Goal: Task Accomplishment & Management: Complete application form

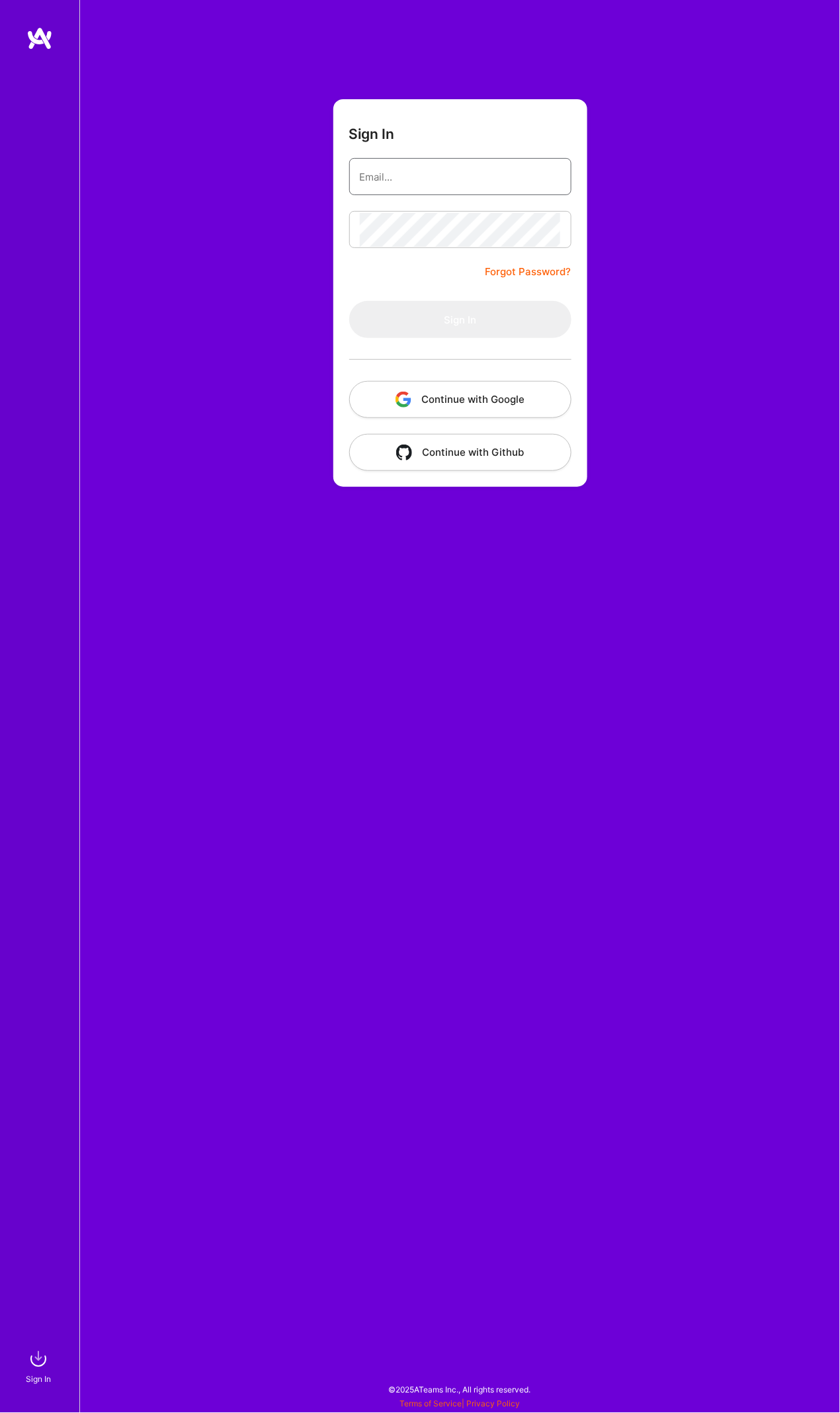
type input "raulbzga@gmail.com"
click at [459, 319] on button "Sign In" at bounding box center [460, 319] width 223 height 37
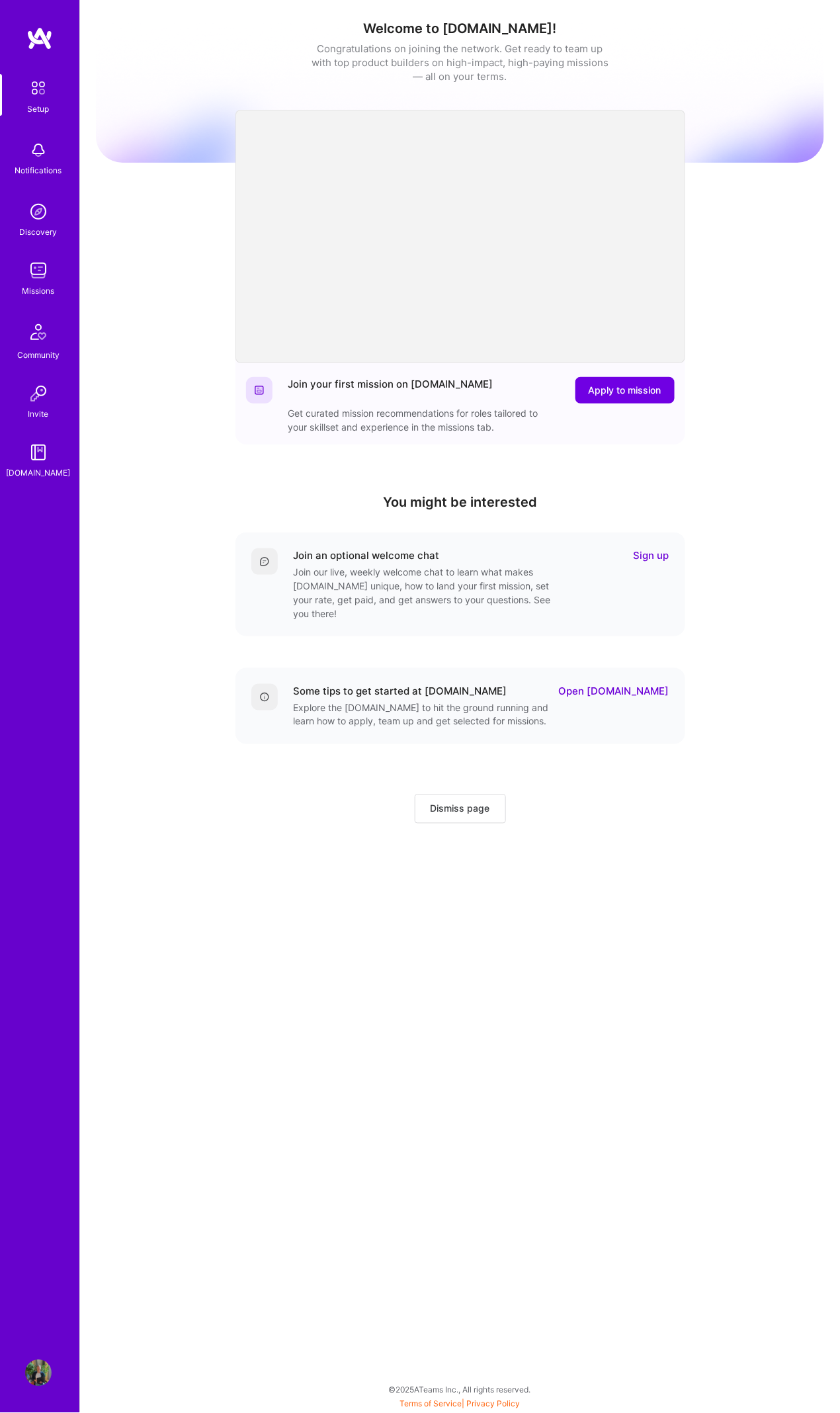
click at [38, 259] on img at bounding box center [38, 270] width 26 height 26
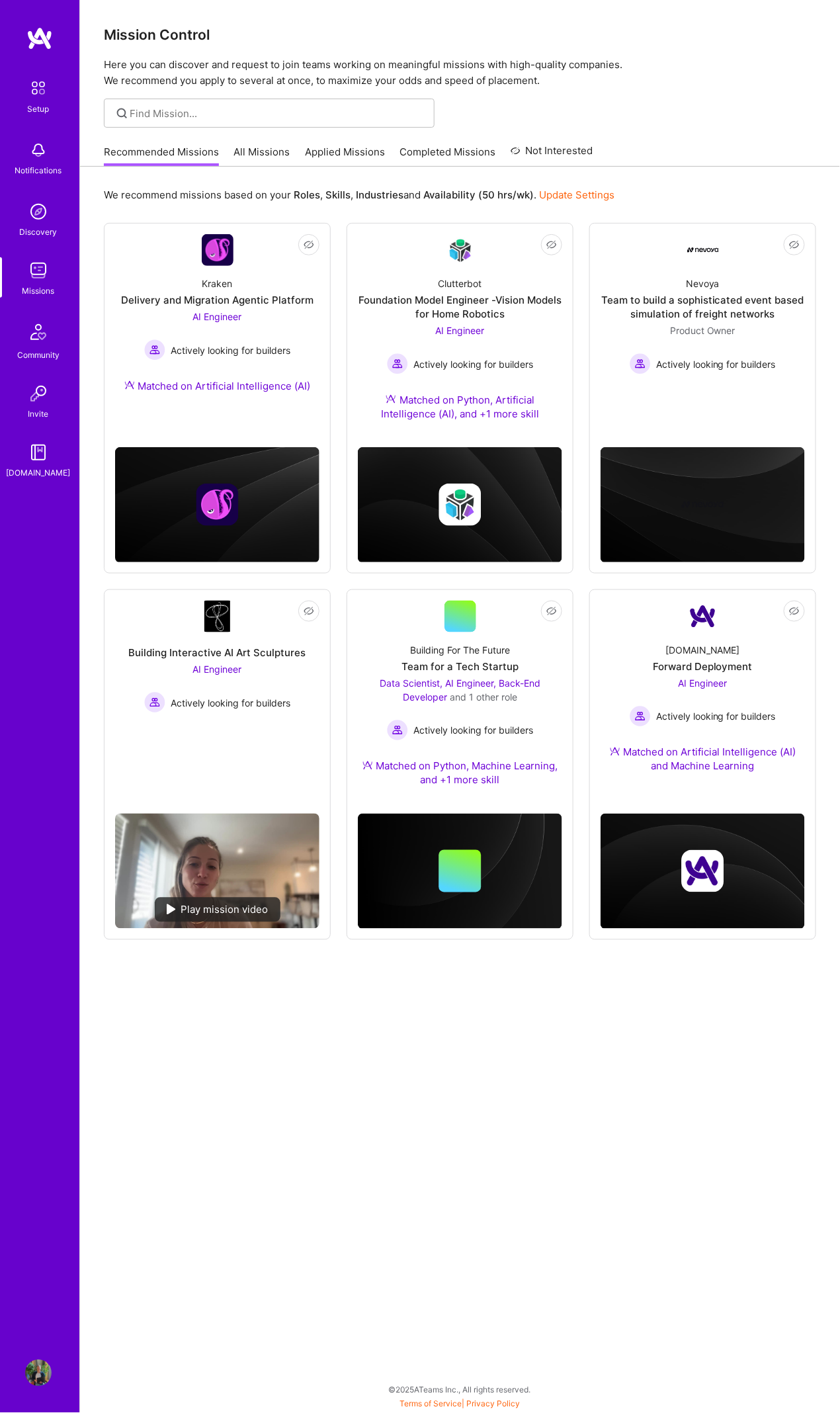
click at [352, 152] on link "Applied Missions" at bounding box center [345, 156] width 80 height 22
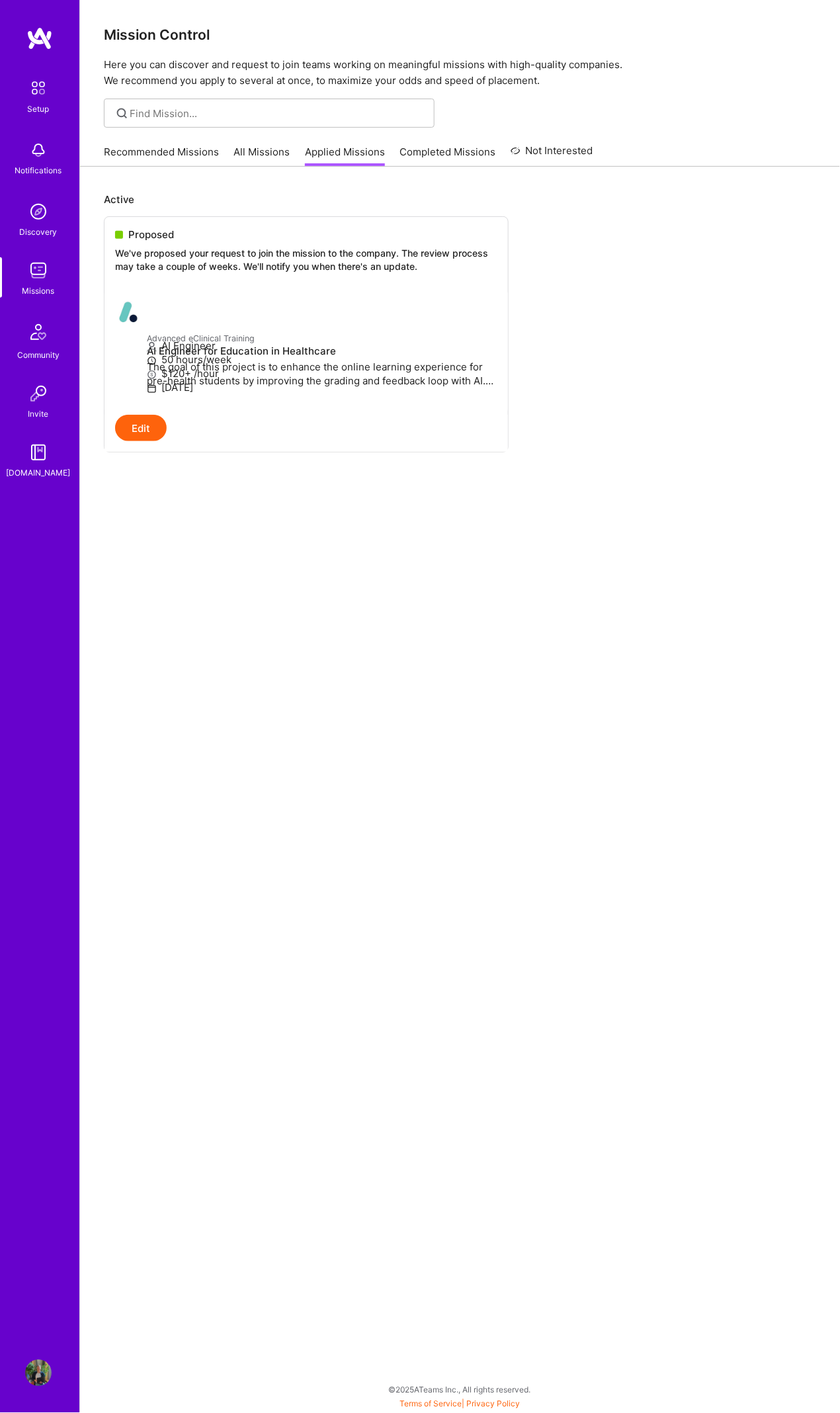
click at [25, 272] on img at bounding box center [38, 270] width 26 height 26
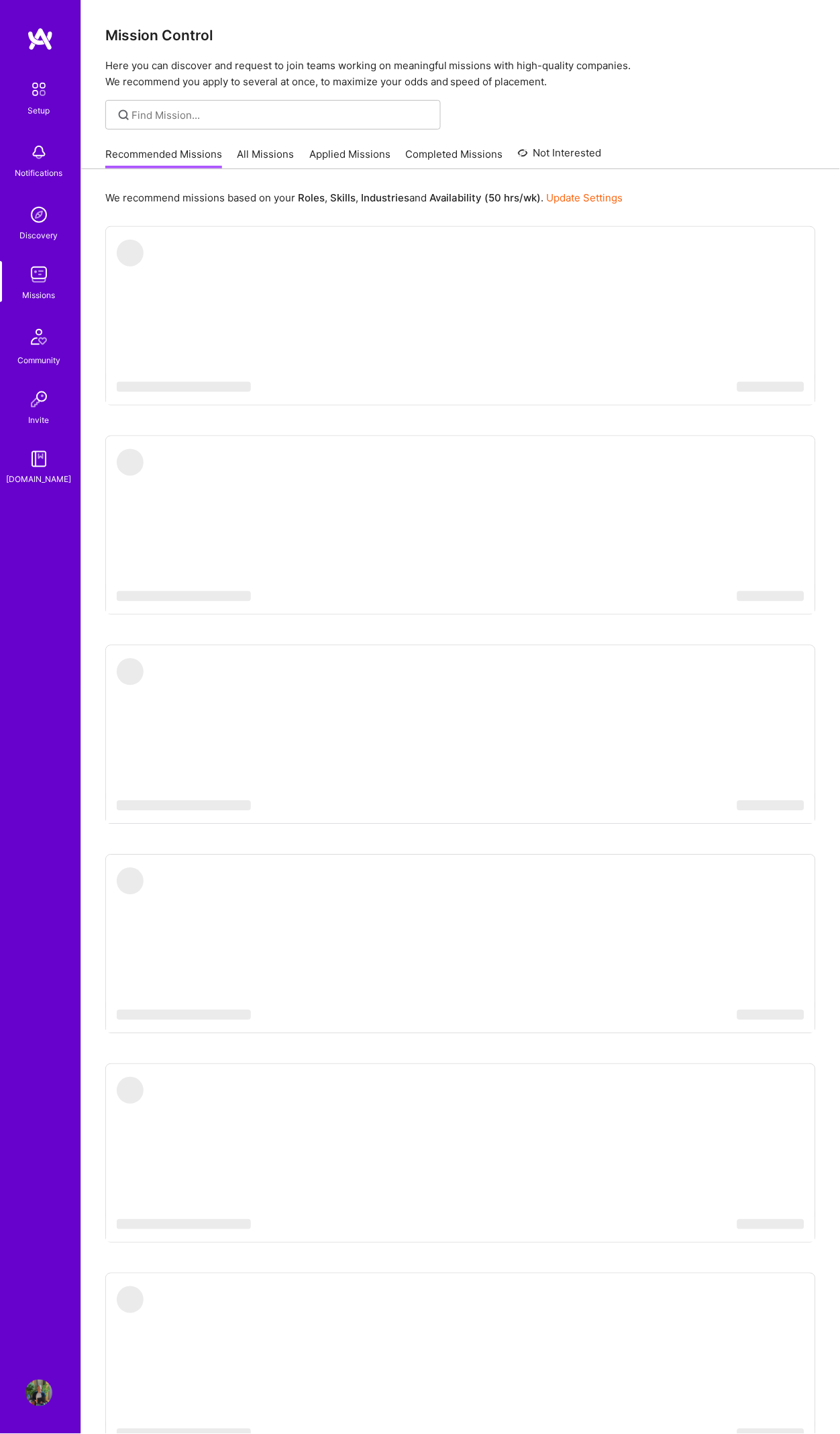
click at [140, 149] on link "Recommended Missions" at bounding box center [163, 158] width 117 height 22
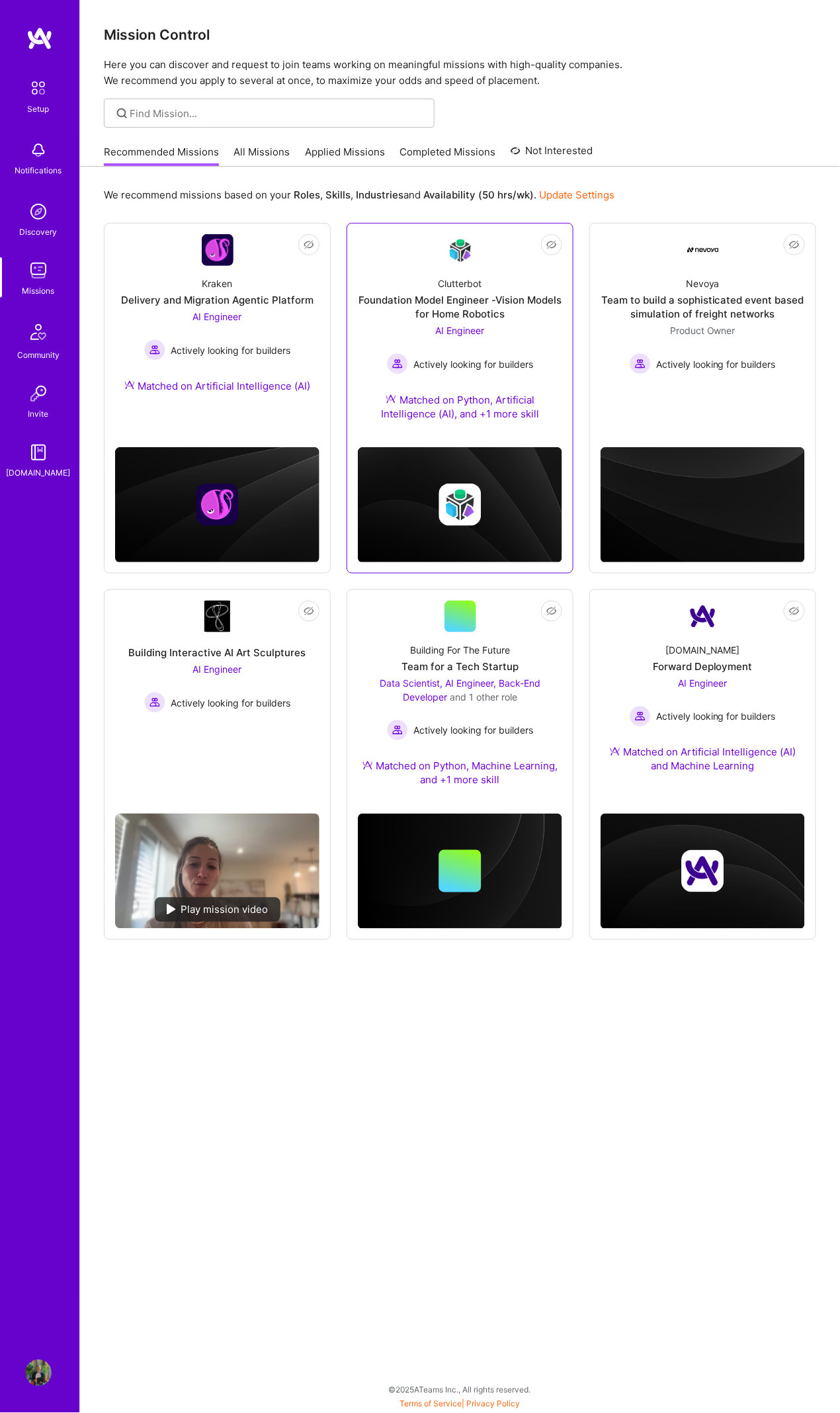
click at [532, 333] on div "AI Engineer Actively looking for builders" at bounding box center [460, 349] width 146 height 51
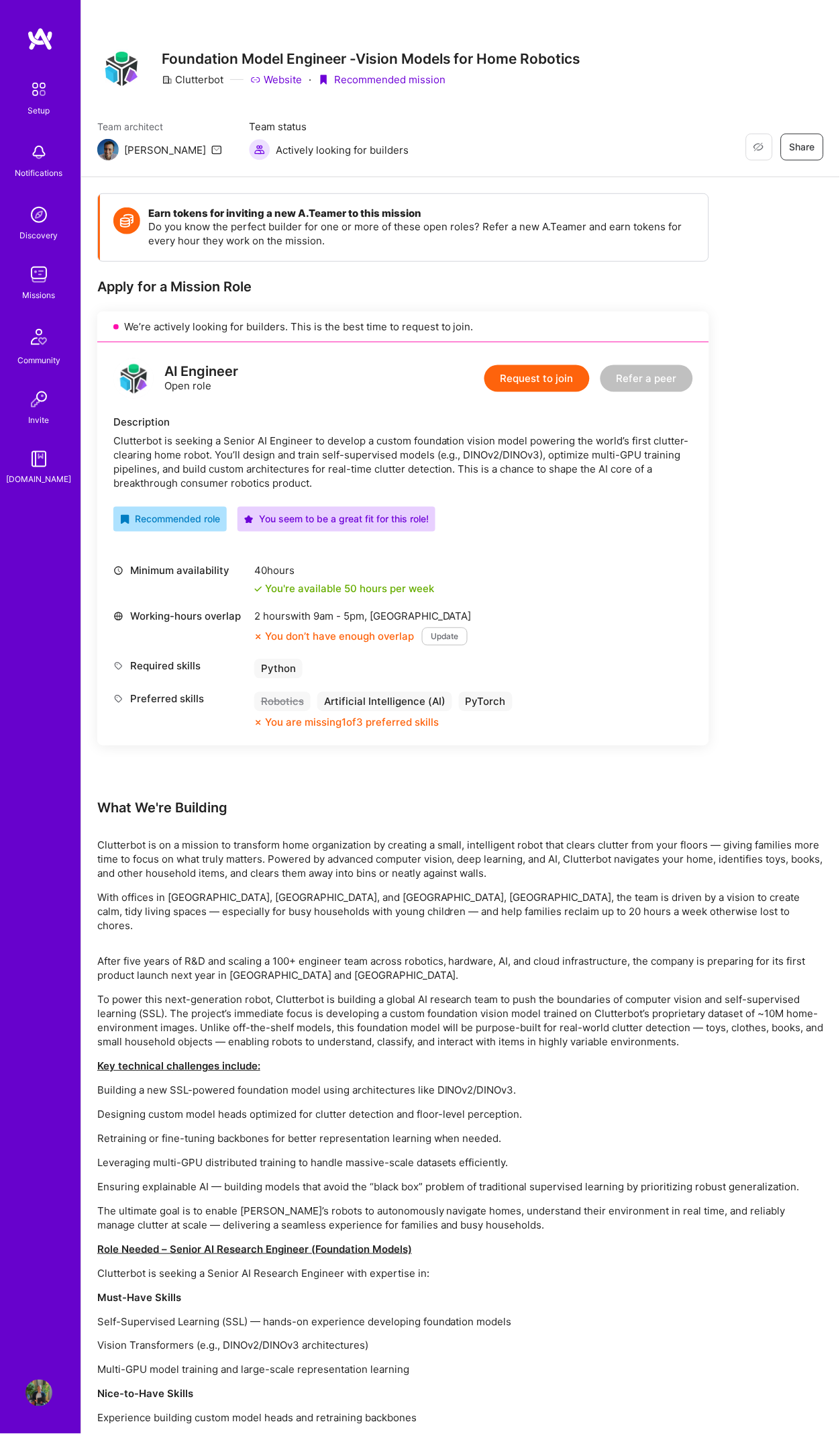
scroll to position [40, 0]
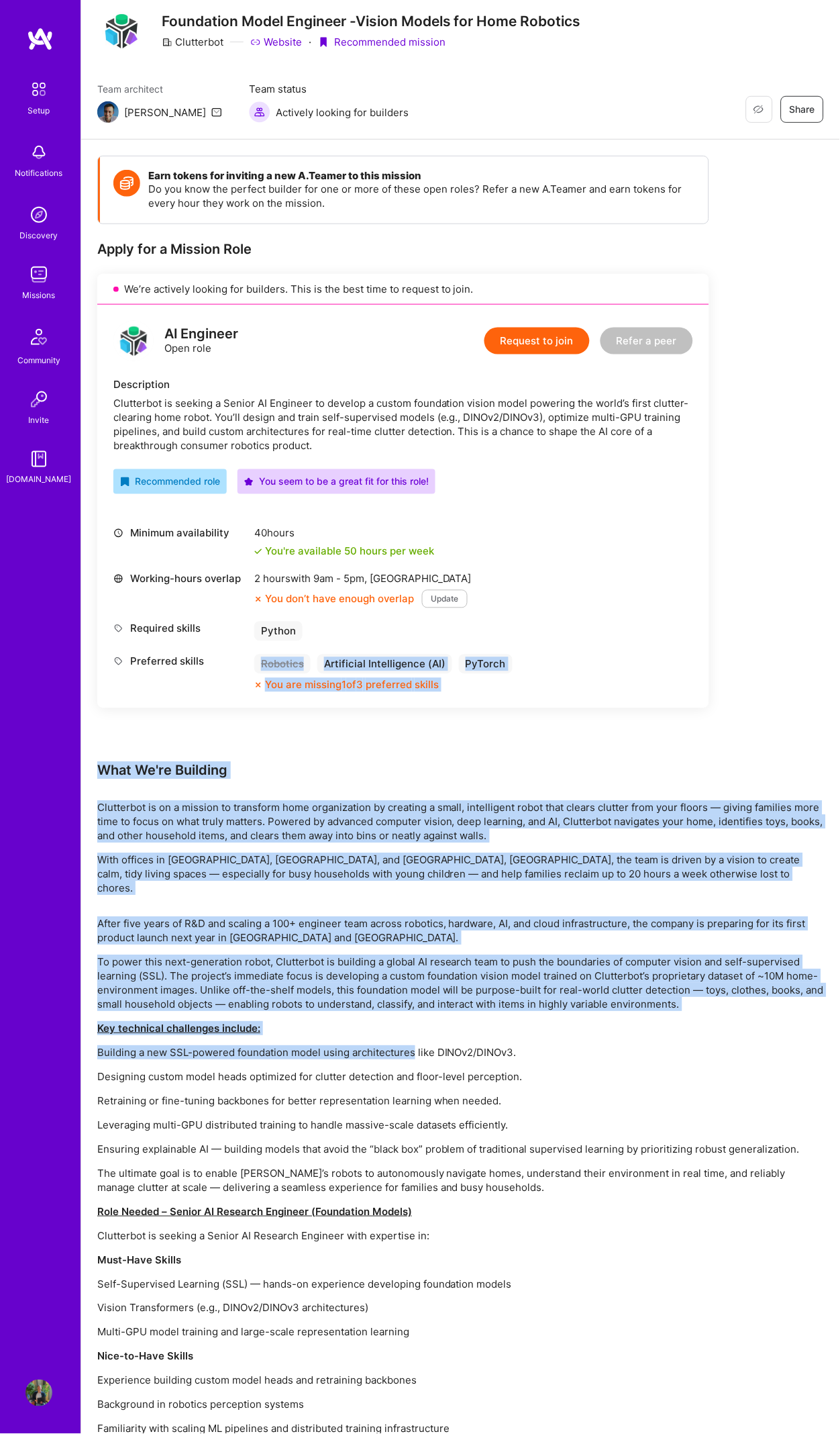
drag, startPoint x: 202, startPoint y: 731, endPoint x: 430, endPoint y: 951, distance: 316.8
click at [413, 1018] on div "Earn tokens for inviting a new A.Teamer to this mission Do you know the perfect…" at bounding box center [460, 796] width 727 height 1281
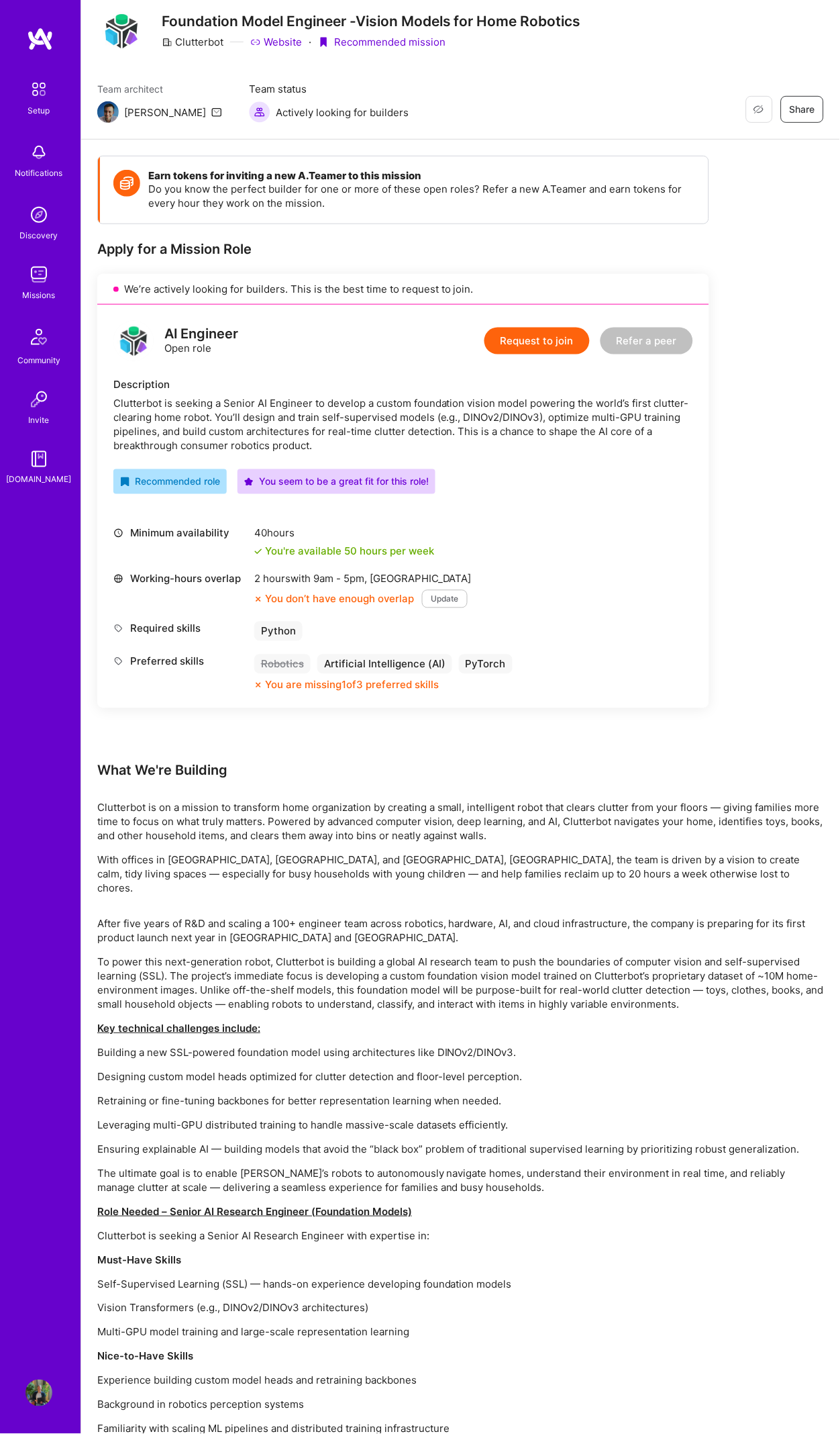
click at [438, 955] on p "To power this next-generation robot, Clutterbot is building a global AI researc…" at bounding box center [460, 983] width 727 height 57
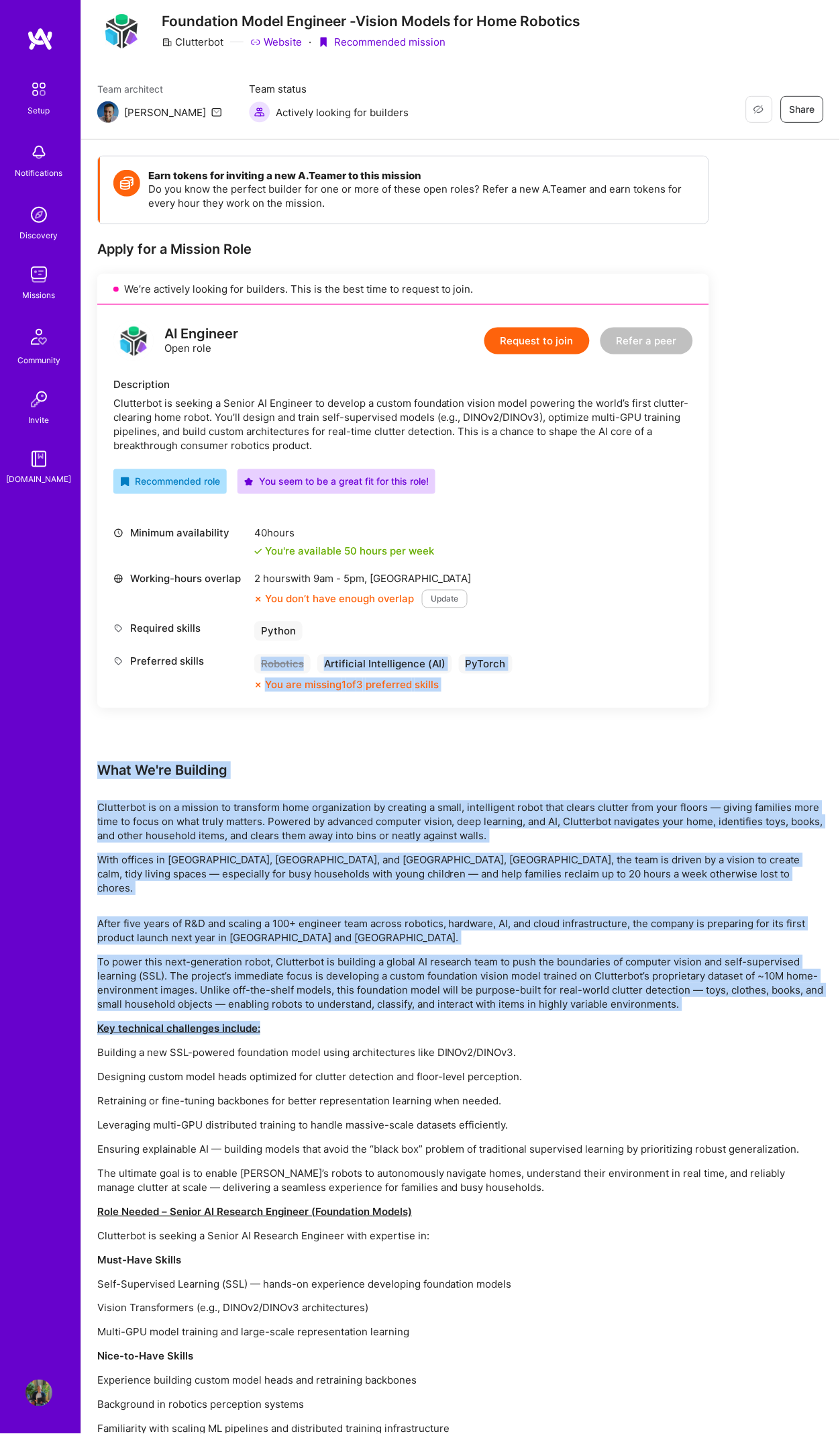
drag, startPoint x: 288, startPoint y: 773, endPoint x: 427, endPoint y: 998, distance: 264.5
click at [427, 998] on div "Earn tokens for inviting a new A.Teamer to this mission Do you know the perfect…" at bounding box center [460, 796] width 727 height 1281
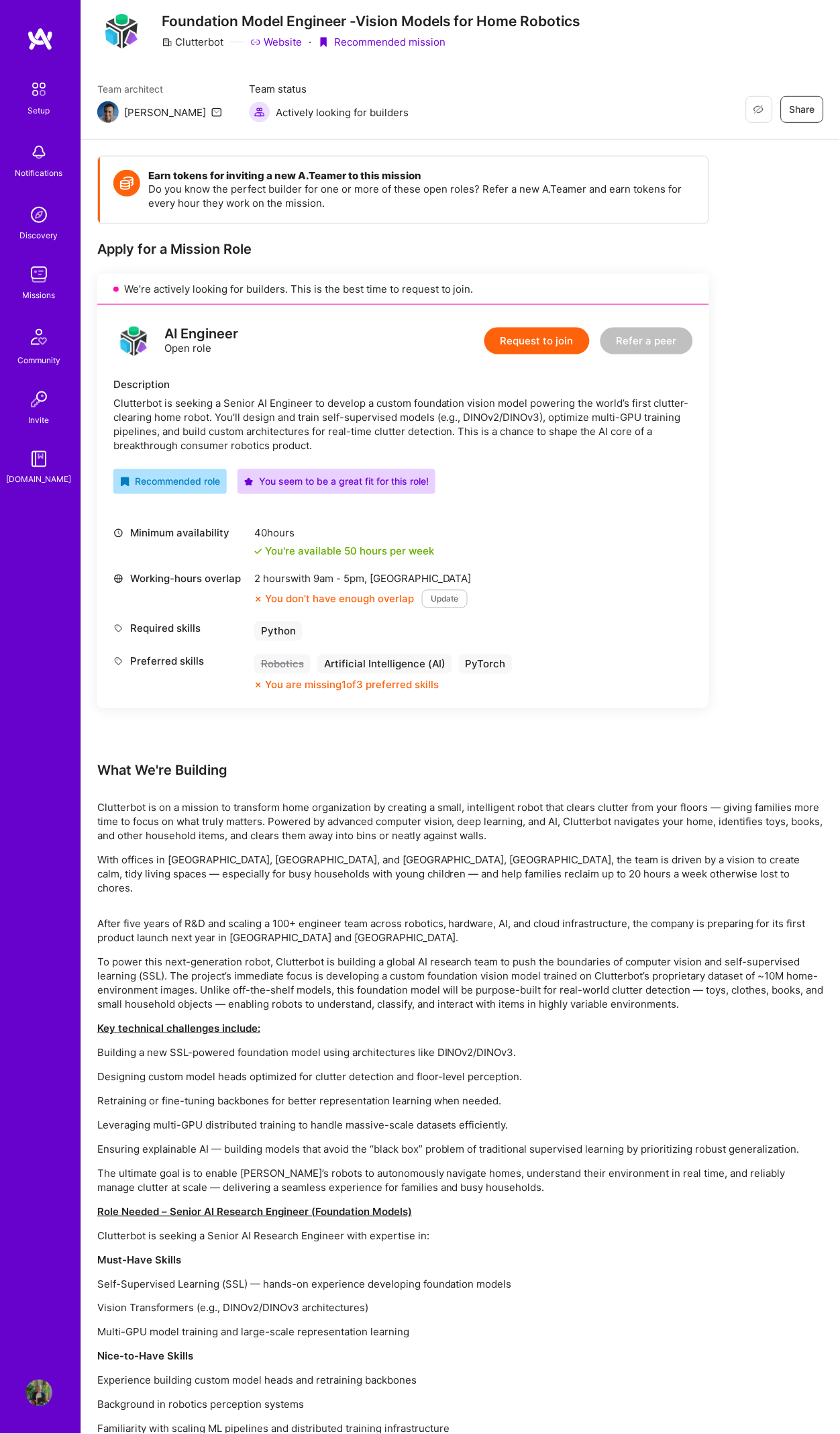
drag, startPoint x: 364, startPoint y: 838, endPoint x: 335, endPoint y: 810, distance: 40.3
click at [364, 838] on div "Clutterbot is on a mission to transform home organization by creating a small, …" at bounding box center [460, 848] width 727 height 95
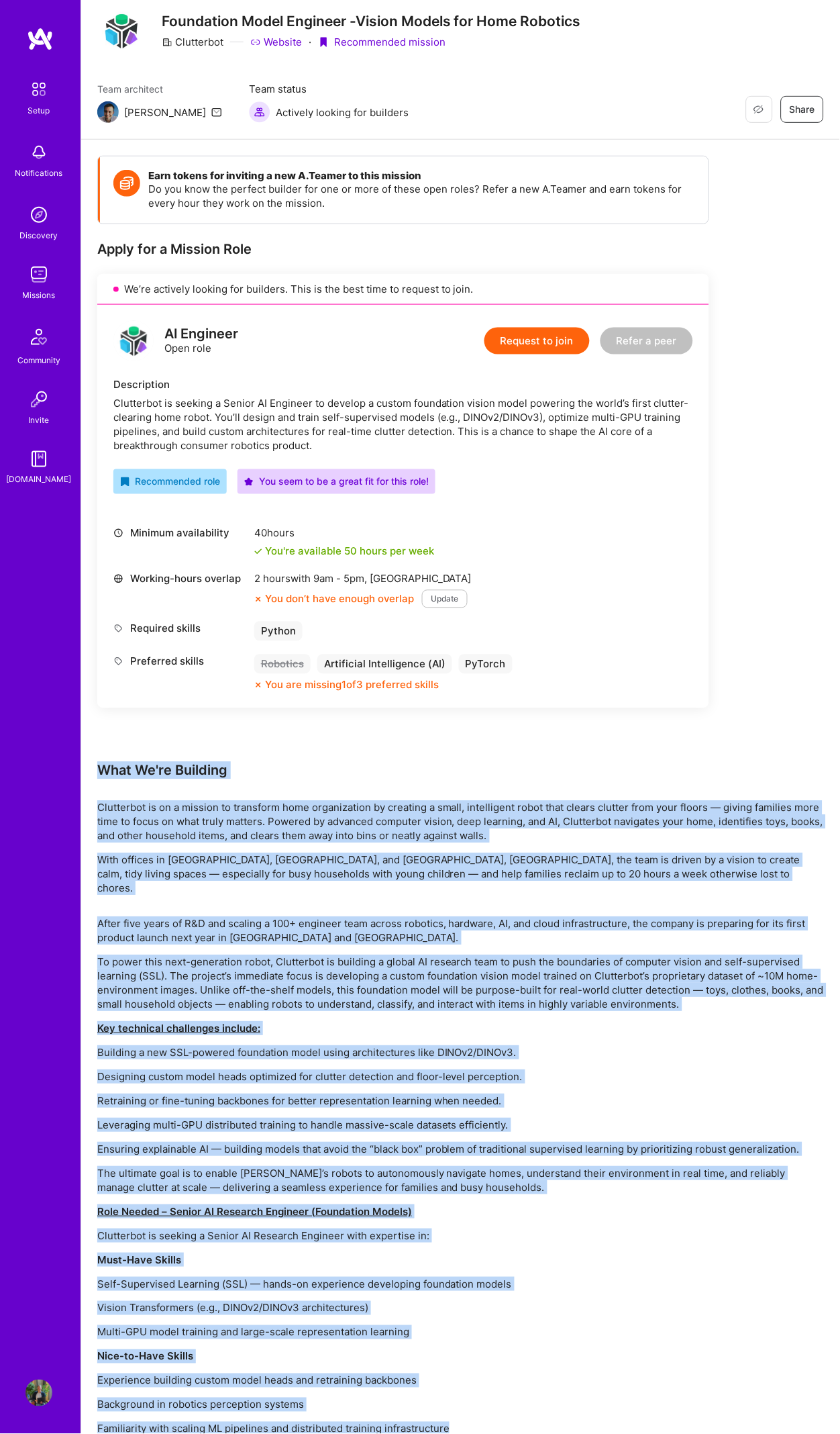
drag, startPoint x: 99, startPoint y: 755, endPoint x: 611, endPoint y: 1402, distance: 825.1
click at [613, 1424] on div "Earn tokens for inviting a new A.Teamer to this mission Do you know the perfect…" at bounding box center [460, 809] width 759 height 1339
copy div "What We're Building Clutterbot is on a mission to transform home organization b…"
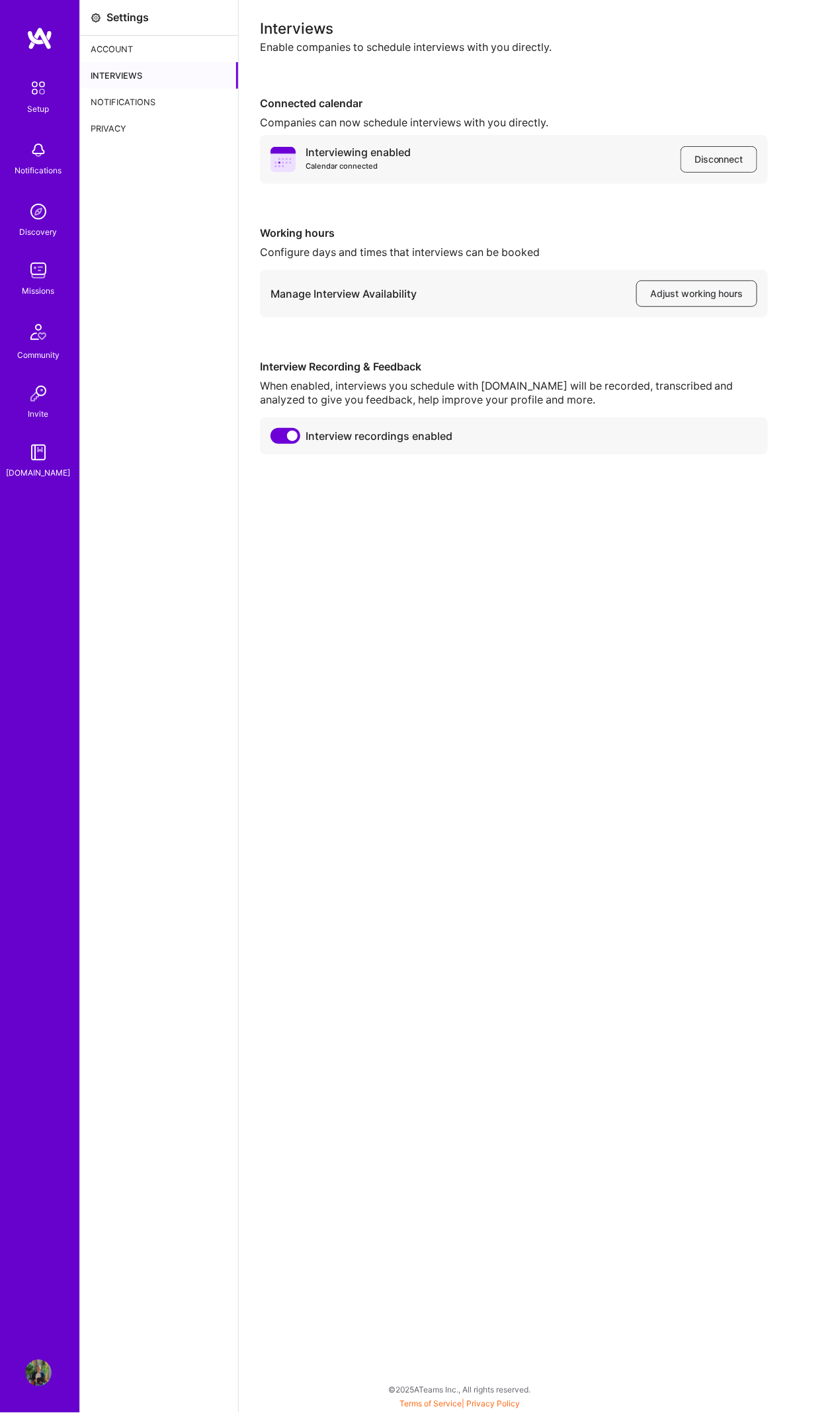
click at [25, 1385] on div "Profile" at bounding box center [40, 1373] width 30 height 26
click at [33, 1383] on img at bounding box center [38, 1373] width 26 height 26
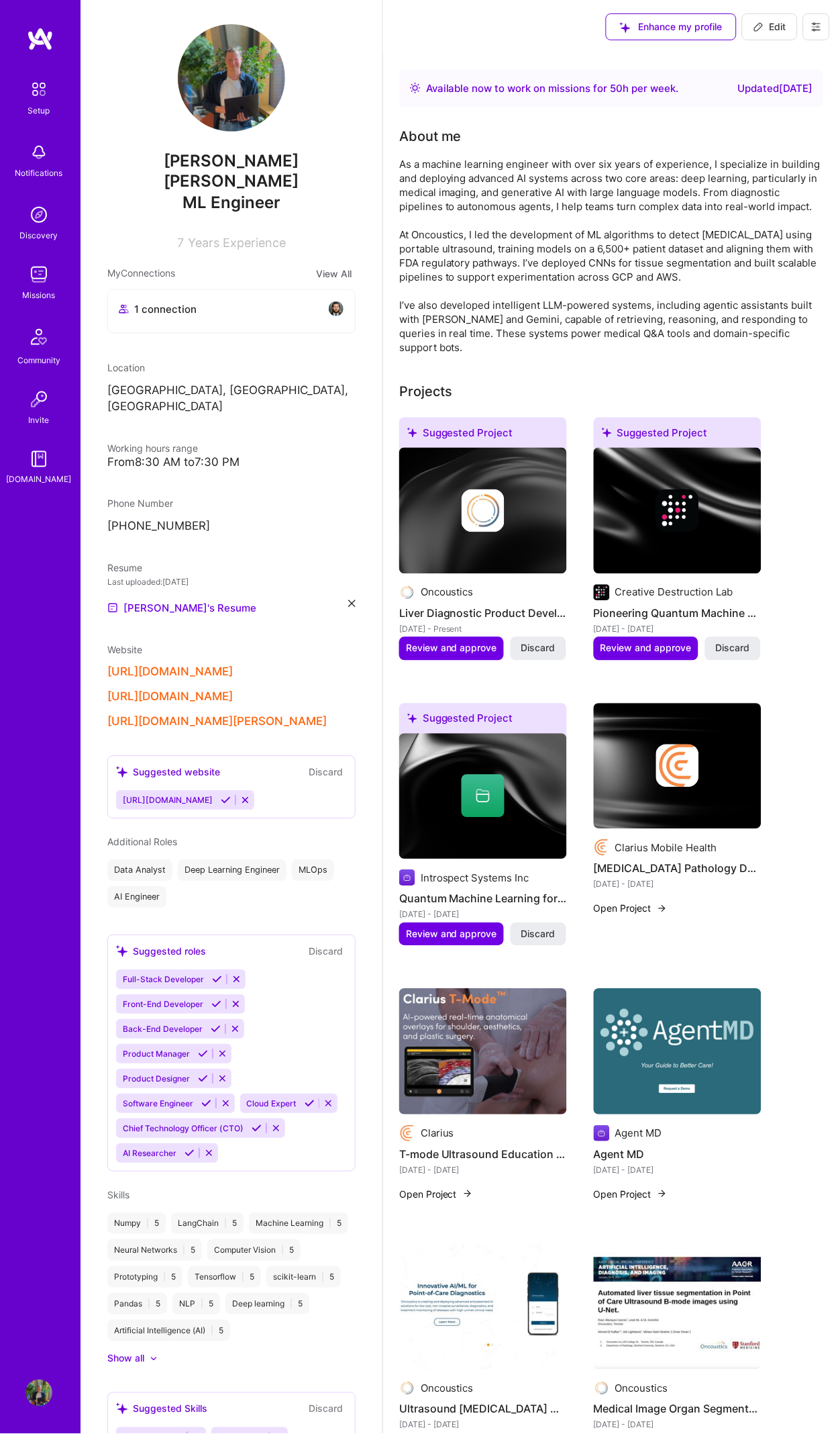
scroll to position [6, 0]
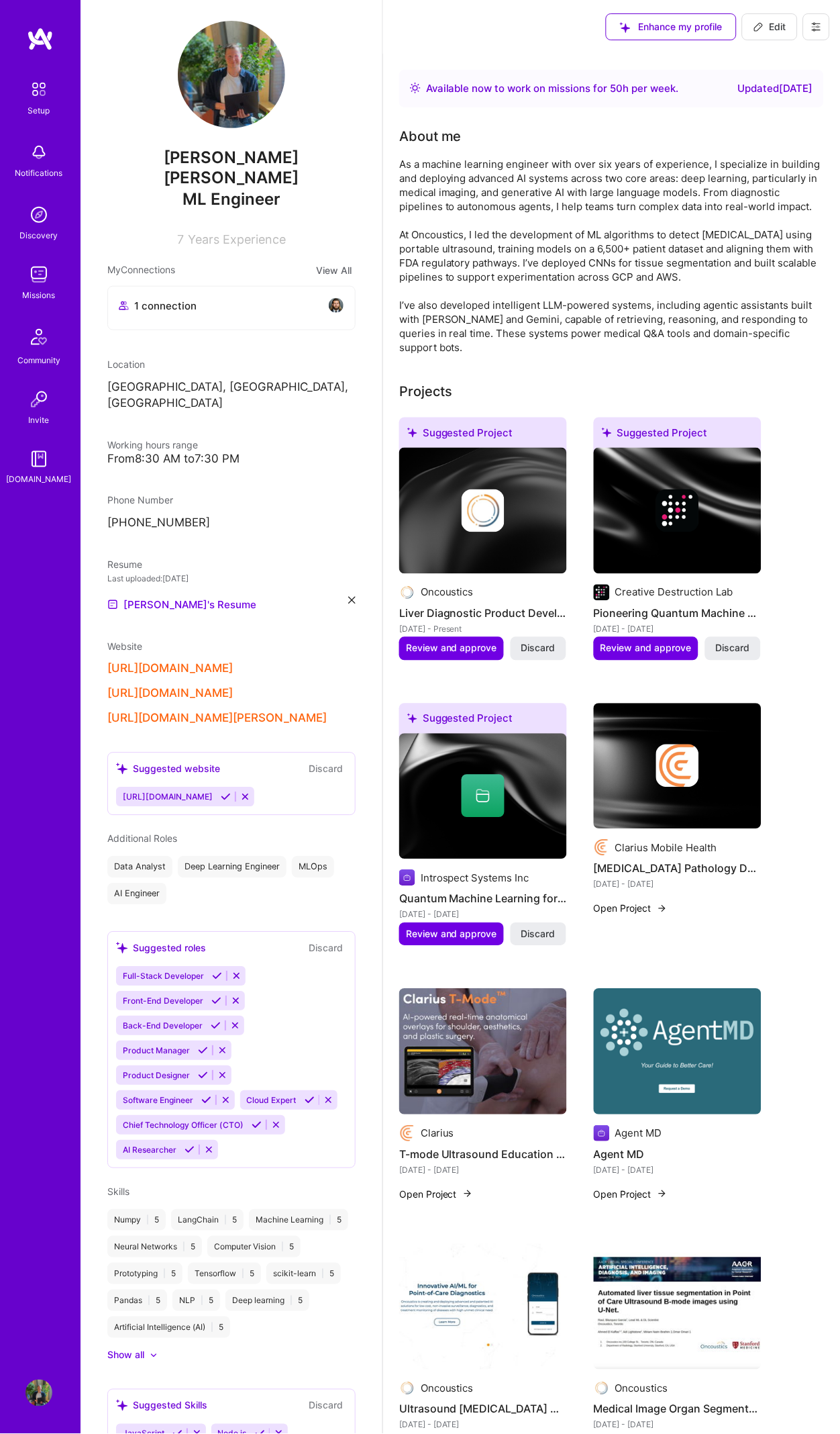
click at [333, 597] on div "[PERSON_NAME]'s Resume" at bounding box center [232, 605] width 249 height 16
click at [349, 597] on icon at bounding box center [352, 600] width 7 height 7
click at [224, 597] on span "PDF file format" at bounding box center [179, 603] width 92 height 14
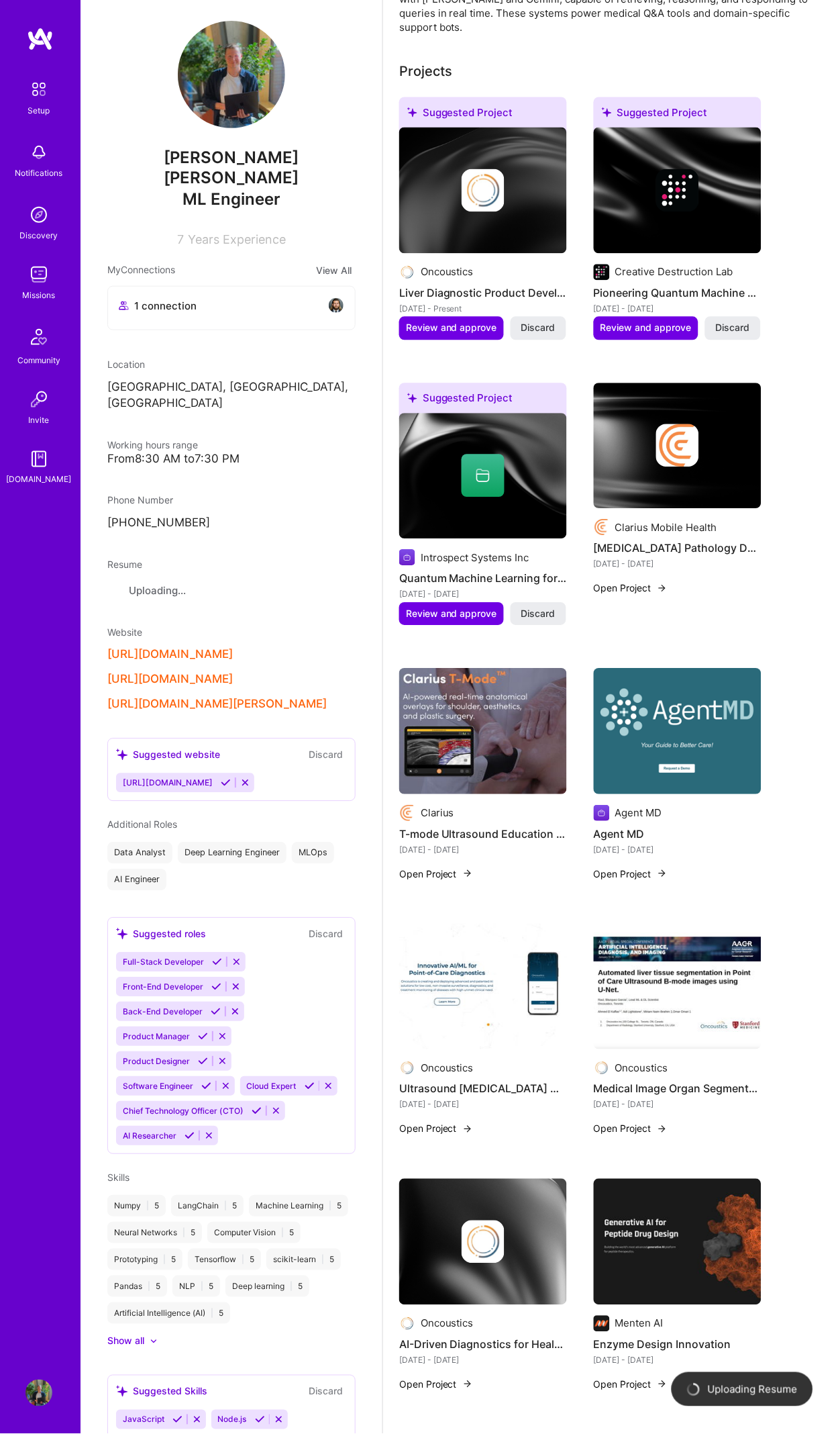
scroll to position [503, 0]
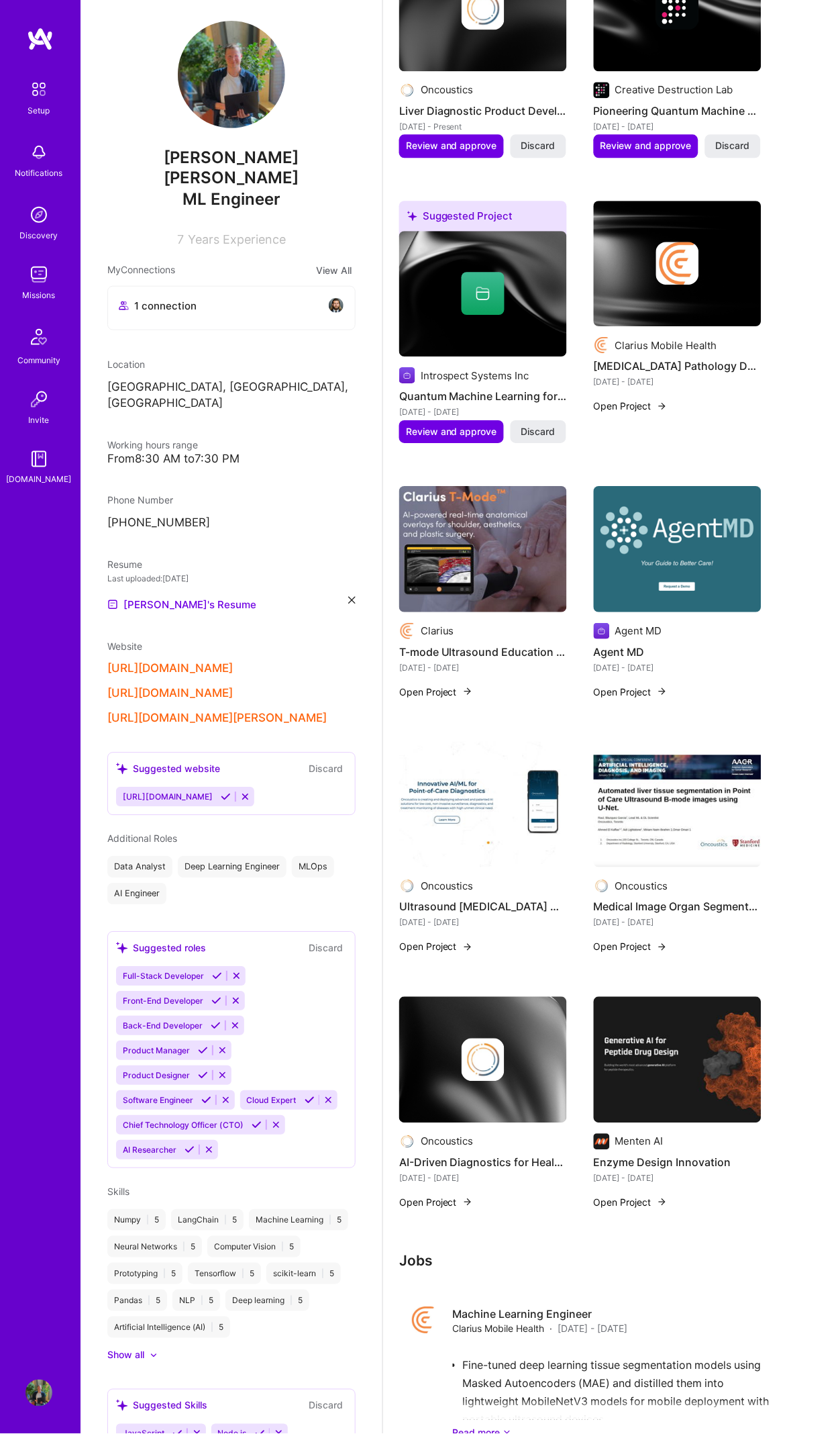
click at [499, 525] on div "Suggested Project Oncoustics Liver Diagnostic Product Development Jun 2020 - Pr…" at bounding box center [612, 570] width 425 height 1311
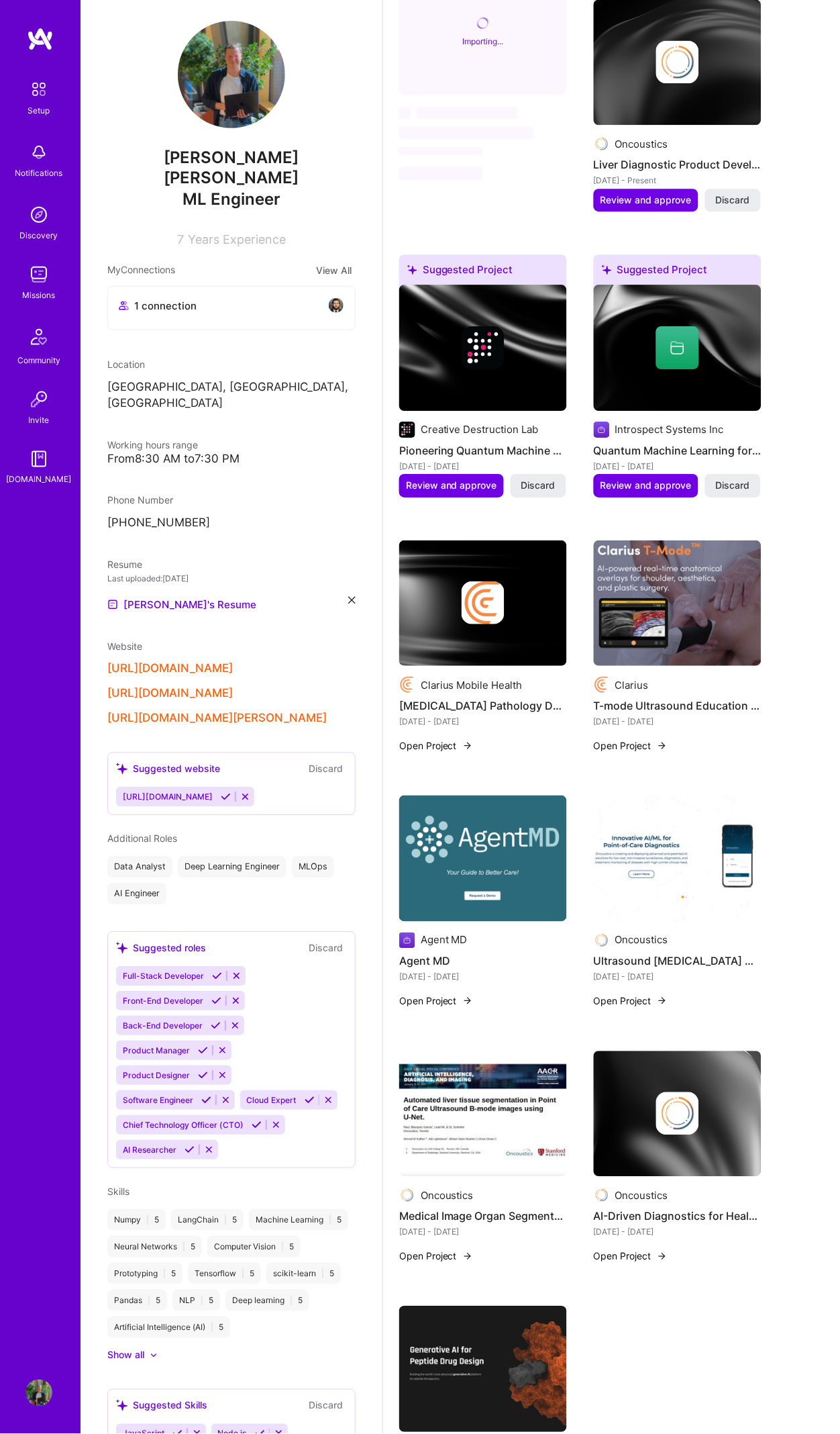
click at [705, 553] on img at bounding box center [677, 603] width 168 height 127
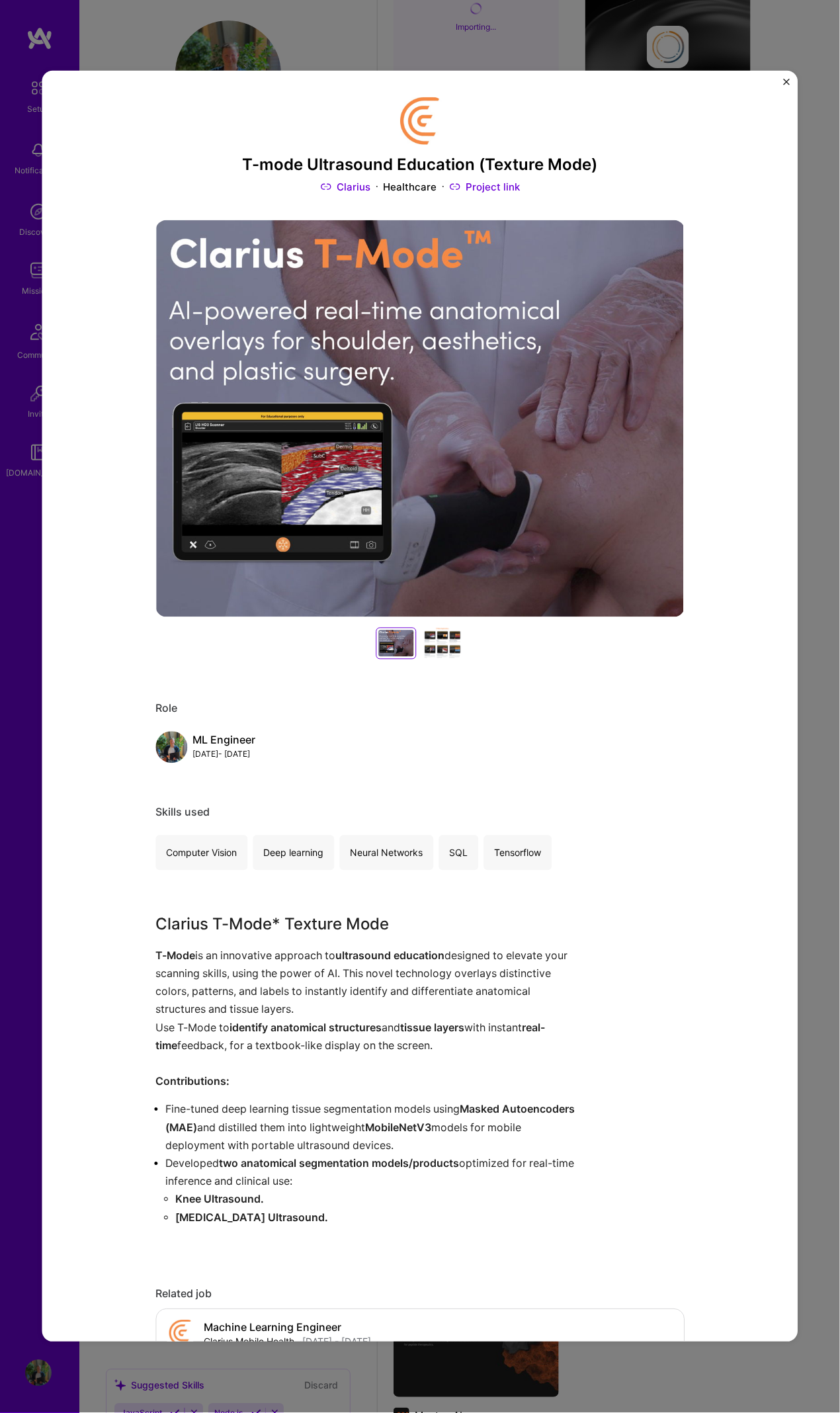
click at [785, 82] on img "Close" at bounding box center [786, 82] width 7 height 7
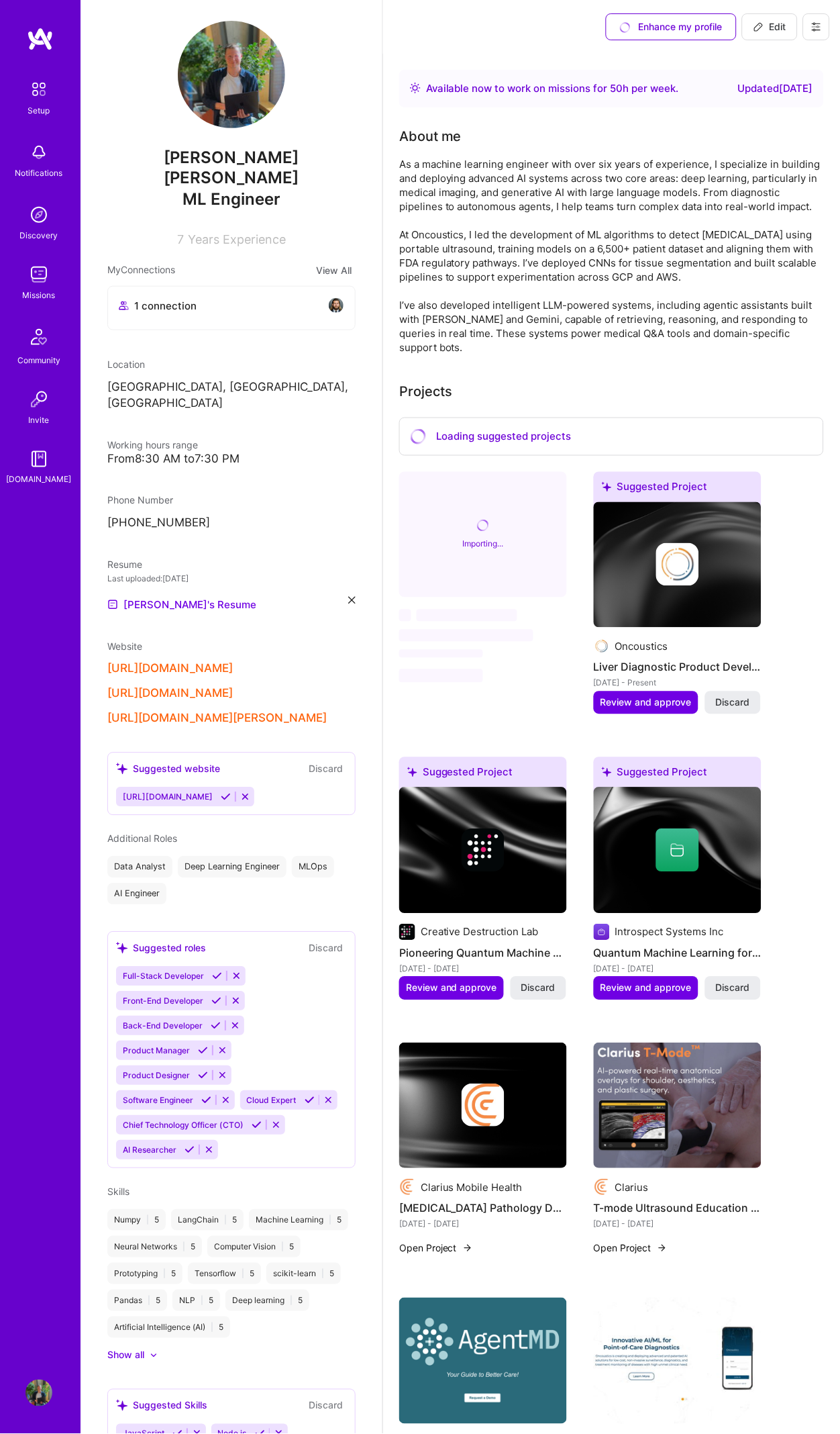
click at [770, 19] on button "Edit" at bounding box center [770, 26] width 56 height 26
select select "CA"
select select "Right Now"
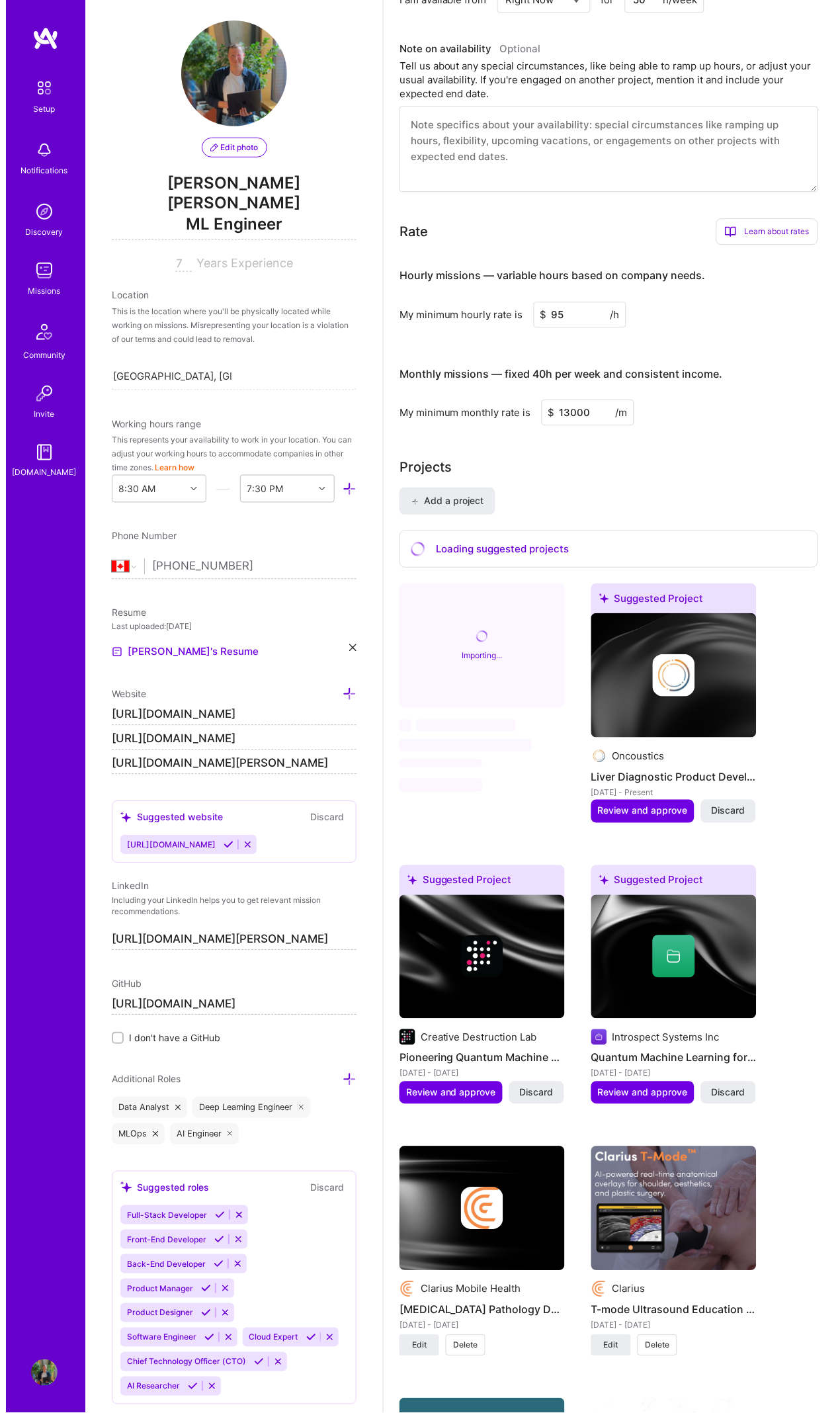
scroll to position [1035, 0]
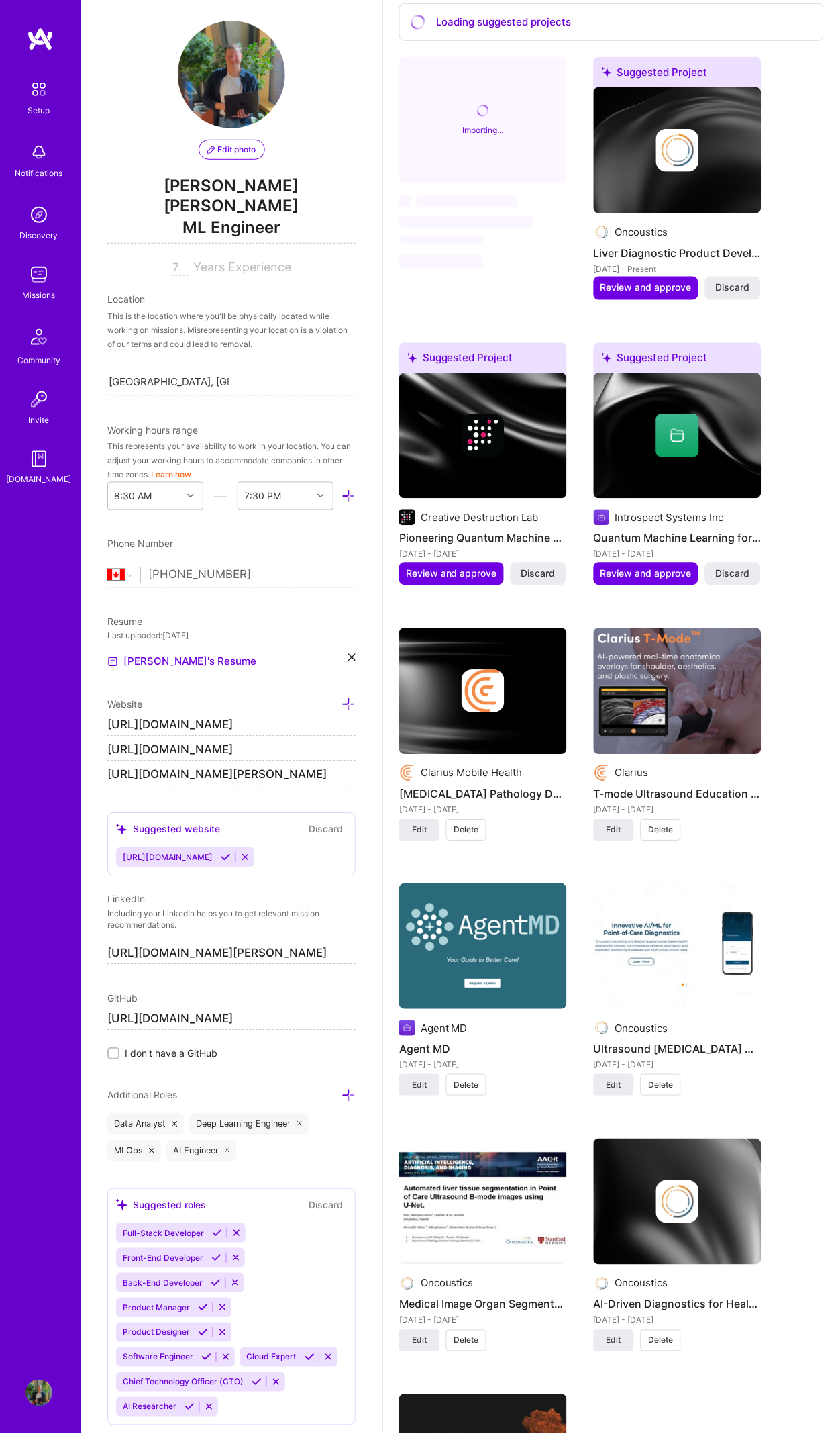
click at [658, 655] on img at bounding box center [677, 692] width 168 height 127
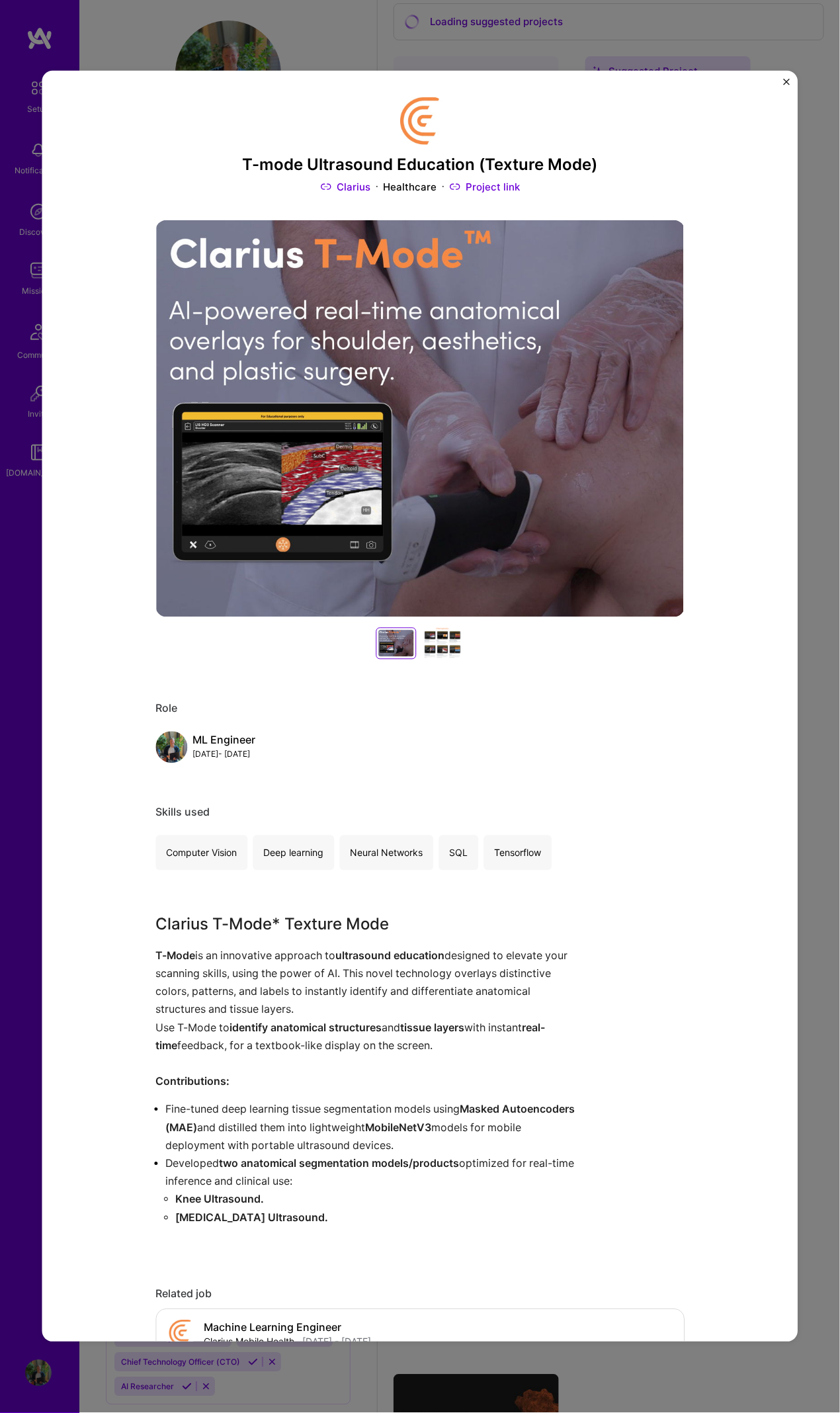
scroll to position [241, 0]
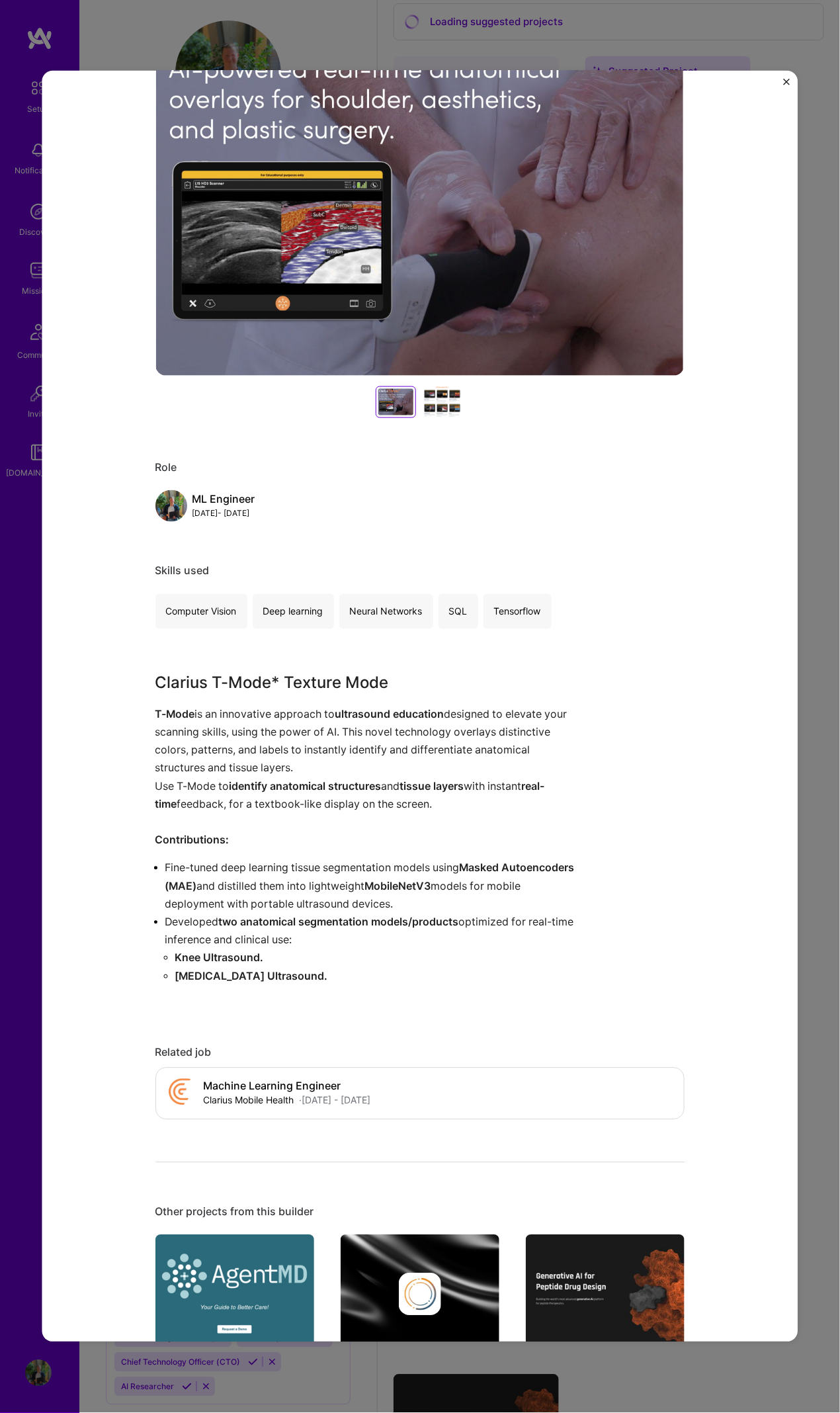
drag, startPoint x: 510, startPoint y: 875, endPoint x: 413, endPoint y: 879, distance: 97.1
click at [431, 879] on strong "MobileNetV3" at bounding box center [398, 886] width 66 height 13
click at [271, 884] on p "Fine-tuned deep learning tissue segmentation models using Masked Autoencoders (…" at bounding box center [375, 886] width 420 height 54
click at [284, 881] on p "Fine-tuned deep learning tissue segmentation models using Masked Autoencoders (…" at bounding box center [375, 886] width 420 height 54
click at [292, 880] on p "Fine-tuned deep learning tissue segmentation models using Masked Autoencoders (…" at bounding box center [375, 886] width 420 height 54
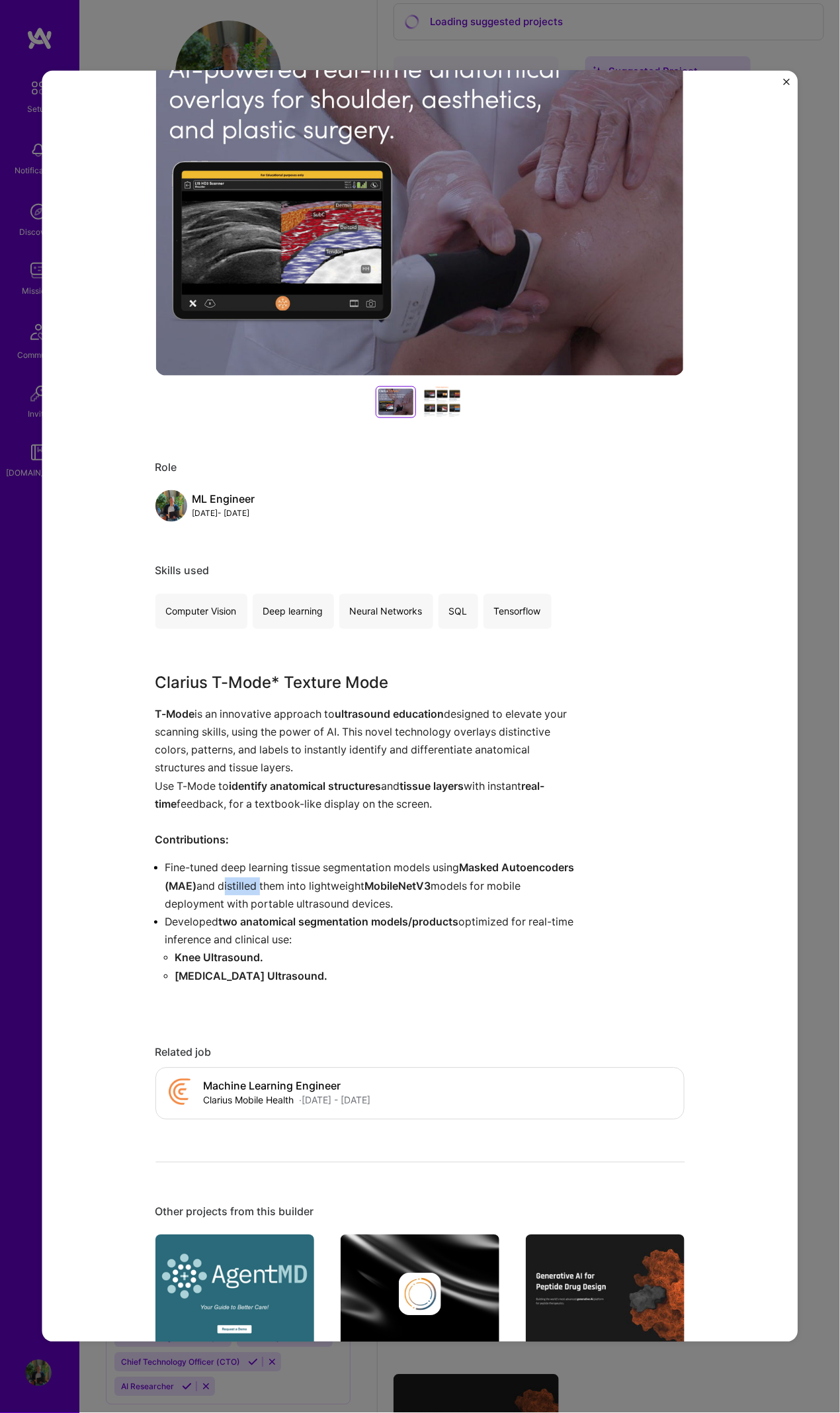
click at [292, 880] on p "Fine-tuned deep learning tissue segmentation models using Masked Autoencoders (…" at bounding box center [375, 886] width 420 height 54
click at [292, 879] on p "Fine-tuned deep learning tissue segmentation models using Masked Autoencoders (…" at bounding box center [375, 886] width 420 height 54
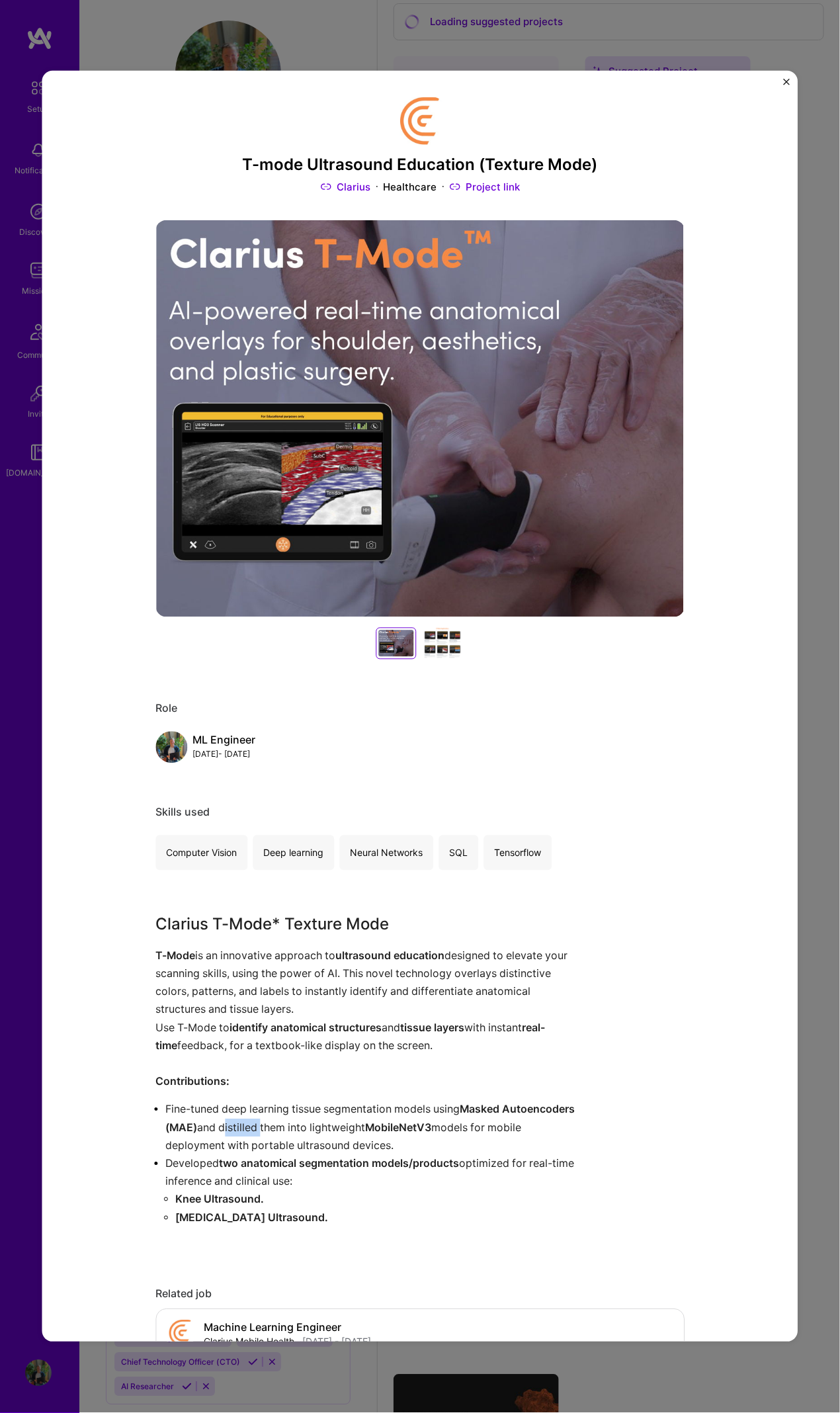
click at [785, 80] on img "Close" at bounding box center [786, 82] width 7 height 7
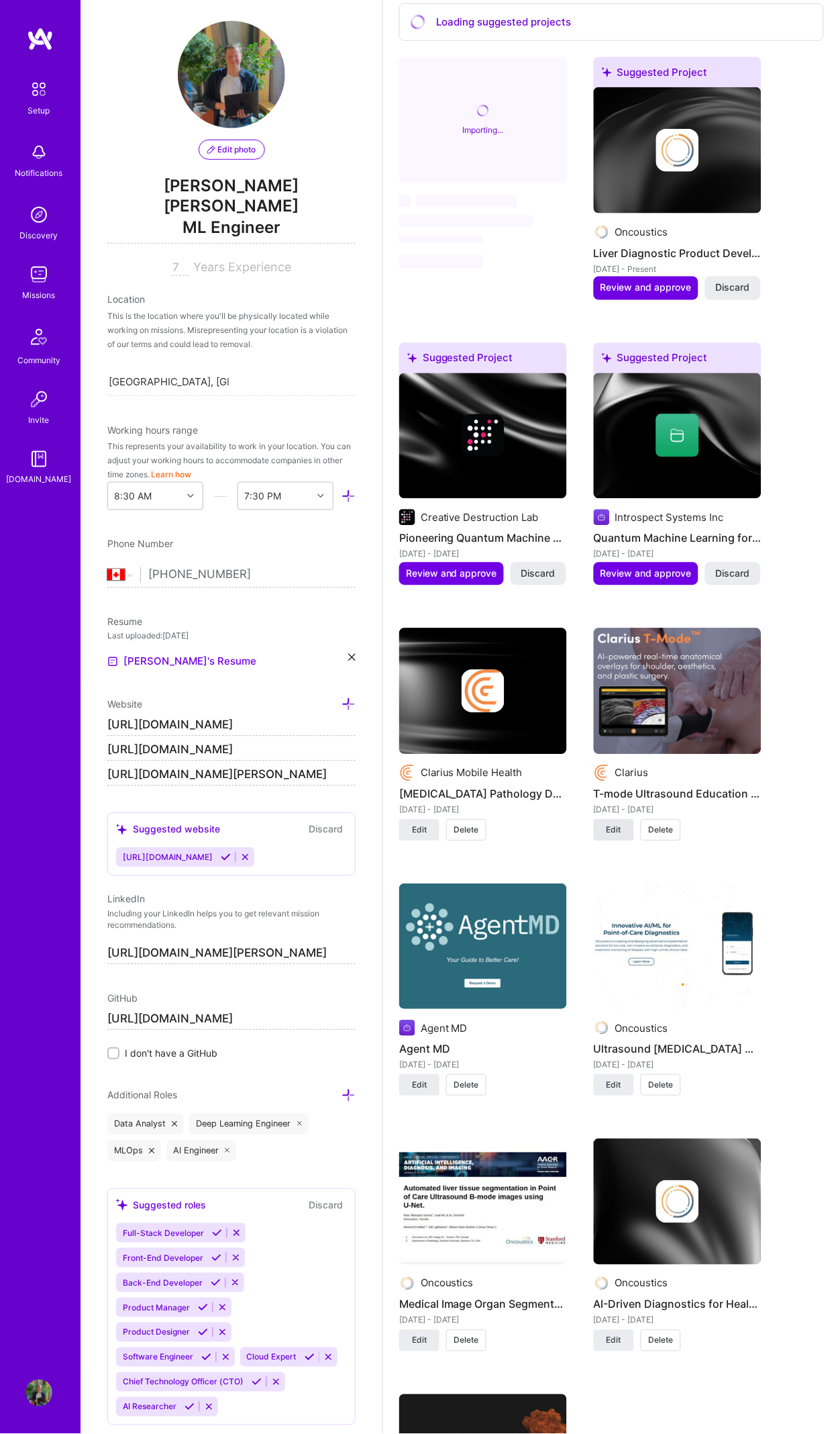
click at [616, 820] on button "Edit" at bounding box center [613, 830] width 40 height 21
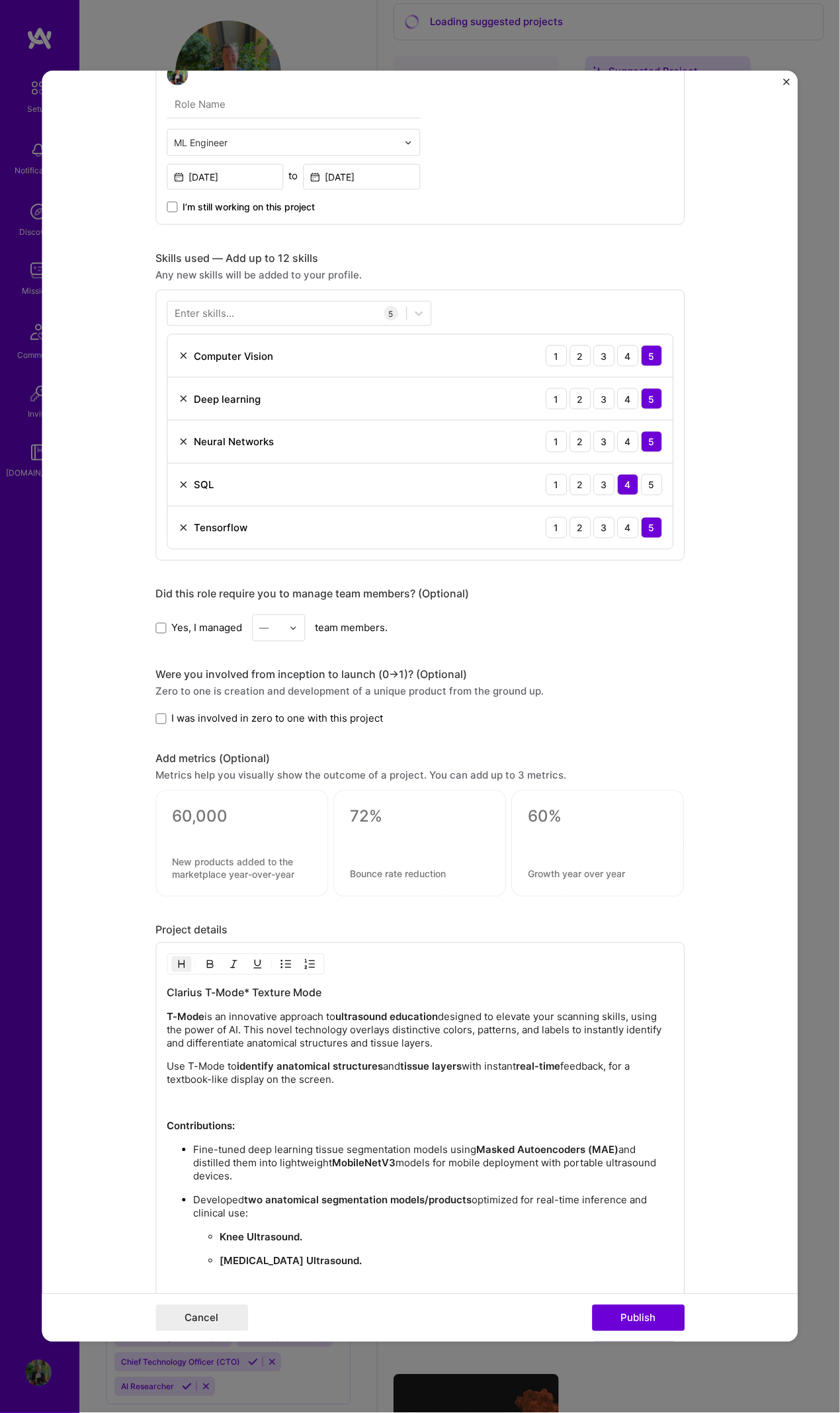
scroll to position [1055, 0]
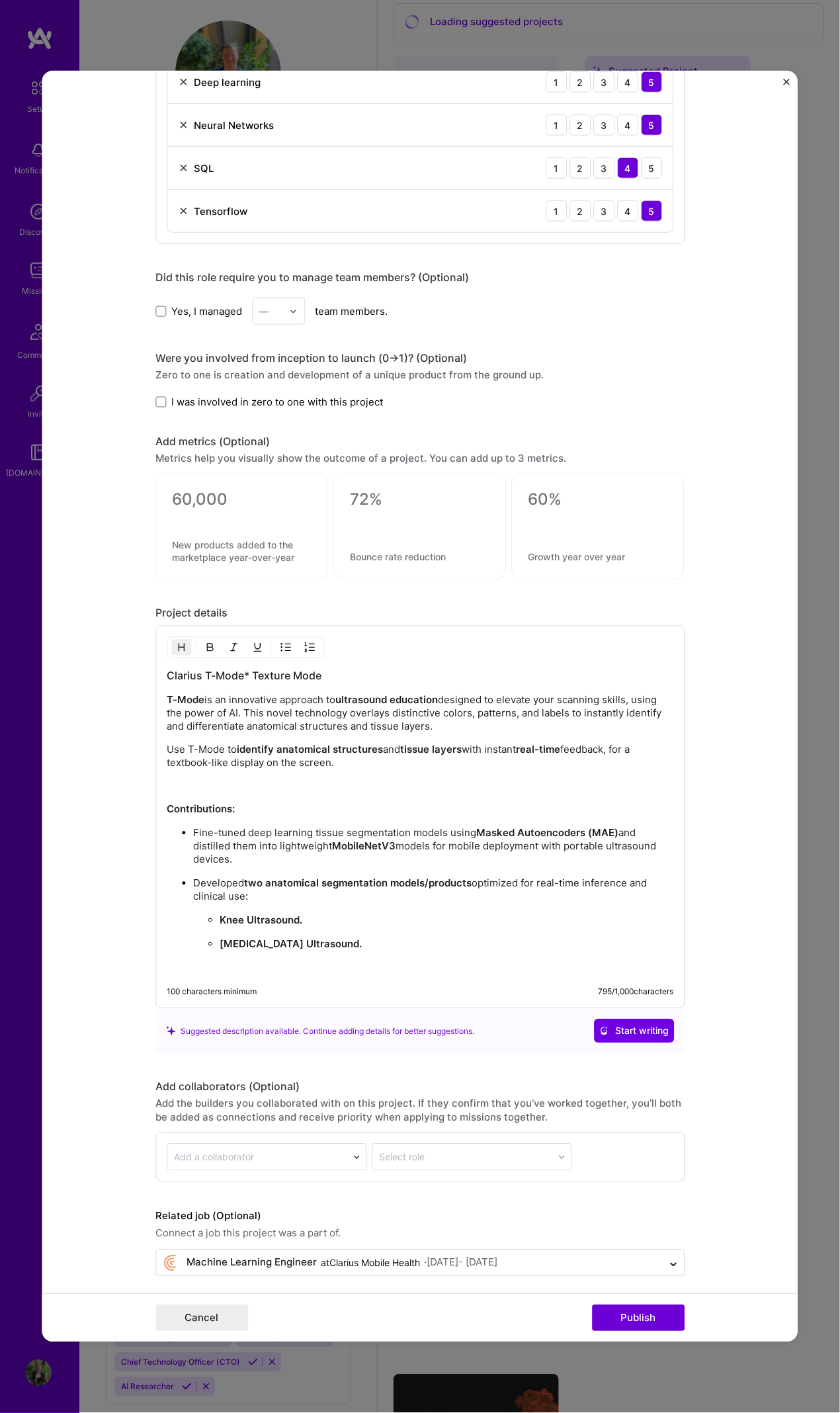
click at [630, 826] on p "Fine-tuned deep learning tissue segmentation models using Masked Autoencoders (…" at bounding box center [433, 846] width 480 height 40
drag, startPoint x: 638, startPoint y: 822, endPoint x: 657, endPoint y: 826, distance: 19.4
click at [657, 826] on p "Fine-tuned deep learning tissue segmentation models using Masked Autoencoders (…" at bounding box center [433, 846] width 480 height 40
click at [204, 643] on img "button" at bounding box center [209, 647] width 11 height 11
click at [594, 858] on p "Fine-tuned deep learning tissue segmentation models using Masked Autoencoders (…" at bounding box center [433, 846] width 480 height 40
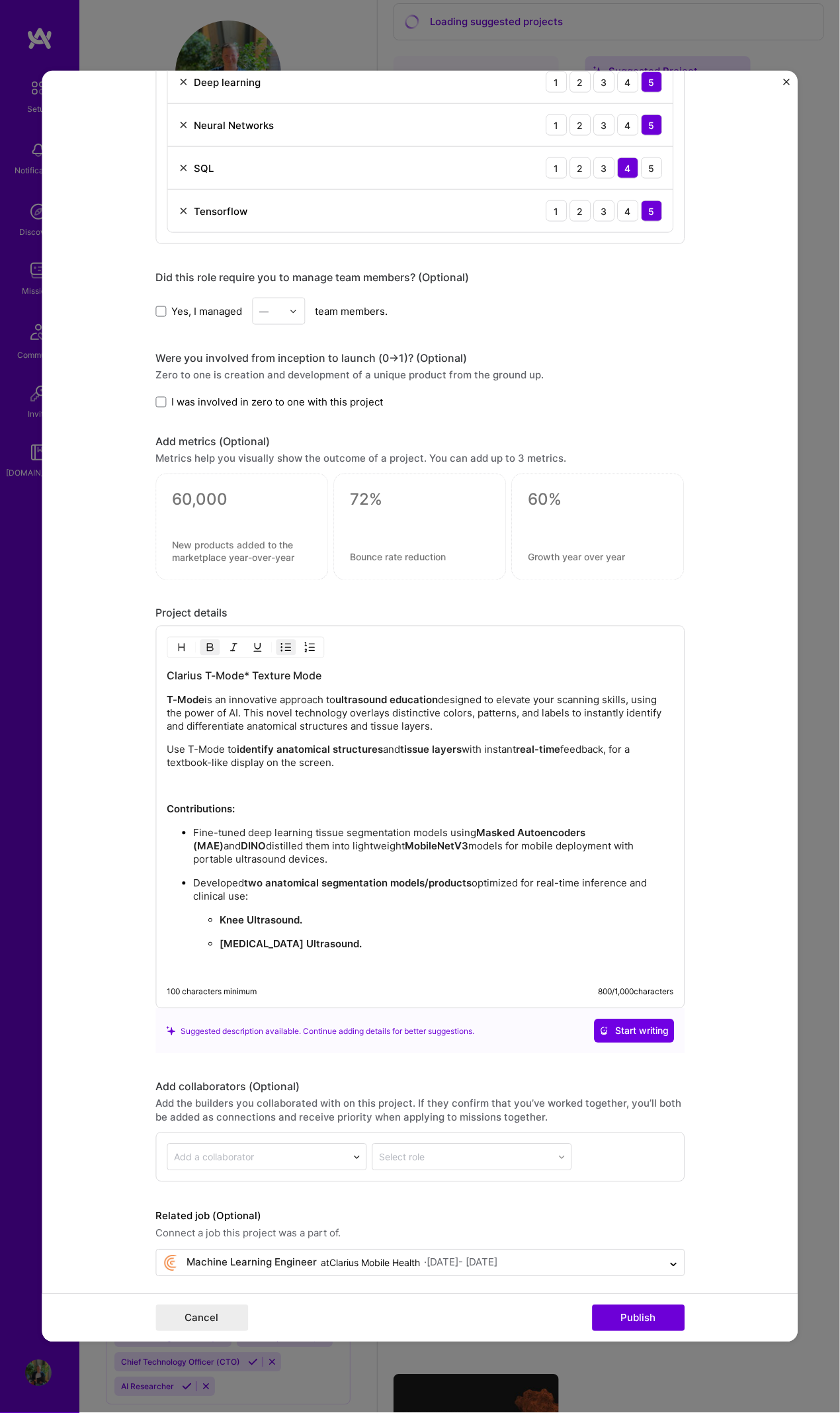
click at [665, 826] on p "Fine-tuned deep learning tissue segmentation models using Masked Autoencoders (…" at bounding box center [433, 846] width 480 height 40
drag, startPoint x: 633, startPoint y: 824, endPoint x: 616, endPoint y: 822, distance: 17.1
click at [616, 826] on p "Fine-tuned deep learning tissue segmentation models using Masked Autoencoders (…" at bounding box center [433, 846] width 480 height 40
click at [660, 826] on p "Fine-tuned deep learning tissue segmentation models using Masked Autoencoders (…" at bounding box center [433, 846] width 480 height 40
drag, startPoint x: 186, startPoint y: 844, endPoint x: 195, endPoint y: 819, distance: 26.6
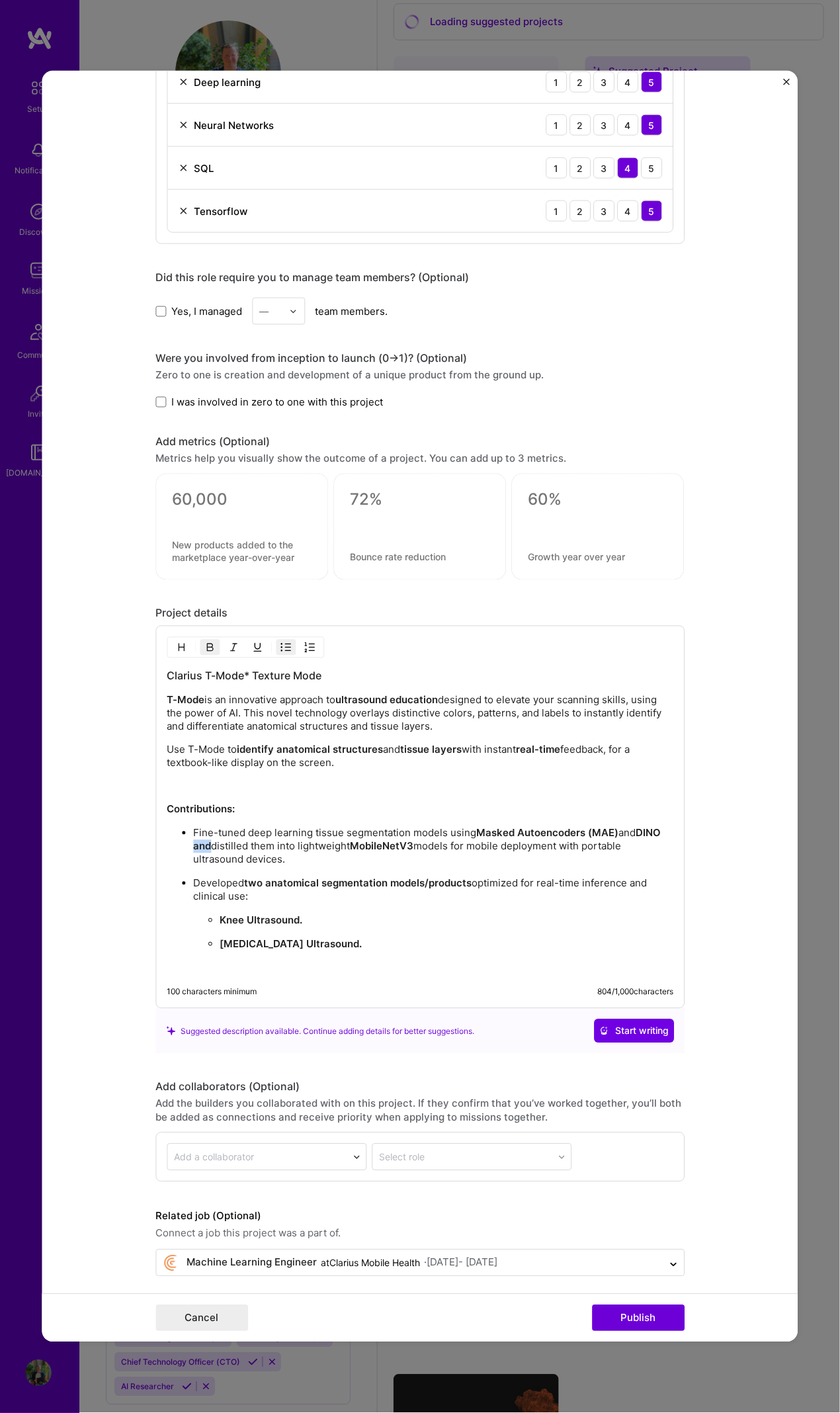
click at [205, 842] on ul "Fine-tuned deep learning tissue segmentation models using Masked Autoencoders (…" at bounding box center [420, 900] width 507 height 148
click at [204, 643] on img "button" at bounding box center [209, 647] width 11 height 11
click at [359, 879] on strong "two anatomical segmentation models/products" at bounding box center [358, 883] width 228 height 12
drag, startPoint x: 380, startPoint y: 863, endPoint x: 178, endPoint y: 813, distance: 208.1
click at [178, 813] on div "Clarius T-Mode* Texture Mode T-Mode is an innovative approach to ultrasound edu…" at bounding box center [420, 821] width 507 height 306
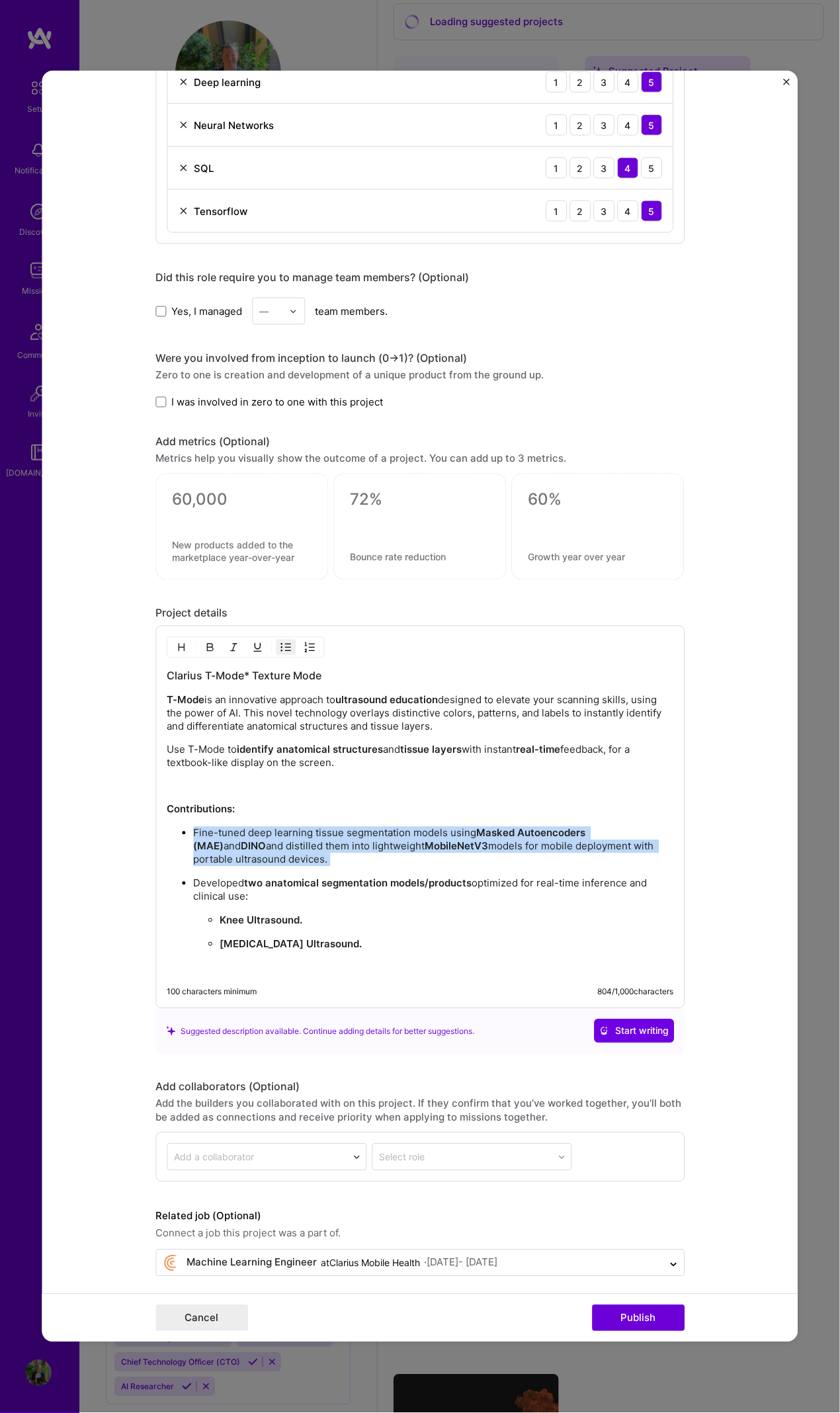
copy p "Fine-tuned deep learning tissue segmentation models using Masked Autoencoders (…"
drag, startPoint x: 793, startPoint y: 887, endPoint x: 504, endPoint y: 813, distance: 298.3
click at [504, 813] on div "Clarius T-Mode* Texture Mode T-Mode is an innovative approach to ultrasound edu…" at bounding box center [420, 821] width 507 height 306
click at [584, 826] on strong "Masked Autoencoders (MAE)" at bounding box center [390, 840] width 395 height 26
drag, startPoint x: 206, startPoint y: 840, endPoint x: 171, endPoint y: 842, distance: 35.1
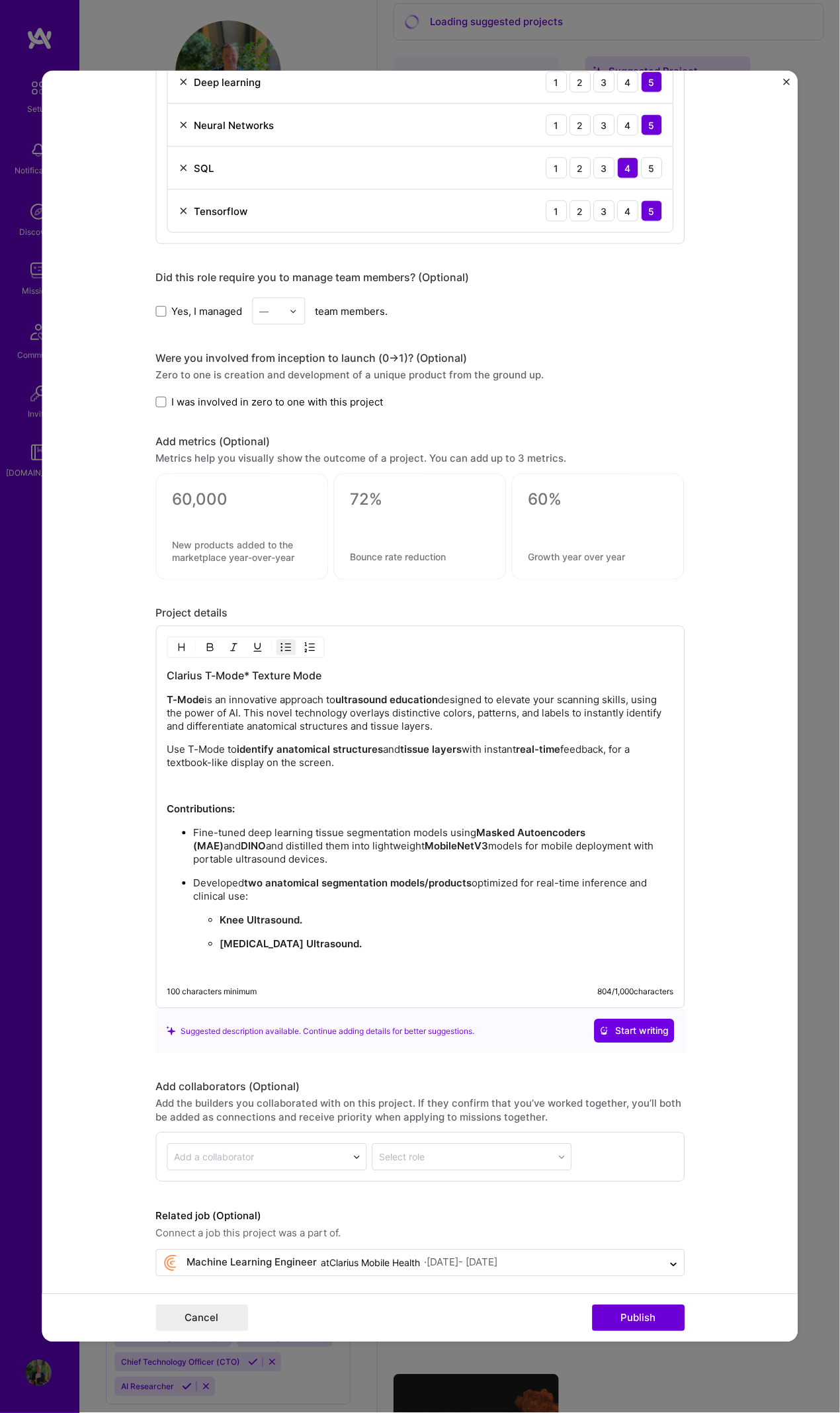
click at [171, 842] on ul "Fine-tuned deep learning tissue segmentation models using Masked Autoencoders (…" at bounding box center [420, 900] width 507 height 148
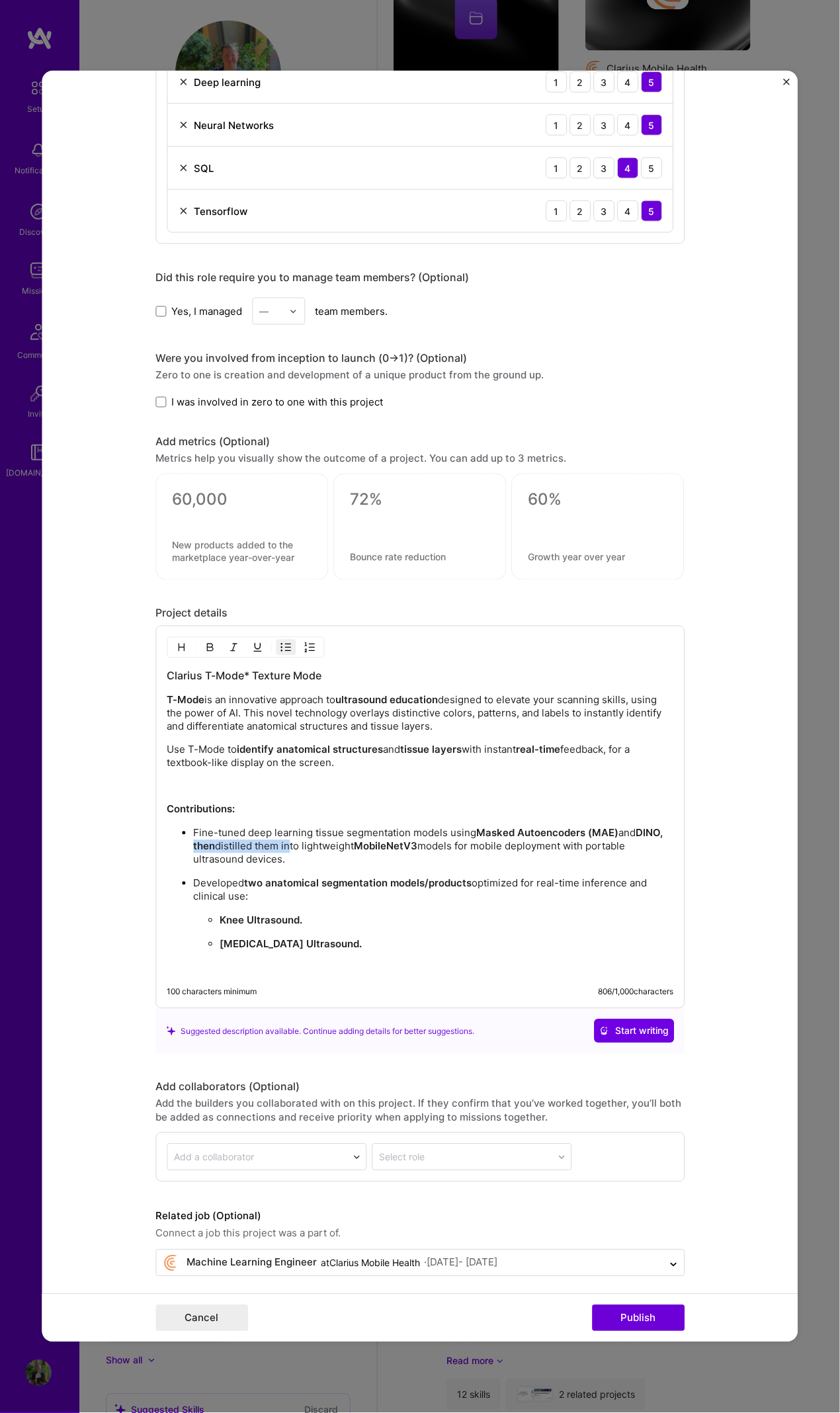
drag, startPoint x: 232, startPoint y: 840, endPoint x: 286, endPoint y: 839, distance: 54.0
click at [286, 839] on ul "Fine-tuned deep learning tissue segmentation models using Masked Autoencoders (…" at bounding box center [420, 900] width 507 height 148
click at [204, 642] on img "button" at bounding box center [209, 647] width 11 height 11
click at [200, 647] on button "button" at bounding box center [209, 647] width 20 height 16
click at [449, 851] on p "Fine-tuned deep learning tissue segmentation models using Masked Autoencoders (…" at bounding box center [433, 846] width 480 height 40
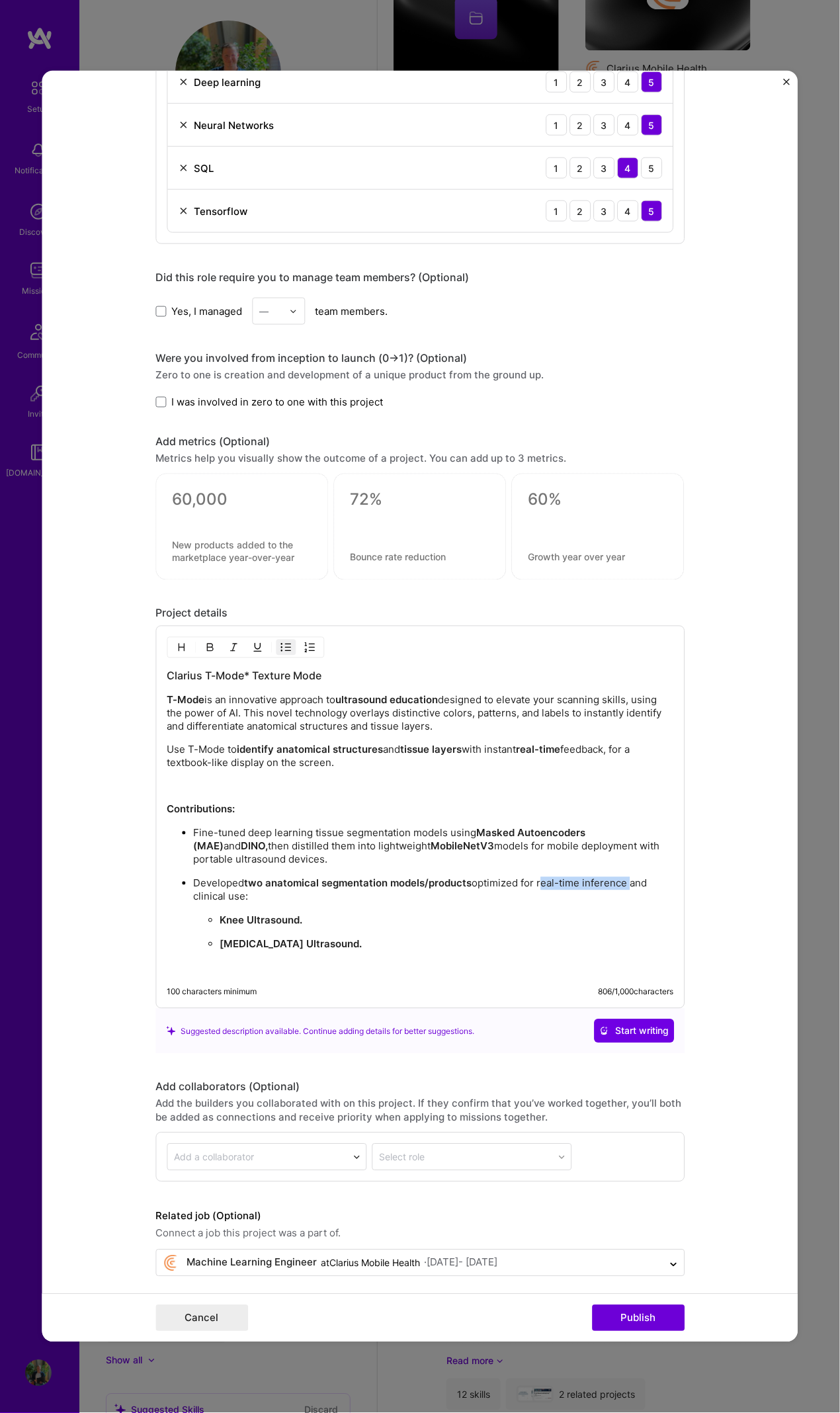
drag, startPoint x: 535, startPoint y: 879, endPoint x: 620, endPoint y: 879, distance: 85.0
click at [620, 879] on p "Developed two anatomical segmentation models/products optimized for real-time i…" at bounding box center [433, 890] width 480 height 26
drag, startPoint x: 211, startPoint y: 645, endPoint x: 226, endPoint y: 655, distance: 18.0
click at [211, 645] on button "button" at bounding box center [209, 647] width 20 height 16
click at [468, 819] on div "Clarius T-Mode* Texture Mode T-Mode is an innovative approach to ultrasound edu…" at bounding box center [420, 821] width 507 height 306
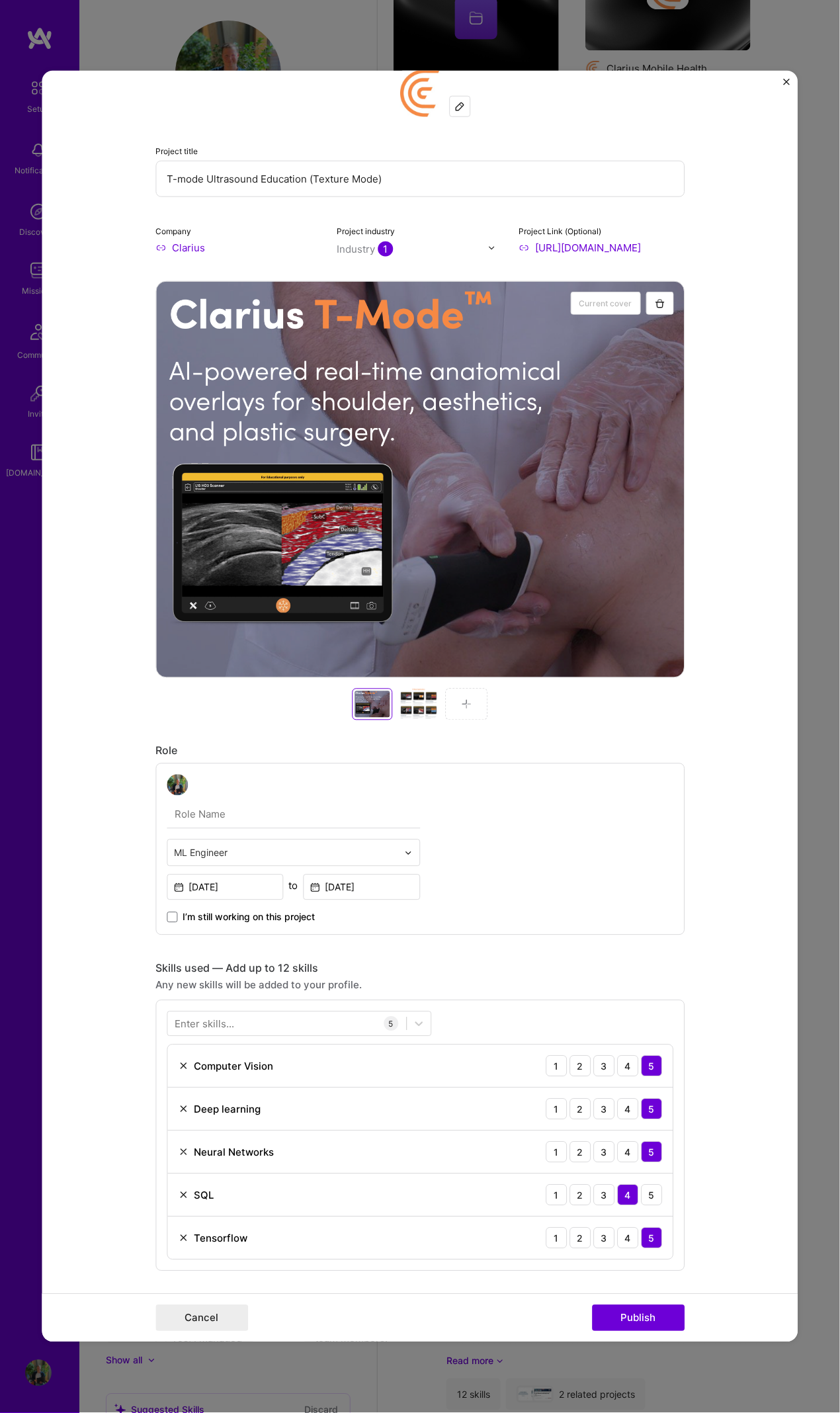
scroll to position [0, 0]
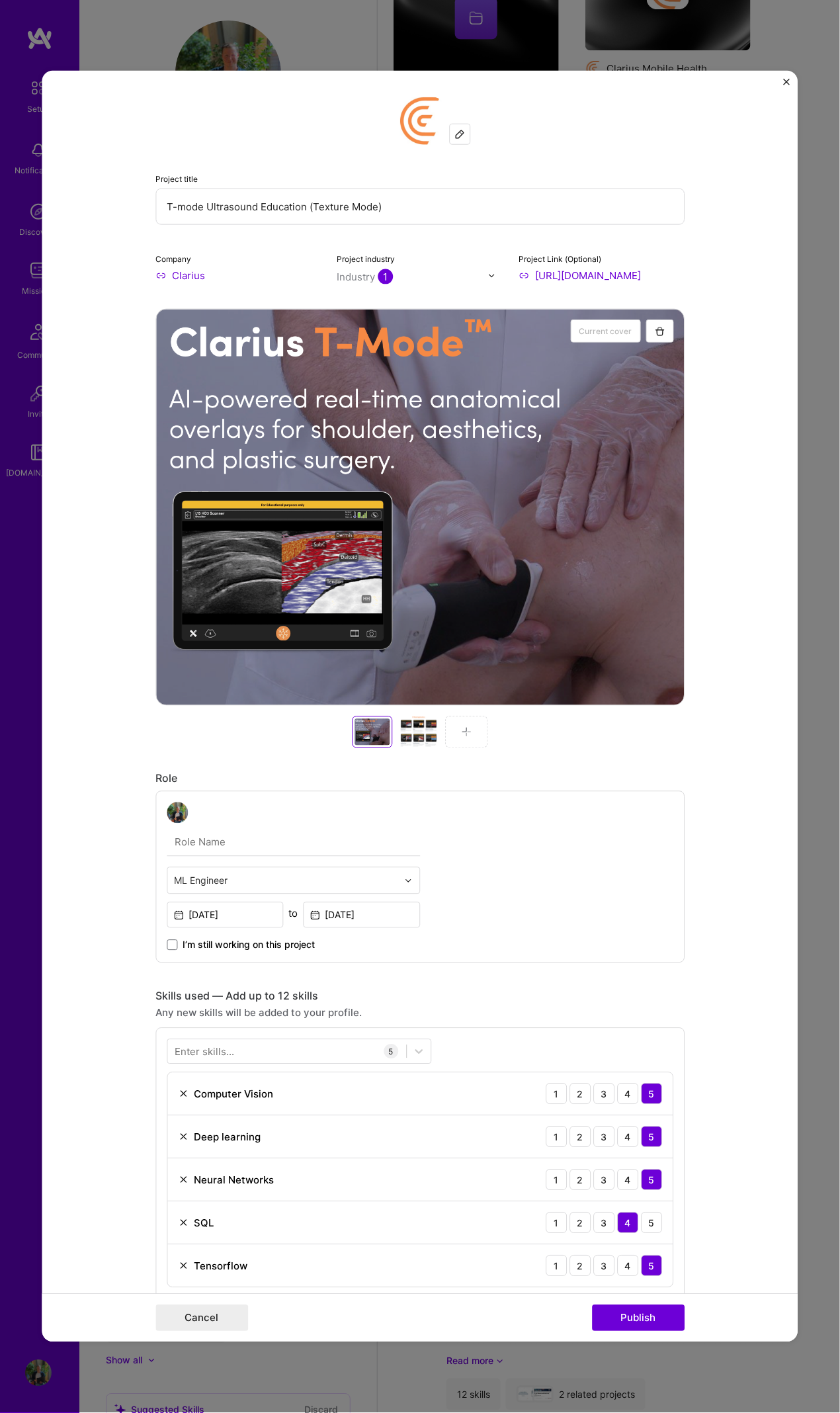
click at [464, 729] on img at bounding box center [467, 732] width 11 height 11
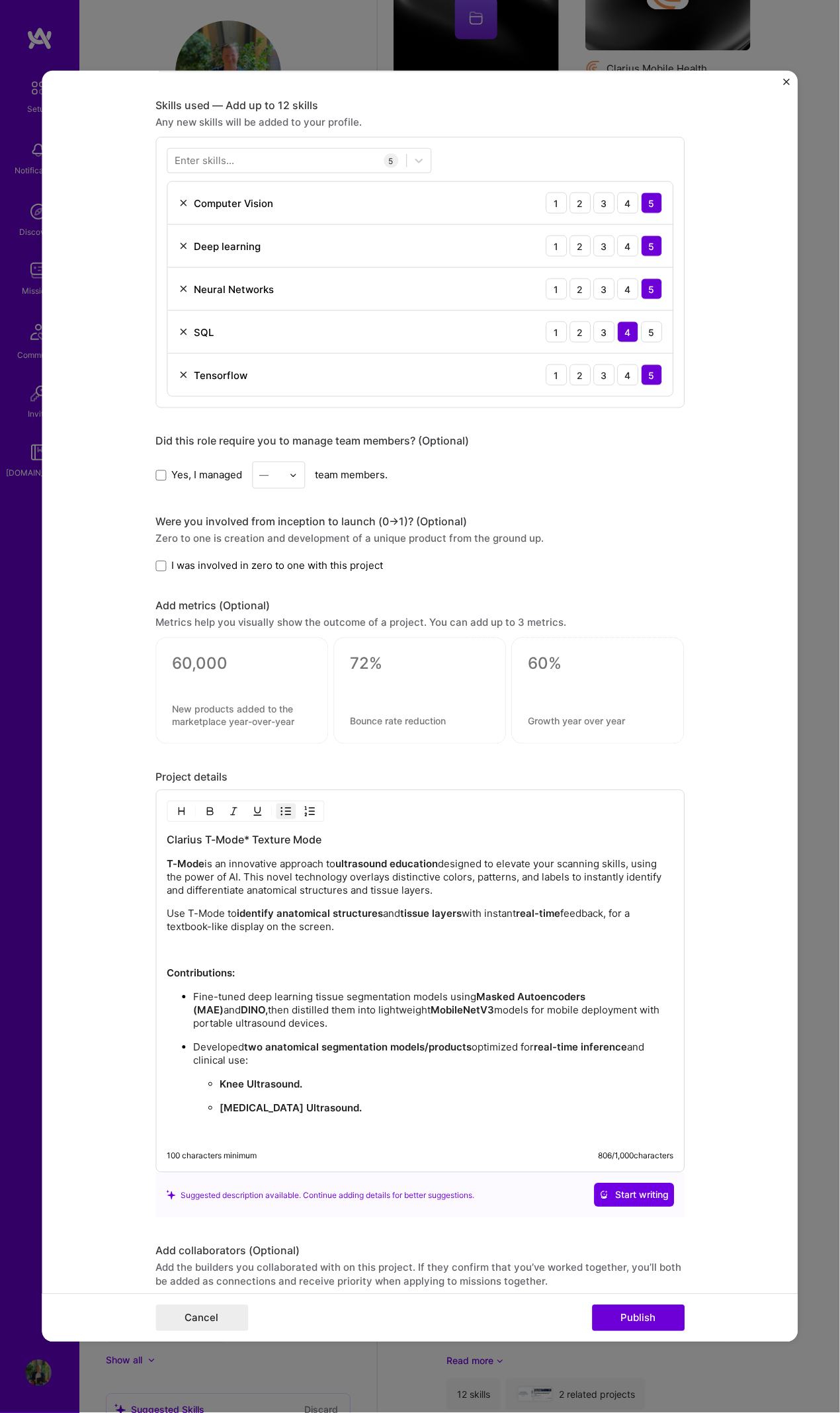
scroll to position [1035, 0]
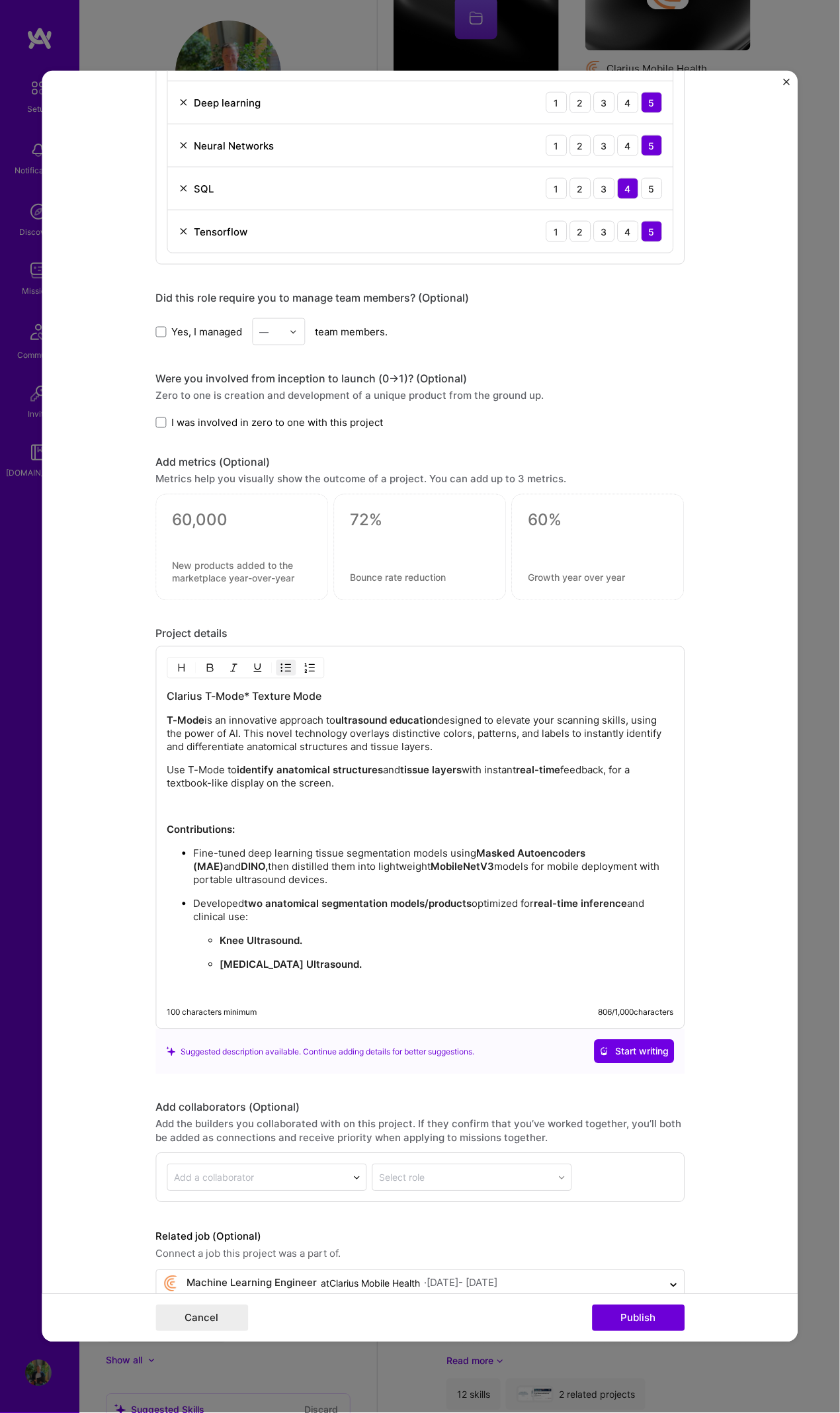
click at [484, 738] on p "T-Mode is an innovative approach to ultrasound education designed to elevate yo…" at bounding box center [420, 734] width 507 height 40
click at [493, 744] on p "T-Mode is an innovative approach to ultrasound education designed to elevate yo…" at bounding box center [420, 734] width 507 height 40
click at [384, 804] on p at bounding box center [420, 807] width 507 height 13
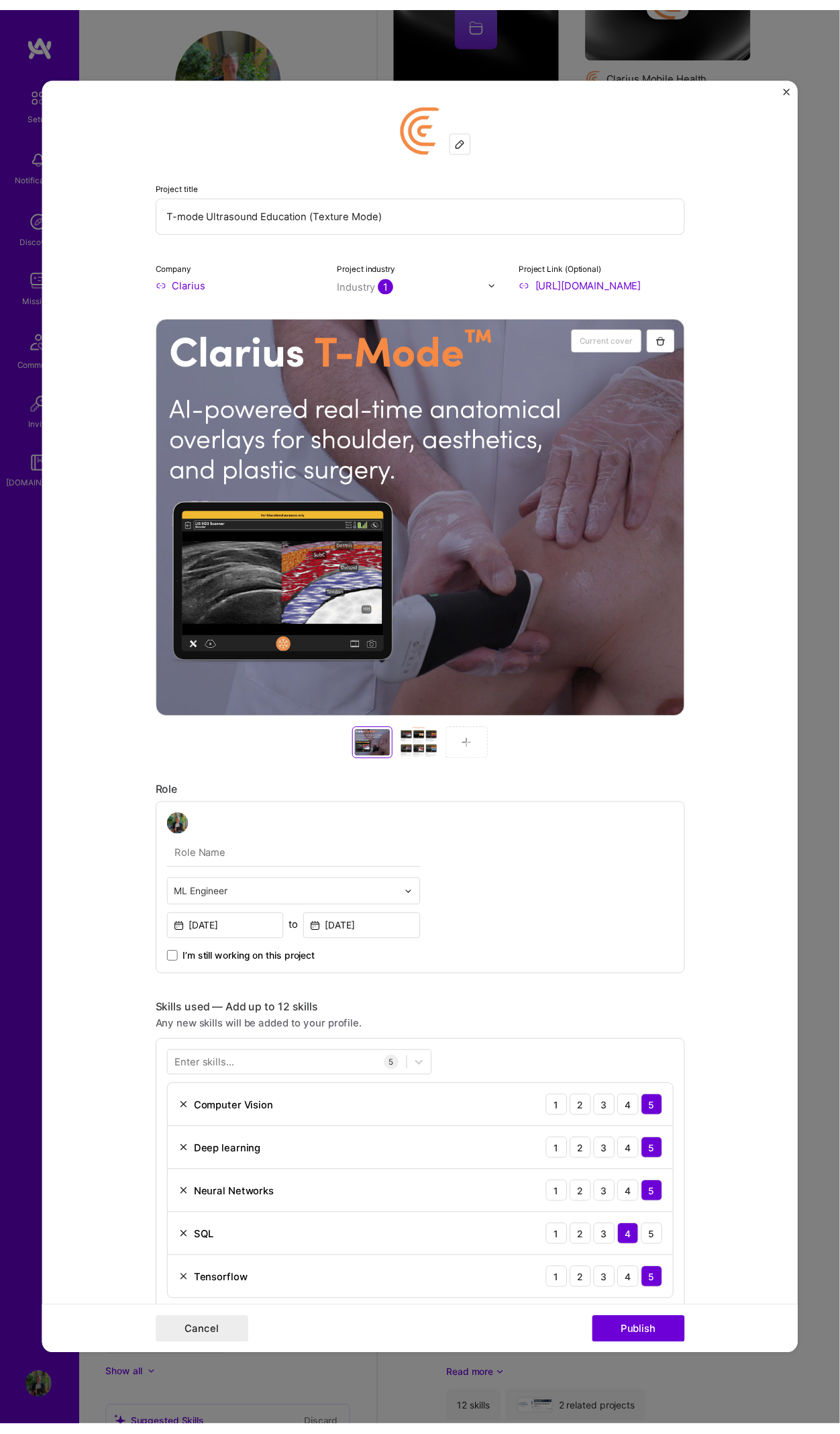
scroll to position [1047, 0]
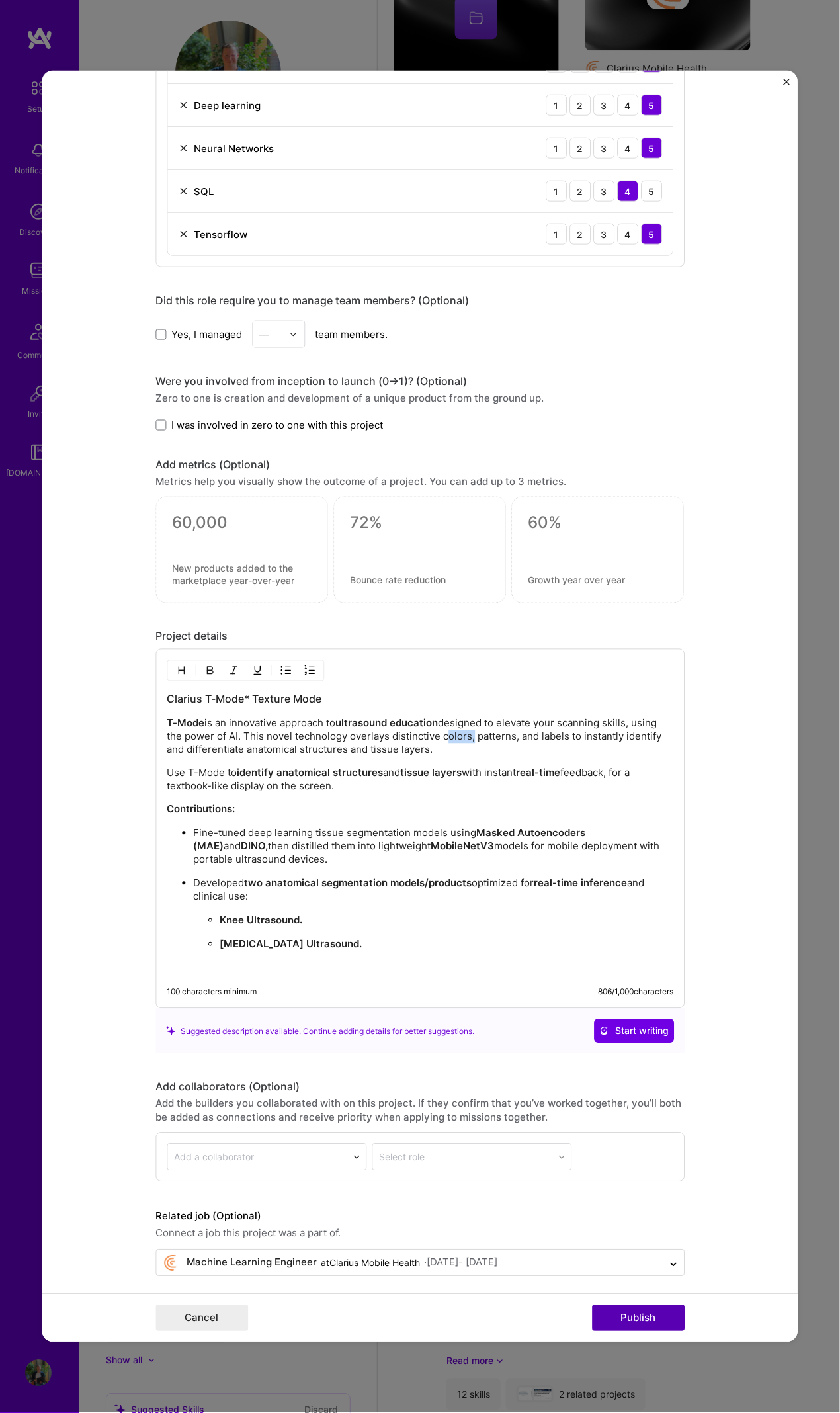
click at [617, 1324] on button "Publish" at bounding box center [639, 1318] width 93 height 26
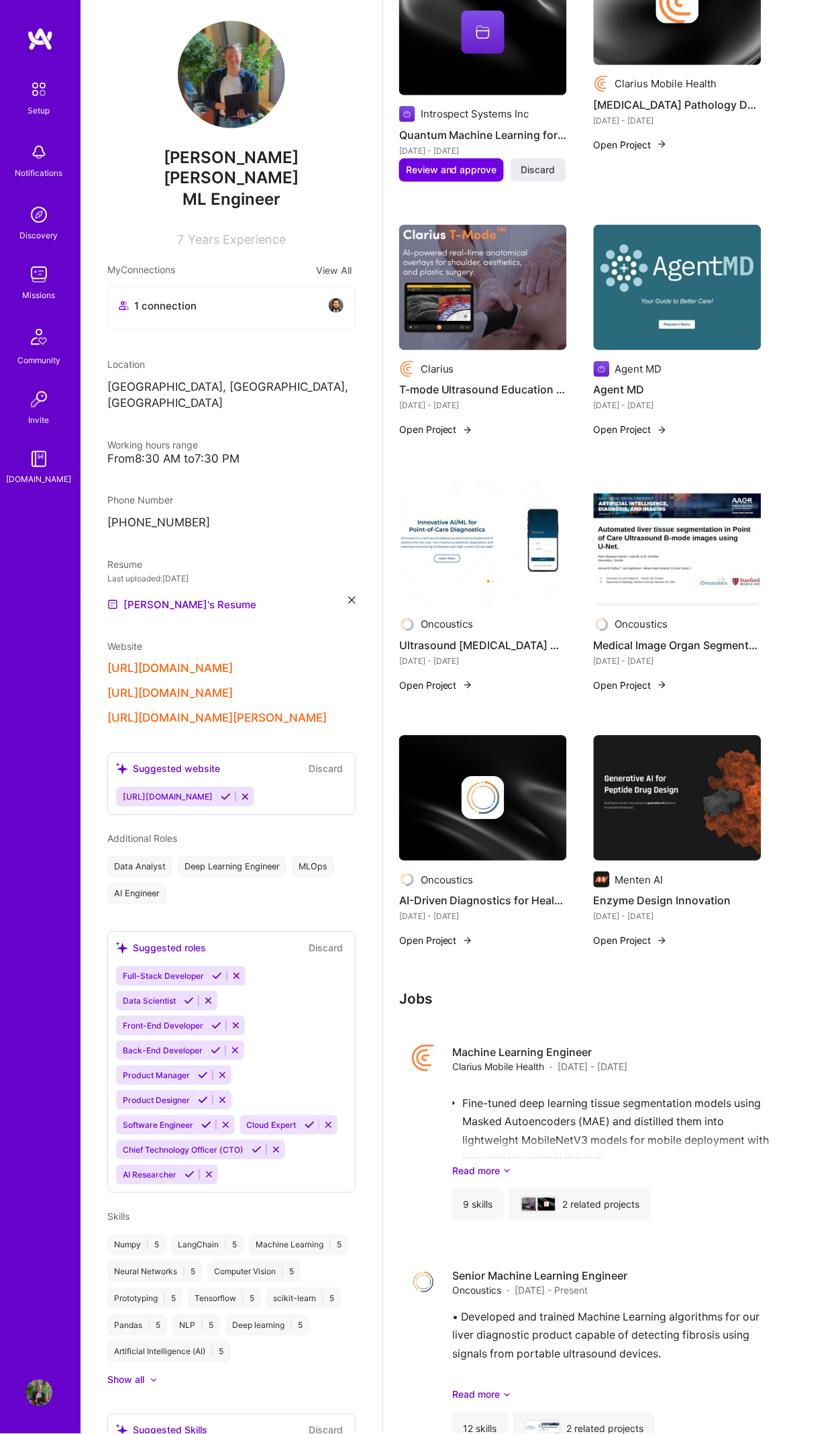
scroll to position [0, 0]
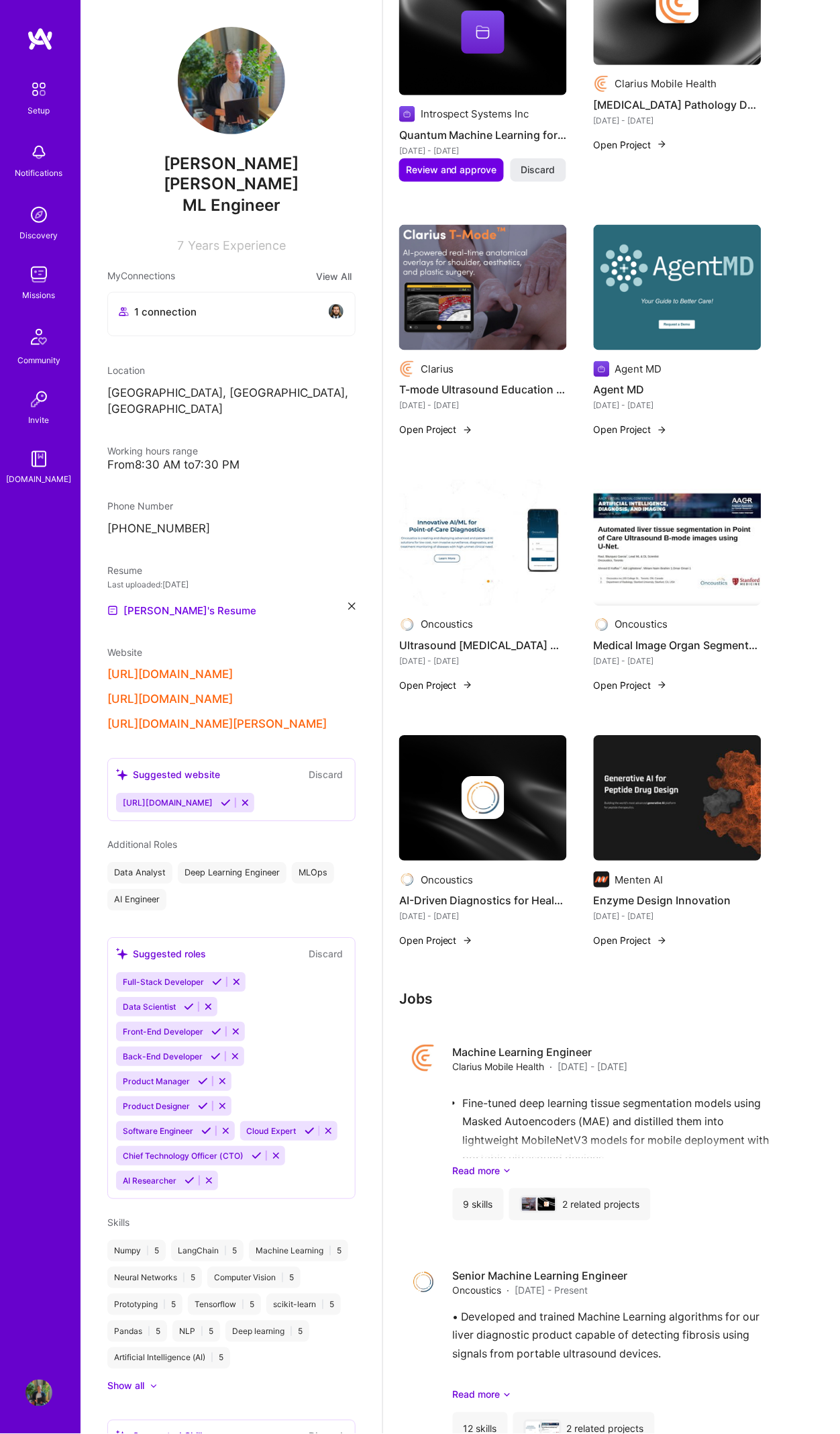
click at [349, 603] on icon at bounding box center [352, 606] width 7 height 7
click at [208, 589] on div "Upload your Resume PDF file format" at bounding box center [179, 603] width 92 height 28
click at [120, 594] on span "+" at bounding box center [118, 600] width 8 height 14
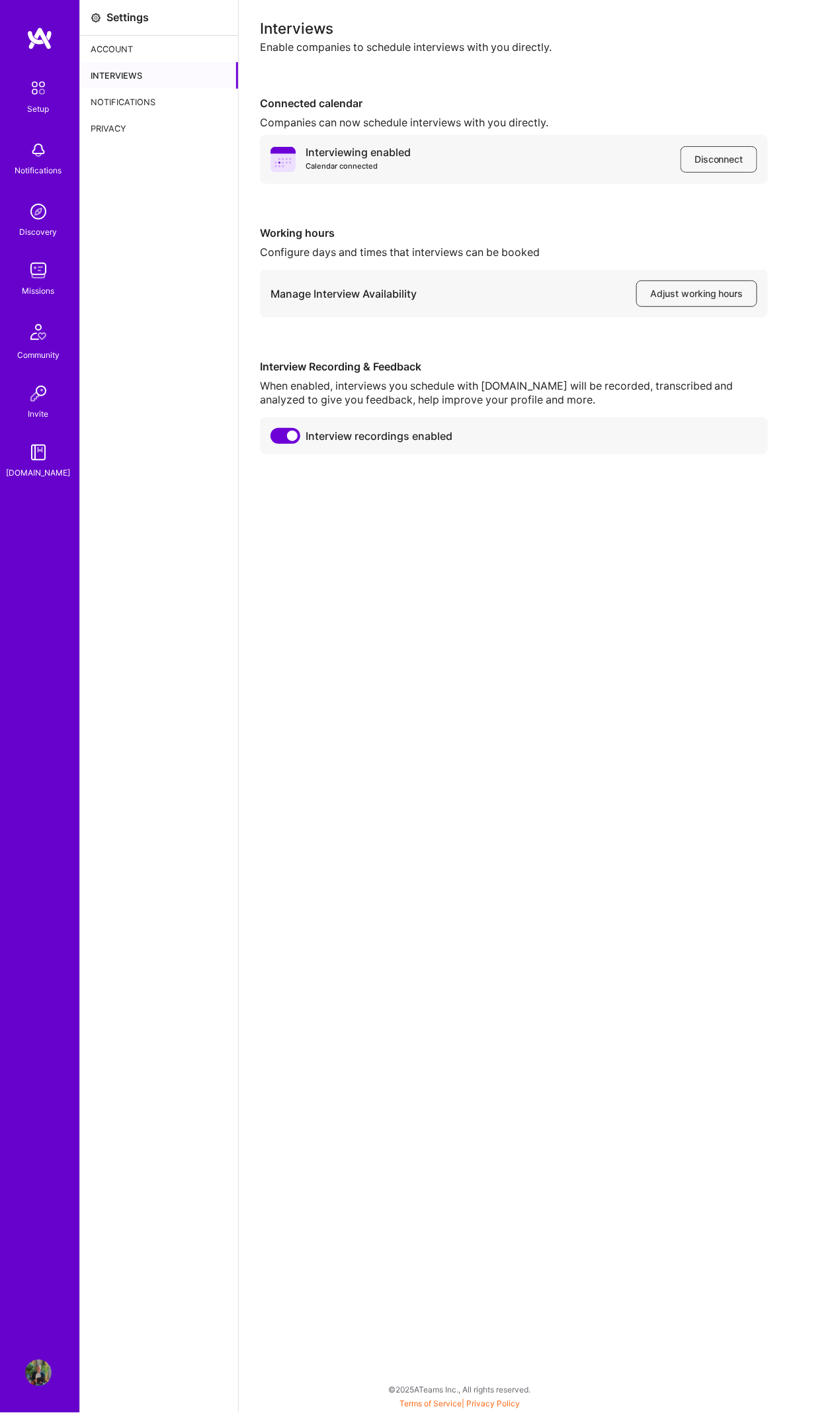
click at [51, 280] on img at bounding box center [38, 270] width 26 height 26
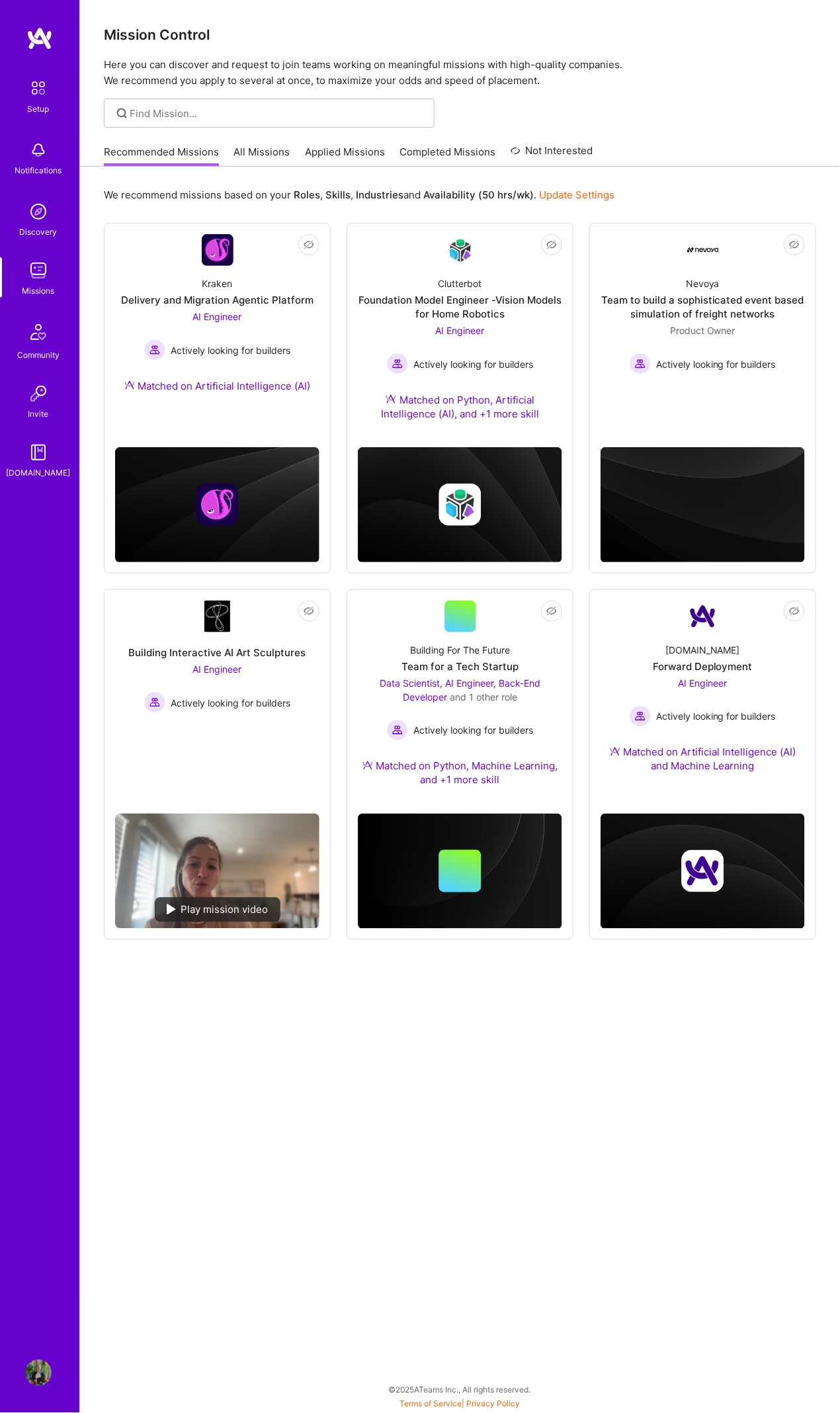
click at [247, 152] on link "All Missions" at bounding box center [262, 156] width 57 height 22
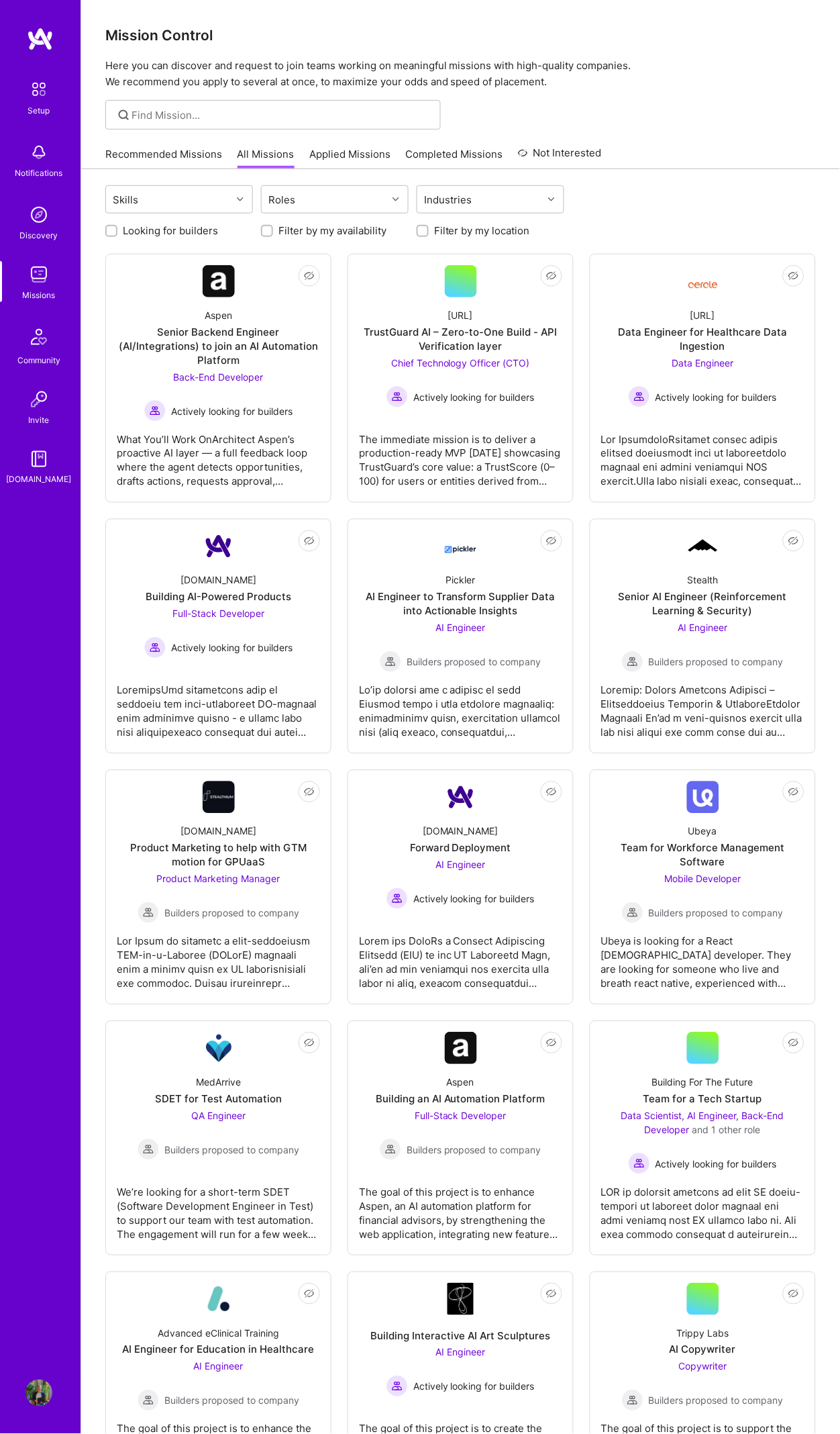
click at [357, 158] on link "Applied Missions" at bounding box center [350, 158] width 81 height 22
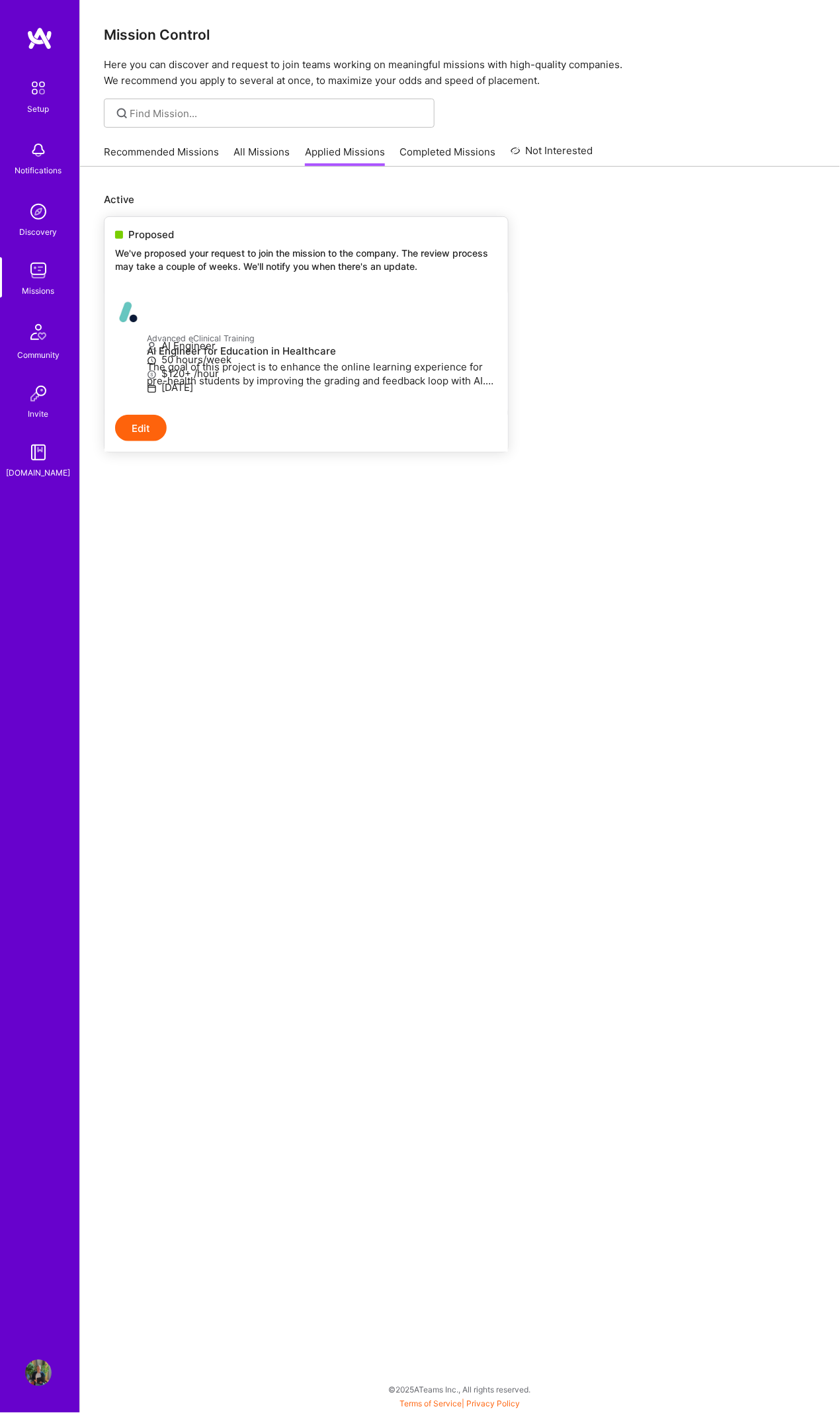
click at [294, 271] on div "Proposed We've proposed your request to join the mission to the company. The re…" at bounding box center [306, 252] width 404 height 72
click at [301, 289] on link "Advanced eClinical Training AI Engineer for Education in Healthcare The goal of…" at bounding box center [306, 352] width 404 height 126
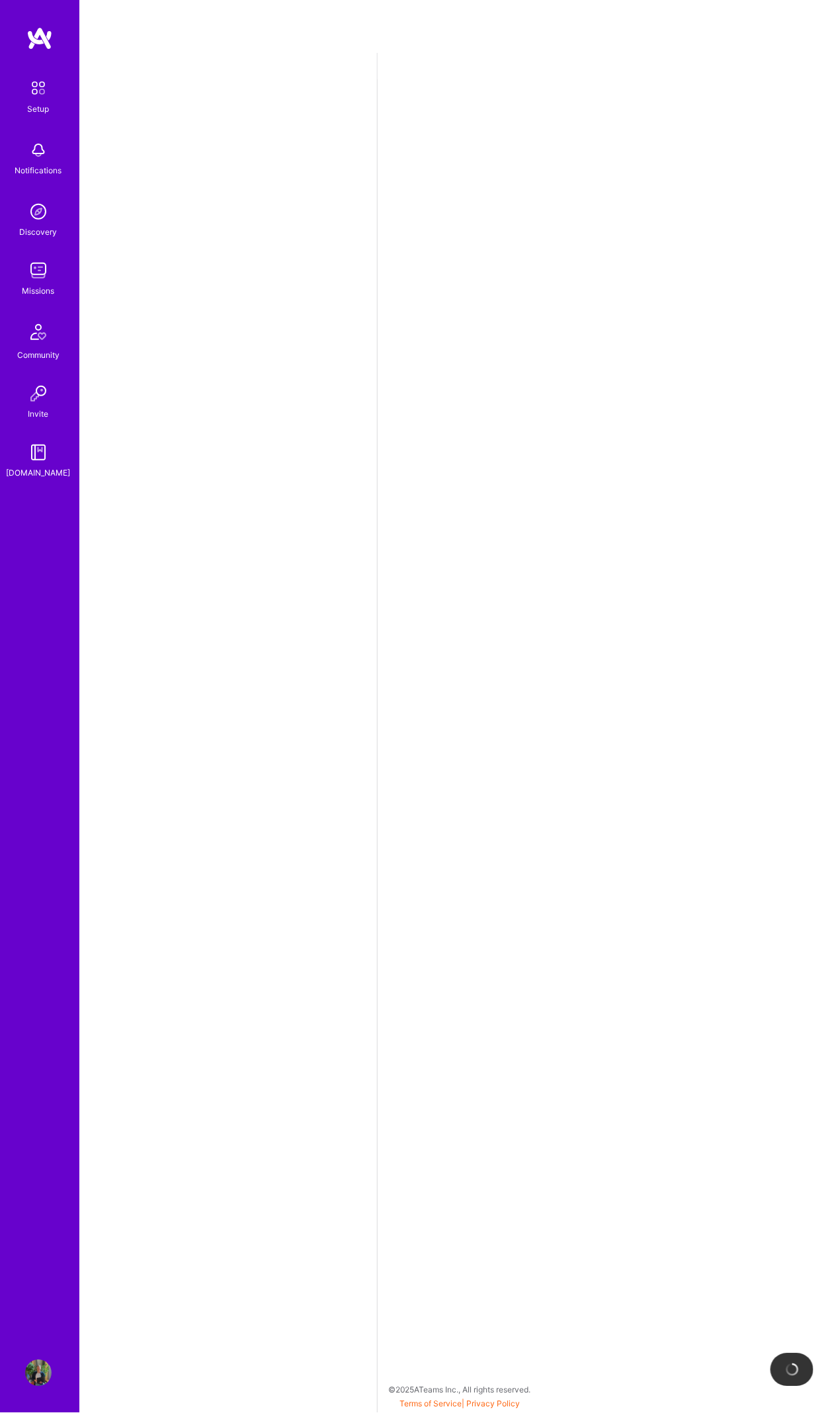
click at [301, 285] on div at bounding box center [228, 733] width 298 height 1360
select select "CA"
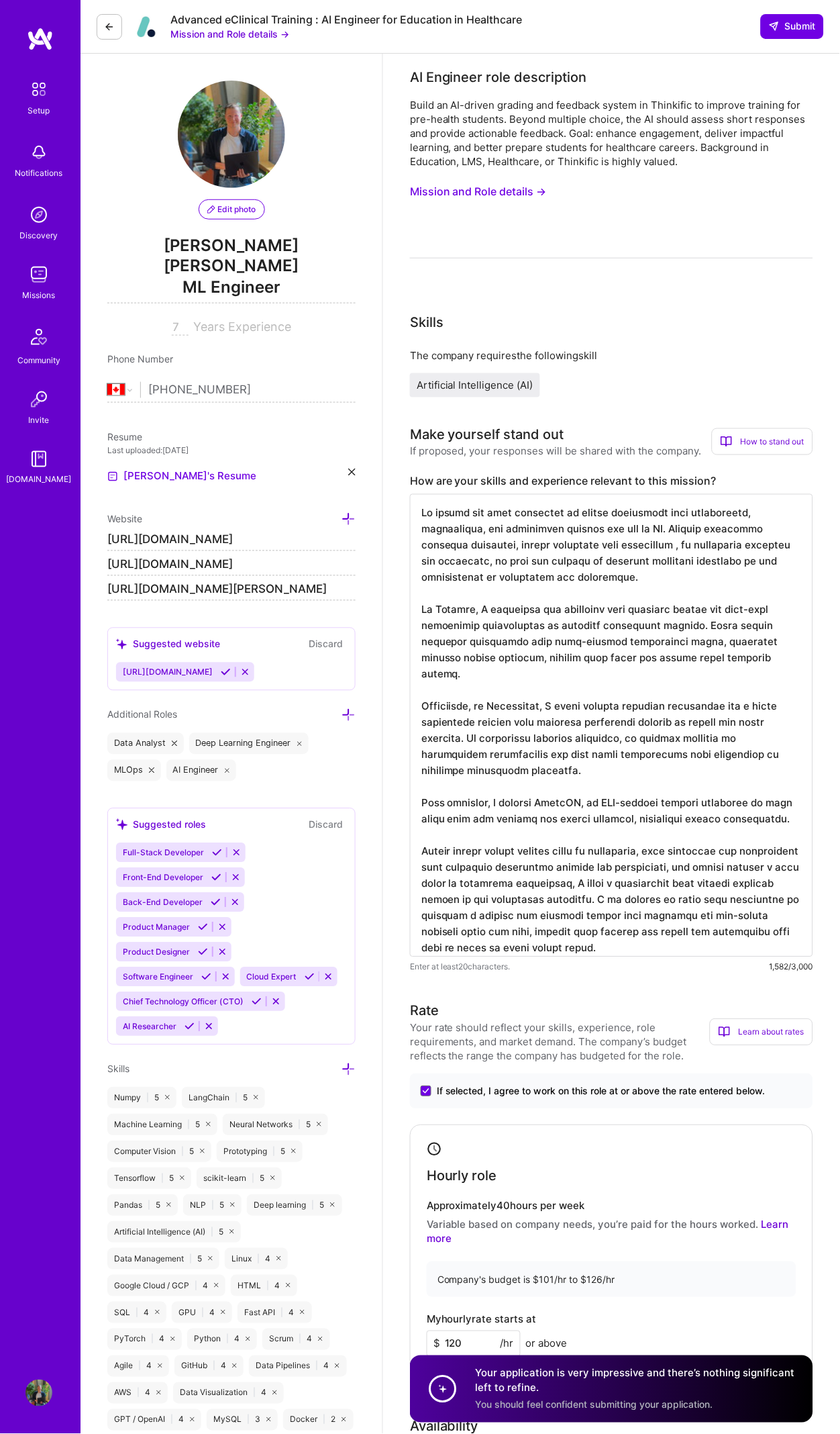
click at [29, 279] on img at bounding box center [39, 274] width 26 height 26
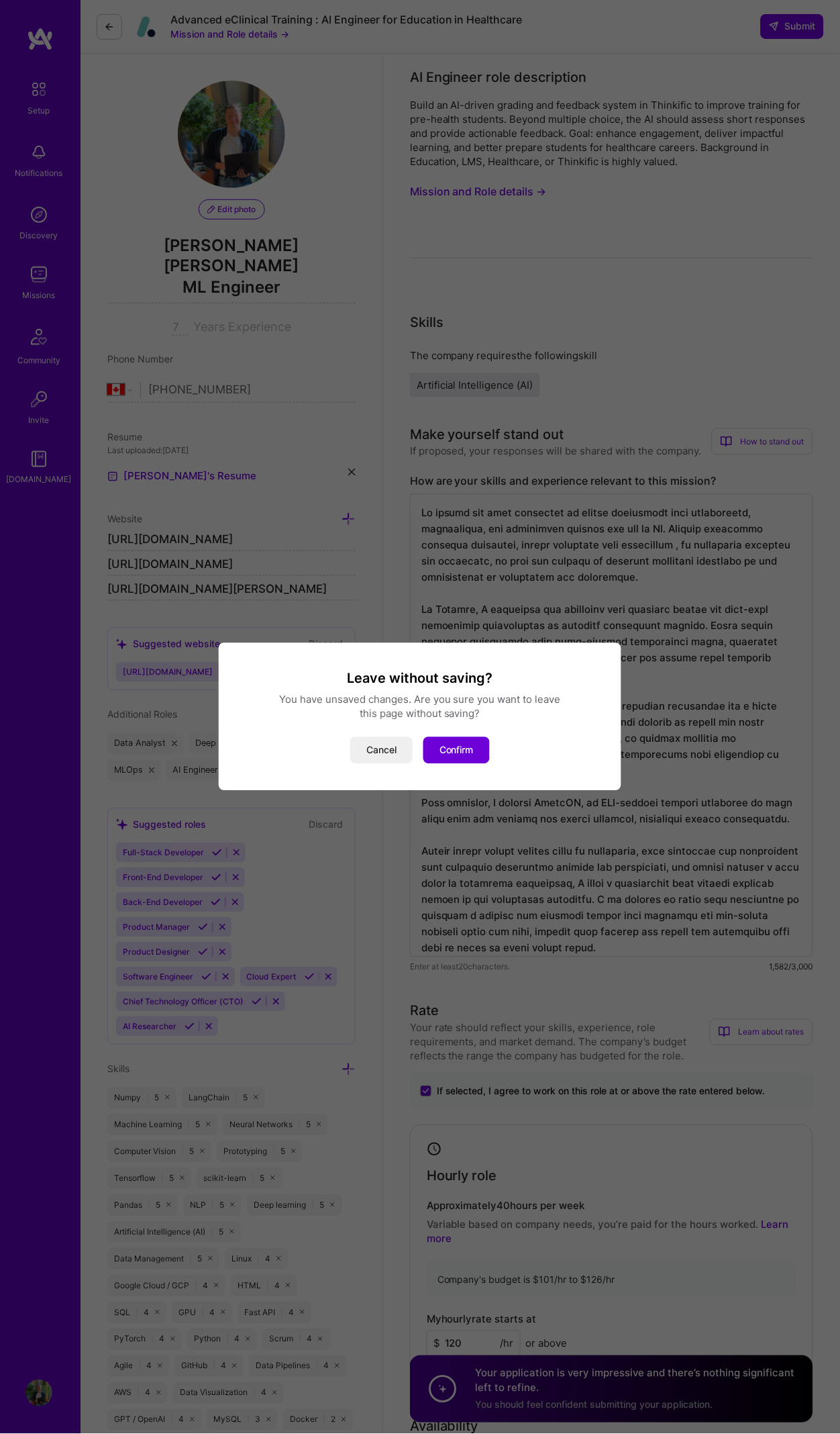
drag, startPoint x: 406, startPoint y: 758, endPoint x: 393, endPoint y: 753, distance: 13.9
click at [406, 759] on button "Cancel" at bounding box center [381, 750] width 63 height 26
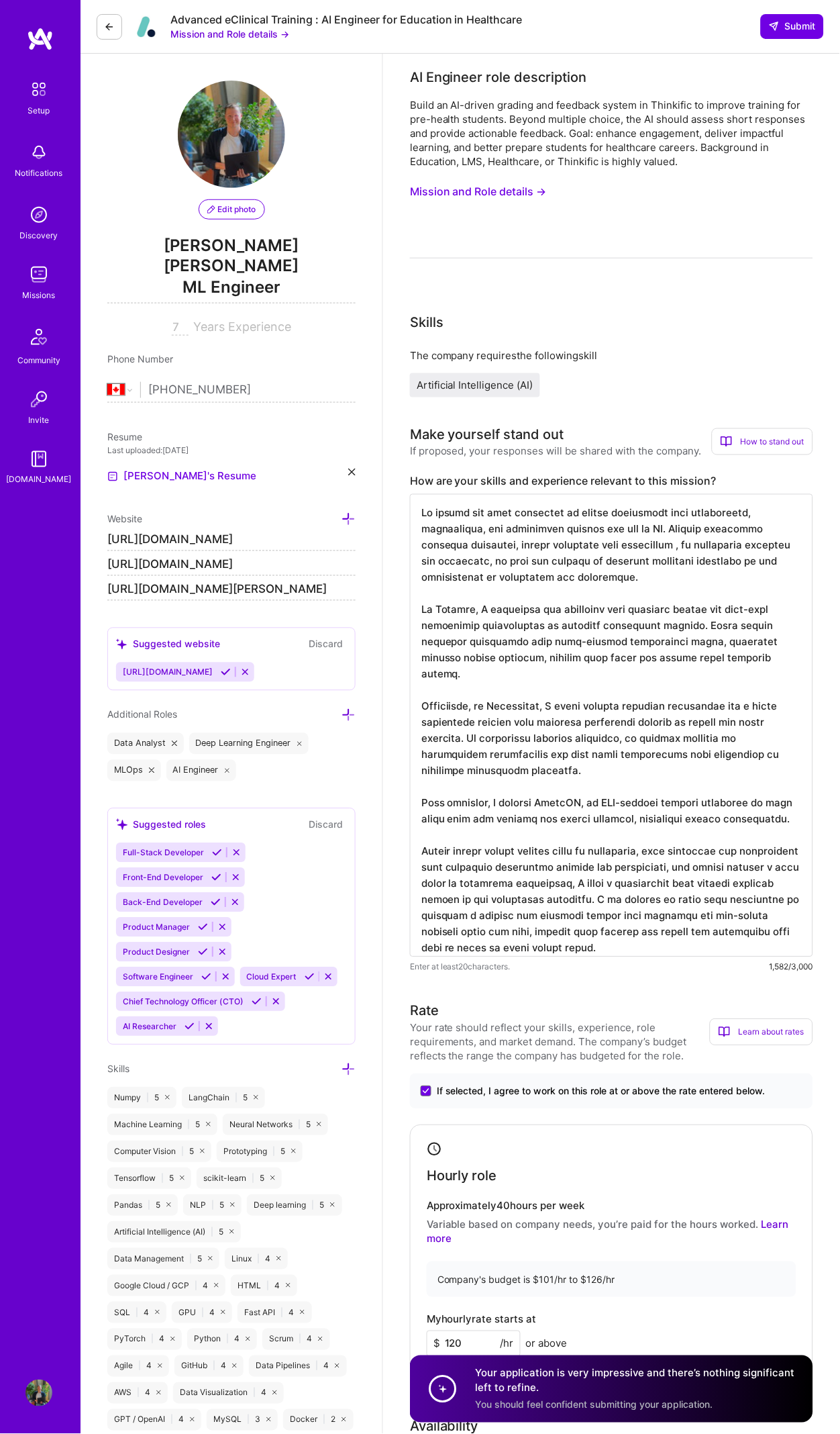
click at [24, 297] on div "Missions" at bounding box center [39, 294] width 33 height 14
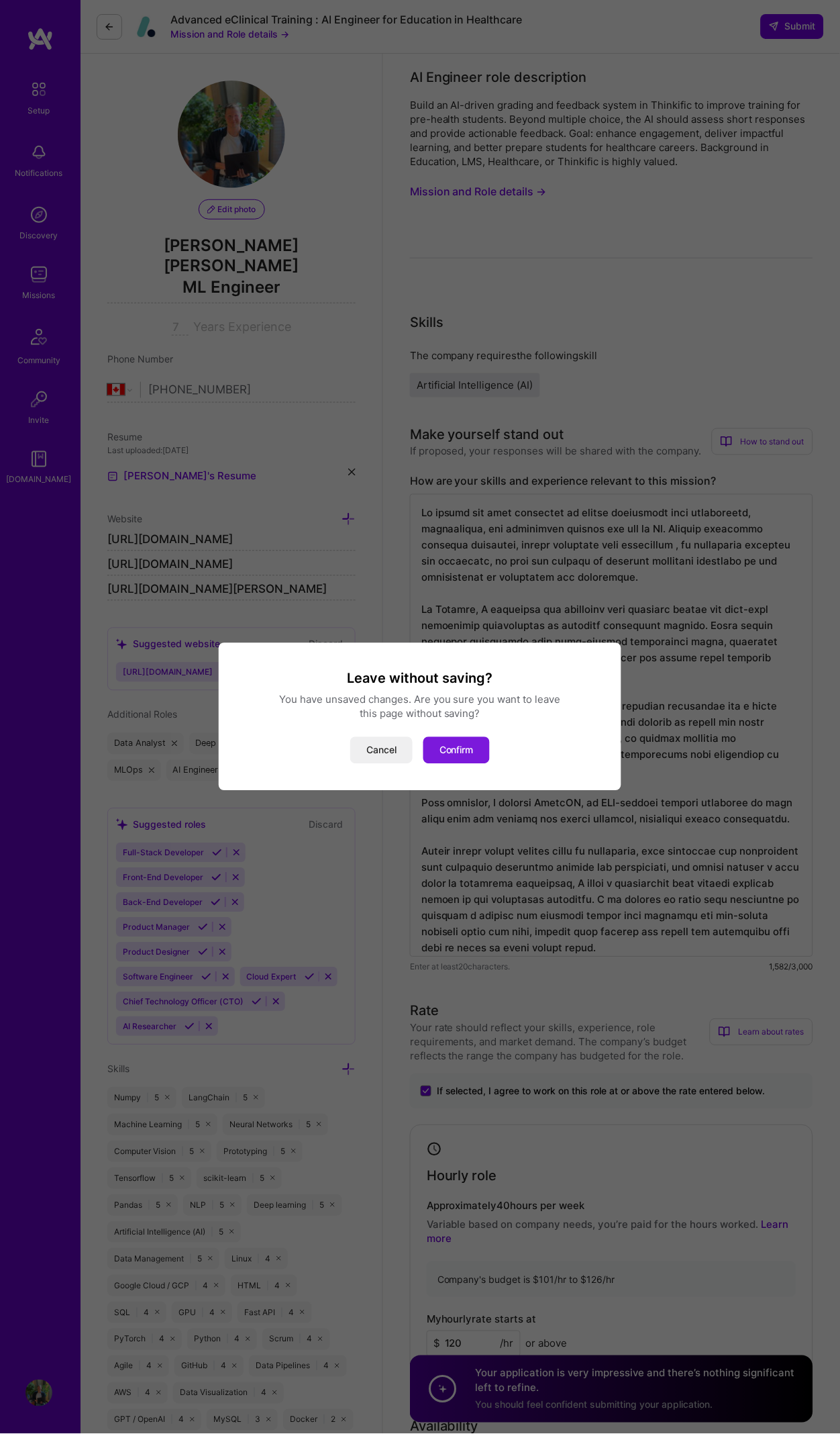
click at [478, 762] on button "Confirm" at bounding box center [457, 750] width 66 height 26
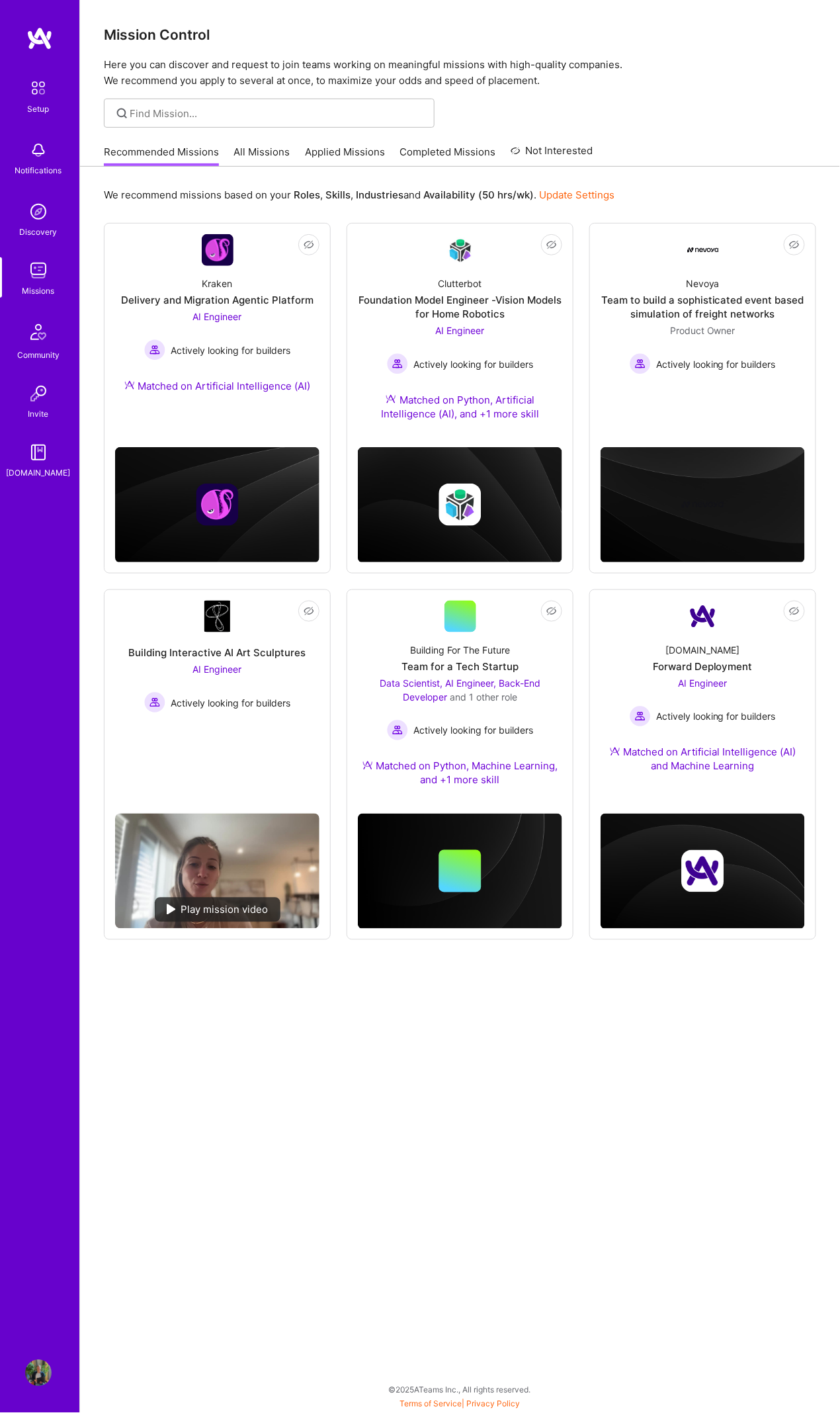
click at [38, 210] on img at bounding box center [38, 212] width 26 height 26
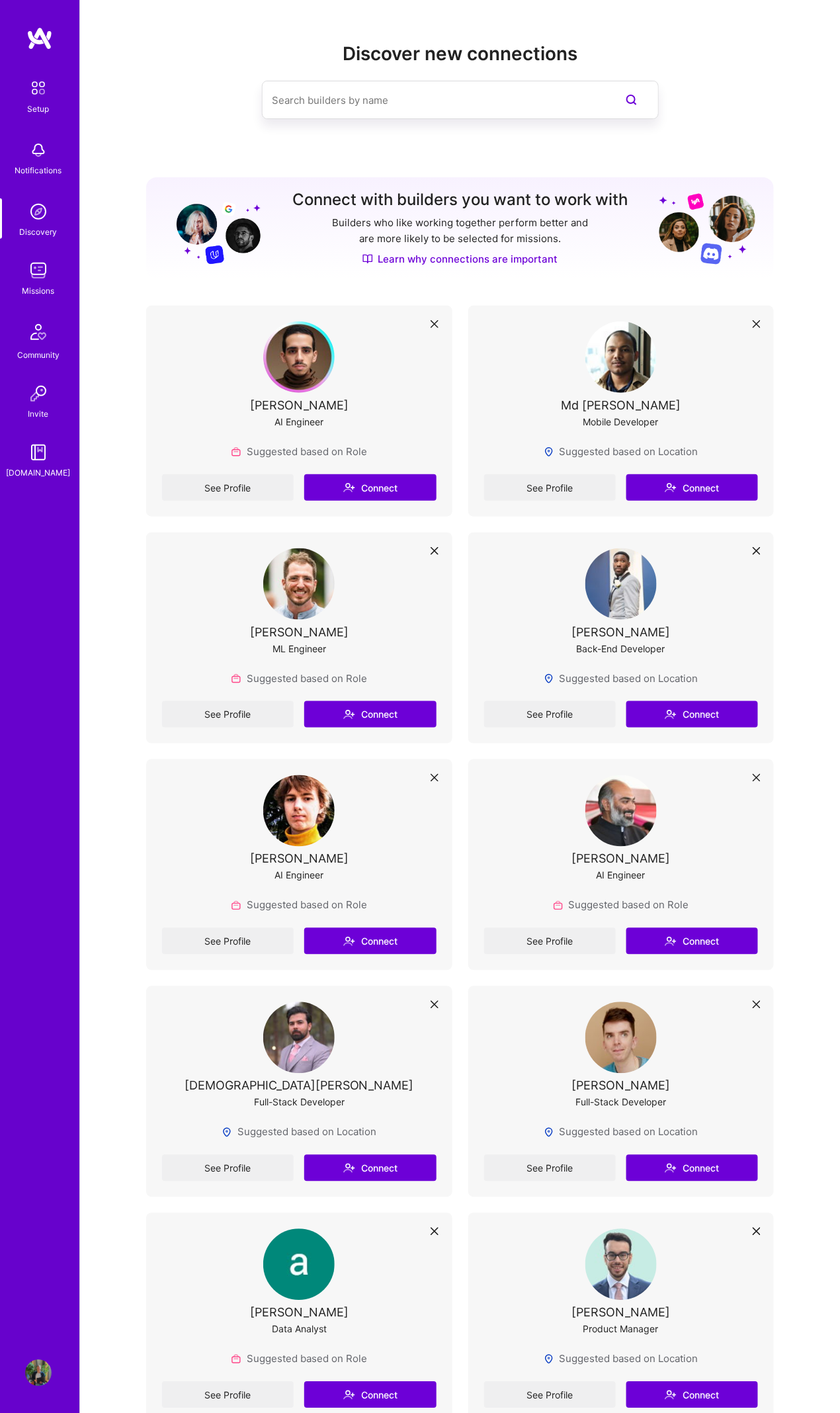
click at [34, 276] on img at bounding box center [38, 270] width 26 height 26
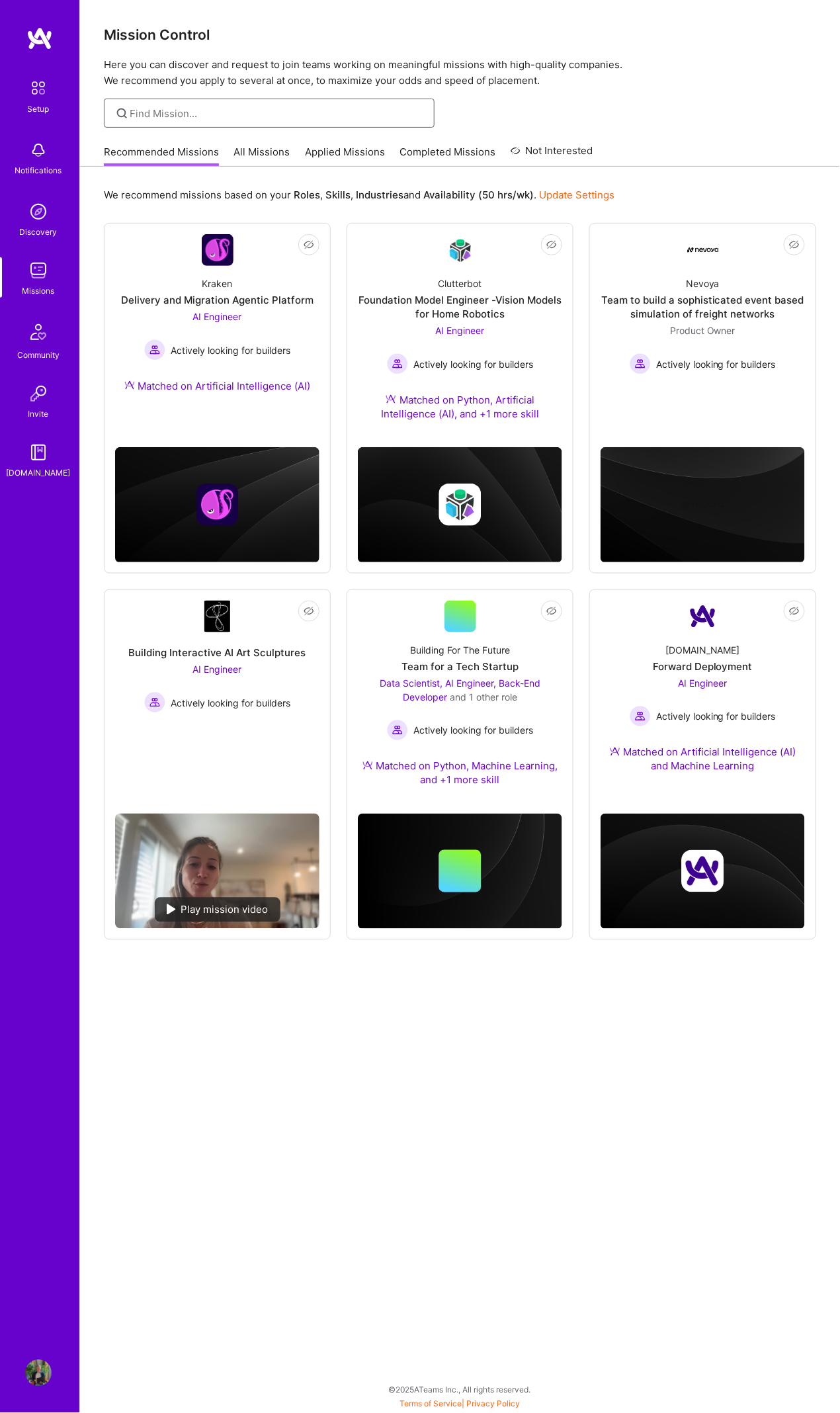
click at [331, 117] on input at bounding box center [278, 113] width 294 height 14
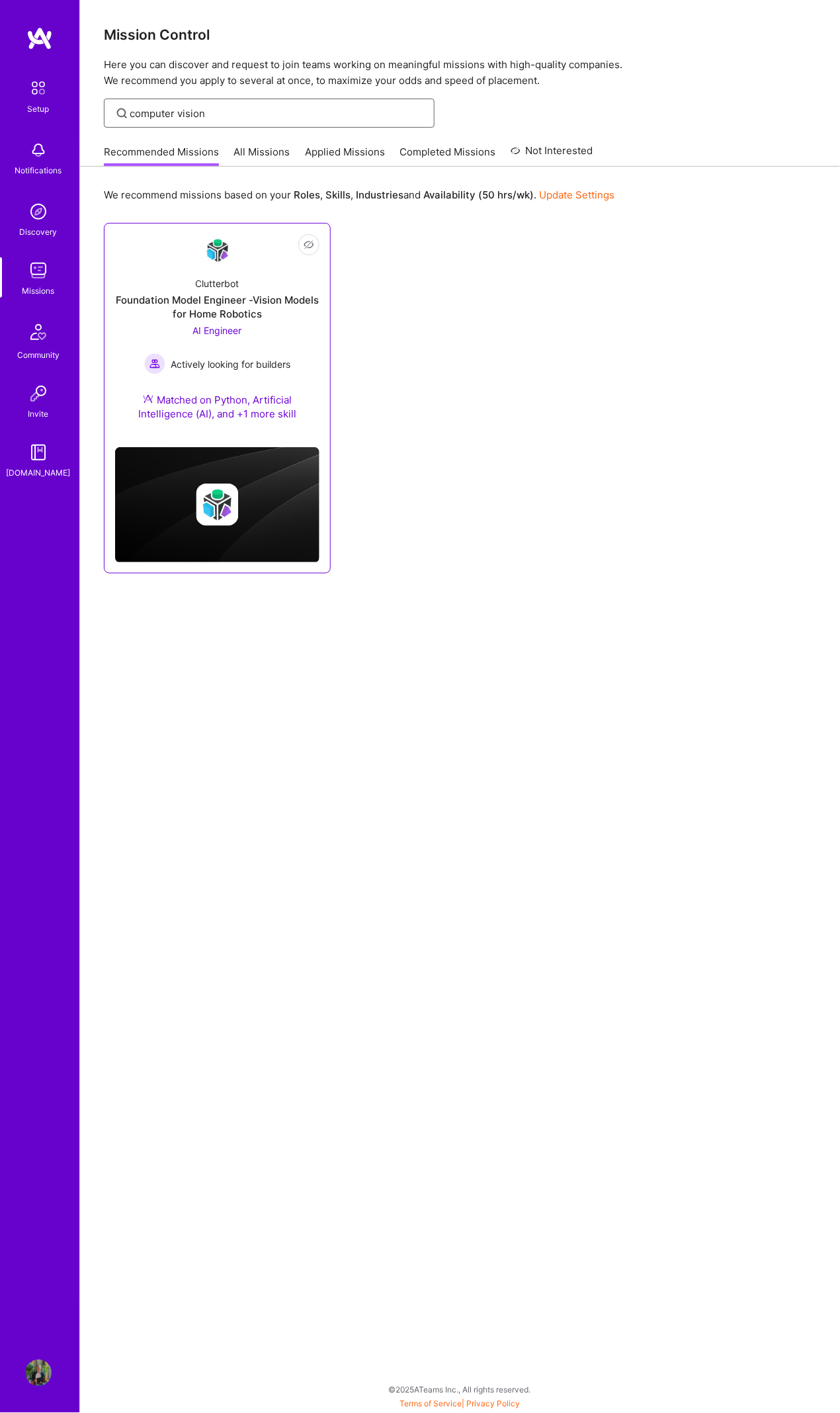
type input "computer vision"
click at [304, 382] on div "Clutterbot Foundation Model Engineer -Vision Models for Home Robotics AI Engine…" at bounding box center [217, 351] width 204 height 170
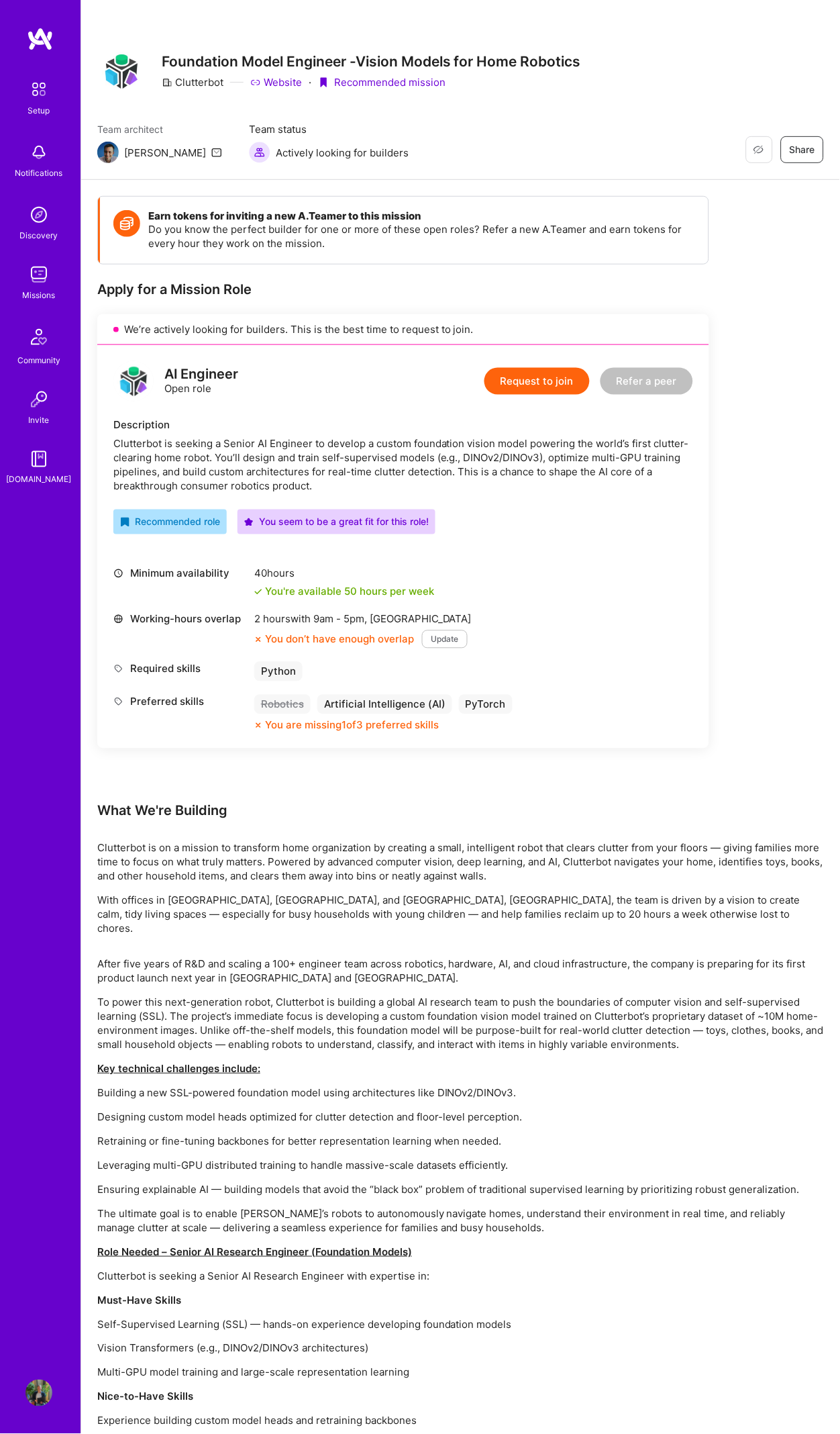
click at [538, 383] on button "Request to join" at bounding box center [537, 381] width 105 height 26
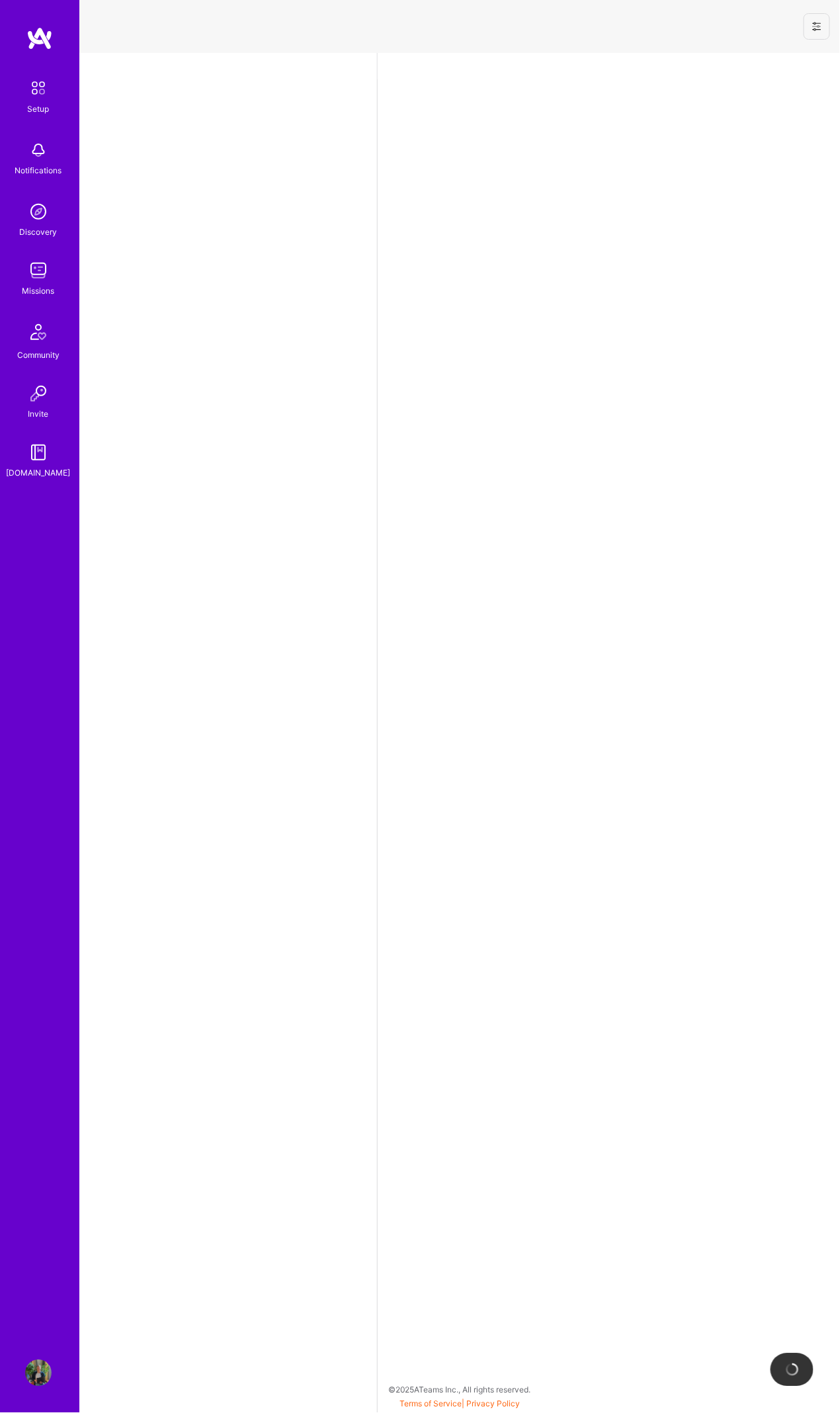
select select "CA"
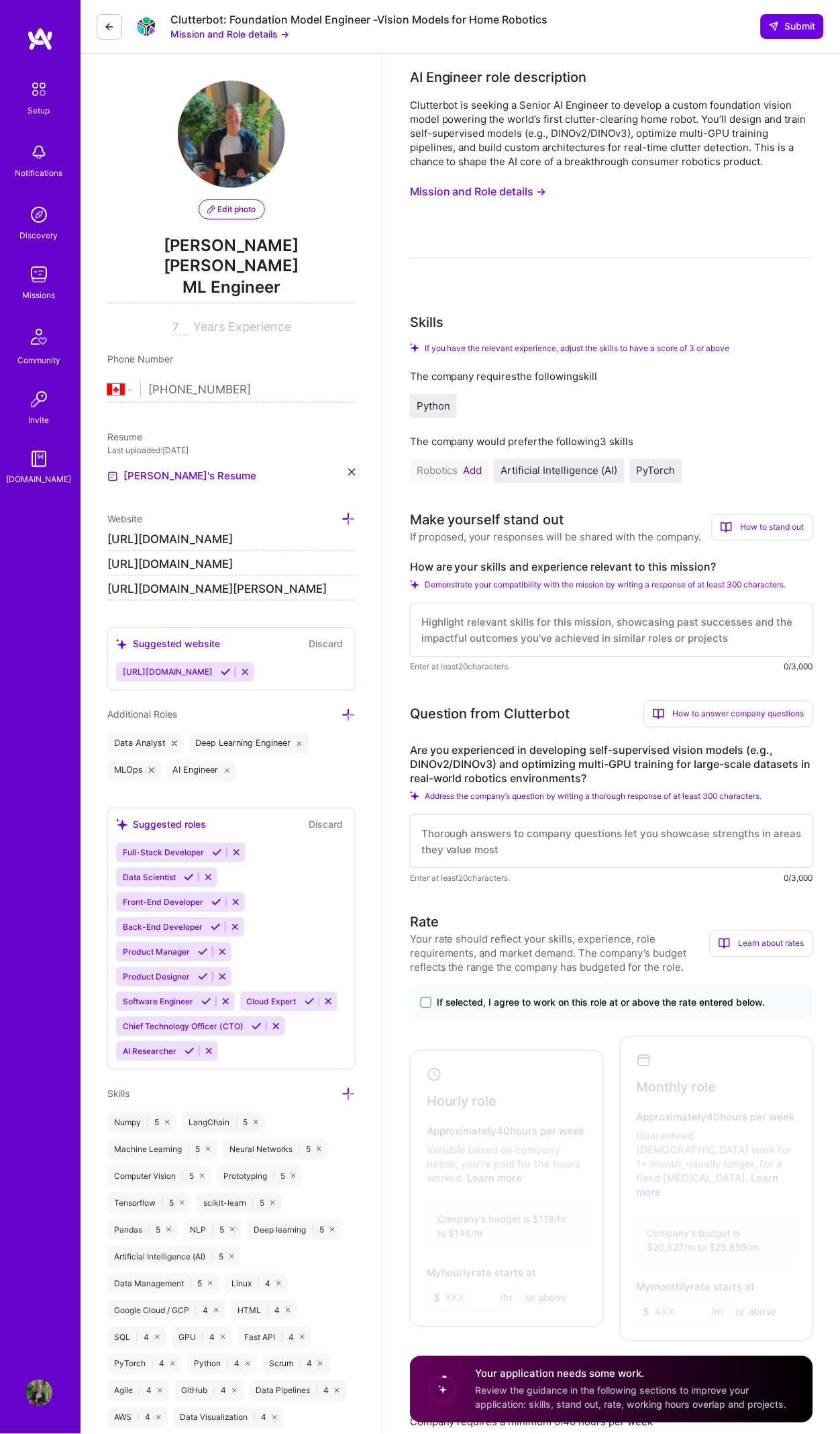
scroll to position [24, 0]
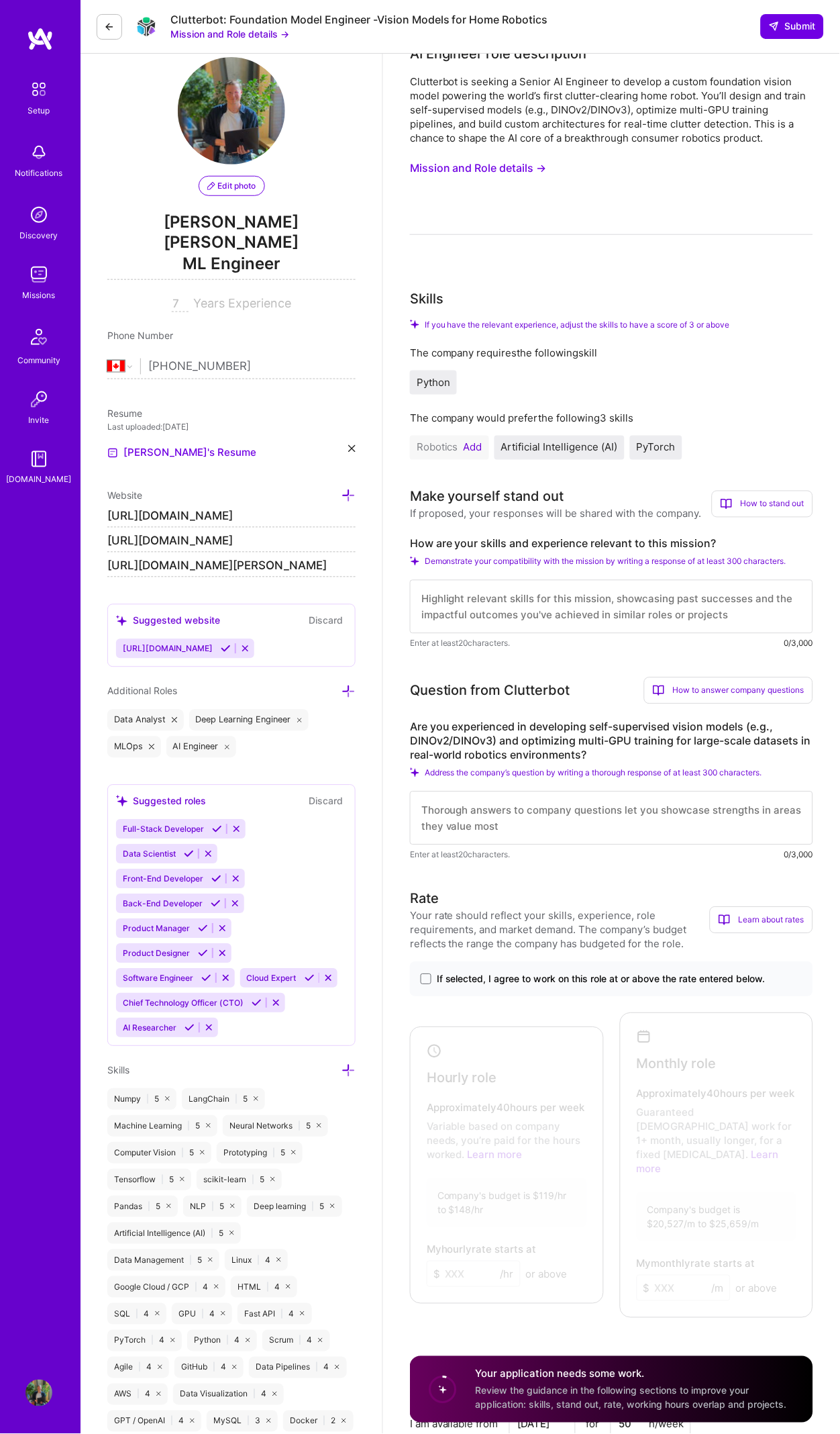
click at [738, 493] on div "How to stand out" at bounding box center [763, 504] width 102 height 26
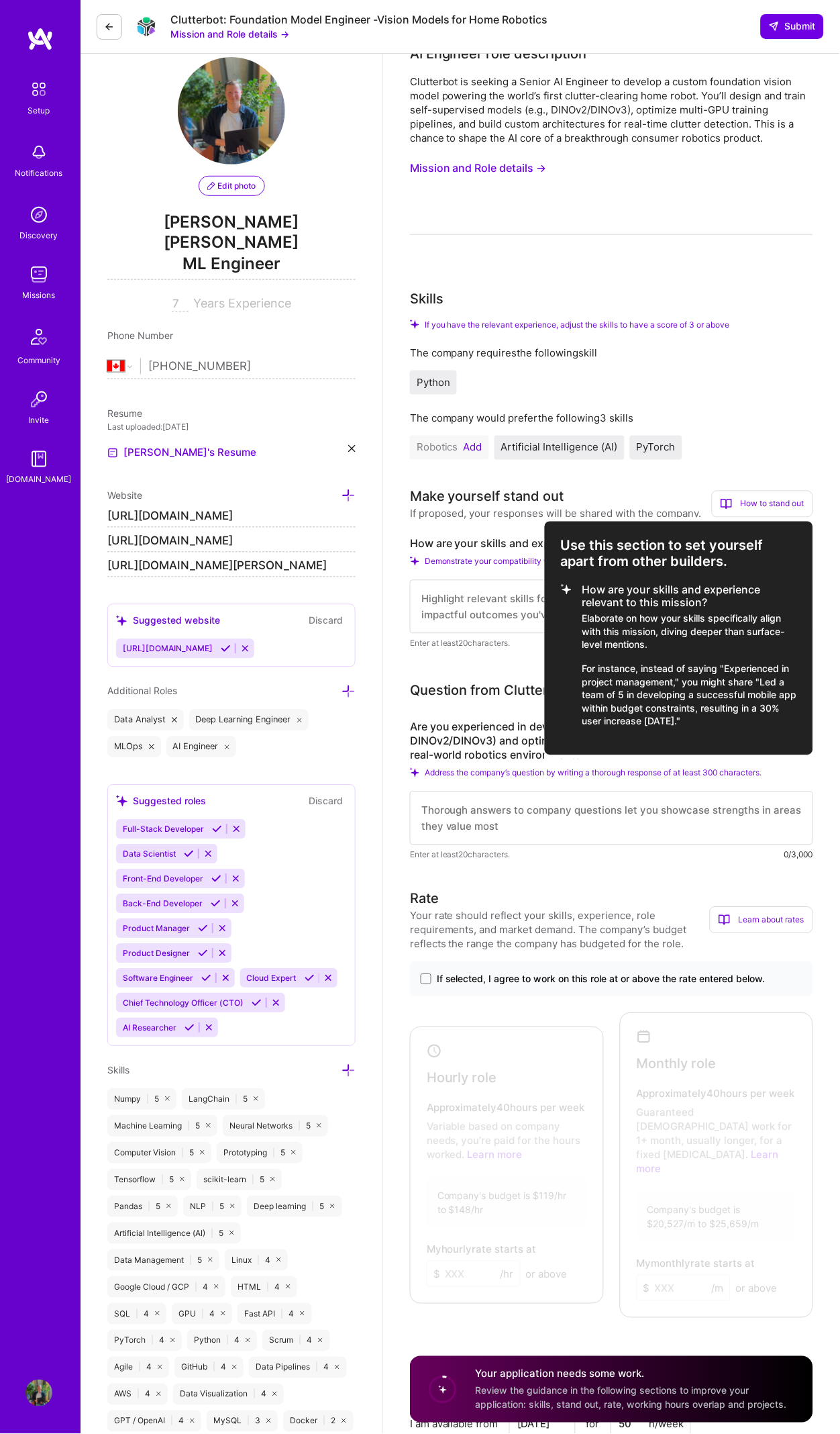
click at [716, 458] on div at bounding box center [420, 717] width 840 height 1434
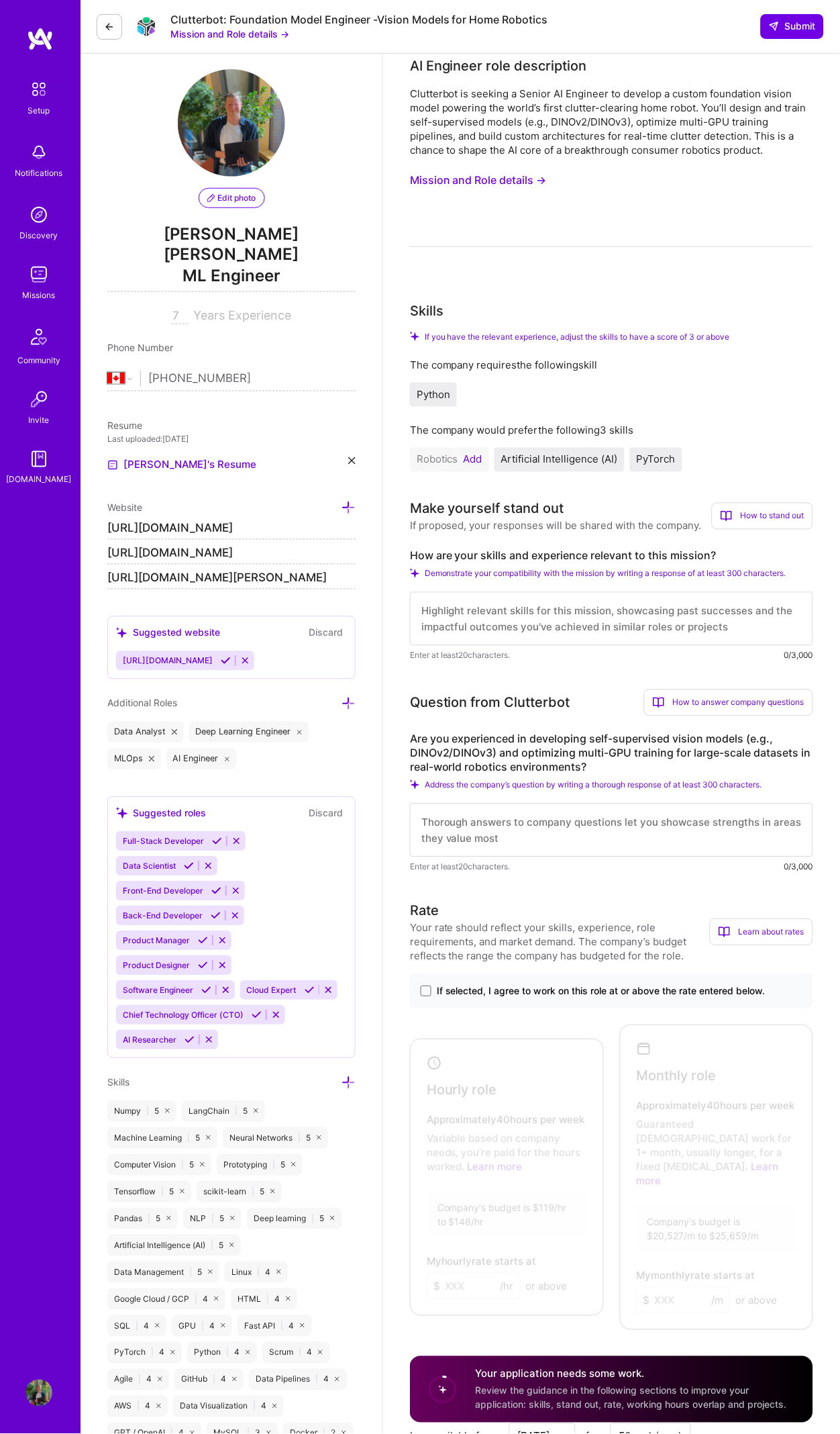
scroll to position [0, 0]
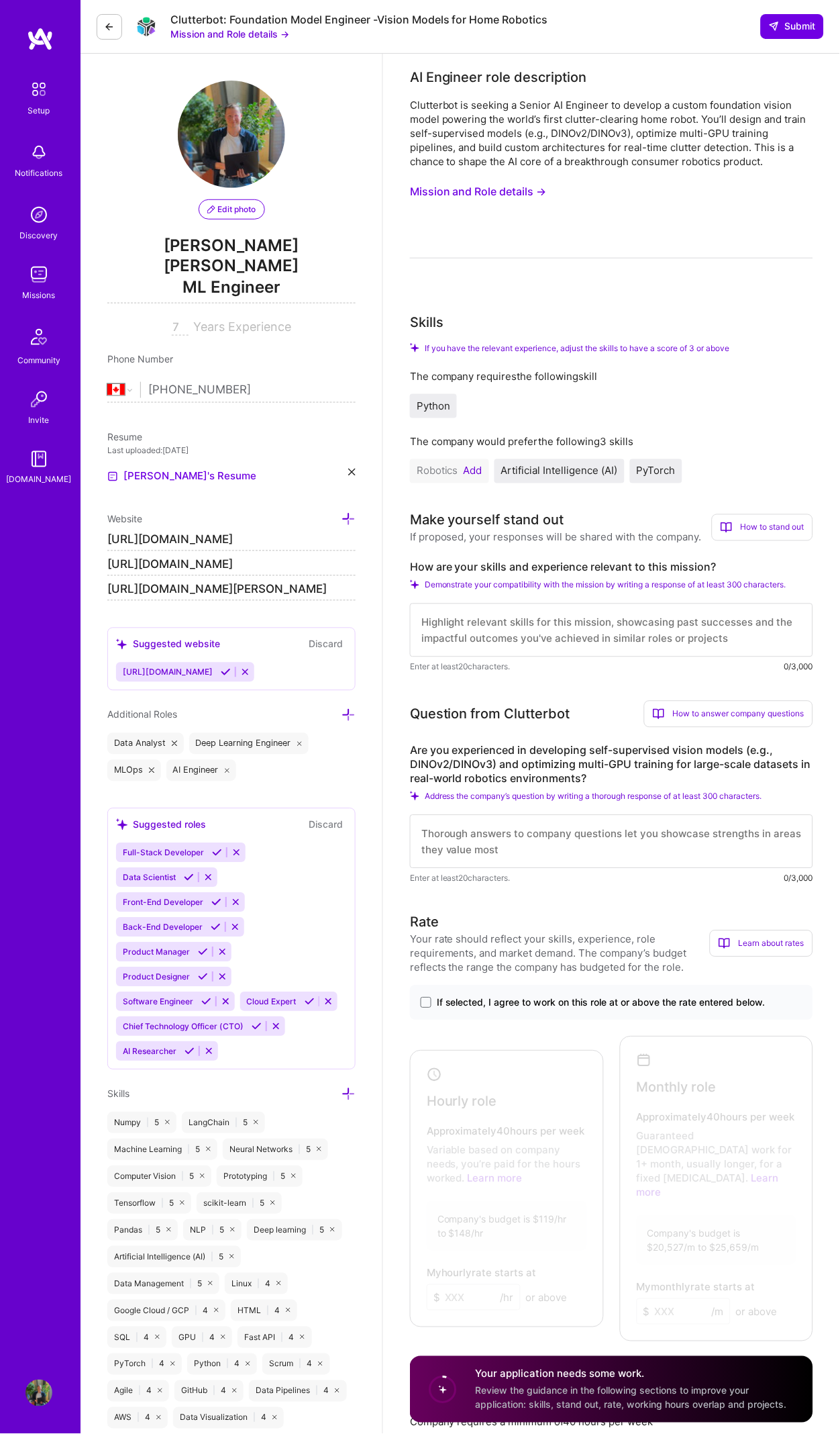
click at [524, 616] on textarea at bounding box center [611, 630] width 403 height 54
type textarea "A"
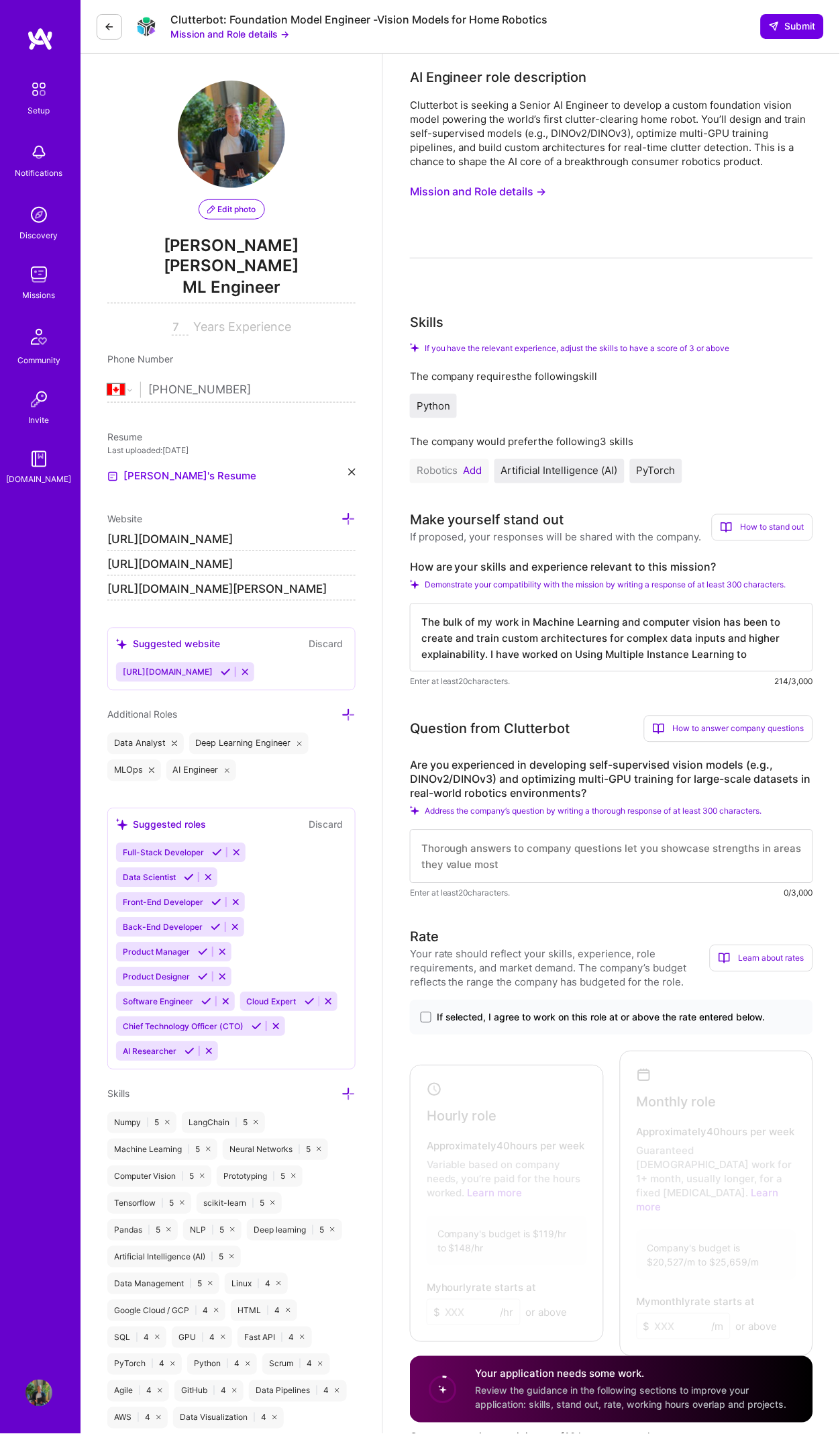
click at [580, 649] on textarea "The bulk of my work in Machine Learning and computer vision has been to create …" at bounding box center [611, 637] width 403 height 68
click at [732, 639] on textarea "The bulk of my work in Machine Learning and computer vision has been to create …" at bounding box center [611, 637] width 403 height 68
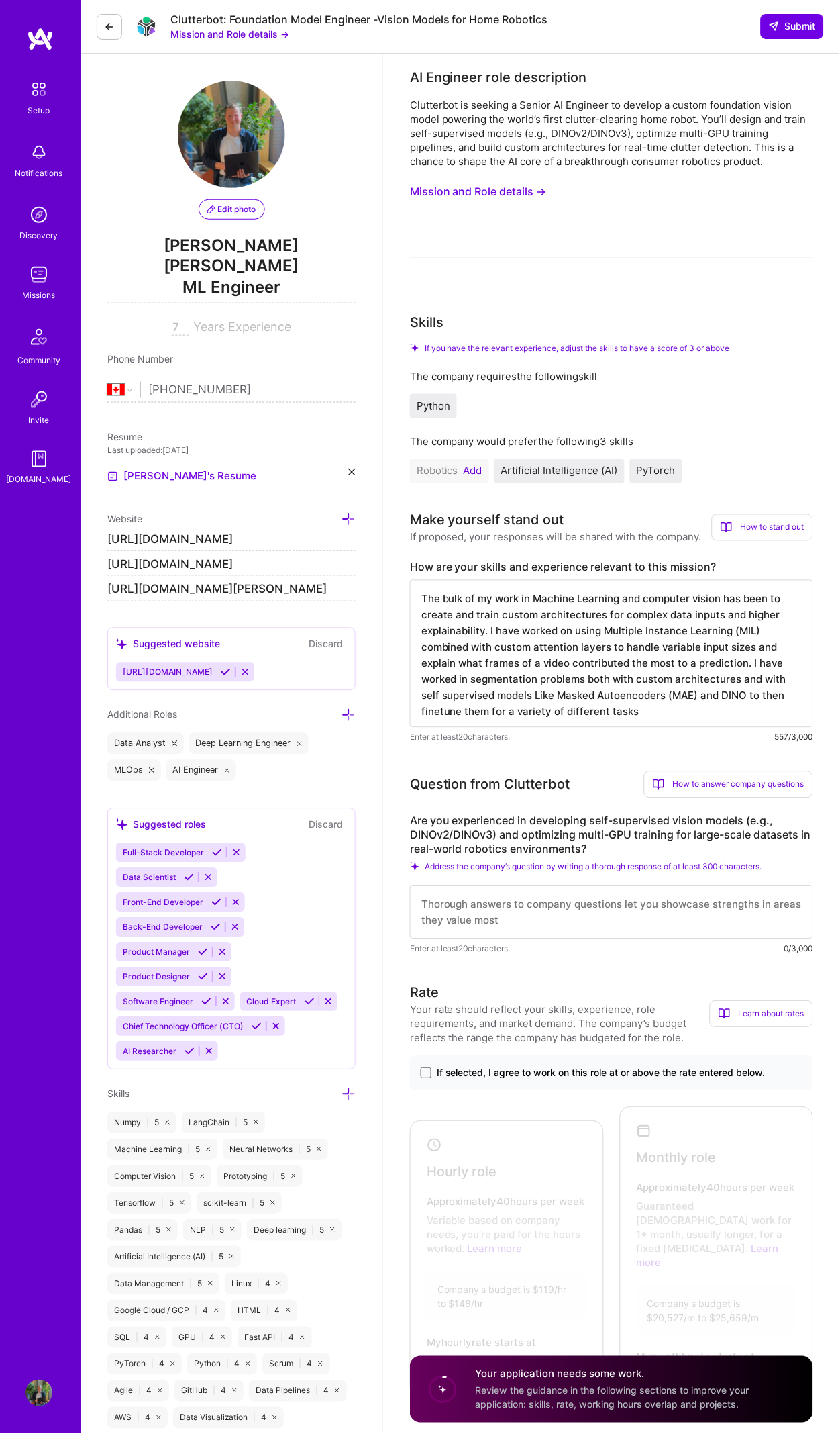
click at [518, 699] on textarea "The bulk of my work in Machine Learning and computer vision has been to create …" at bounding box center [611, 653] width 403 height 148
click at [510, 699] on textarea "The bulk of my work in Machine Learning and computer vision has been to create …" at bounding box center [611, 653] width 403 height 148
click at [509, 699] on textarea "The bulk of my work in Machine Learning and computer vision has been to create …" at bounding box center [611, 653] width 403 height 148
click at [508, 700] on textarea "The bulk of my work in Machine Learning and computer vision has been to create …" at bounding box center [611, 653] width 403 height 148
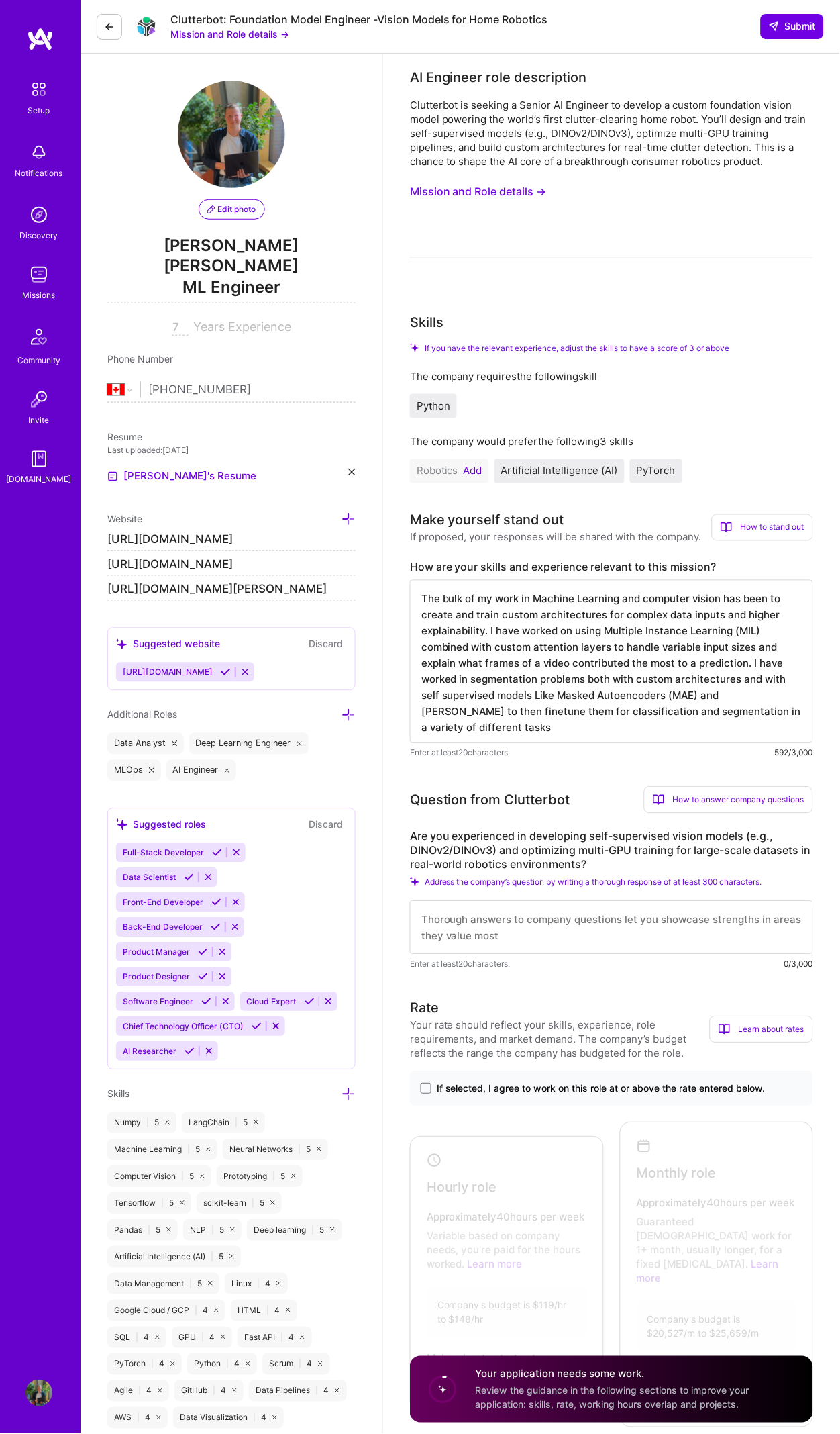
drag, startPoint x: 457, startPoint y: 720, endPoint x: 730, endPoint y: 700, distance: 273.7
click at [730, 699] on textarea "The bulk of my work in Machine Learning and computer vision has been to create …" at bounding box center [611, 661] width 403 height 163
click at [601, 712] on textarea "The bulk of my work in Machine Learning and computer vision has been to create …" at bounding box center [611, 661] width 403 height 163
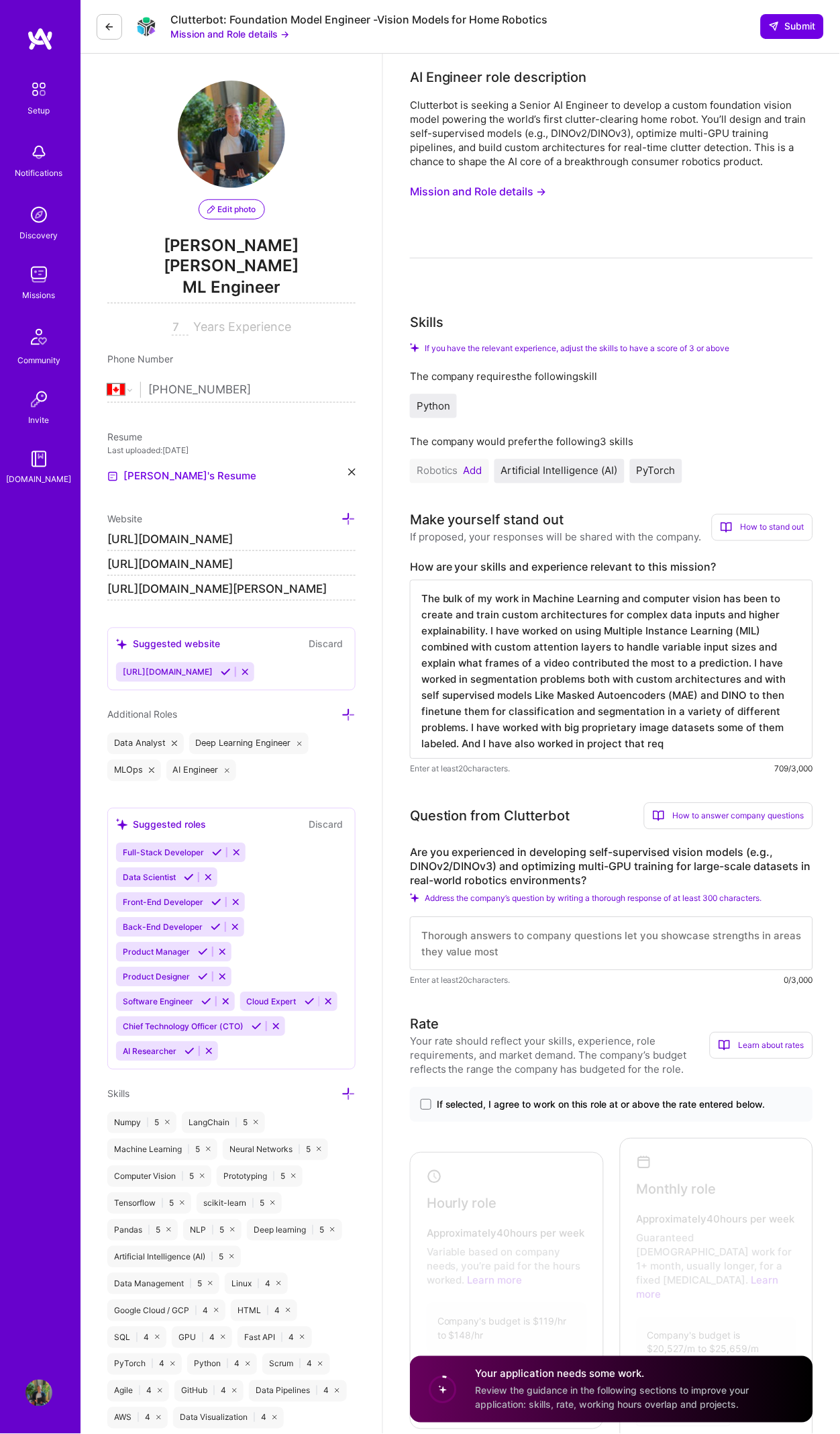
type textarea "The bulk of my work in Machine Learning and computer vision has been to create …"
select select "CA"
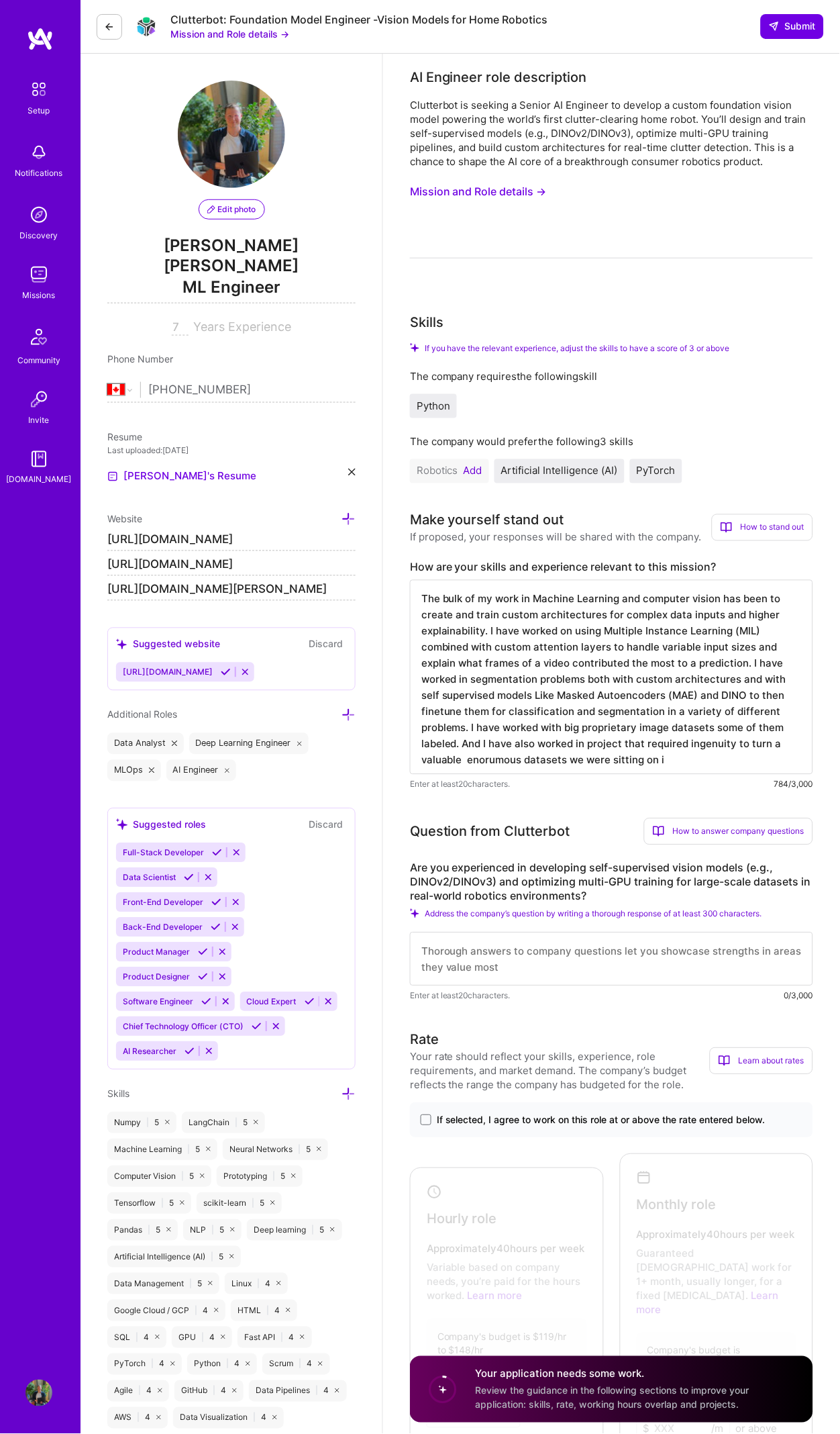
click at [523, 745] on textarea "The bulk of my work in Machine Learning and computer vision has been to create …" at bounding box center [611, 677] width 403 height 195
click at [744, 753] on textarea "The bulk of my work in Machine Learning and computer vision has been to create …" at bounding box center [611, 677] width 403 height 195
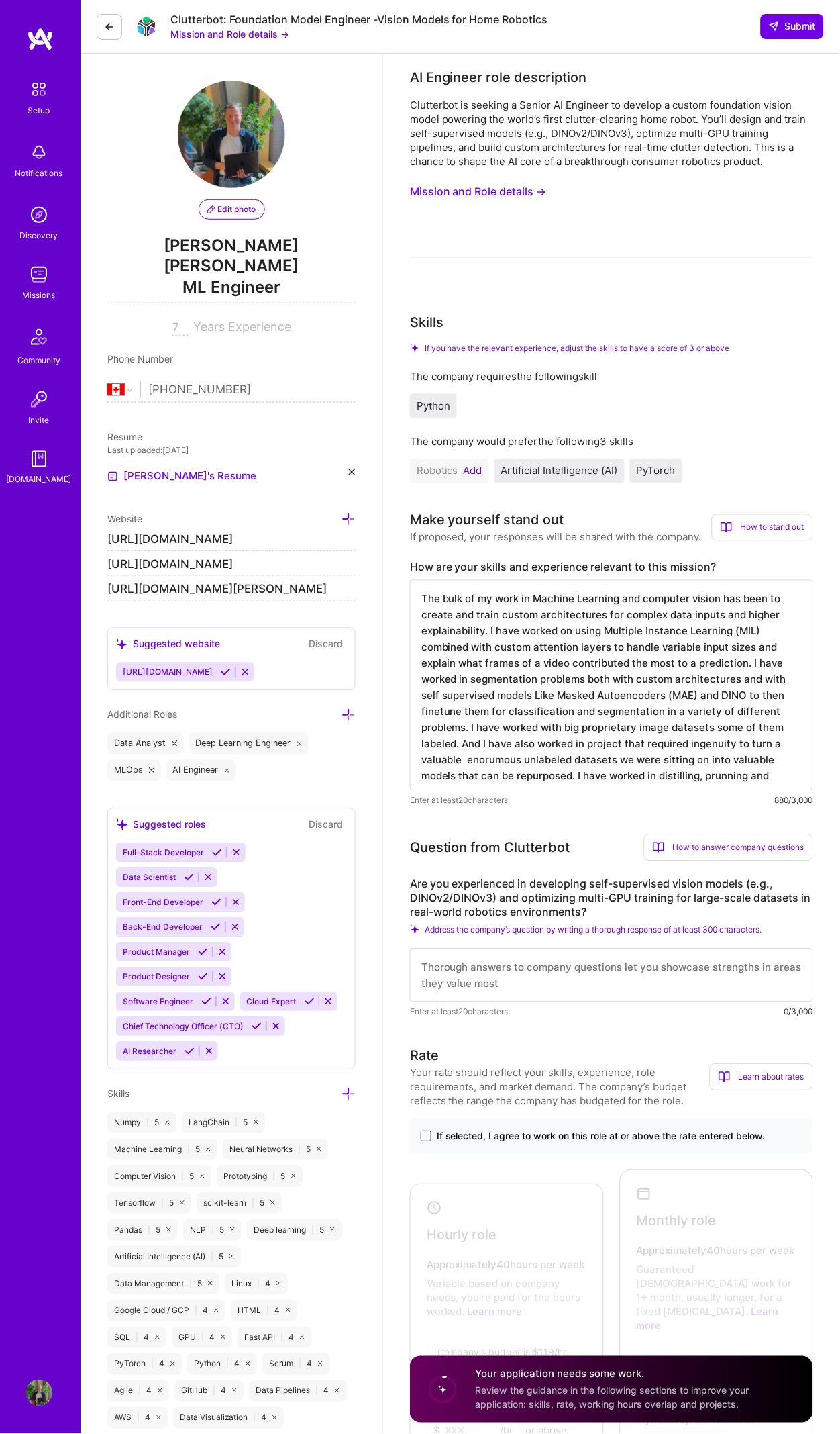
click at [727, 757] on textarea "The bulk of my work in Machine Learning and computer vision has been to create …" at bounding box center [611, 685] width 403 height 210
click at [777, 767] on textarea "The bulk of my work in Machine Learning and computer vision has been to create …" at bounding box center [611, 685] width 403 height 210
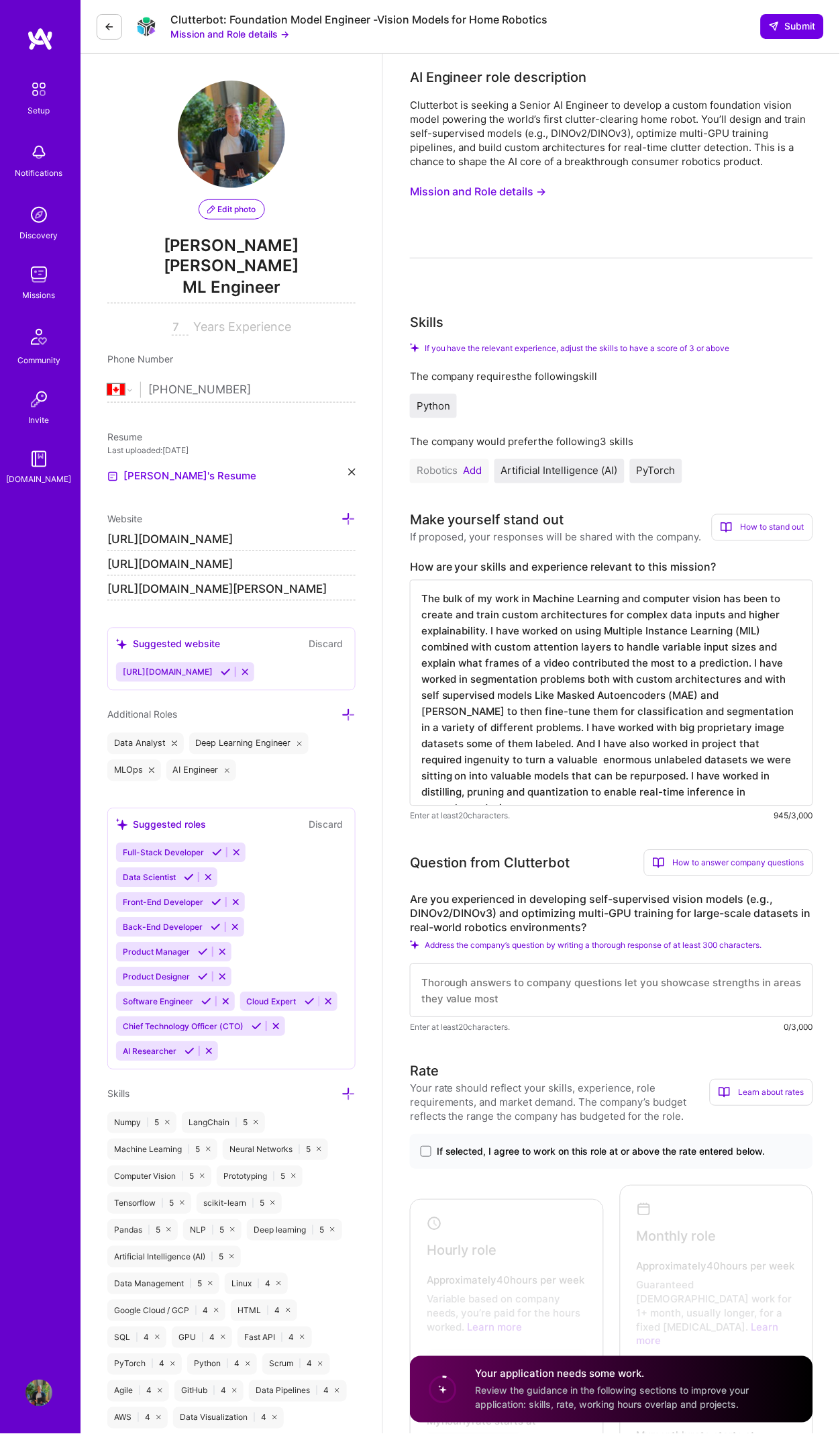
click at [669, 736] on textarea "The bulk of my work in Machine Learning and computer vision has been to create …" at bounding box center [611, 692] width 403 height 226
click at [769, 771] on textarea "The bulk of my work in Machine Learning and computer vision has been to create …" at bounding box center [611, 692] width 403 height 226
click at [769, 775] on textarea "The bulk of my work in Machine Learning and computer vision has been to create …" at bounding box center [611, 692] width 403 height 226
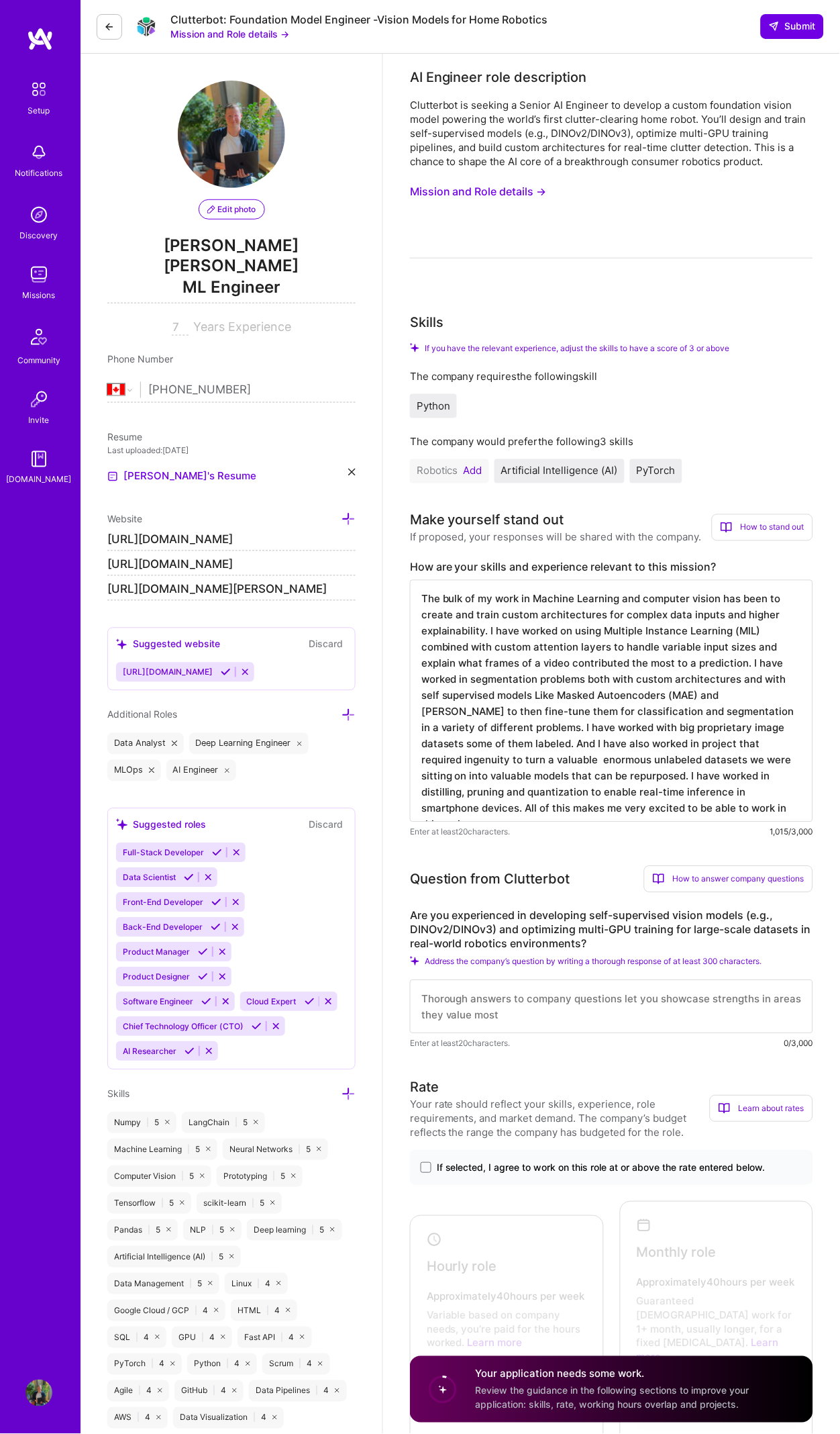
click at [713, 803] on textarea "The bulk of my work in Machine Learning and computer vision has been to create …" at bounding box center [611, 700] width 403 height 242
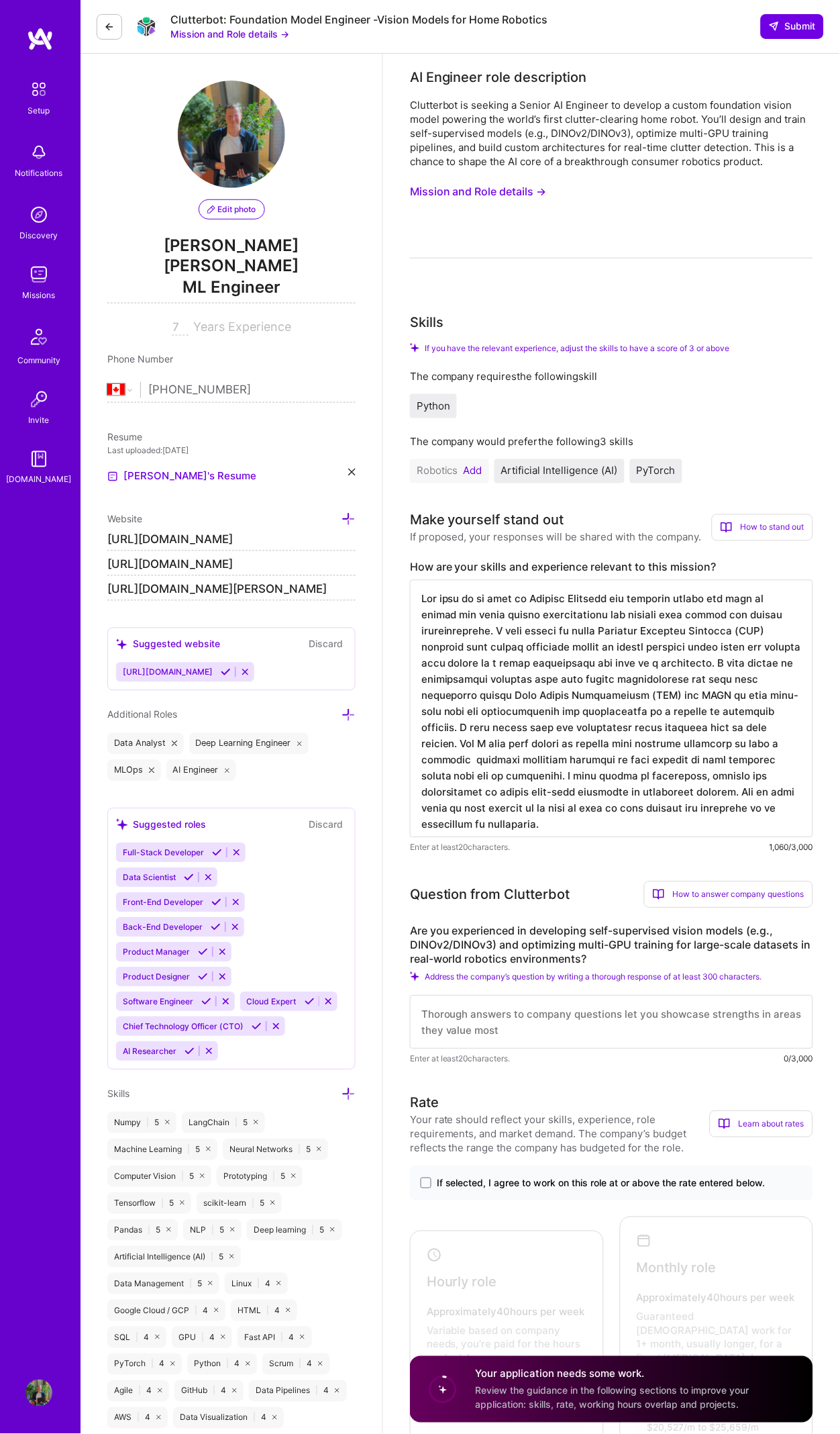
drag, startPoint x: 701, startPoint y: 821, endPoint x: 478, endPoint y: 573, distance: 333.5
click at [479, 580] on textarea at bounding box center [611, 709] width 403 height 258
drag, startPoint x: 833, startPoint y: 789, endPoint x: 693, endPoint y: 583, distance: 249.1
click at [693, 583] on textarea at bounding box center [611, 709] width 403 height 258
drag, startPoint x: 679, startPoint y: 554, endPoint x: 395, endPoint y: 561, distance: 284.1
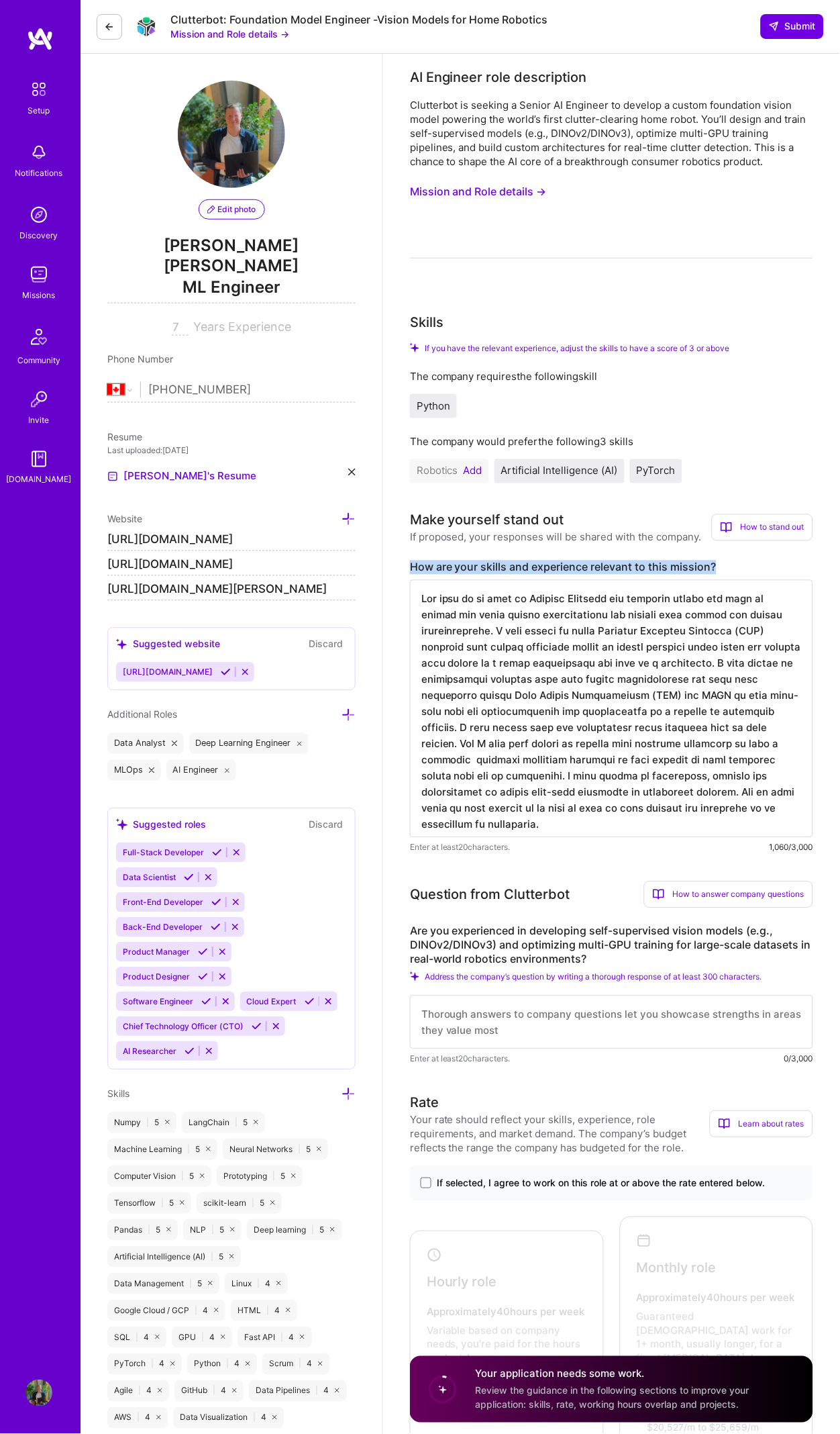
copy label "How are your skills and experience relevant to this mission?"
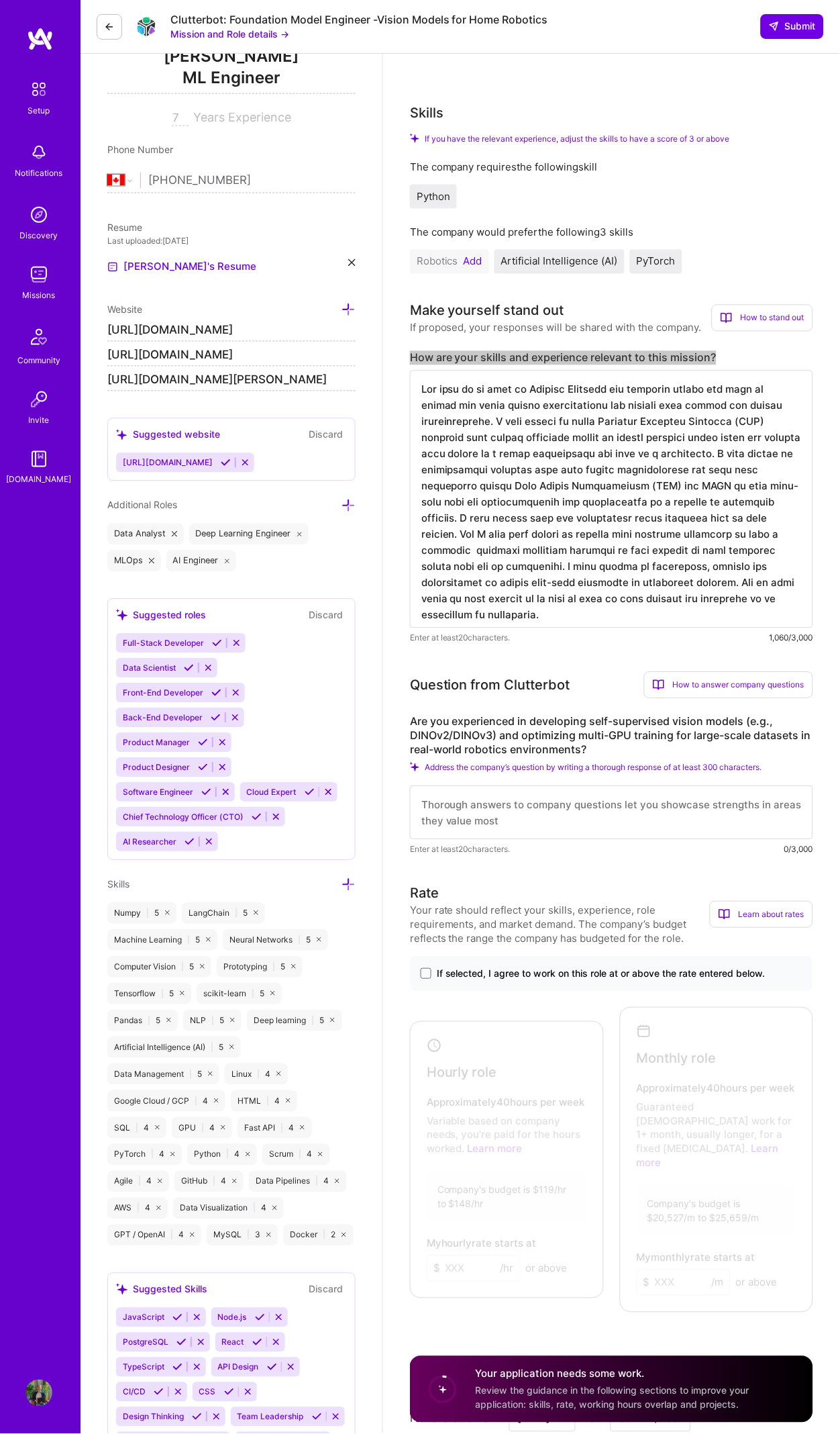
scroll to position [128, 0]
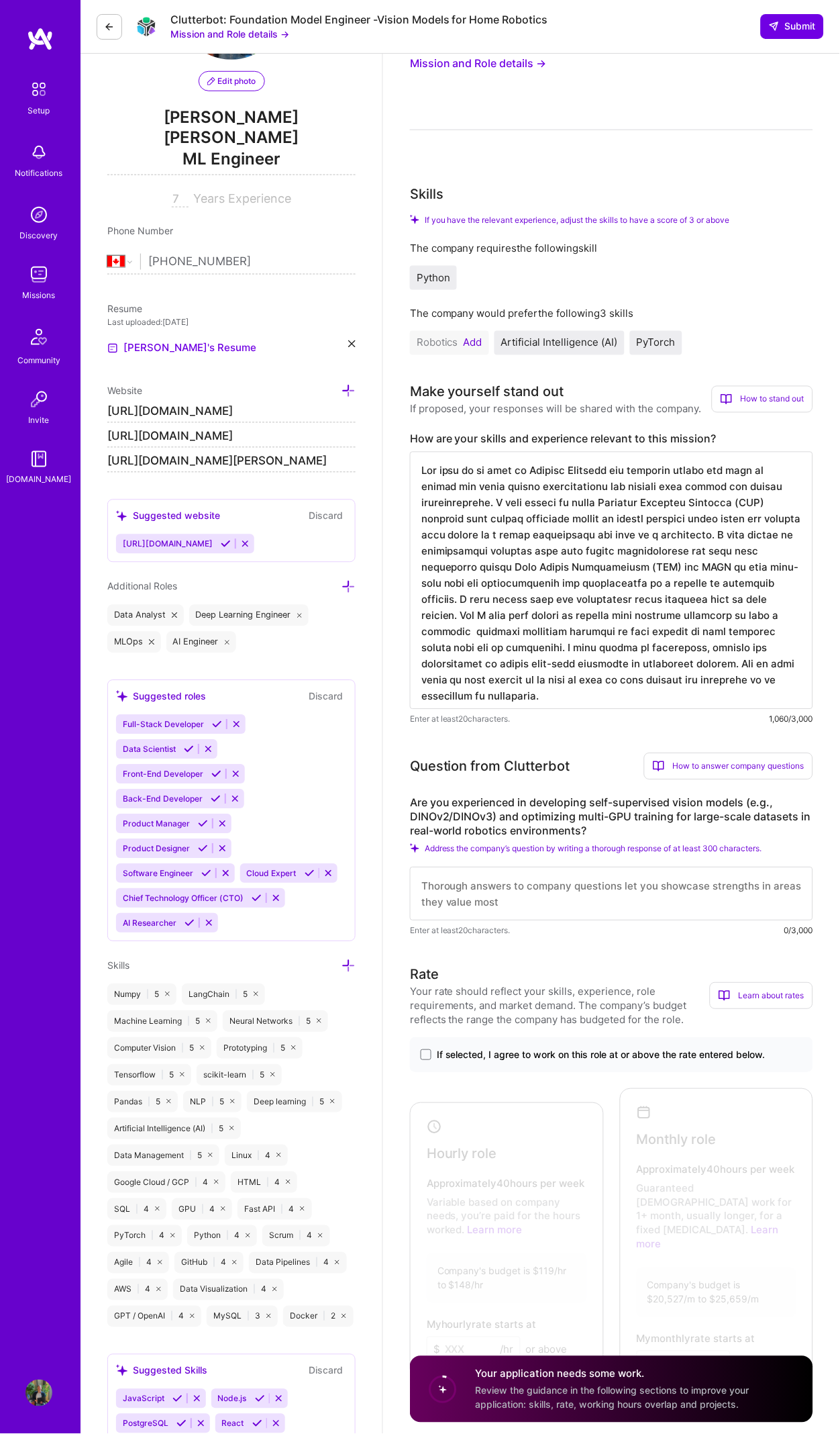
click at [609, 688] on textarea at bounding box center [611, 581] width 403 height 258
drag, startPoint x: 606, startPoint y: 682, endPoint x: 424, endPoint y: 419, distance: 319.8
click at [432, 433] on div "How are your skills and experience relevant to this mission? Enter at least 20 …" at bounding box center [611, 580] width 403 height 294
paste textarea "Lo ipsumdolor si Ametcon Adipisci eli seddoeiu tempor incidid ut laboreet dol m…"
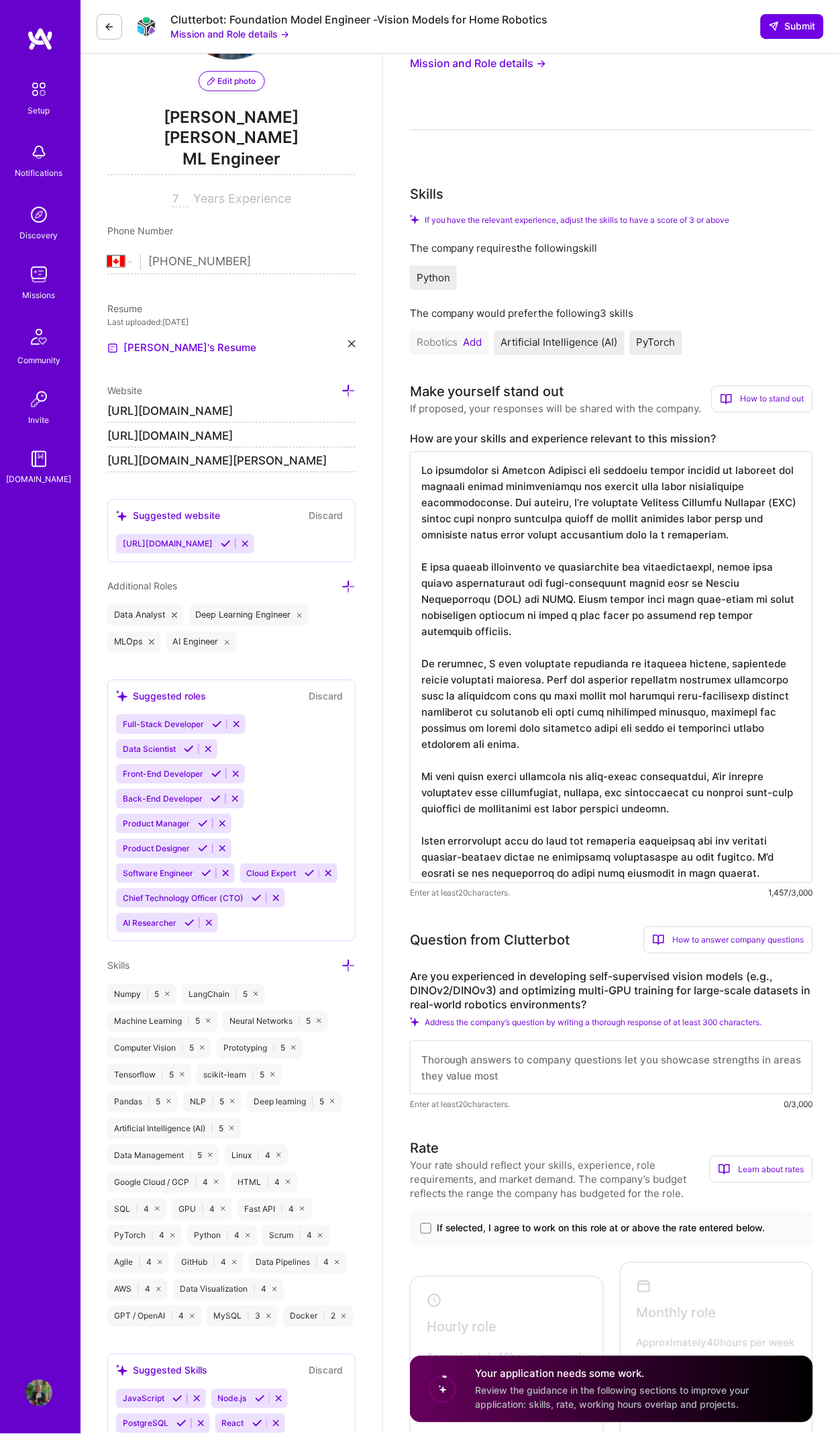
click at [737, 750] on textarea at bounding box center [611, 667] width 403 height 432
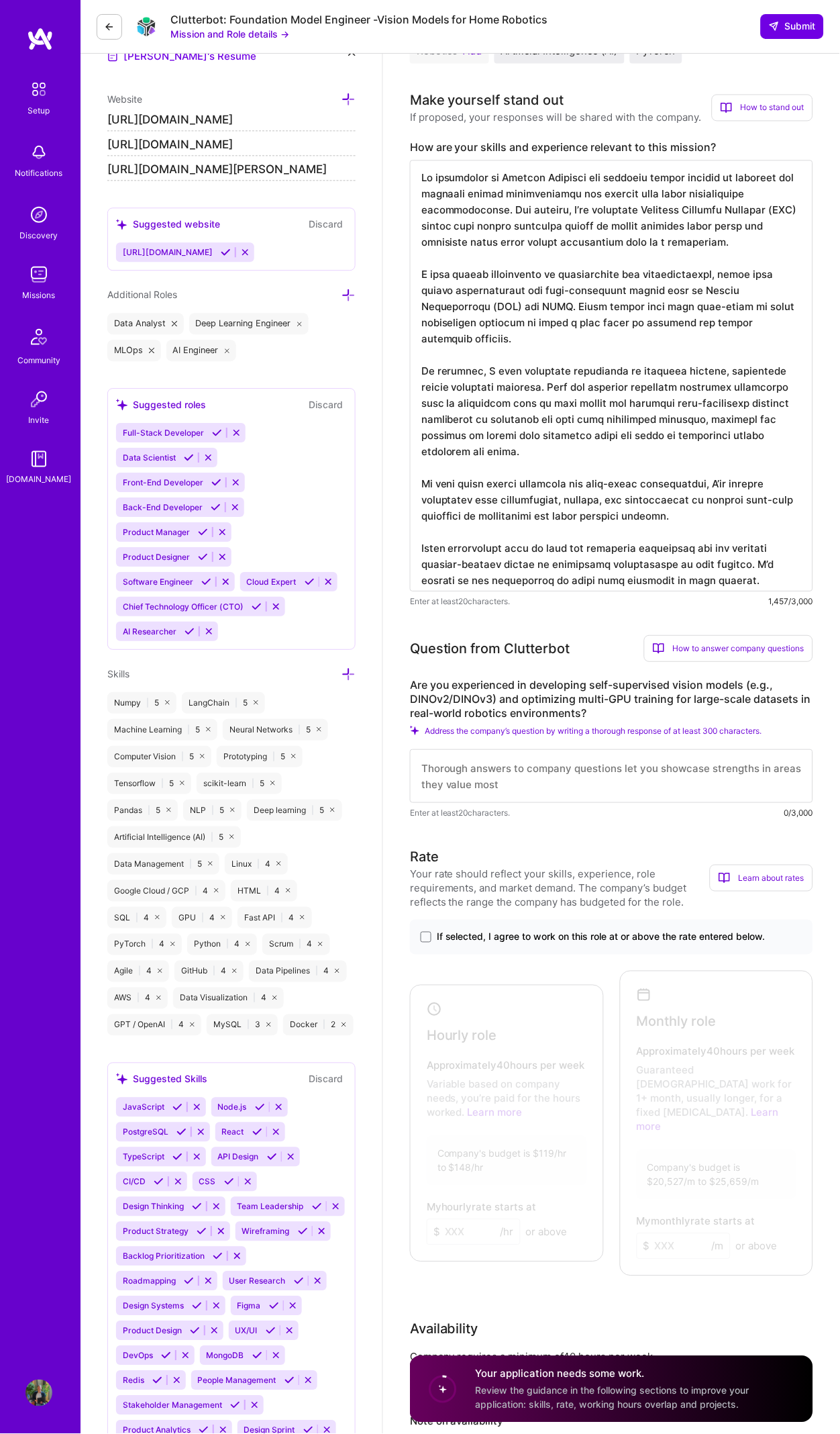
type textarea "Lo ipsumdolor si Ametcon Adipisci eli seddoeiu tempor incidid ut laboreet dol m…"
drag, startPoint x: 676, startPoint y: 781, endPoint x: 638, endPoint y: 744, distance: 53.0
click at [676, 781] on textarea at bounding box center [611, 776] width 403 height 54
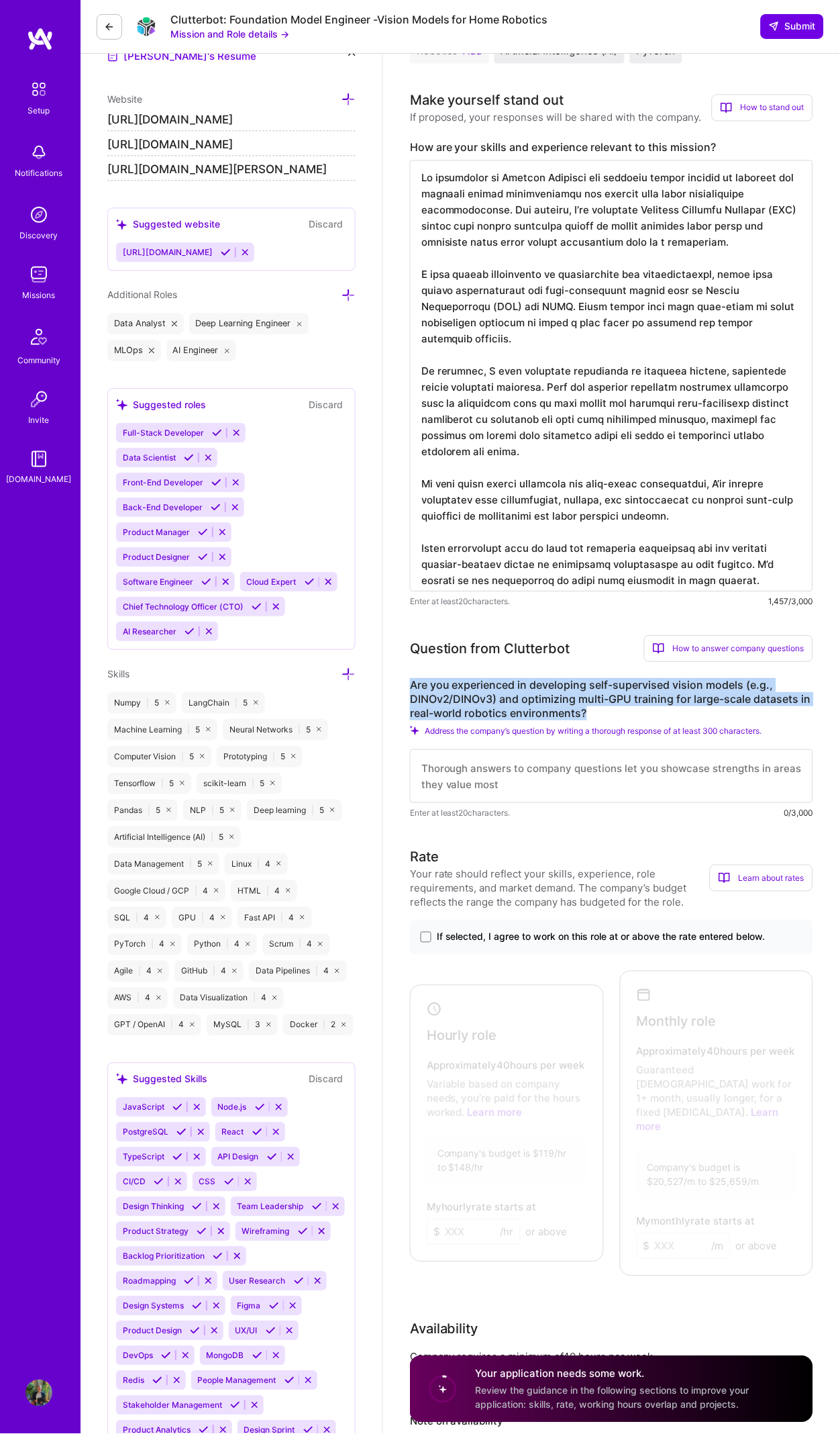
drag, startPoint x: 614, startPoint y: 705, endPoint x: 412, endPoint y: 672, distance: 204.7
click at [412, 678] on label "Are you experienced in developing self-supervised vision models (e.g., DINOv2/D…" at bounding box center [611, 699] width 403 height 42
copy label "Are you experienced in developing self-supervised vision models (e.g., DINOv2/D…"
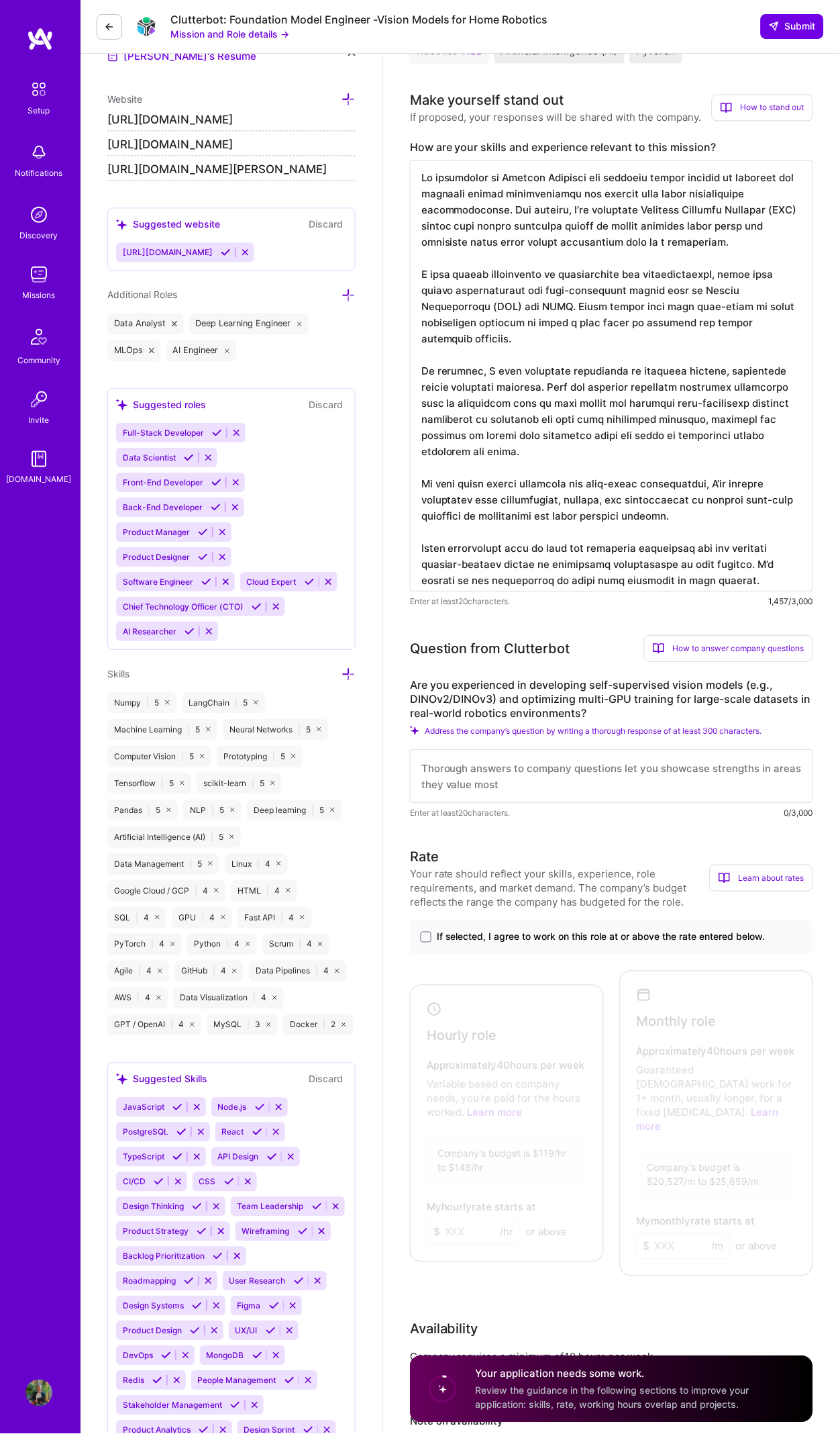
click at [544, 750] on textarea at bounding box center [611, 776] width 403 height 54
paste textarea "L ipsu dolorsitam consectetu adip-elitseddoe tempor incidi, utlaboree dolorema …"
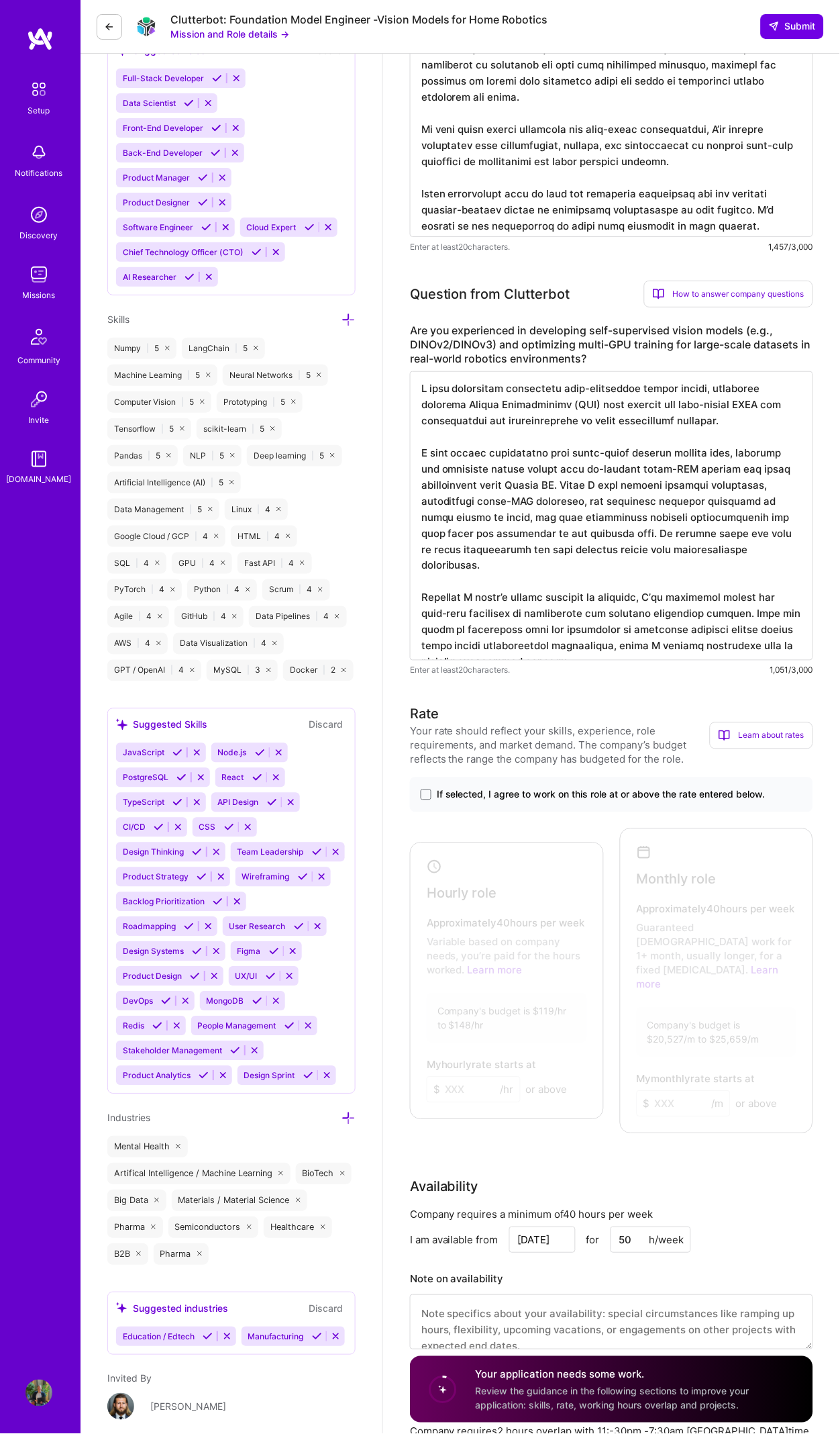
scroll to position [1274, 0]
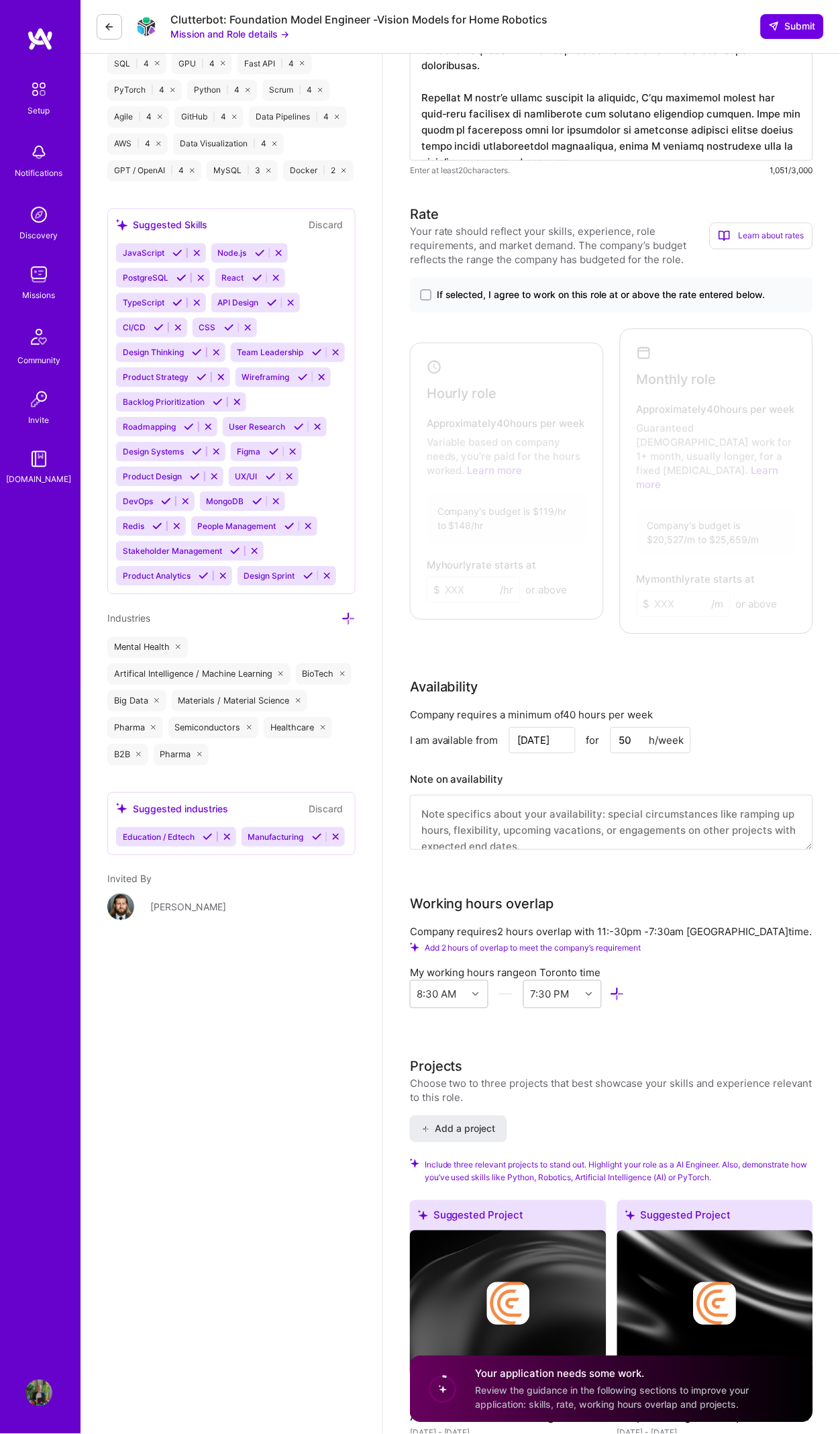
type textarea "L ipsu dolorsitam consectetu adip-elitseddoe tempor incidi, utlaboree dolorema …"
click at [561, 517] on div at bounding box center [505, 478] width 182 height 262
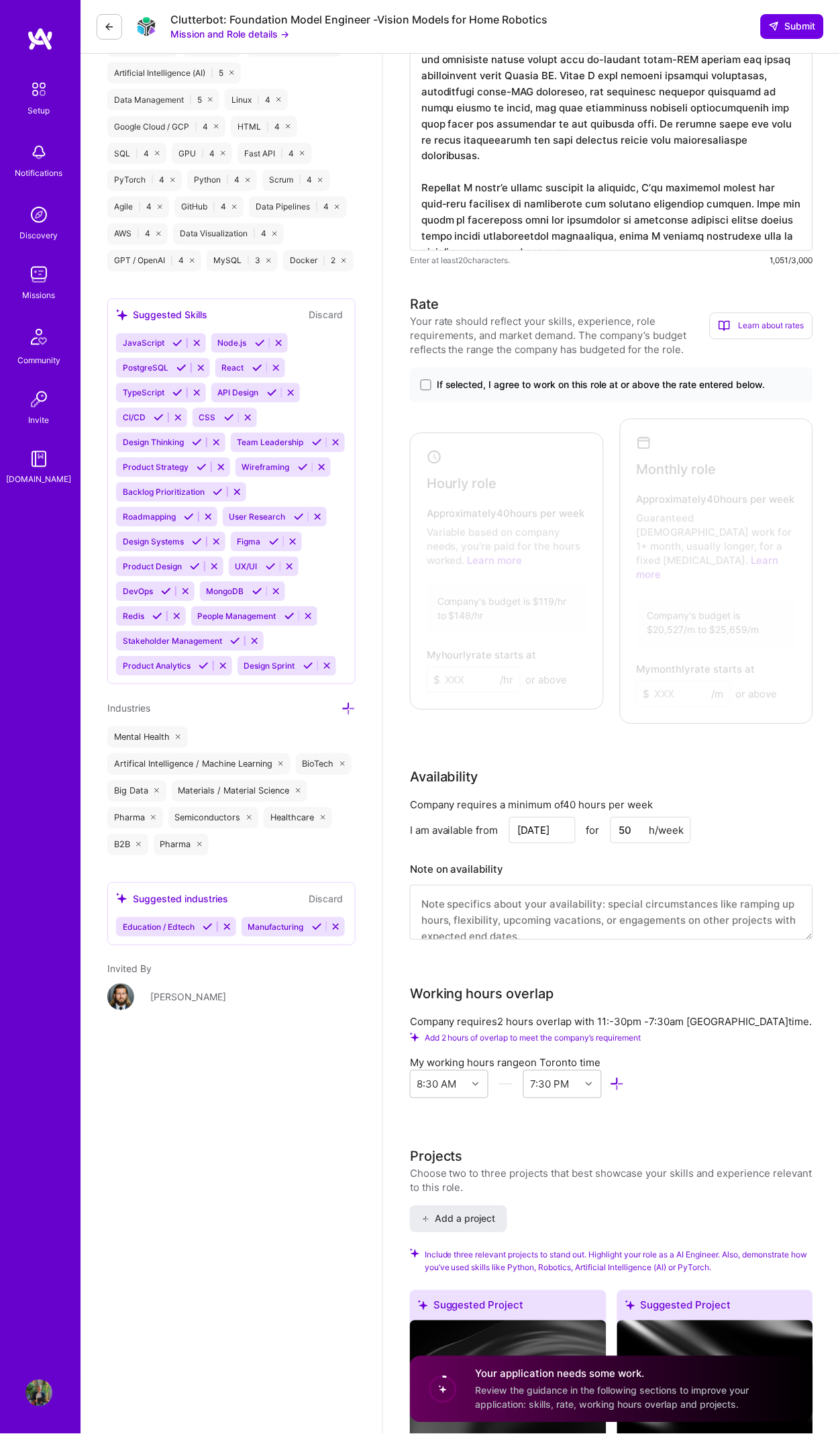
scroll to position [1179, 0]
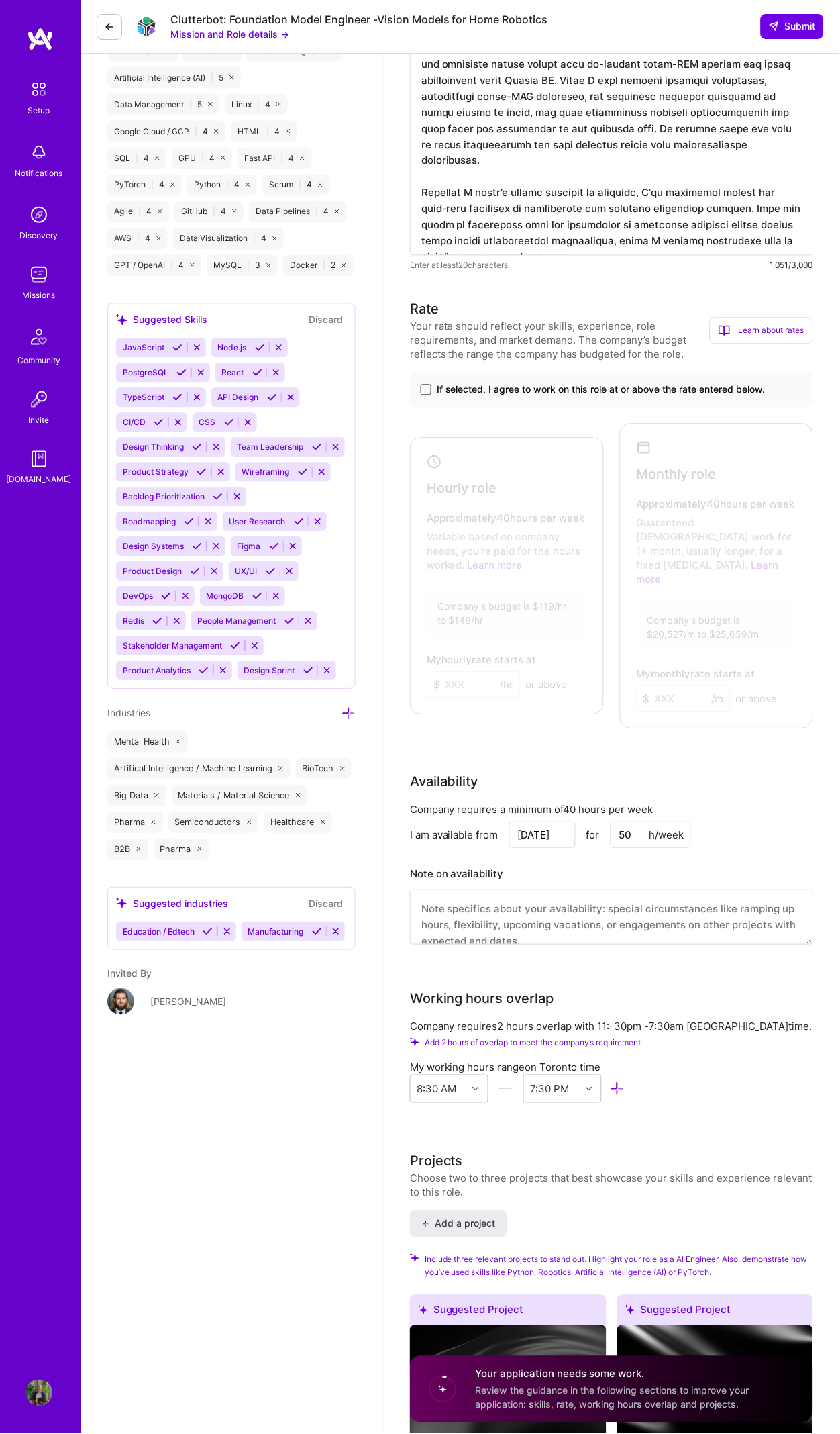
click at [430, 385] on span at bounding box center [426, 390] width 11 height 11
click at [0, 0] on input "If selected, I agree to work on this role at or above the rate entered below." at bounding box center [0, 0] width 0 height 0
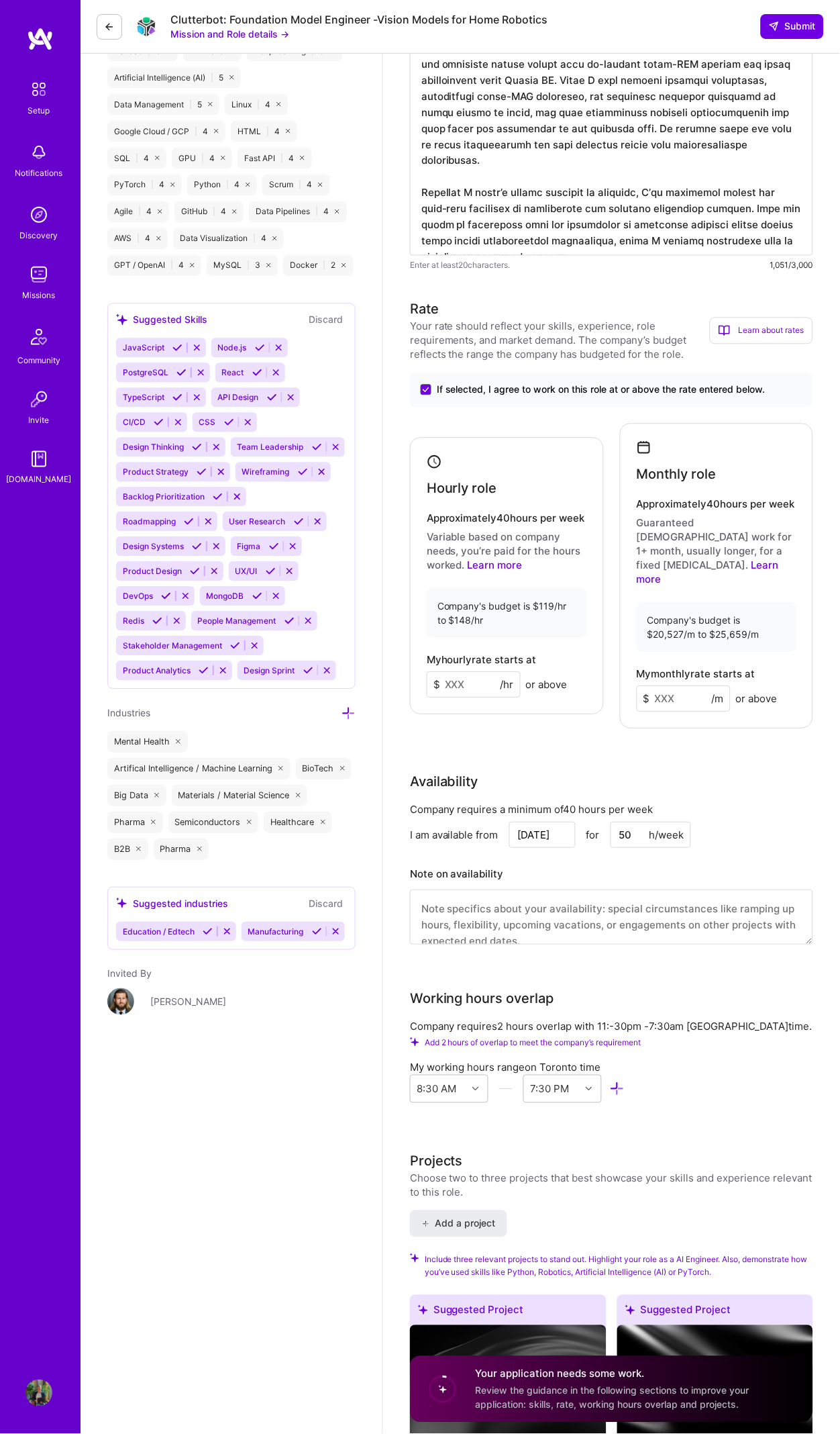
click at [430, 385] on span at bounding box center [426, 390] width 11 height 11
click at [0, 0] on input "If selected, I agree to work on this role at or above the rate entered below." at bounding box center [0, 0] width 0 height 0
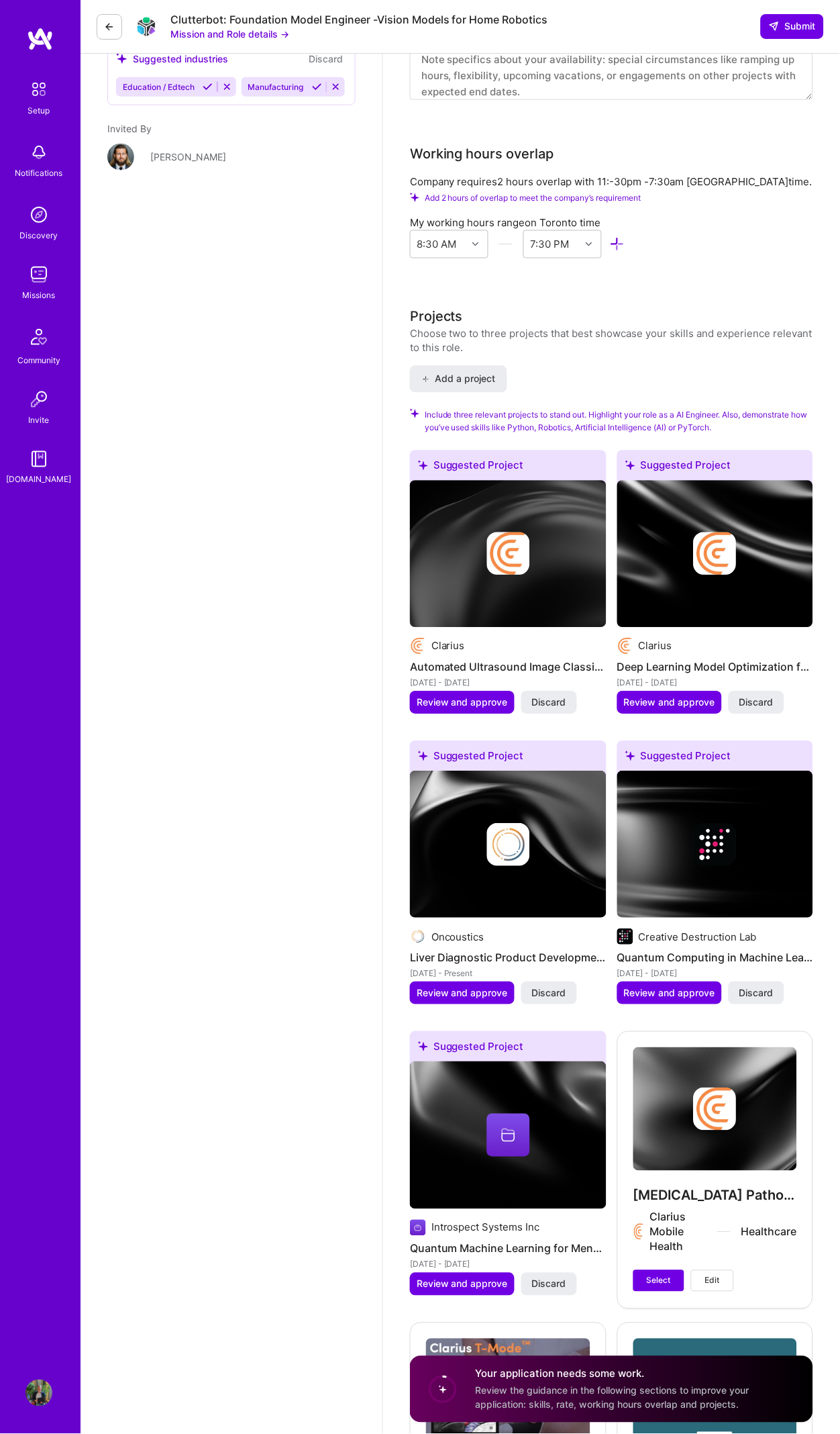
scroll to position [2310, 0]
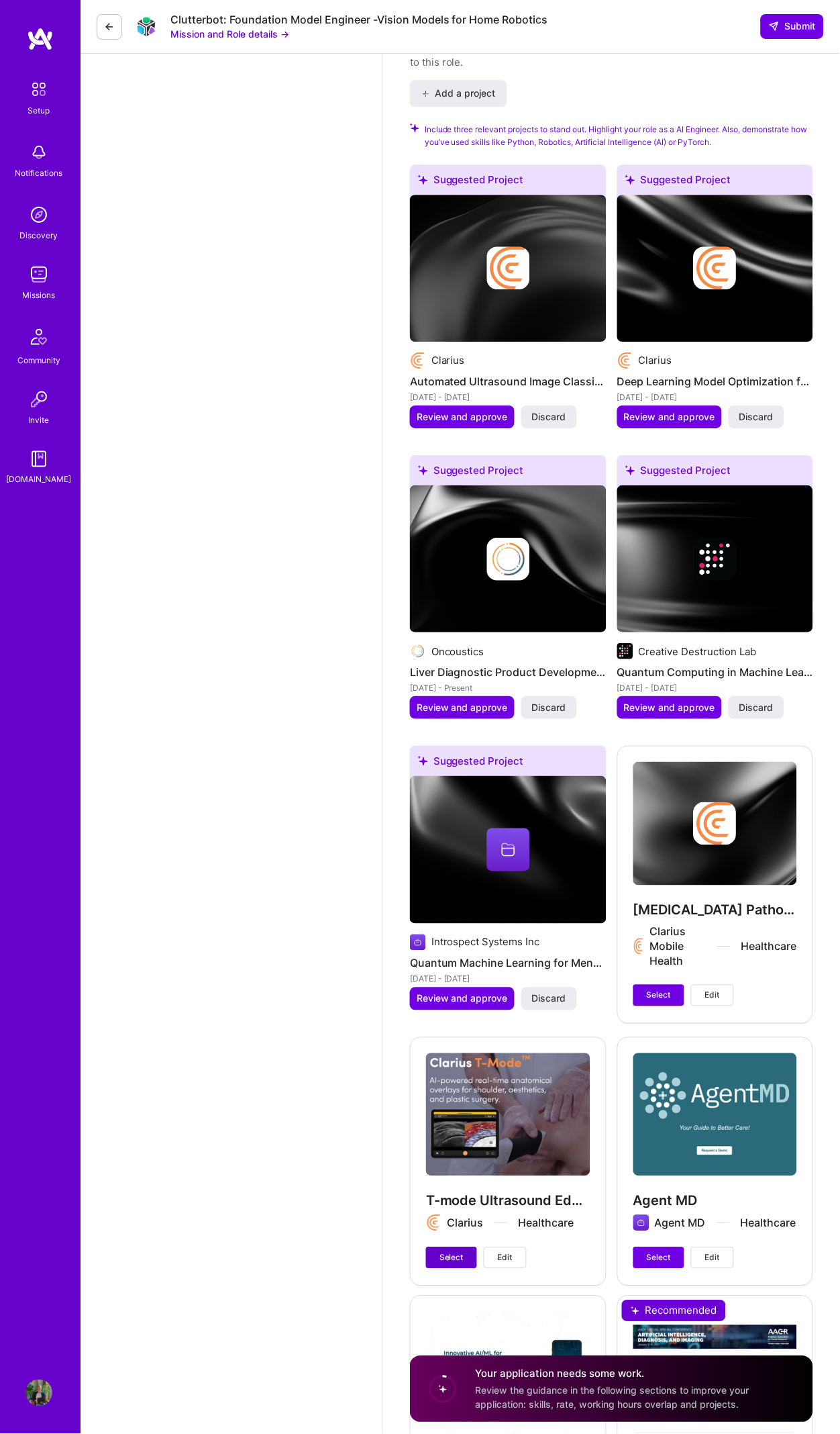
click at [458, 1252] on span "Select" at bounding box center [452, 1258] width 24 height 12
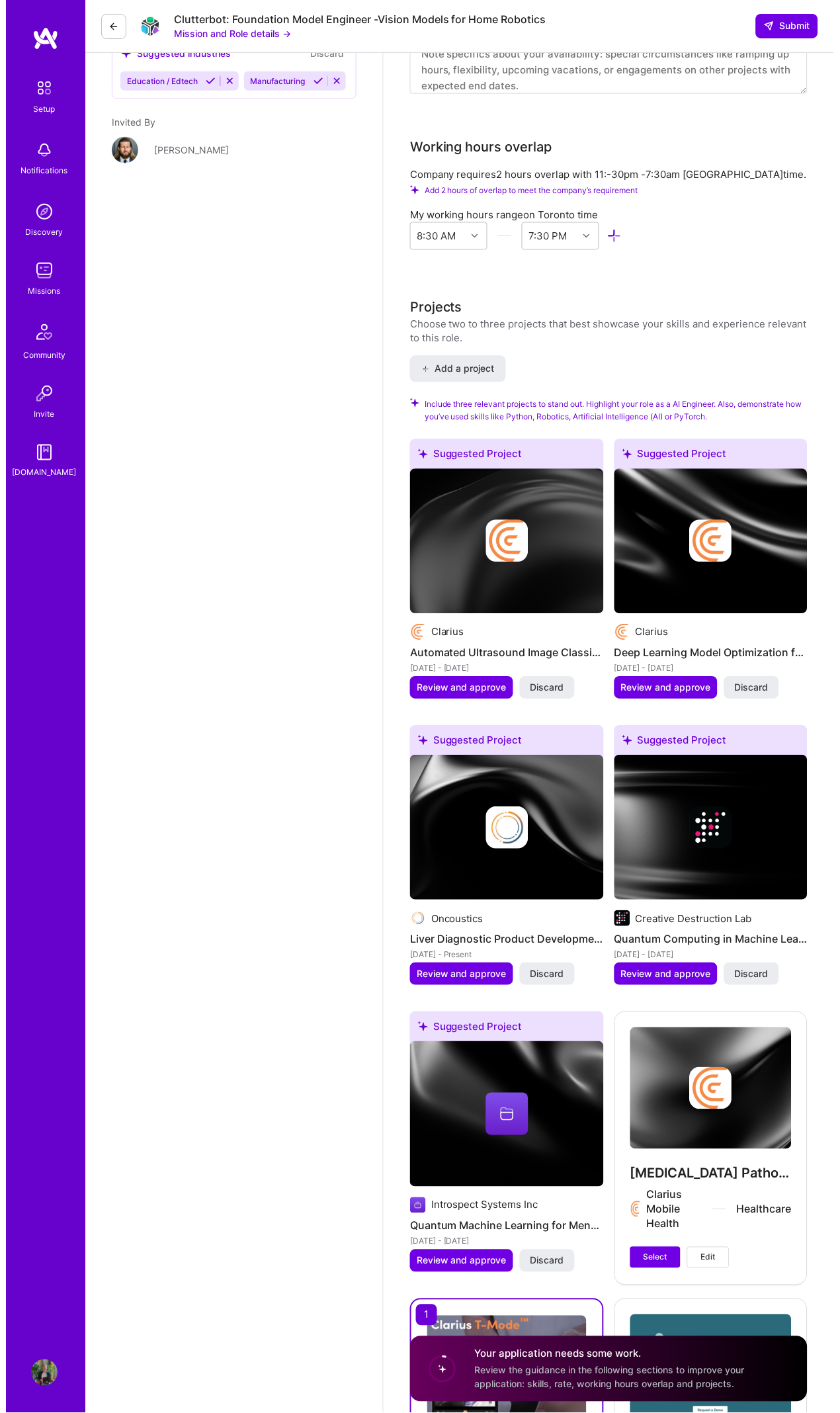
scroll to position [1976, 0]
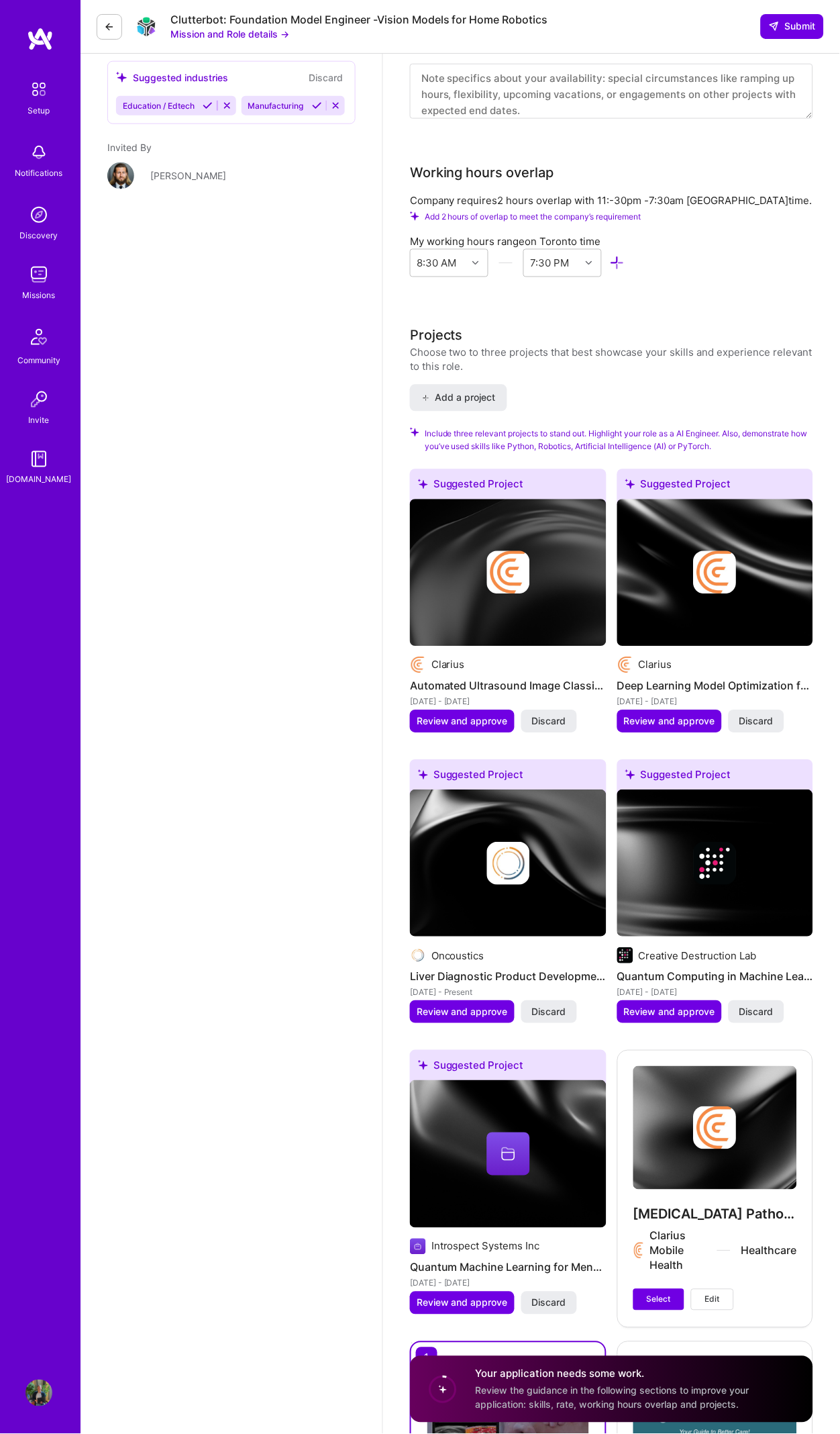
click at [667, 605] on img at bounding box center [715, 573] width 196 height 147
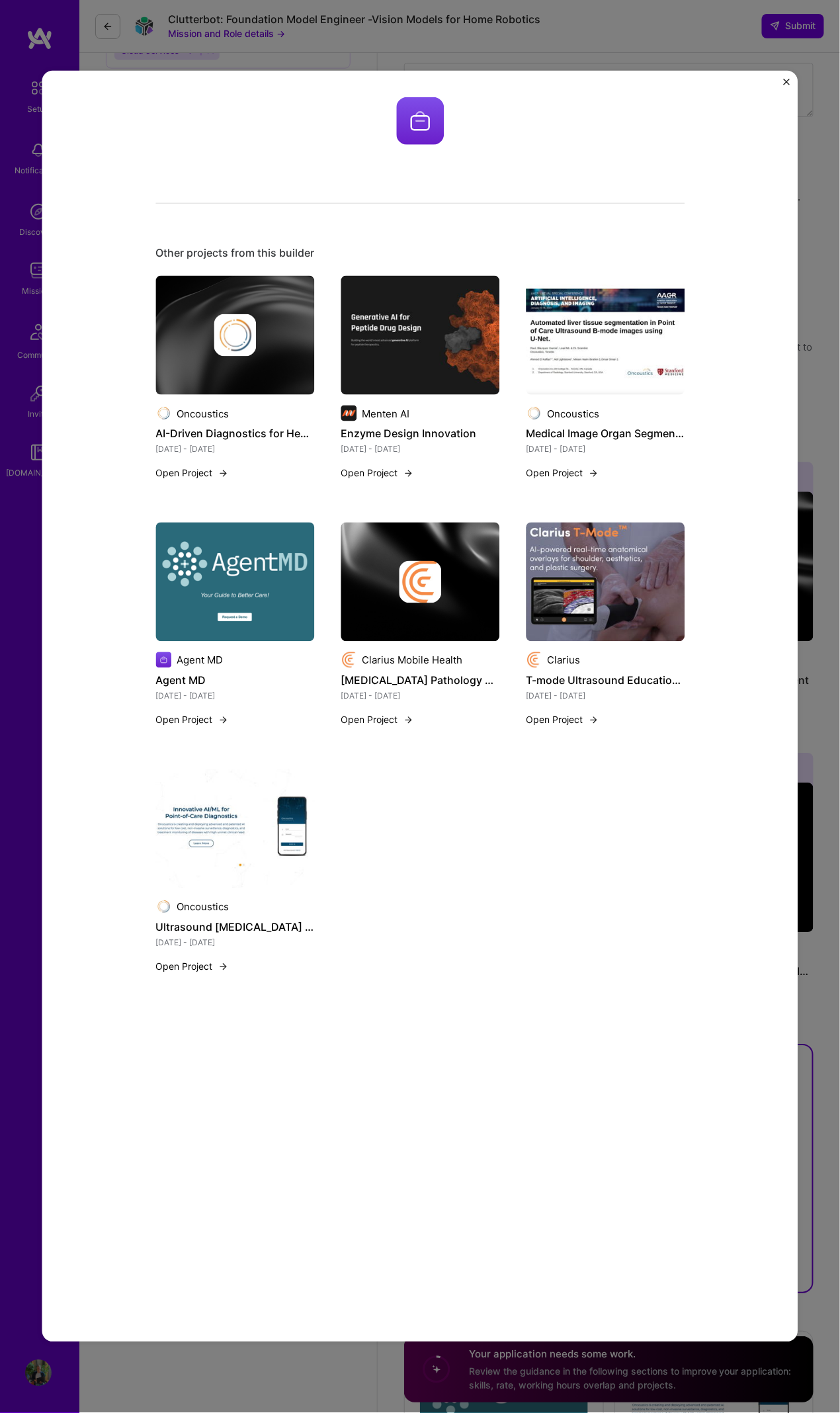
click at [788, 85] on img "Close" at bounding box center [786, 82] width 7 height 7
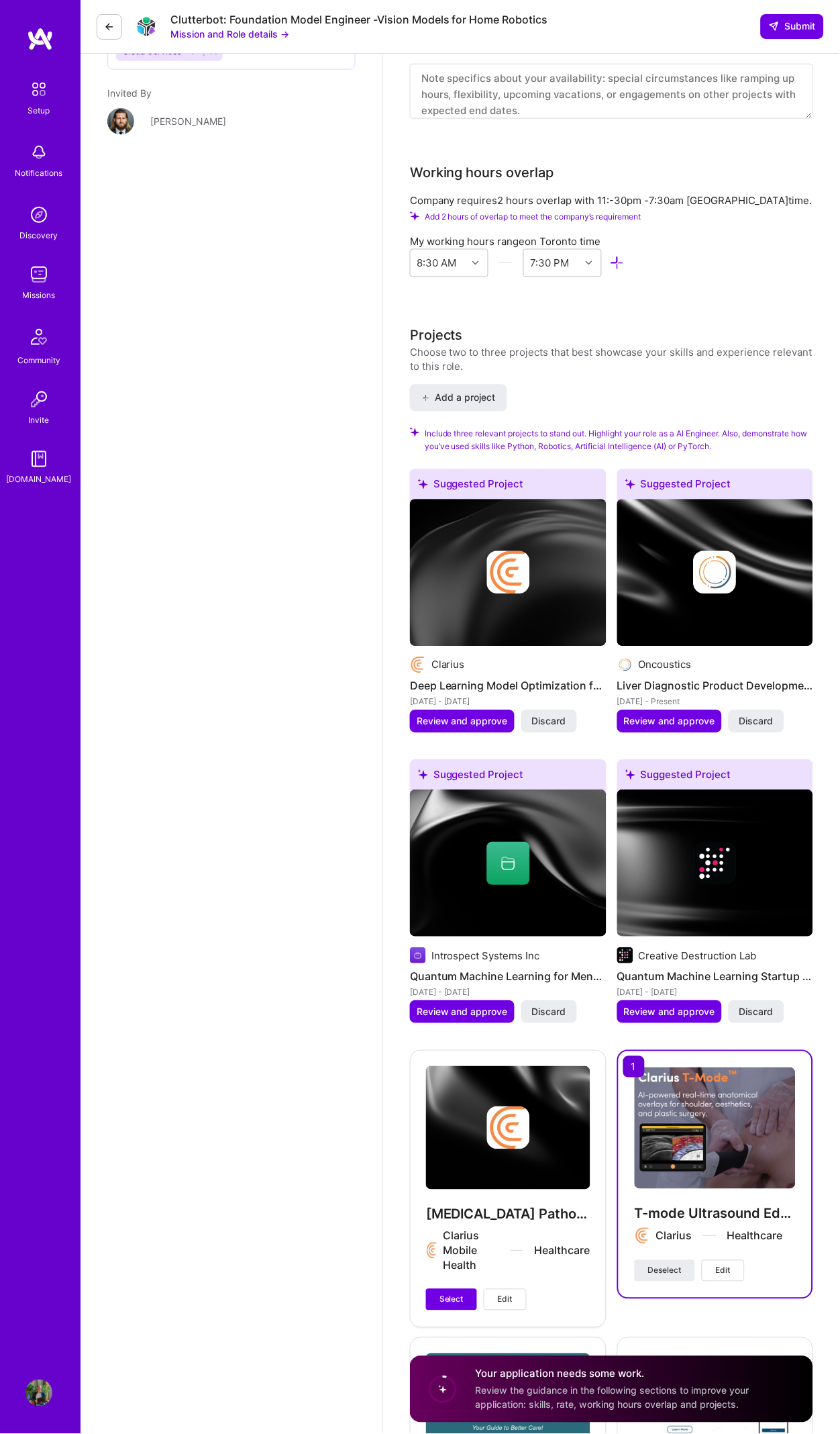
click at [708, 551] on img at bounding box center [715, 572] width 43 height 43
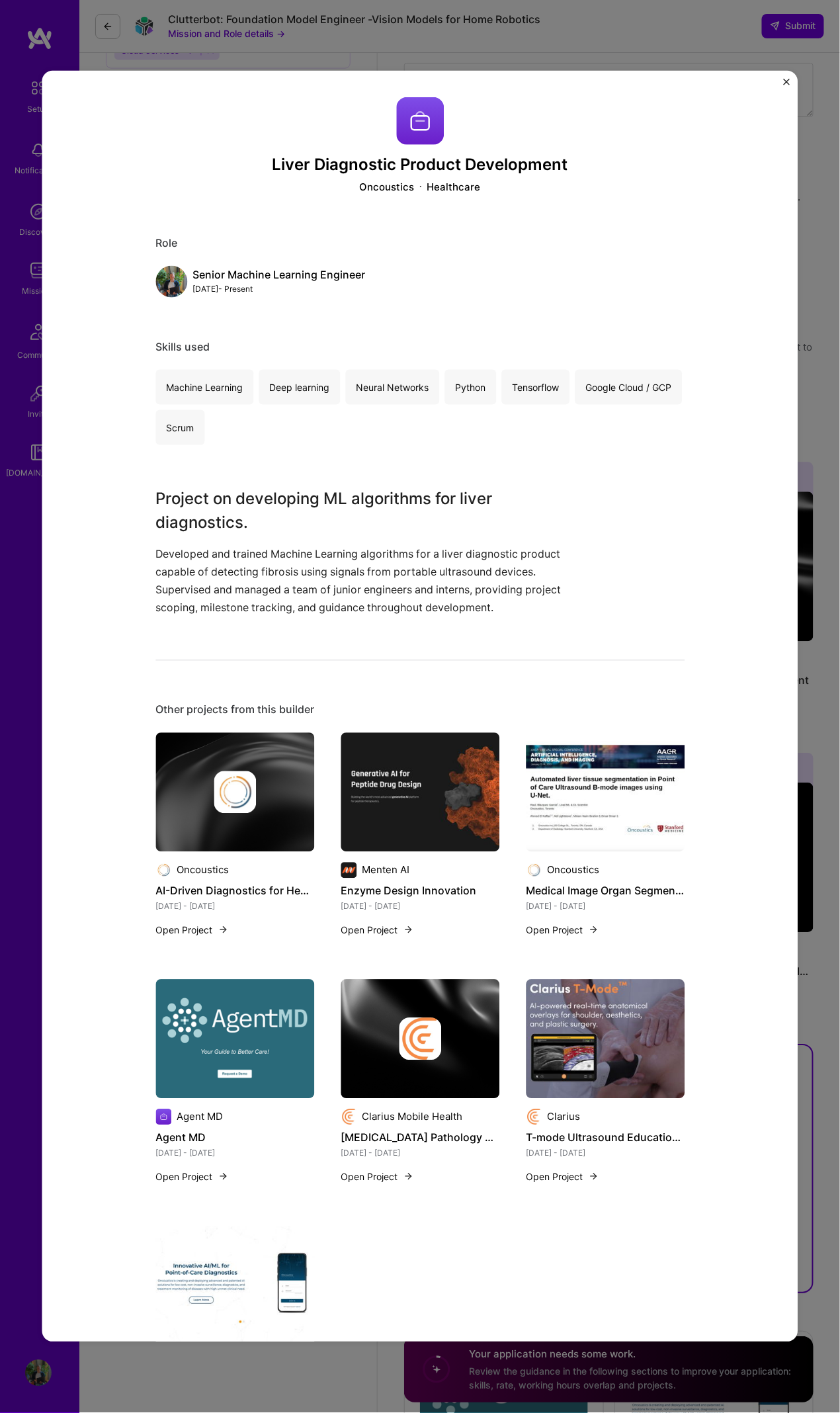
click at [786, 84] on img "Close" at bounding box center [786, 82] width 7 height 7
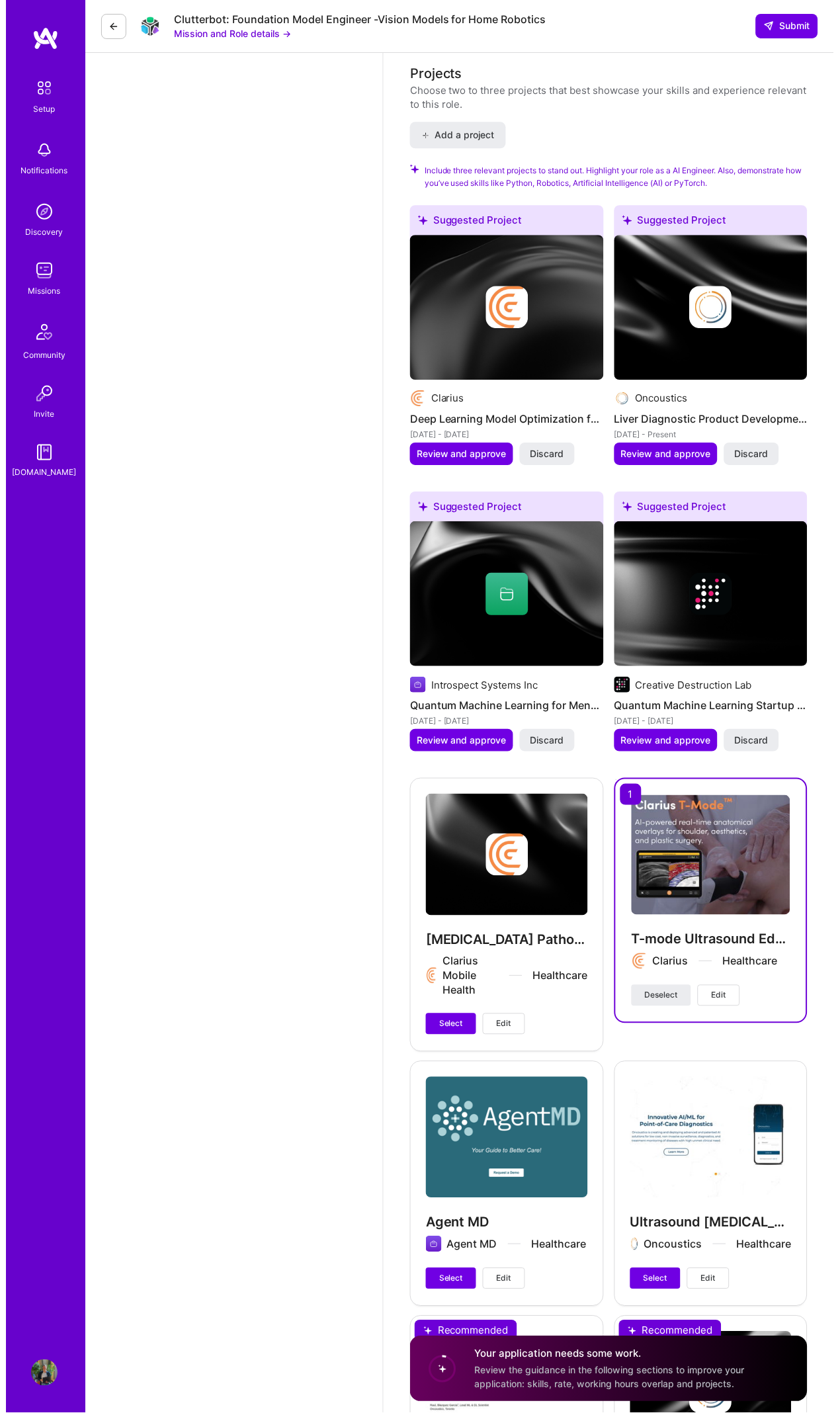
scroll to position [2333, 0]
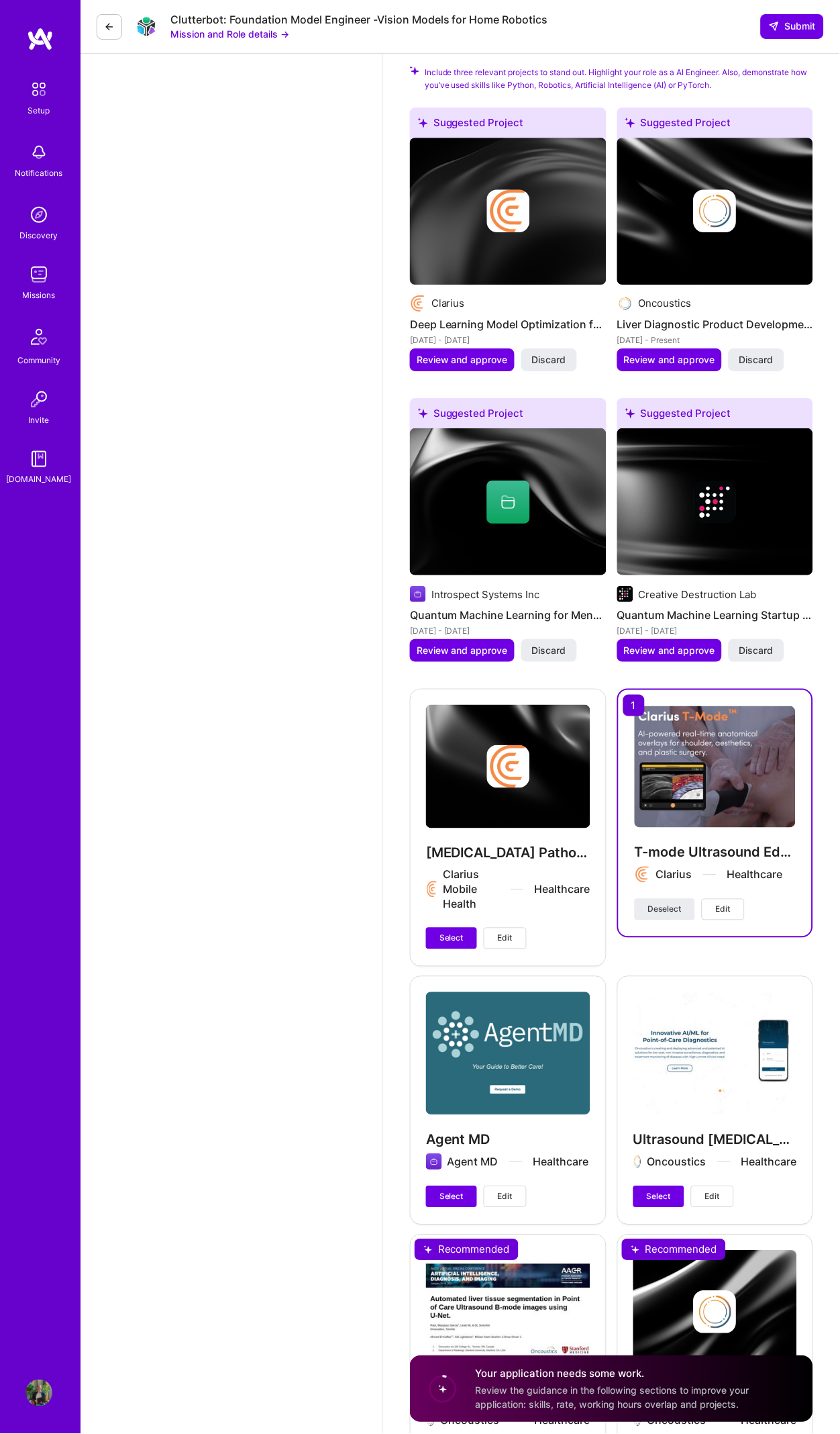
click at [524, 235] on img at bounding box center [508, 211] width 196 height 147
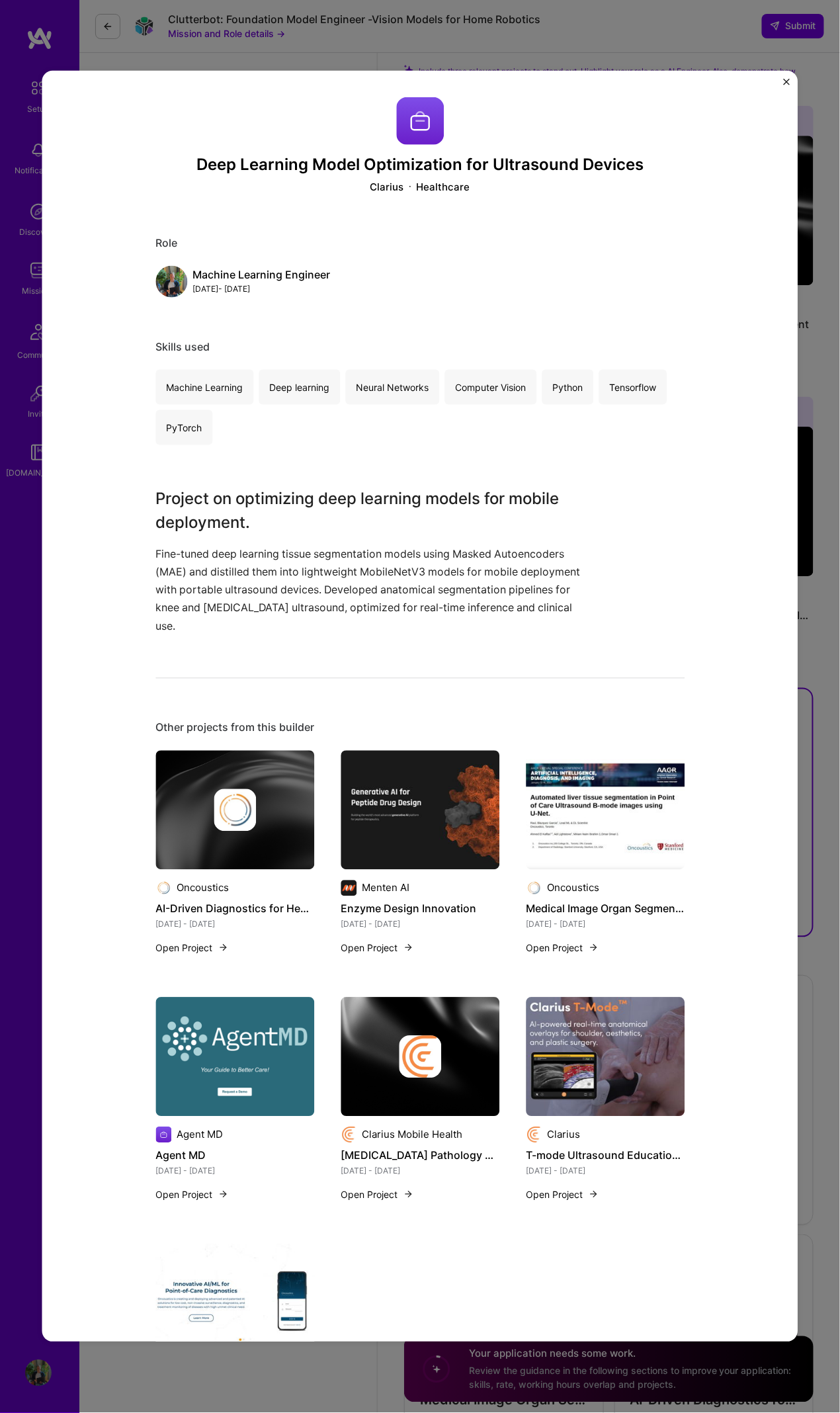
click at [525, 259] on div "Role Machine Learning Engineer [DATE] - [DATE]" at bounding box center [420, 267] width 529 height 62
click at [786, 82] on img "Close" at bounding box center [786, 82] width 7 height 7
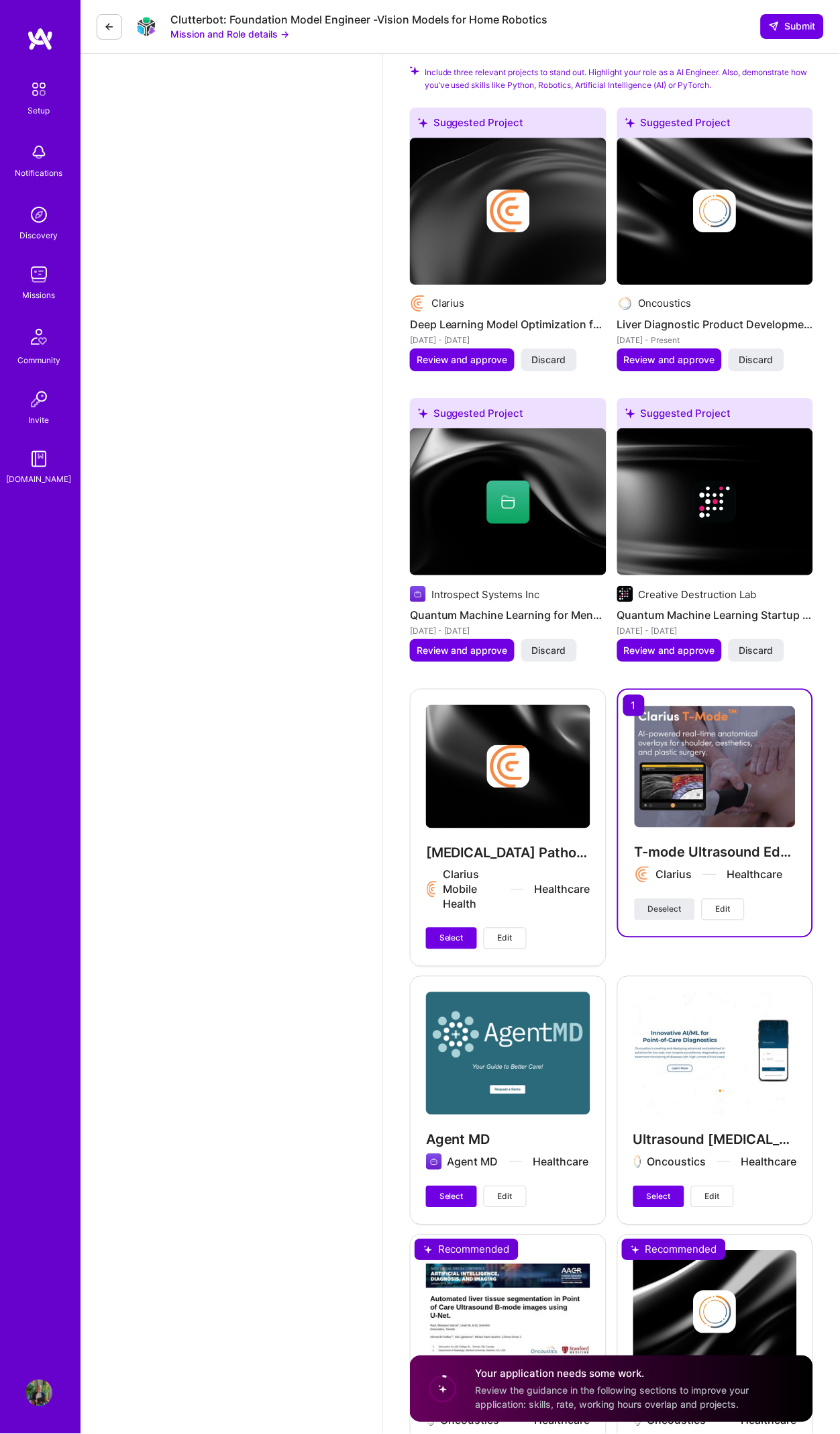
click at [689, 749] on img at bounding box center [716, 767] width 162 height 121
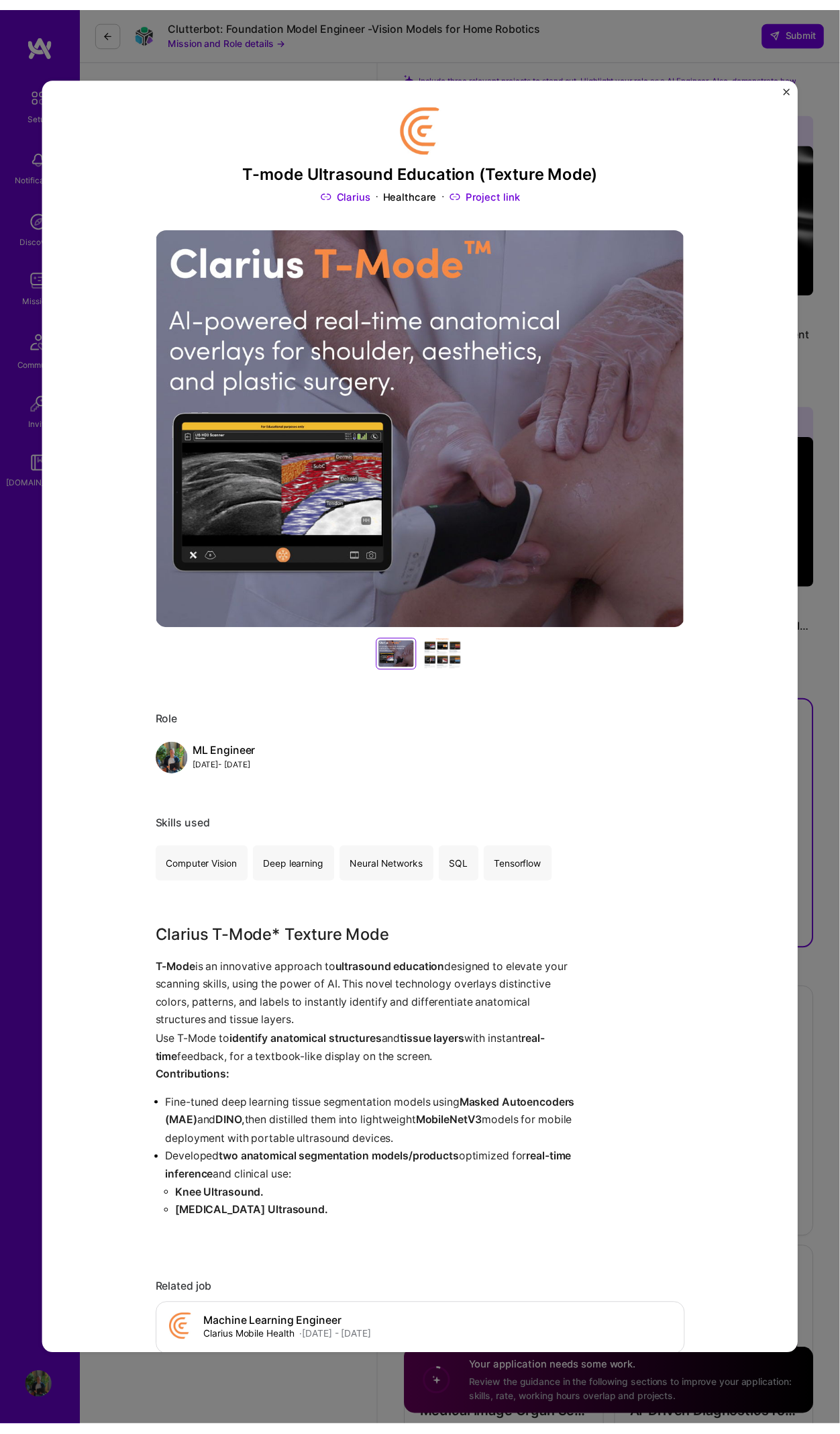
scroll to position [327, 0]
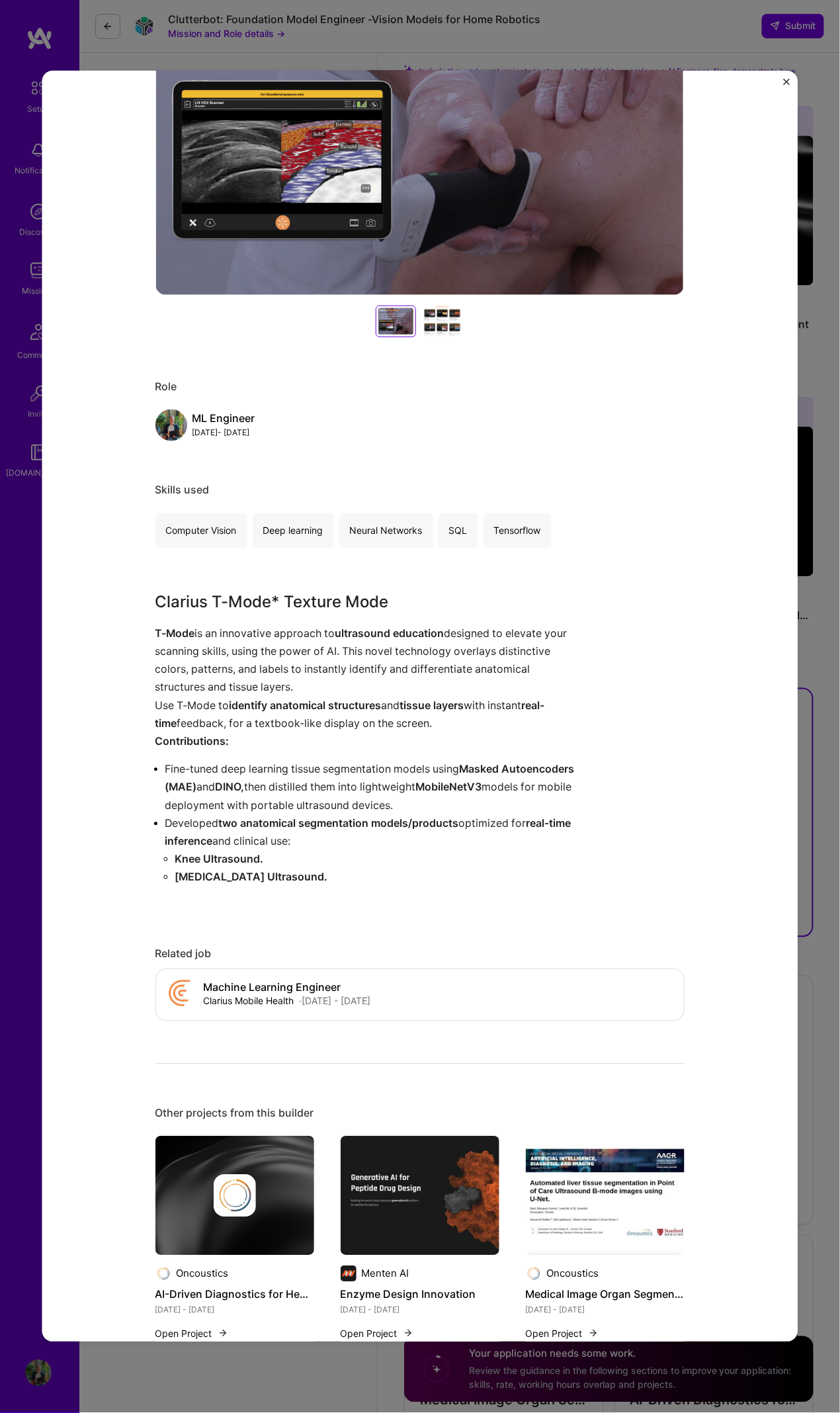
click at [780, 80] on div "T-mode Ultrasound Education (Texture Mode) Clarius Healthcare Project link Role…" at bounding box center [420, 707] width 756 height 1272
click at [785, 81] on img "Close" at bounding box center [786, 82] width 7 height 7
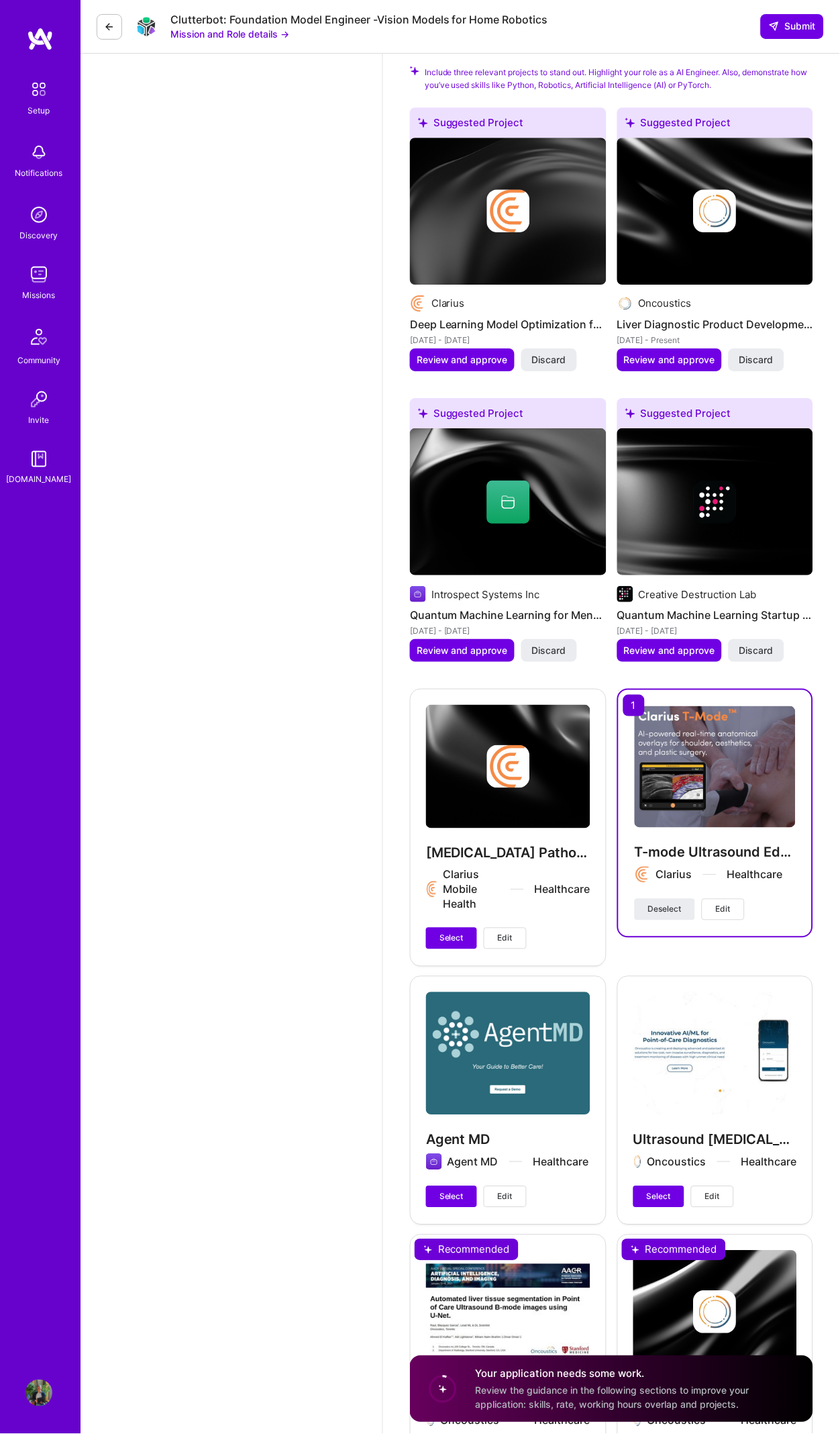
click at [491, 842] on div "[MEDICAL_DATA] Pathology Detection Clarius Mobile Health Healthcare Select Edit" at bounding box center [508, 826] width 196 height 276
click at [460, 932] on span "Select" at bounding box center [452, 938] width 24 height 12
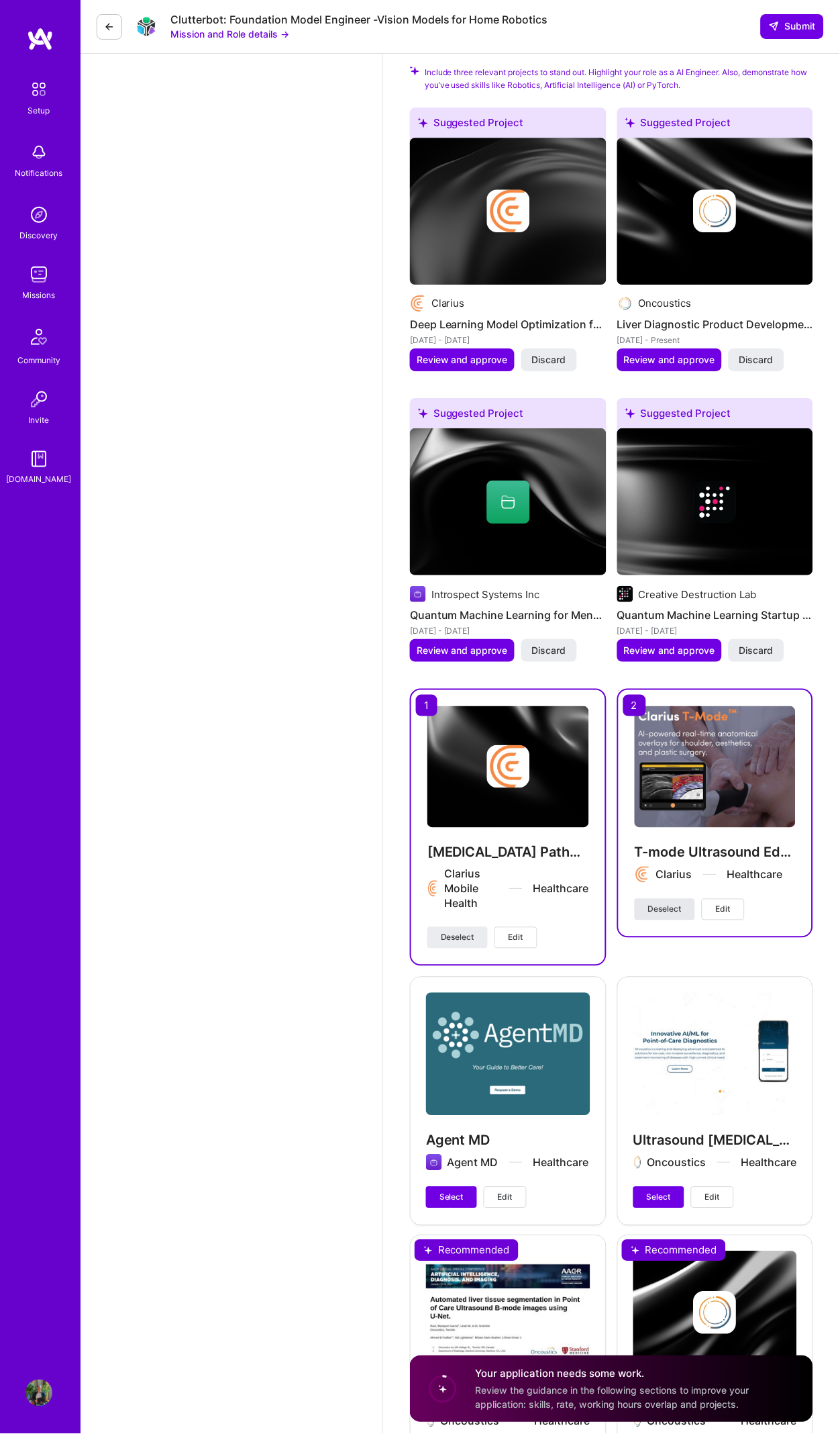
click at [663, 904] on span "Deselect" at bounding box center [665, 909] width 34 height 12
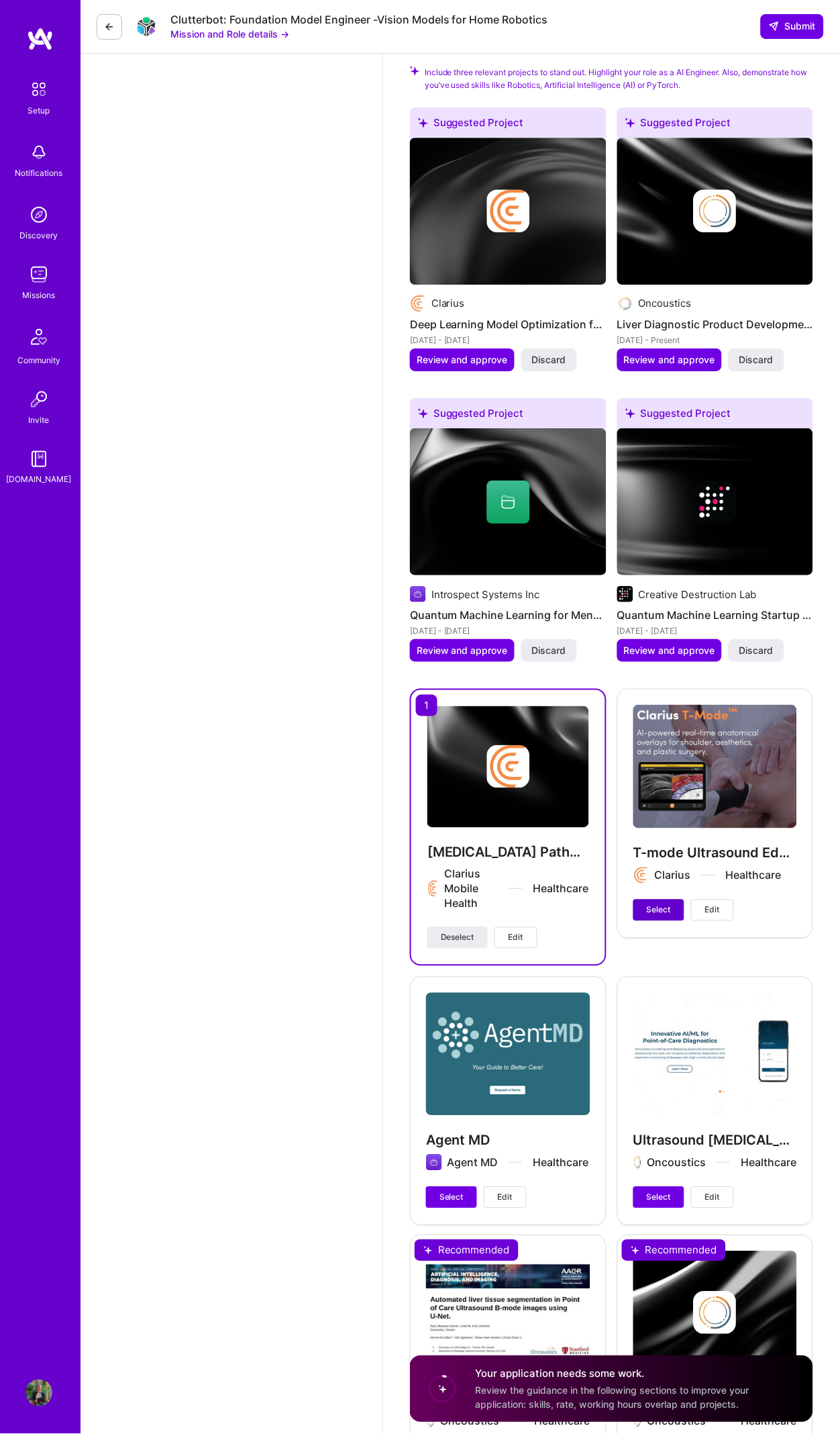
click at [661, 904] on span "Select" at bounding box center [659, 910] width 24 height 12
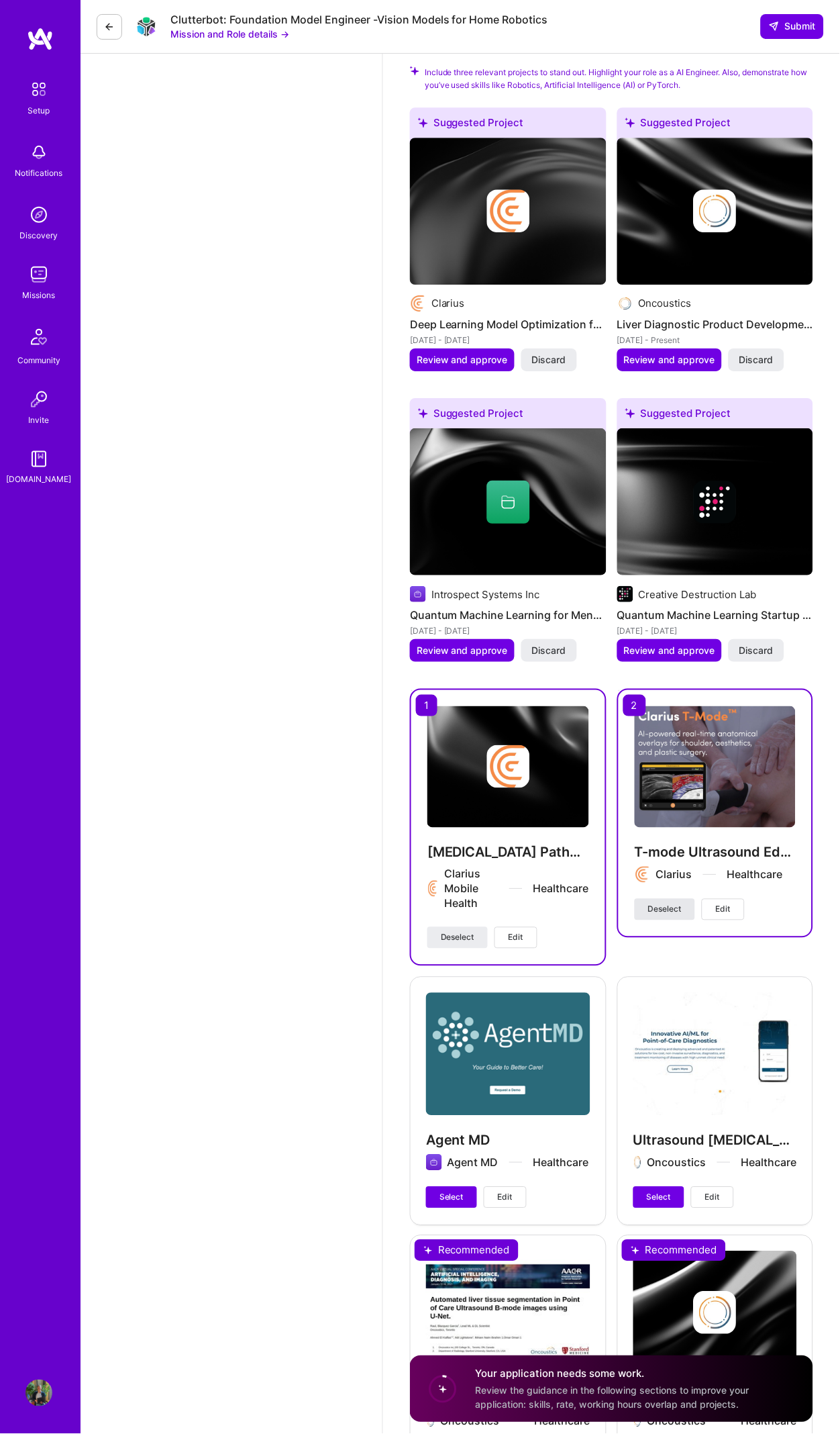
click at [658, 904] on span "Deselect" at bounding box center [665, 909] width 34 height 12
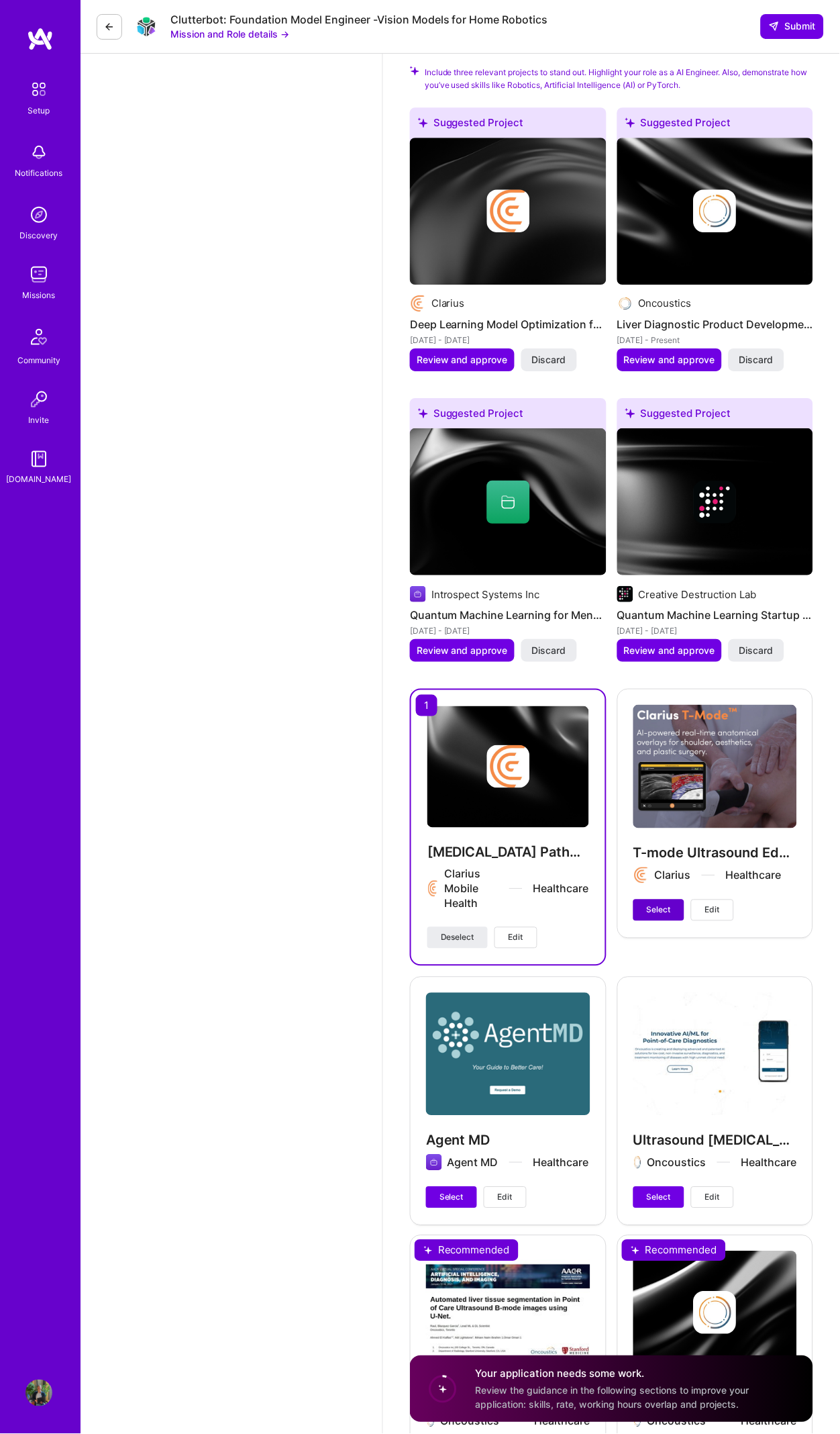
click at [658, 904] on span "Select" at bounding box center [659, 910] width 24 height 12
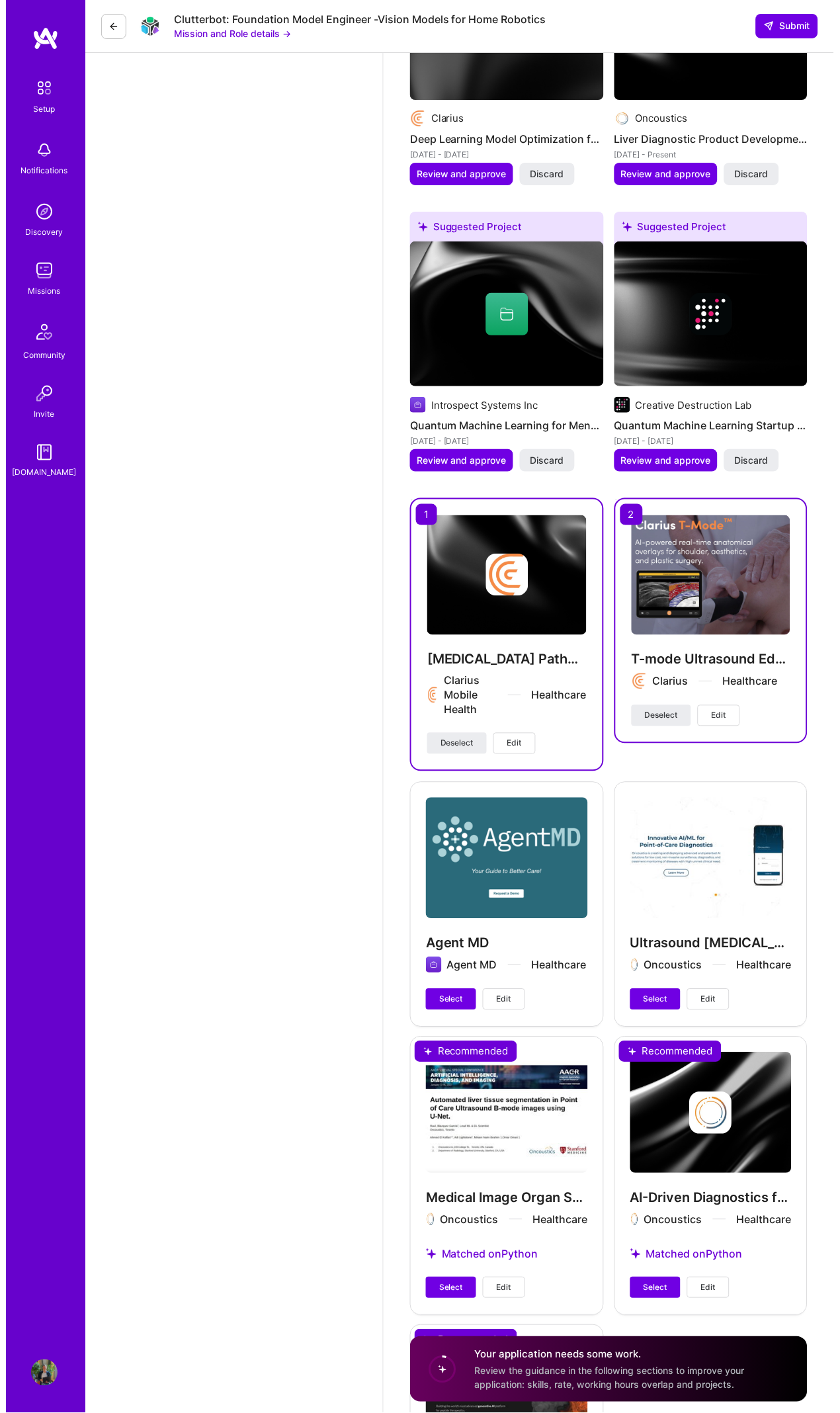
scroll to position [2652, 0]
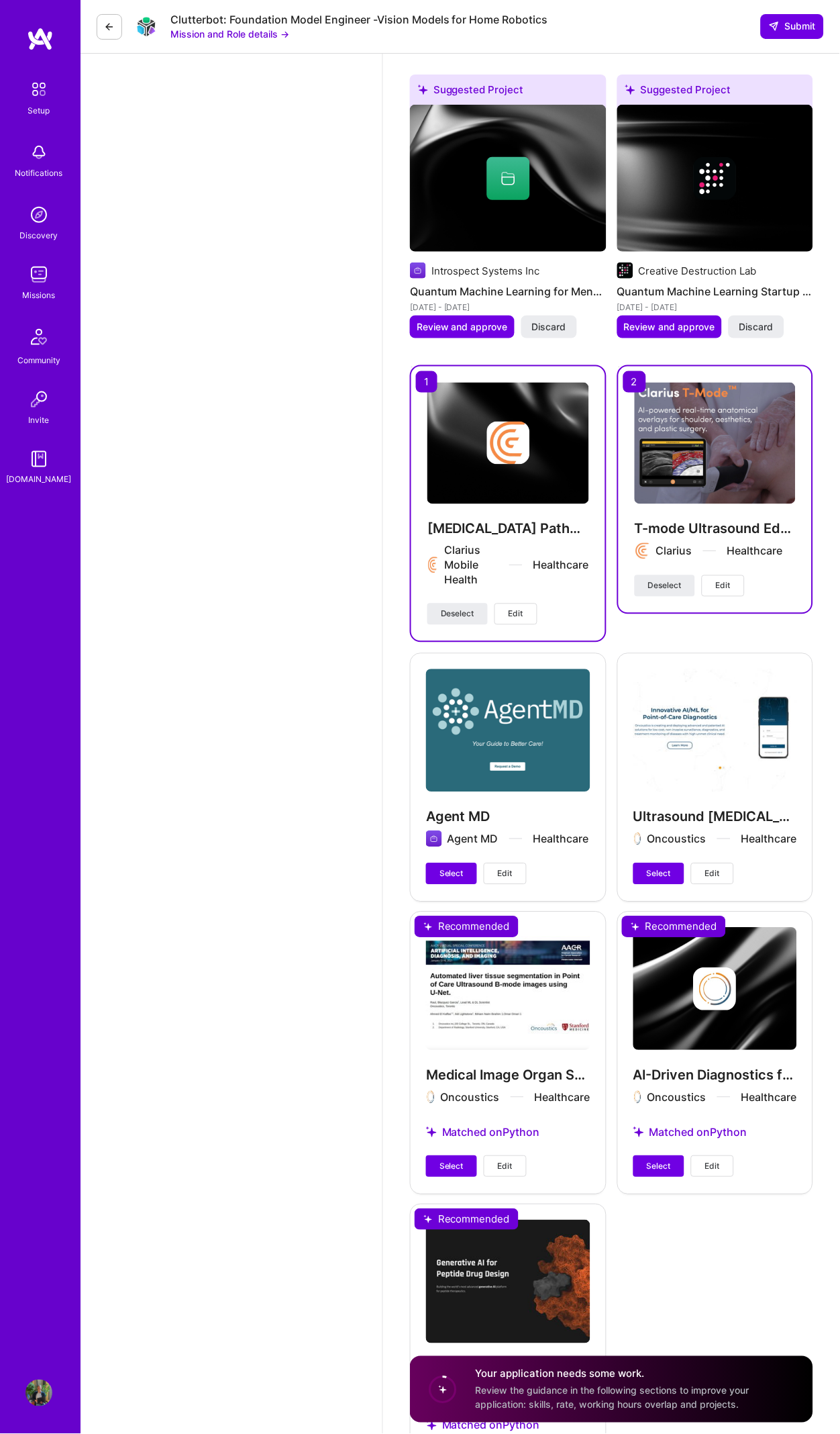
click at [672, 976] on div "AI-Driven Diagnostics for Healthcare Oncoustics Healthcare Matched on Python Se…" at bounding box center [715, 1052] width 196 height 282
click at [733, 1064] on div "AI-Driven Diagnostics for Healthcare Oncoustics Healthcare Matched on Python Se…" at bounding box center [715, 1052] width 196 height 282
click at [722, 1156] on button "Edit" at bounding box center [713, 1166] width 43 height 21
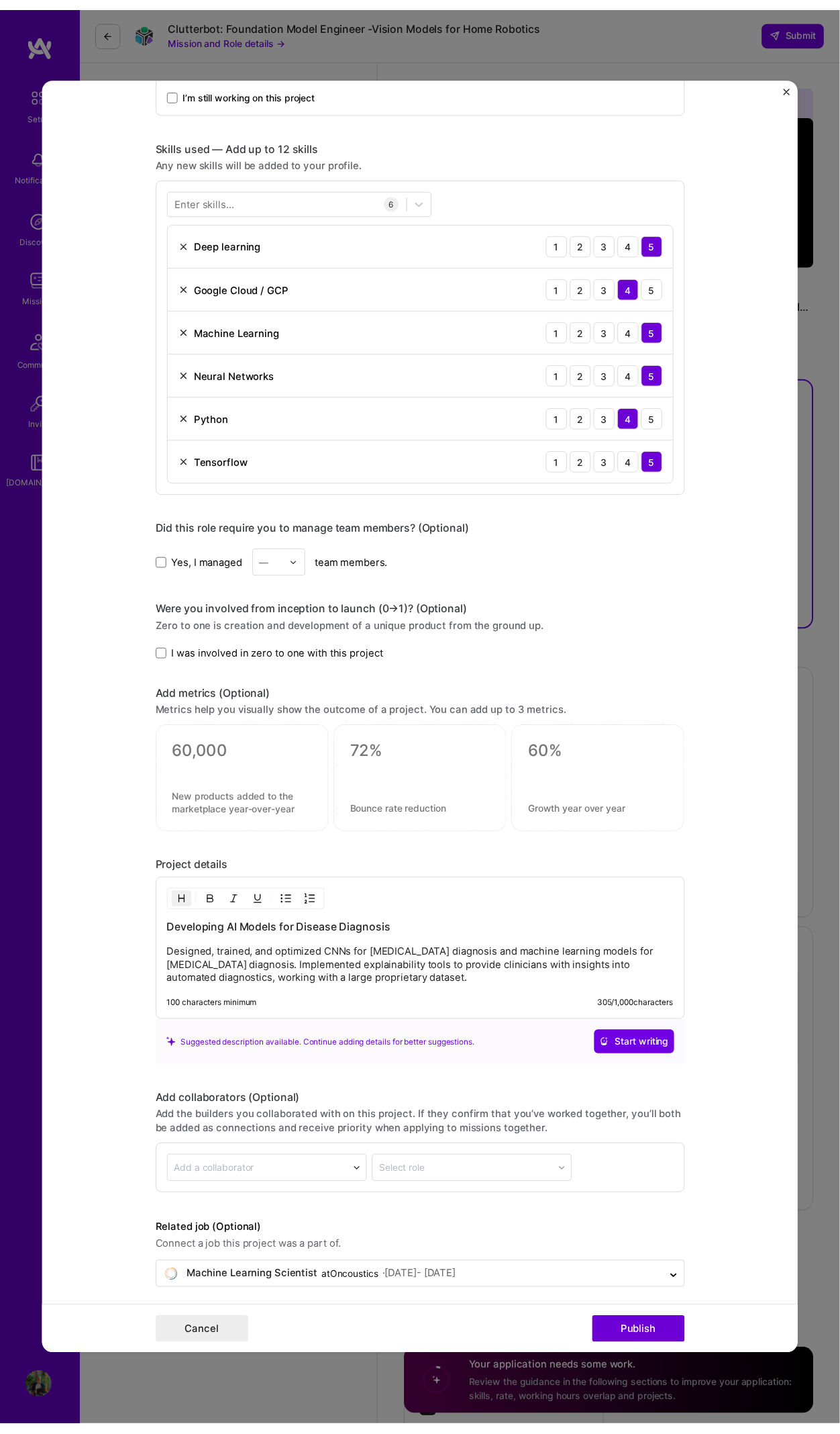
scroll to position [0, 0]
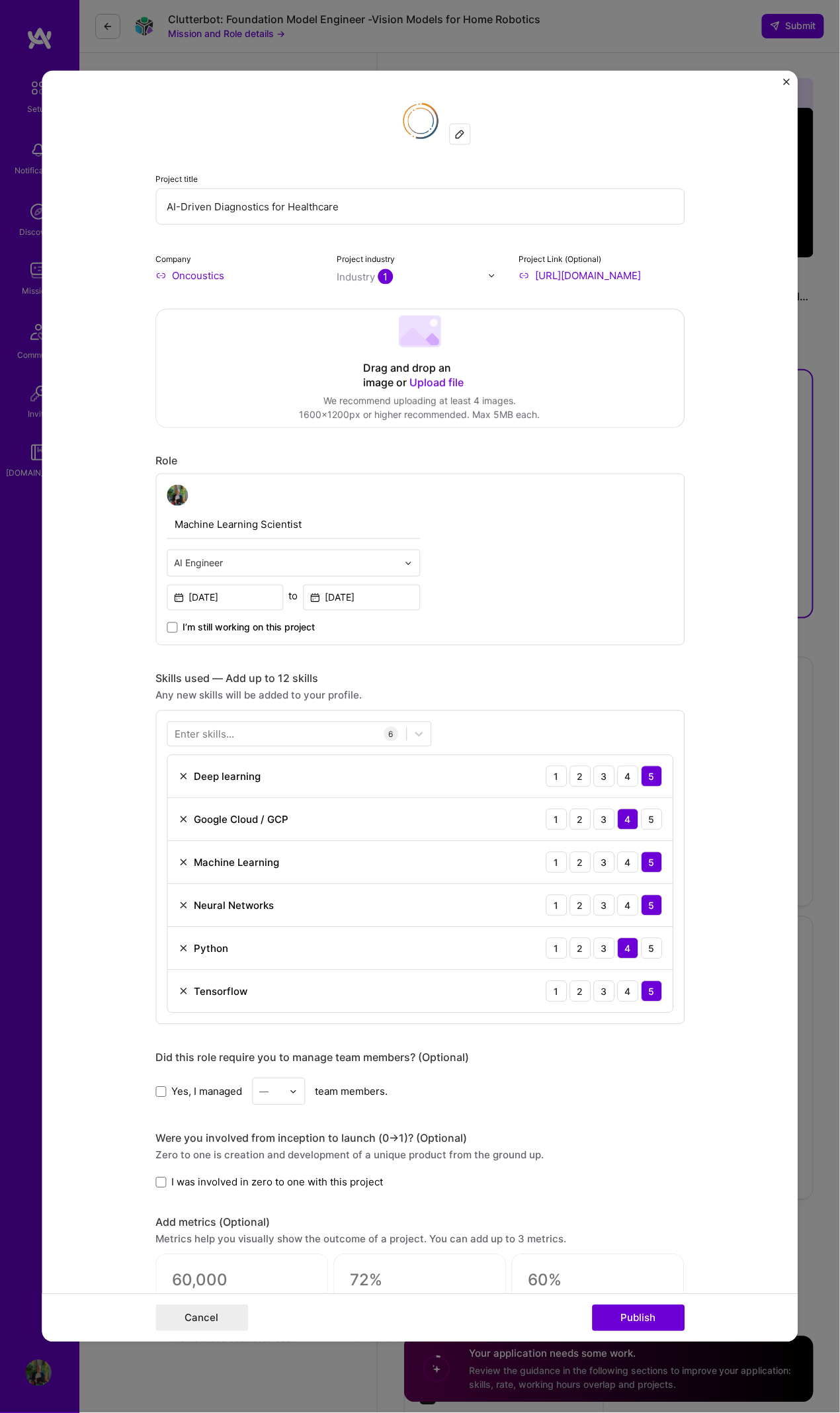
click at [662, 41] on div "Project title AI-Driven Diagnostics for Healthcare Company Oncoustics Project i…" at bounding box center [420, 706] width 840 height 1413
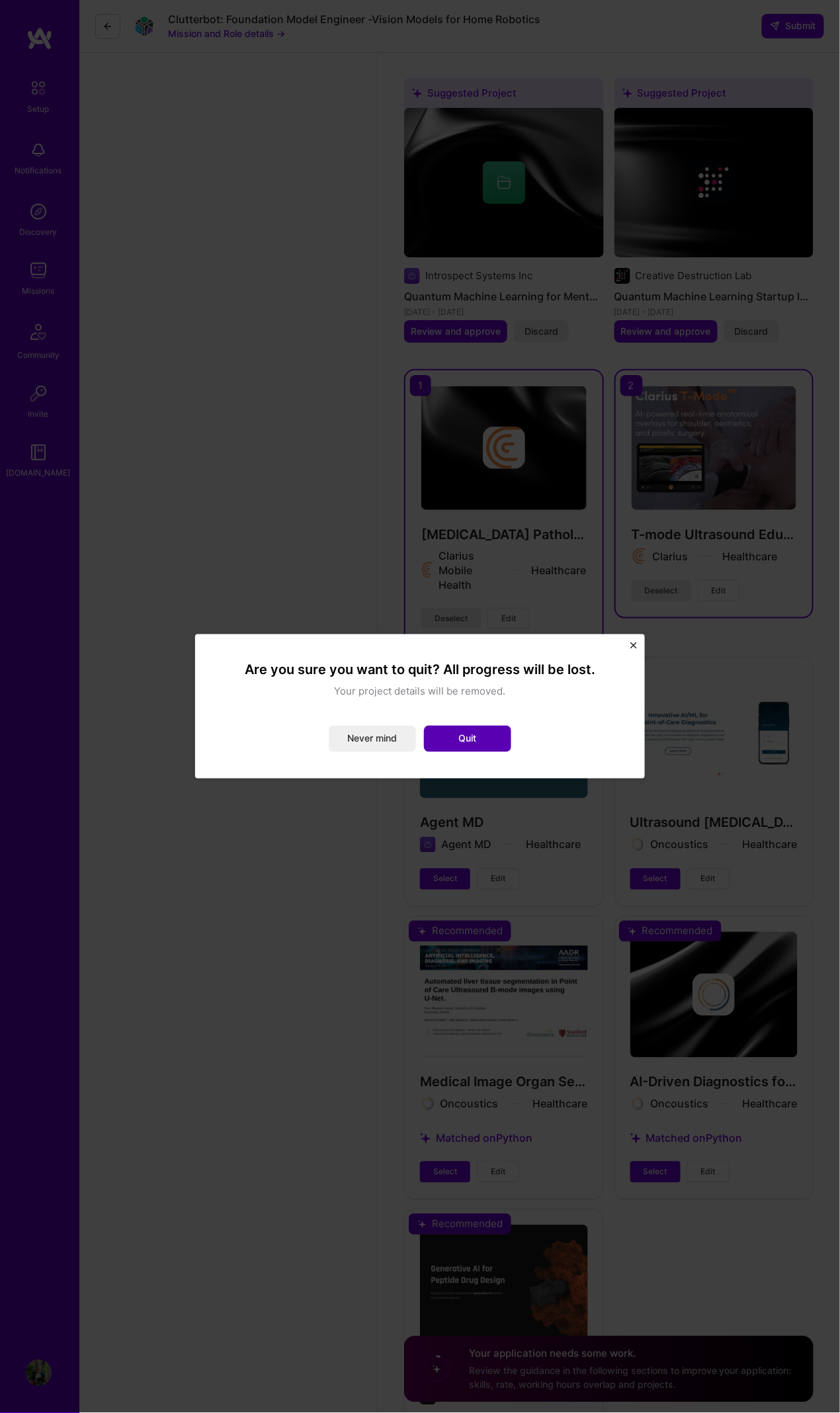
click at [494, 729] on button "Quit" at bounding box center [467, 739] width 87 height 26
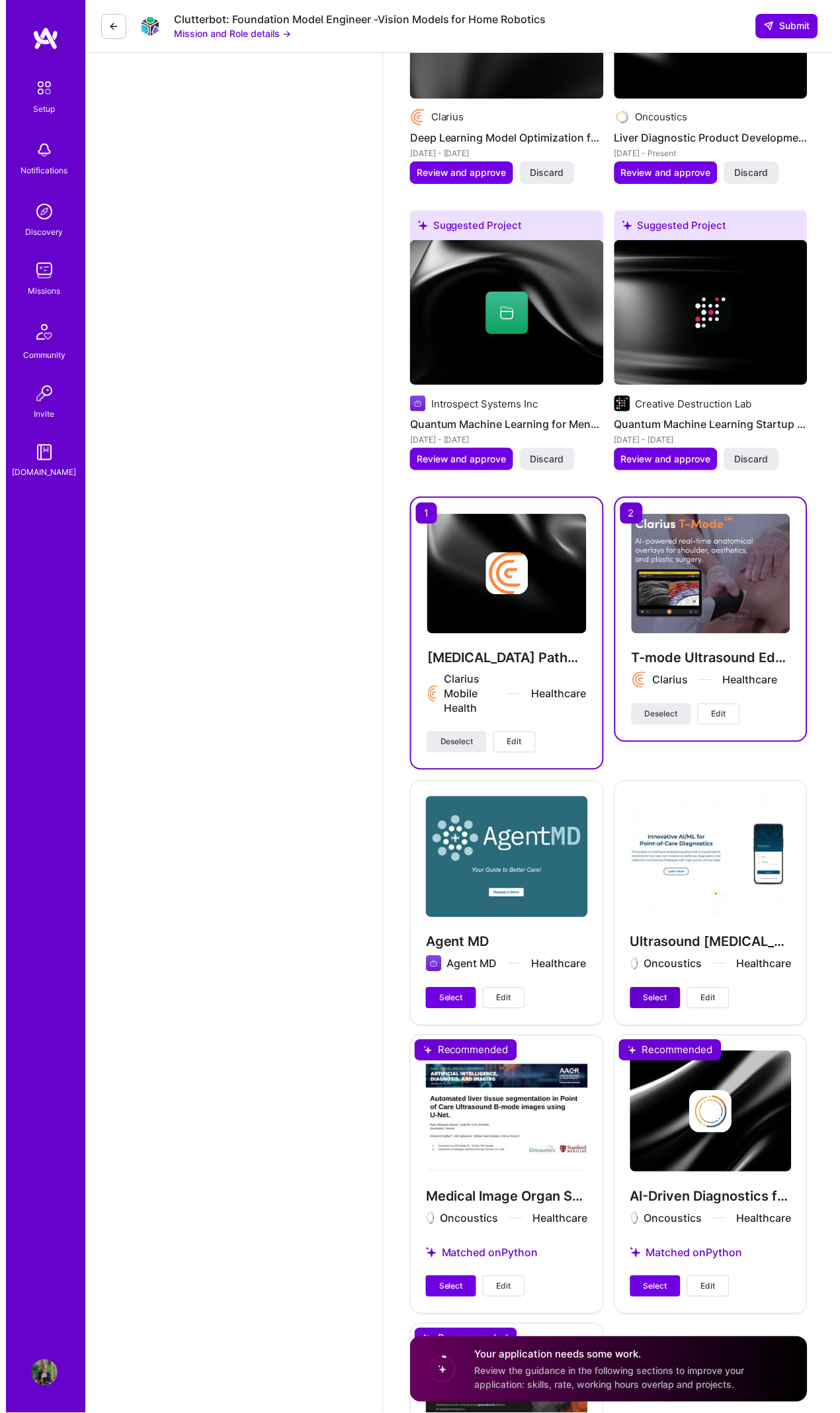
scroll to position [2761, 0]
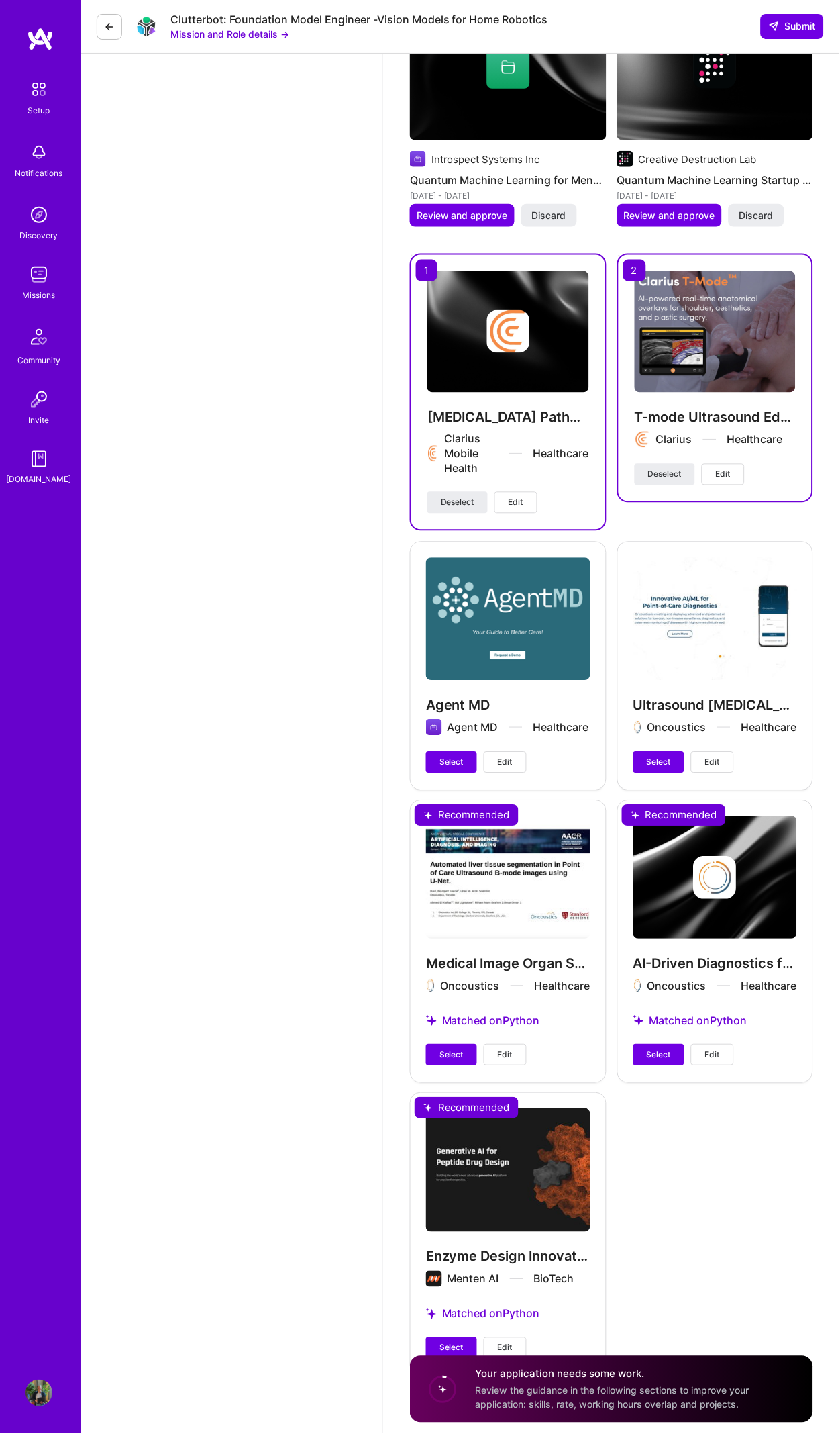
click at [696, 637] on div "Ultrasound [MEDICAL_DATA] Diagnostics Deep Learning System Oncoustics Healthcar…" at bounding box center [715, 665] width 196 height 248
click at [722, 752] on button "Edit" at bounding box center [713, 762] width 43 height 21
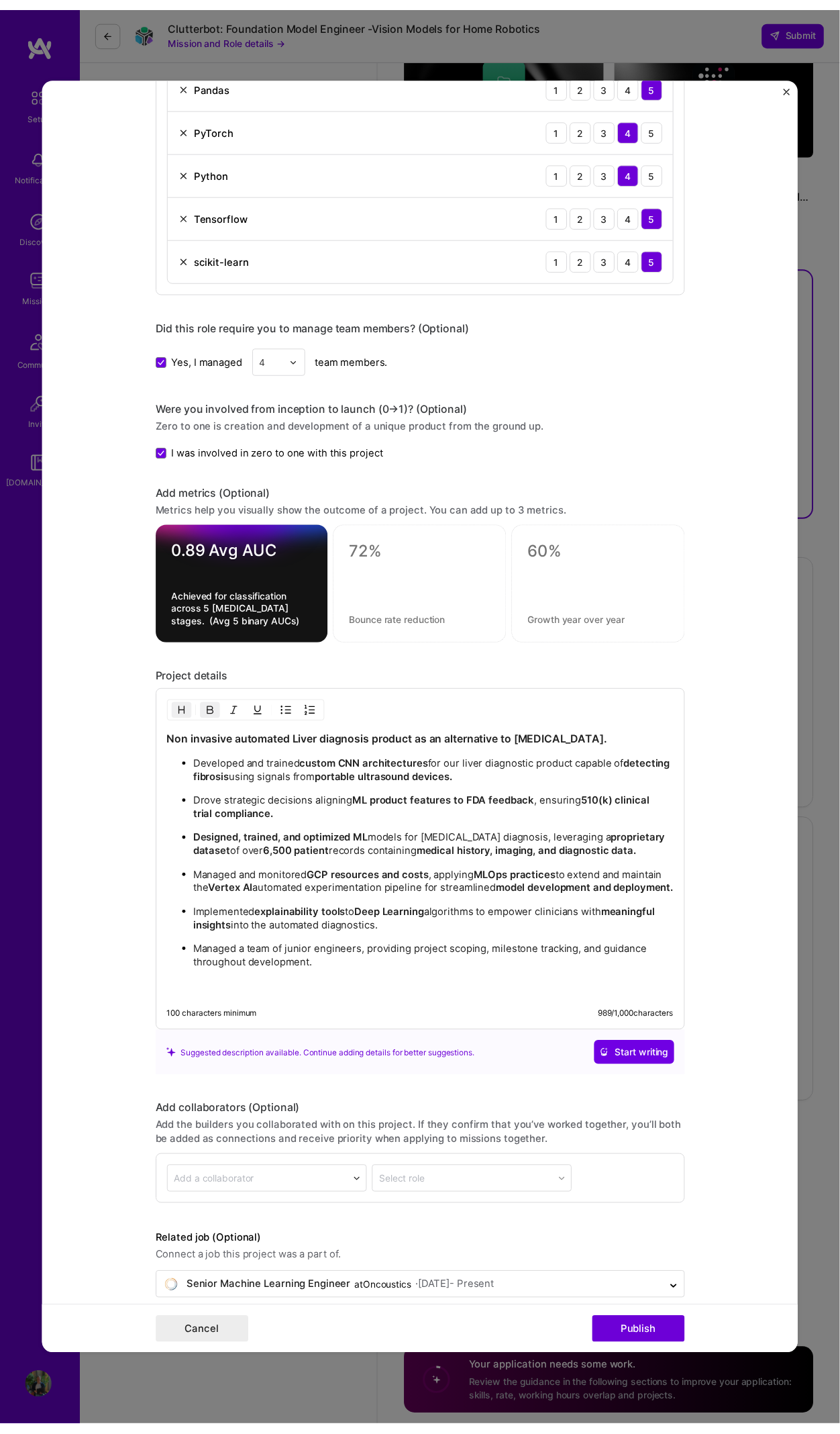
scroll to position [1359, 0]
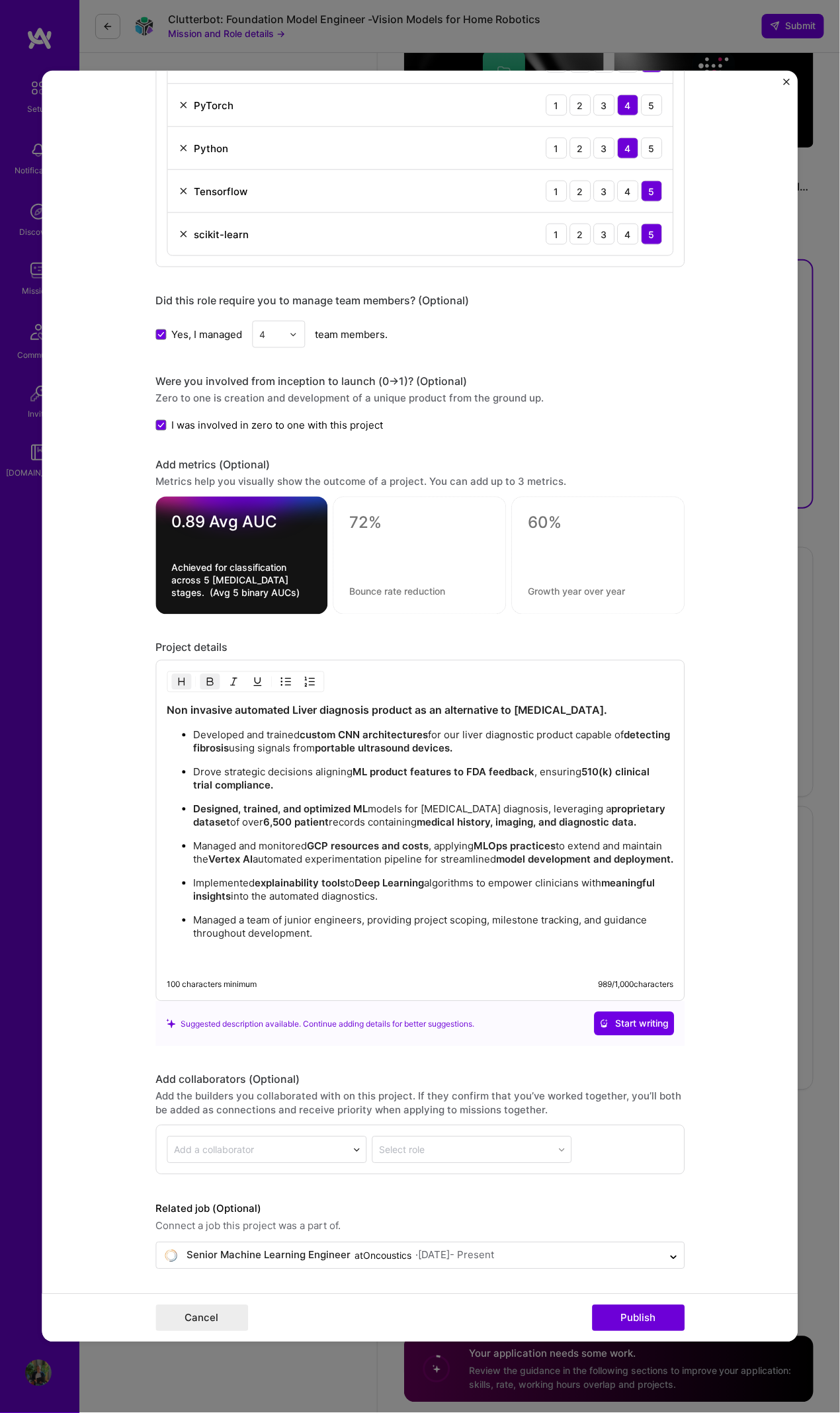
click at [510, 50] on div "Project title Ultrasound [MEDICAL_DATA] Diagnostics Deep Learning System Compan…" at bounding box center [420, 706] width 840 height 1413
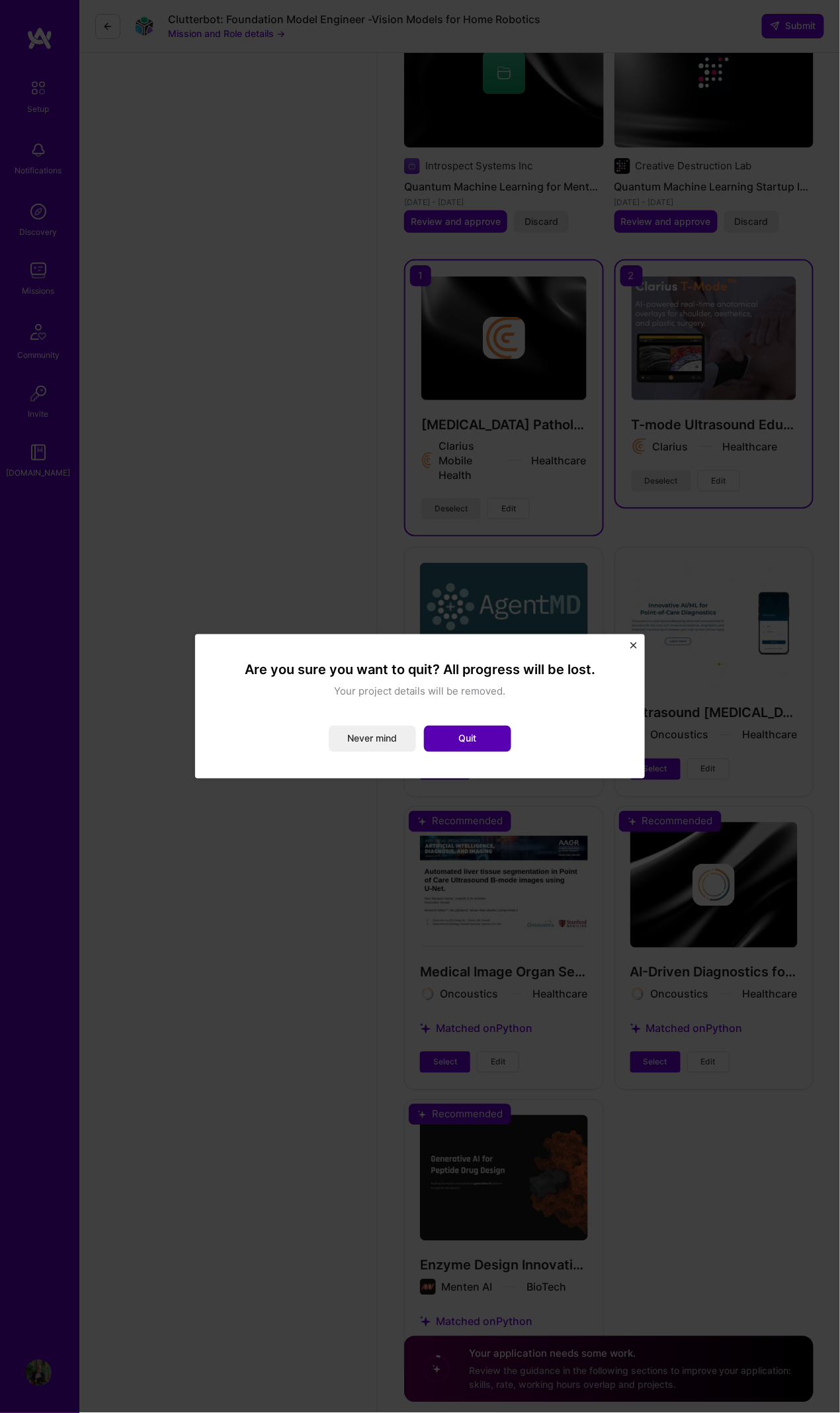
click at [488, 742] on button "Quit" at bounding box center [467, 739] width 87 height 26
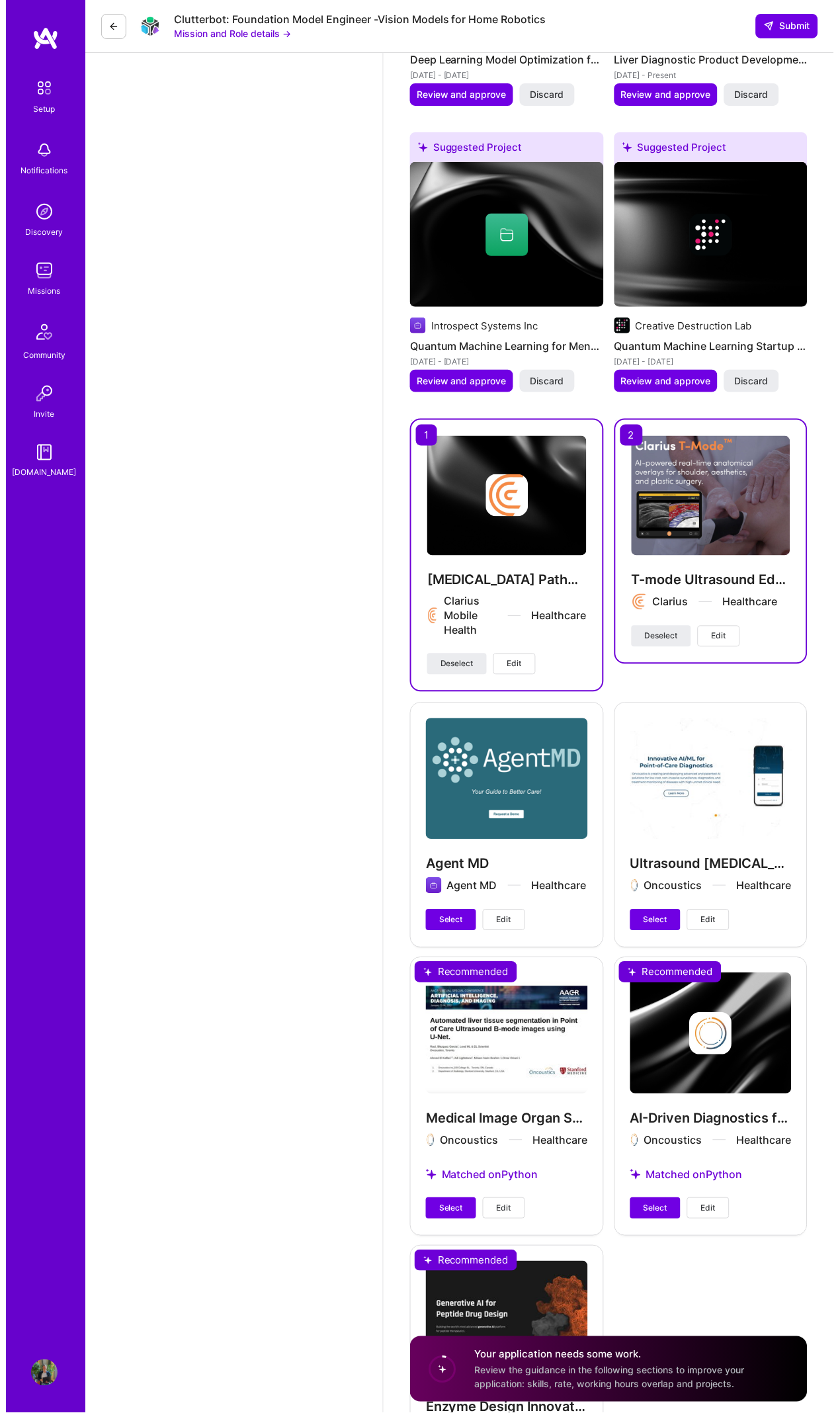
scroll to position [2761, 0]
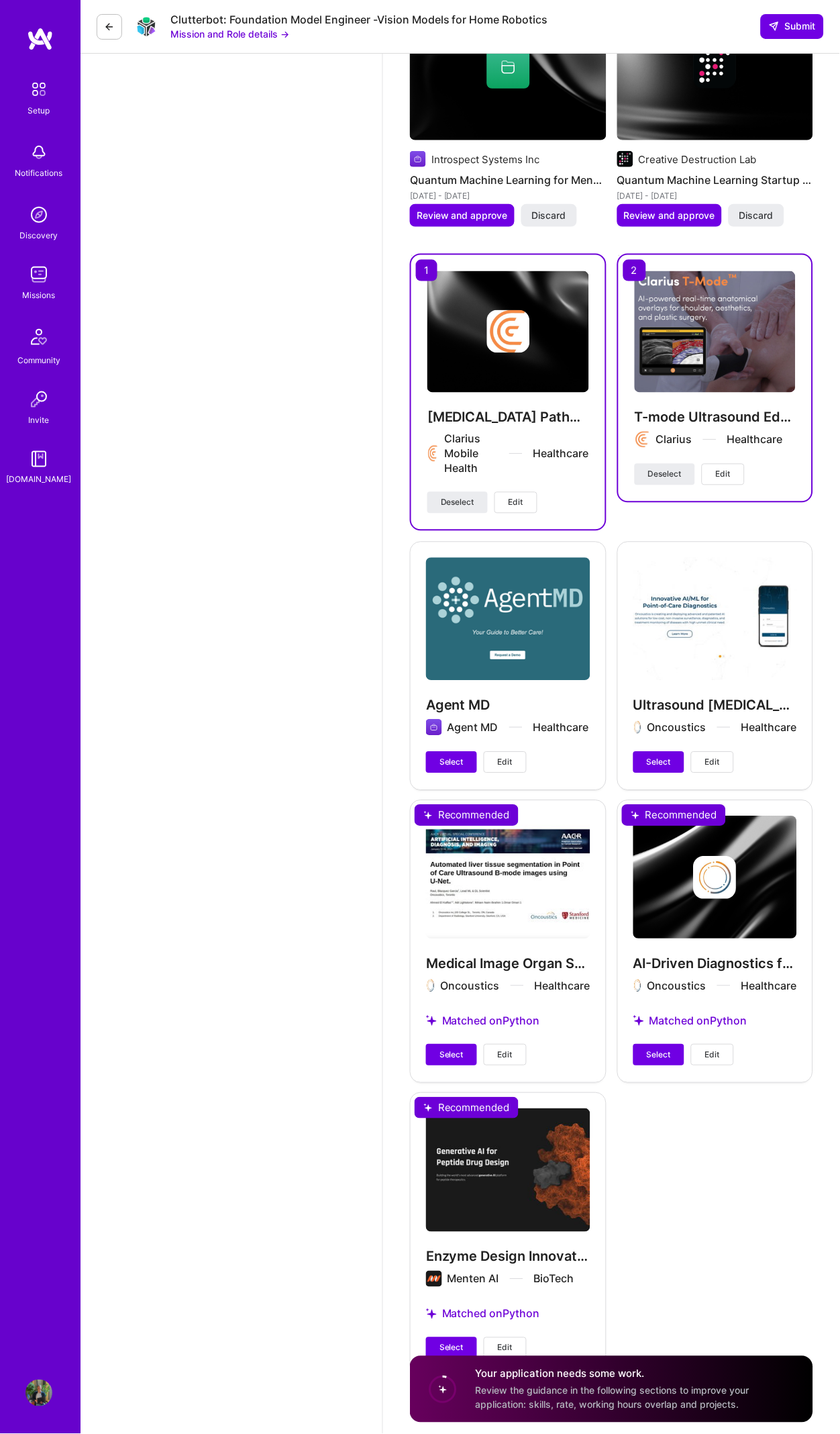
click at [705, 1049] on span "Edit" at bounding box center [713, 1055] width 15 height 12
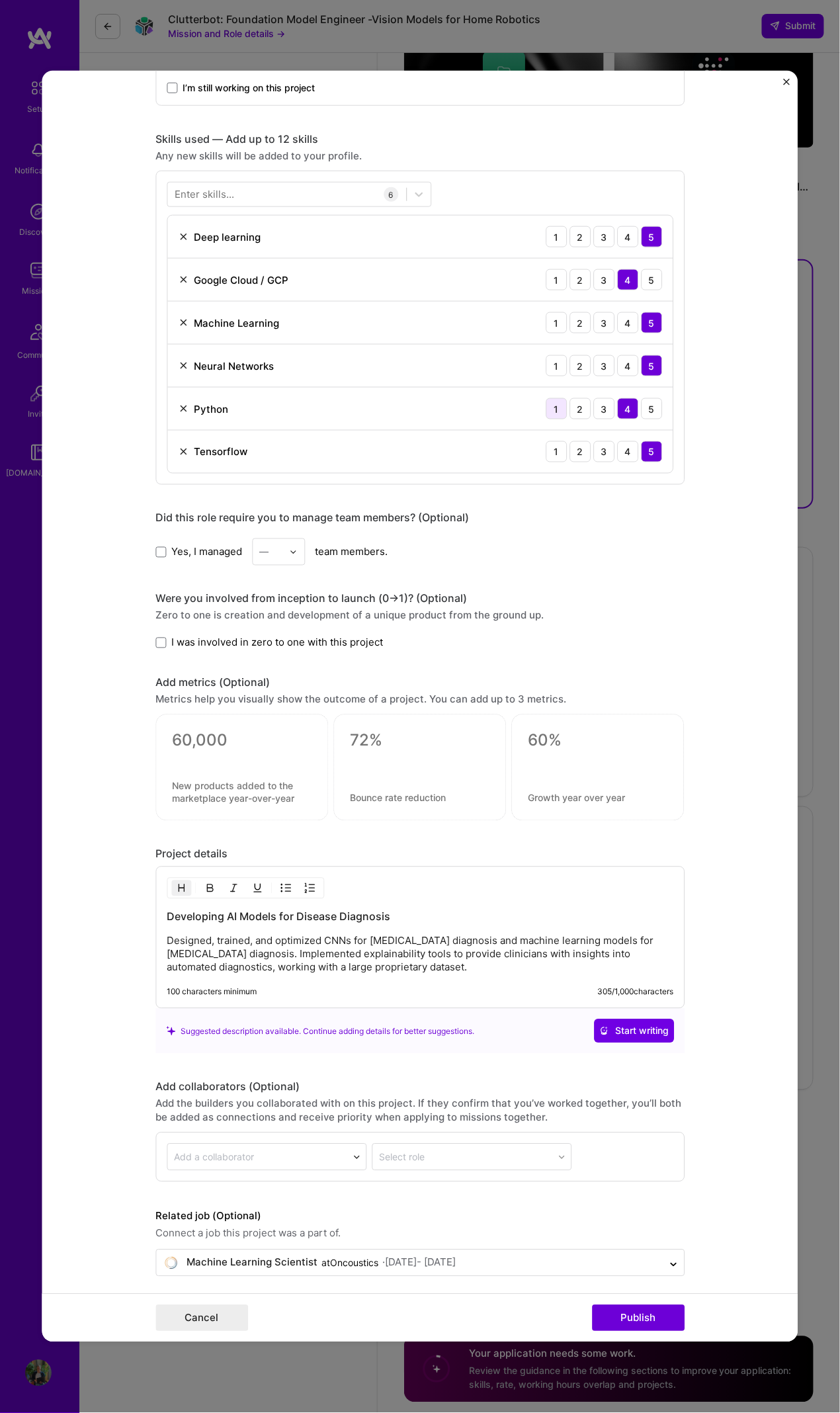
scroll to position [0, 0]
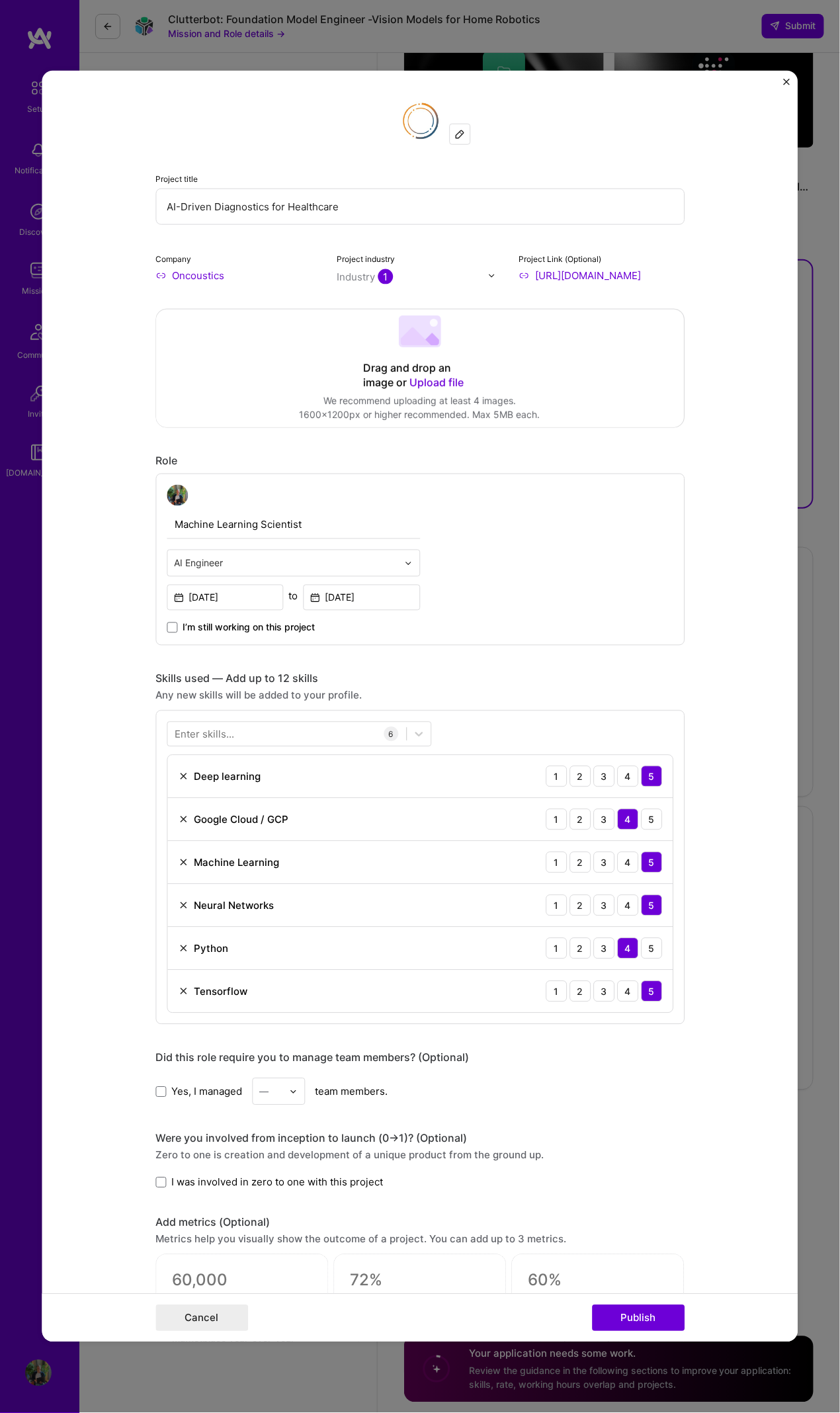
click at [667, 54] on div "Project title AI-Driven Diagnostics for Healthcare Company Oncoustics Project i…" at bounding box center [420, 706] width 840 height 1413
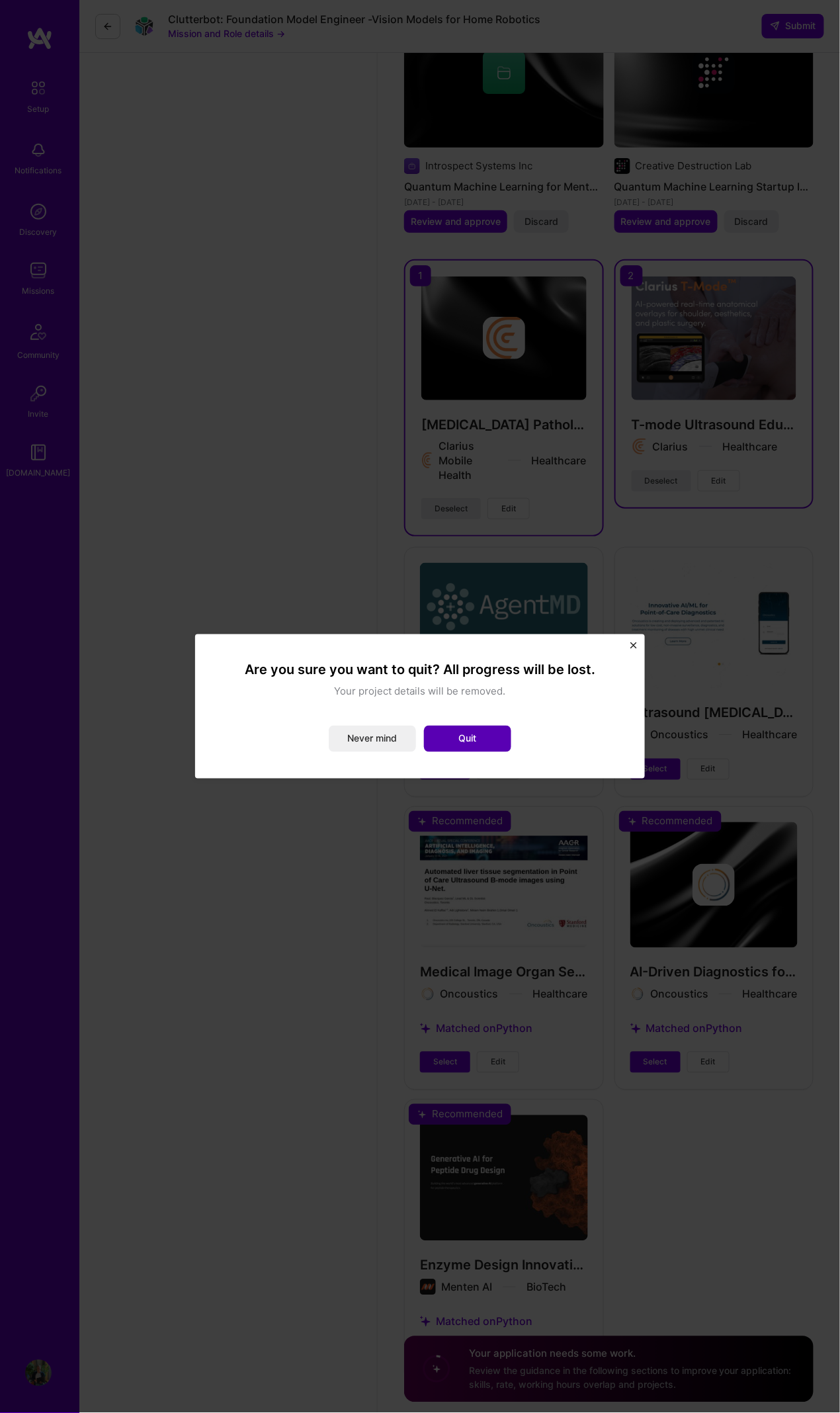
click at [499, 744] on button "Quit" at bounding box center [467, 739] width 87 height 26
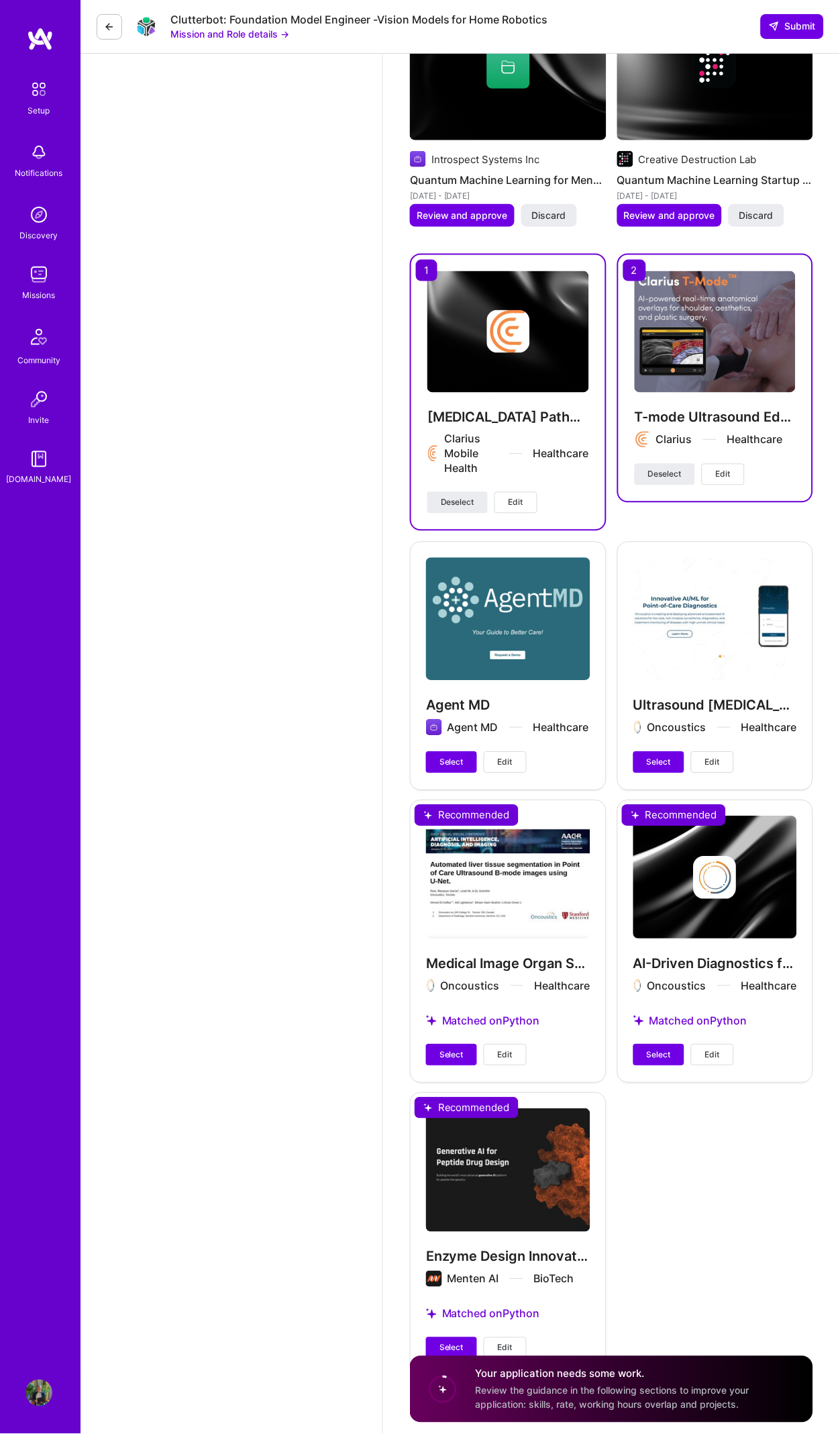
click at [515, 1045] on button "Edit" at bounding box center [505, 1055] width 43 height 21
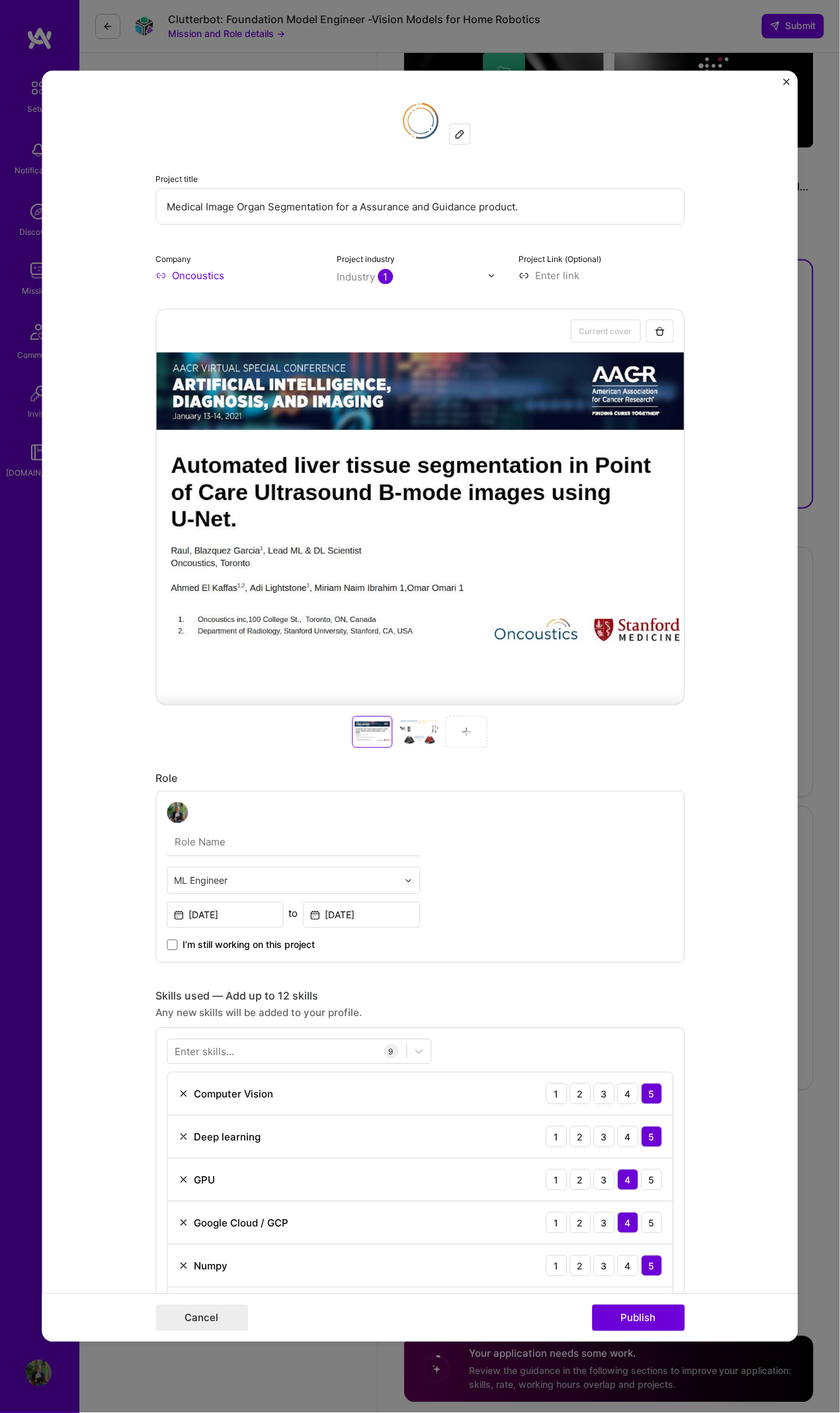
click at [721, 50] on div "Project title Medical Image Organ Segmentation for a Assurance and Guidance pro…" at bounding box center [420, 706] width 840 height 1413
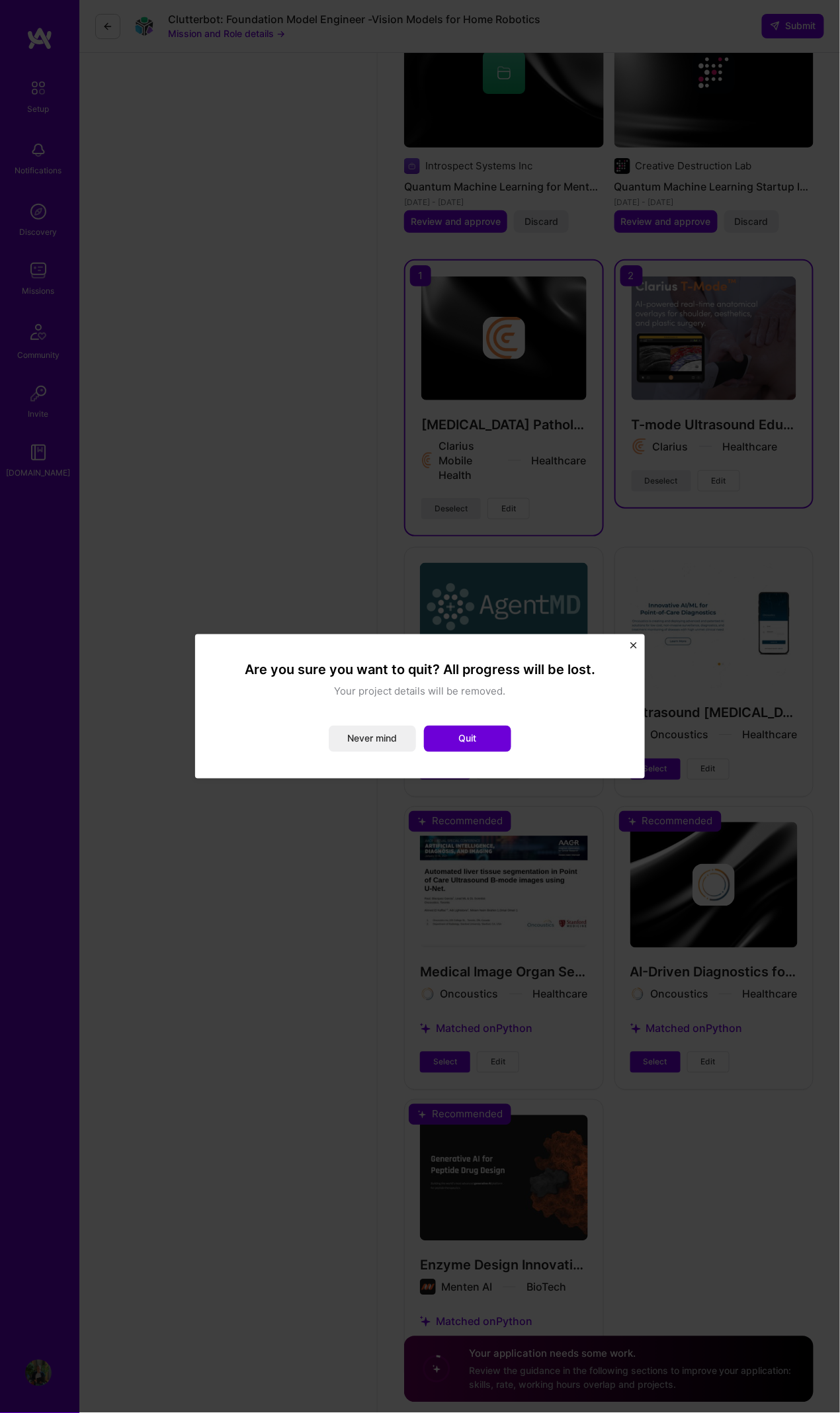
click at [495, 748] on button "Quit" at bounding box center [467, 739] width 87 height 26
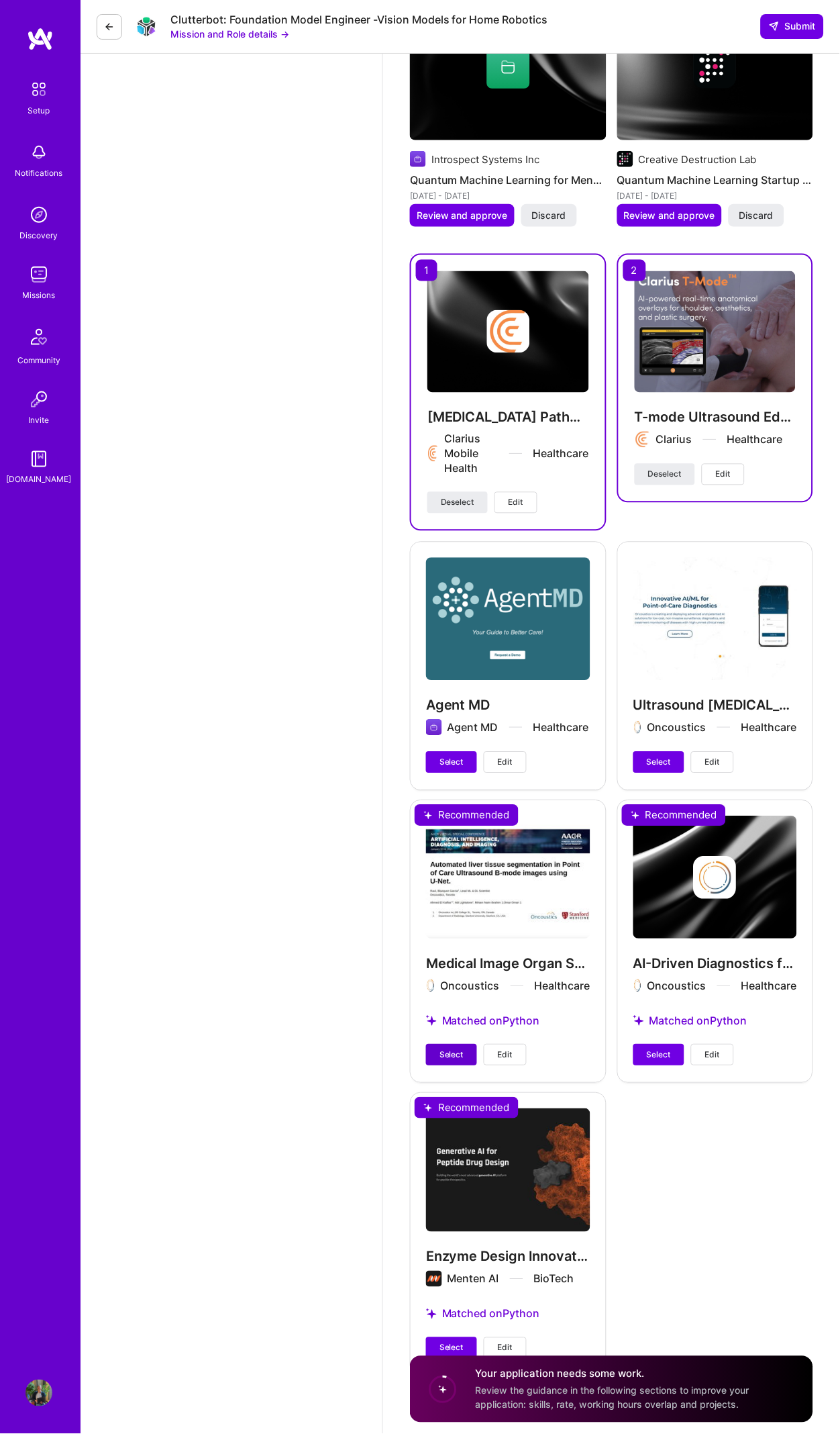
click at [433, 1045] on button "Select" at bounding box center [451, 1055] width 51 height 21
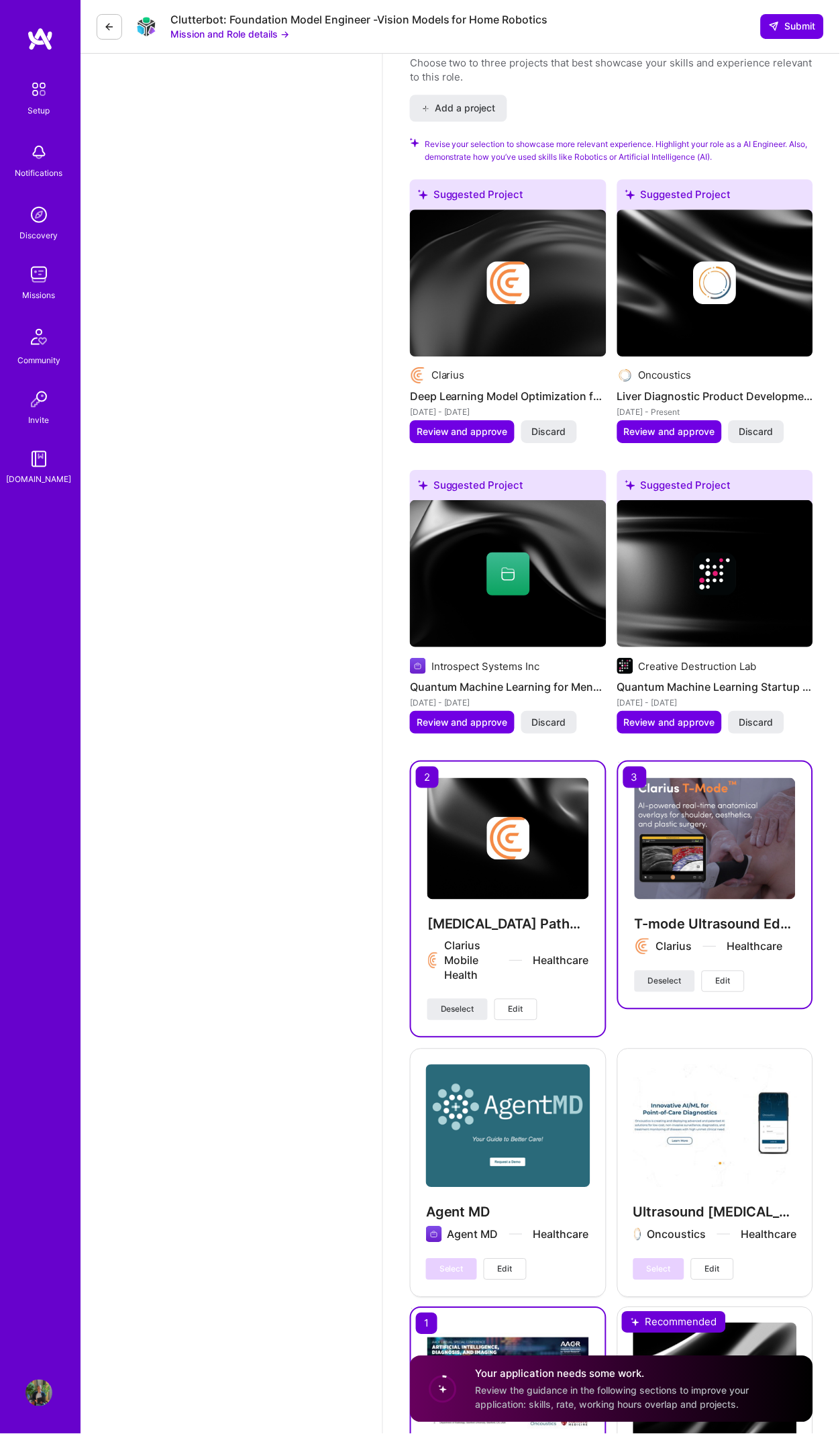
scroll to position [2422, 0]
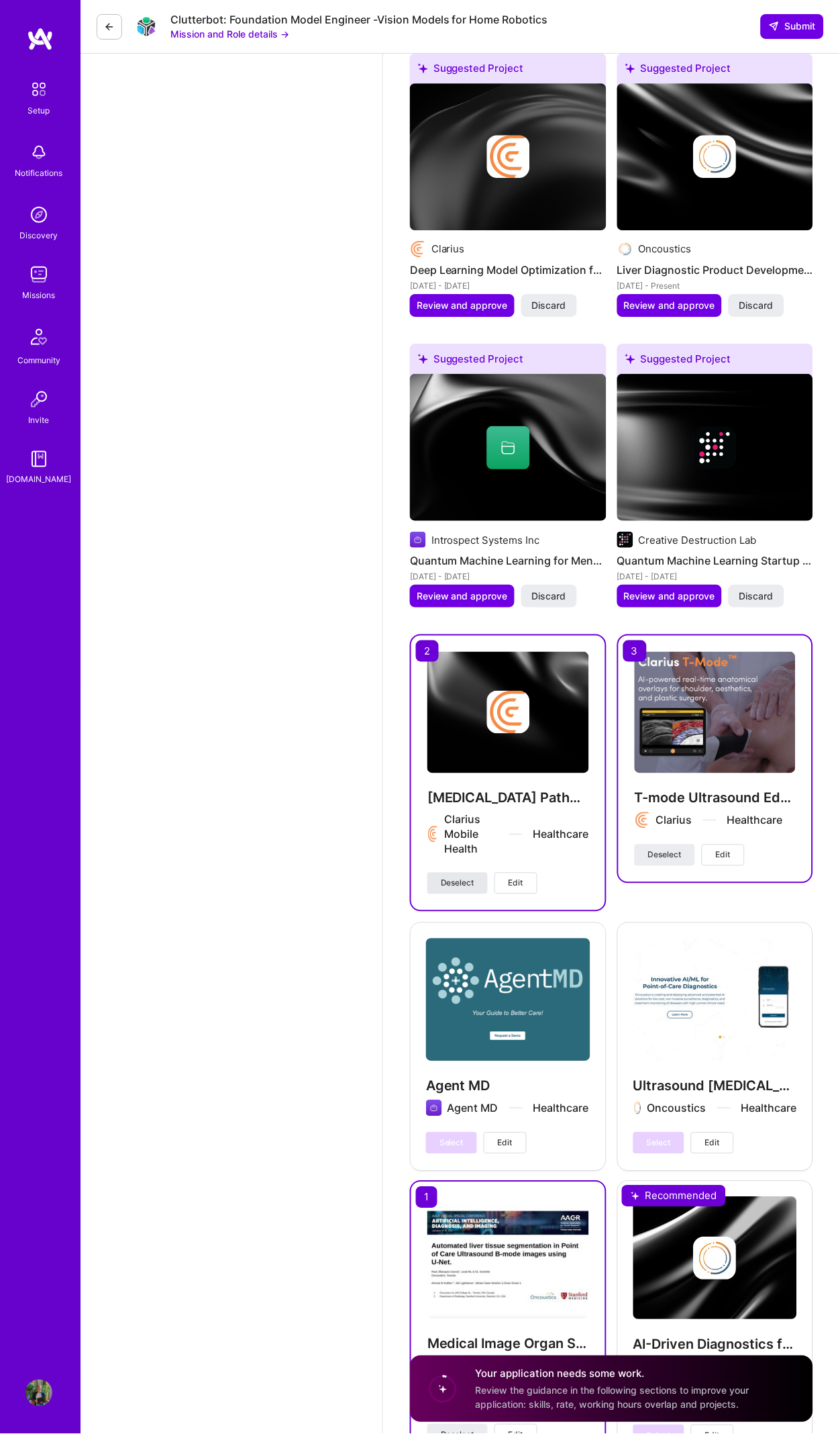
click at [455, 877] on span "Deselect" at bounding box center [458, 883] width 34 height 12
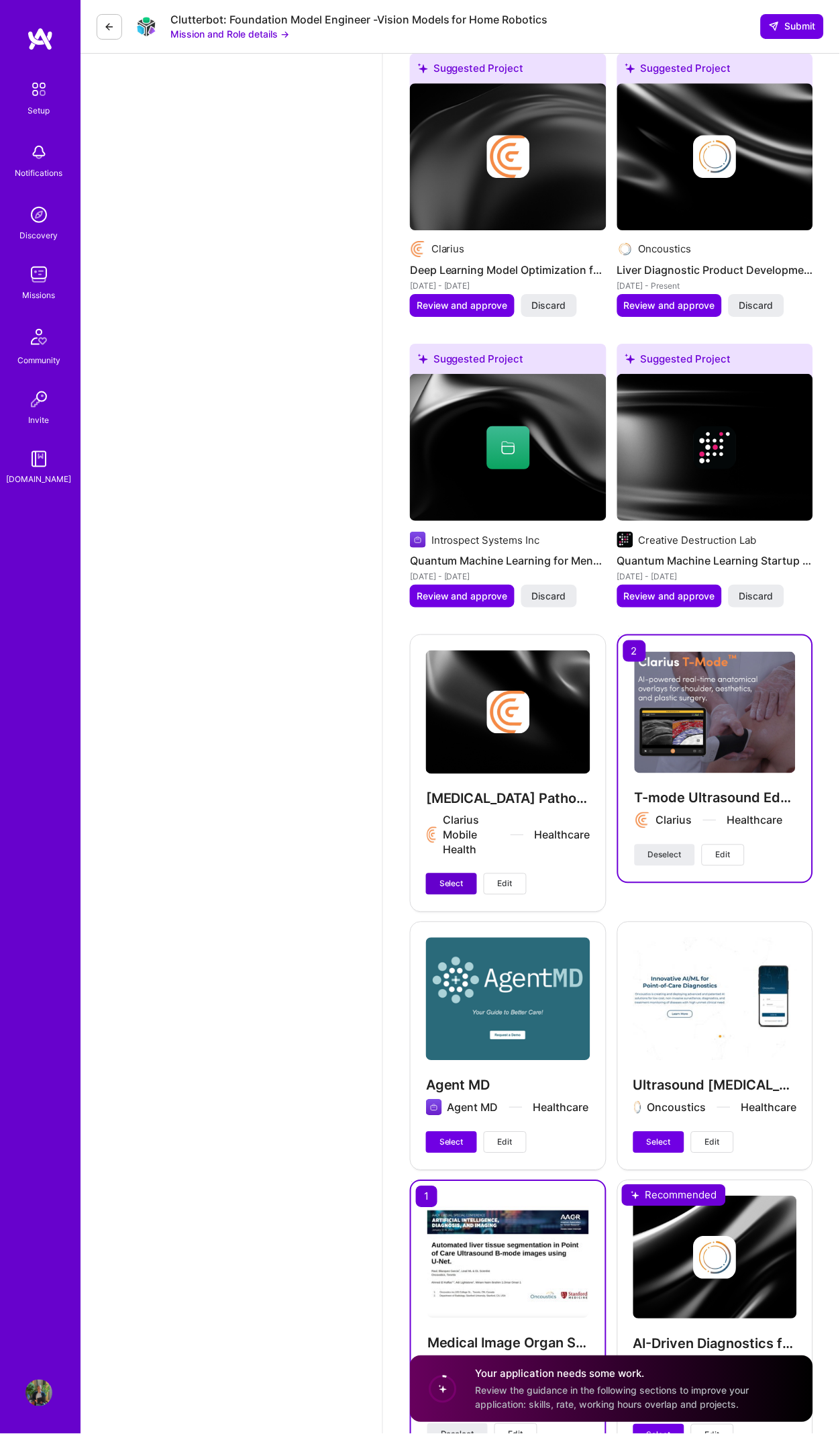
click at [459, 878] on span "Select" at bounding box center [452, 884] width 24 height 12
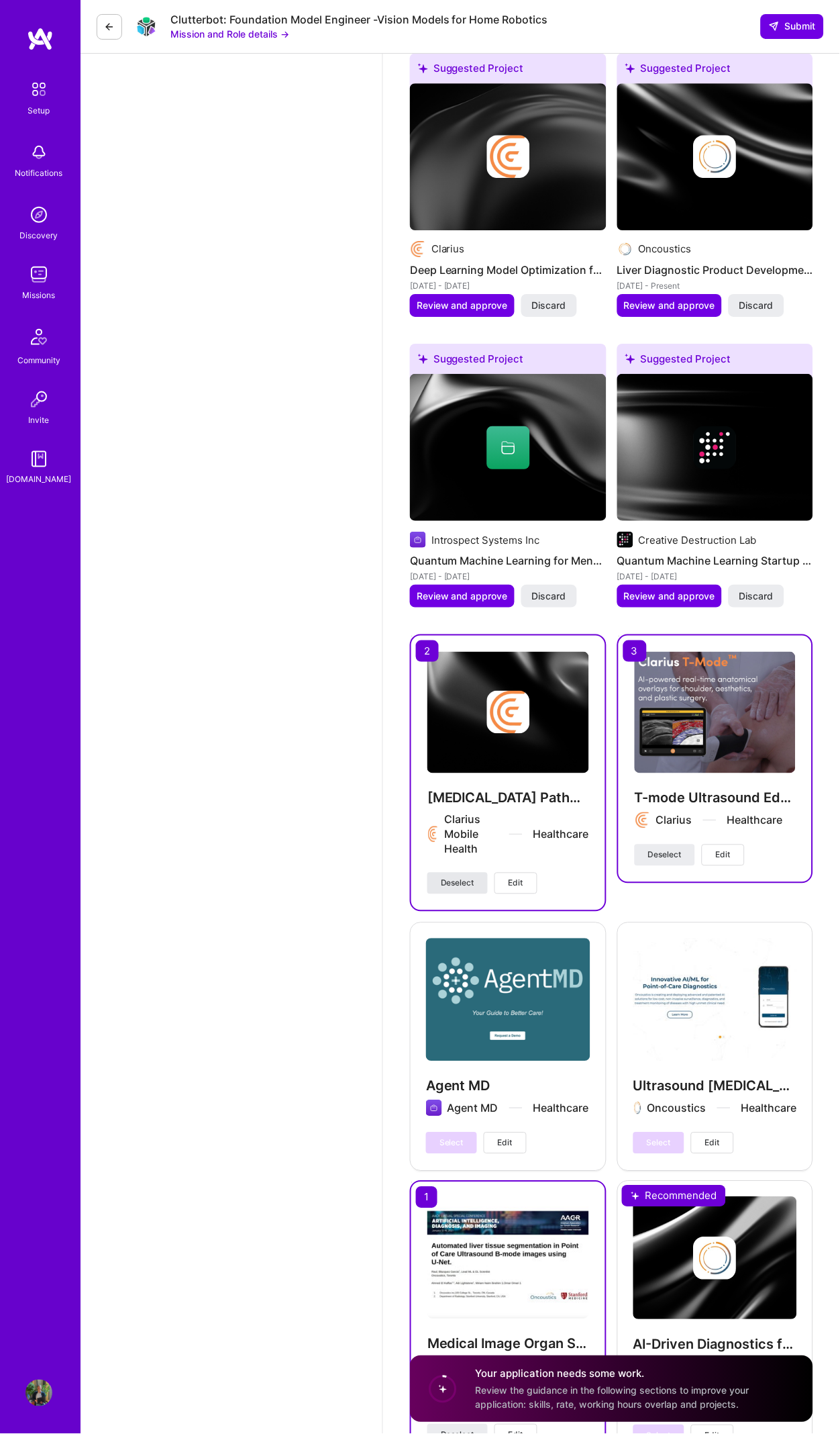
click at [459, 877] on span "Deselect" at bounding box center [458, 883] width 34 height 12
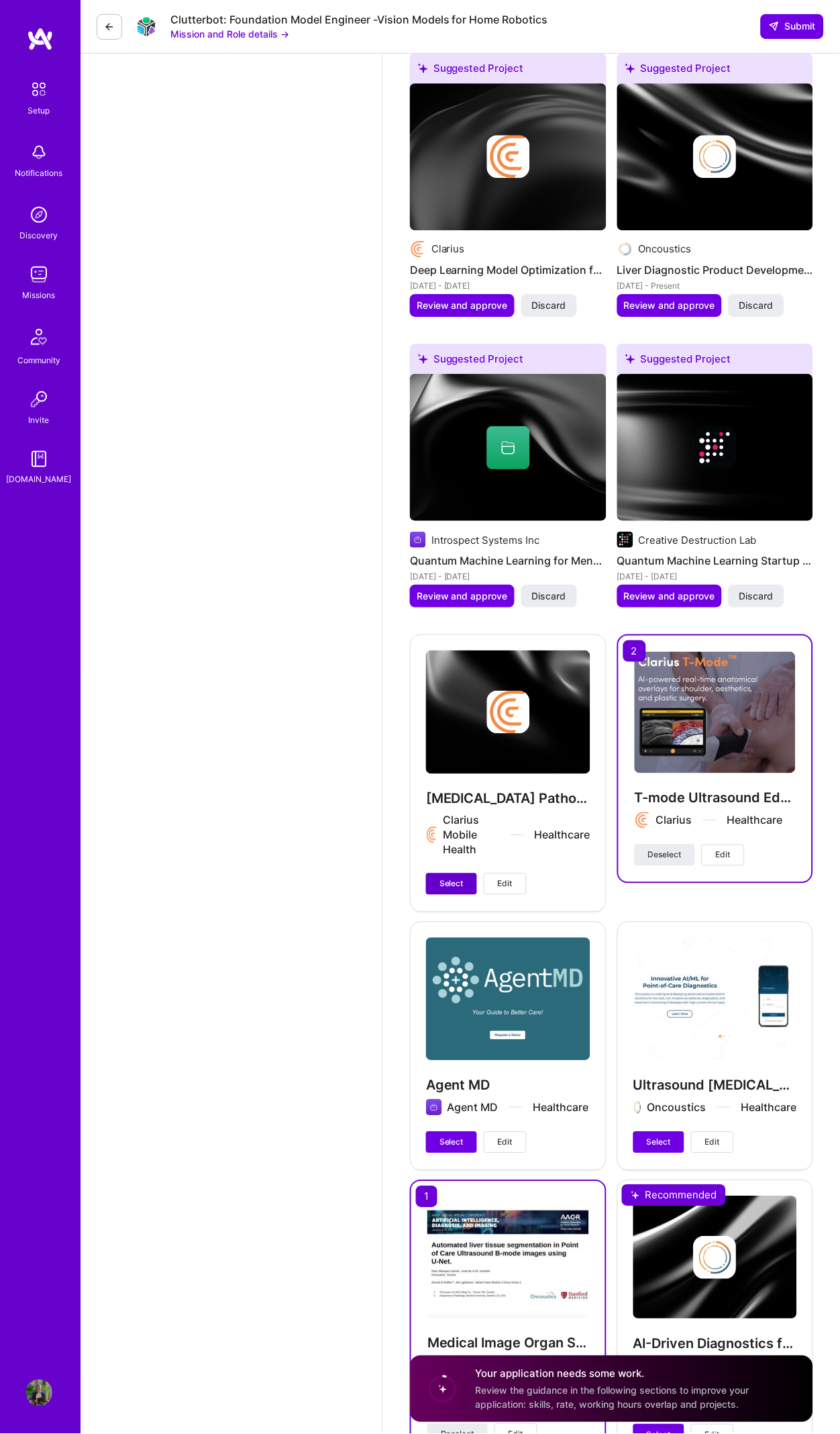
click at [459, 878] on span "Select" at bounding box center [452, 884] width 24 height 12
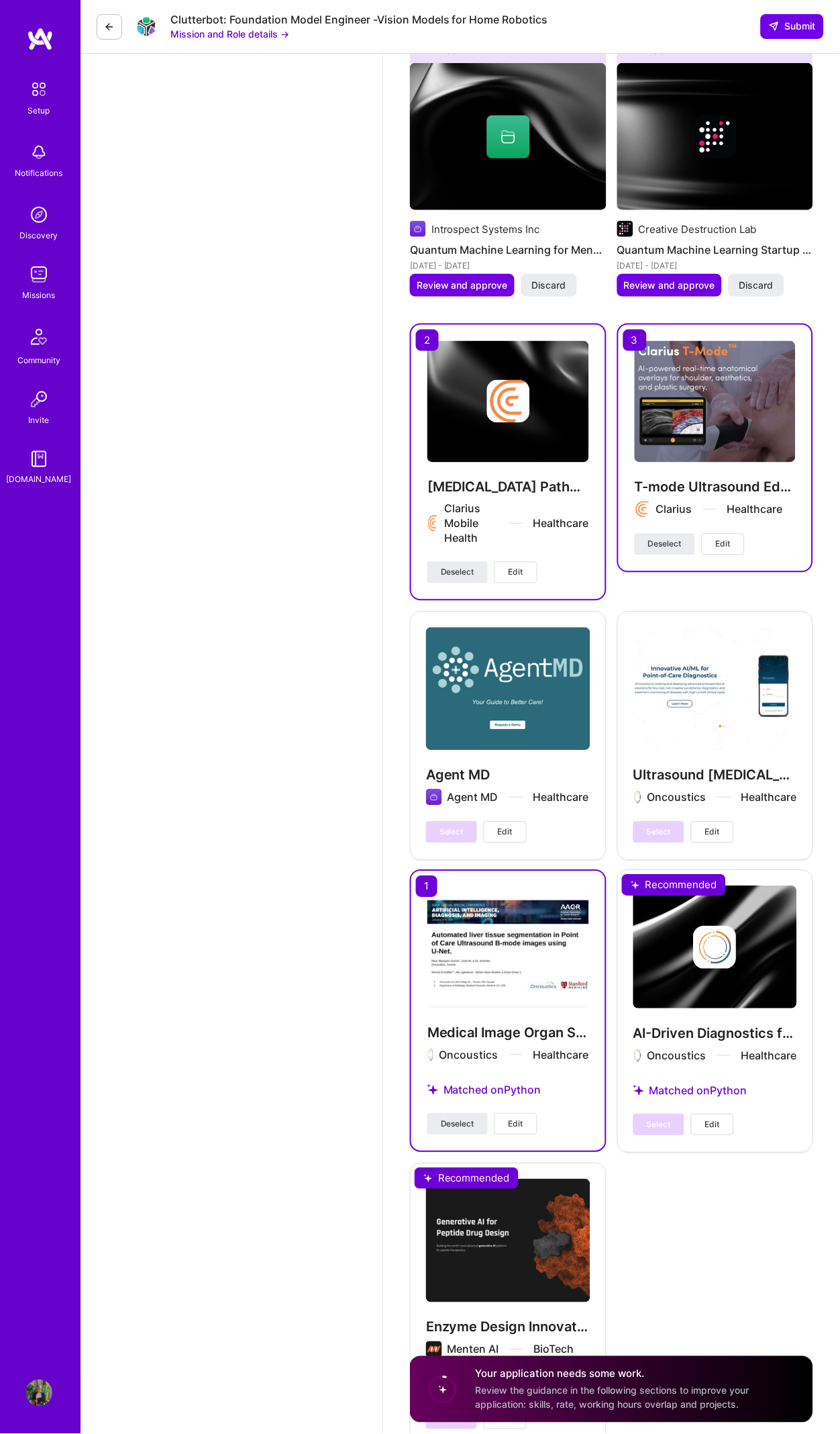
scroll to position [2803, 0]
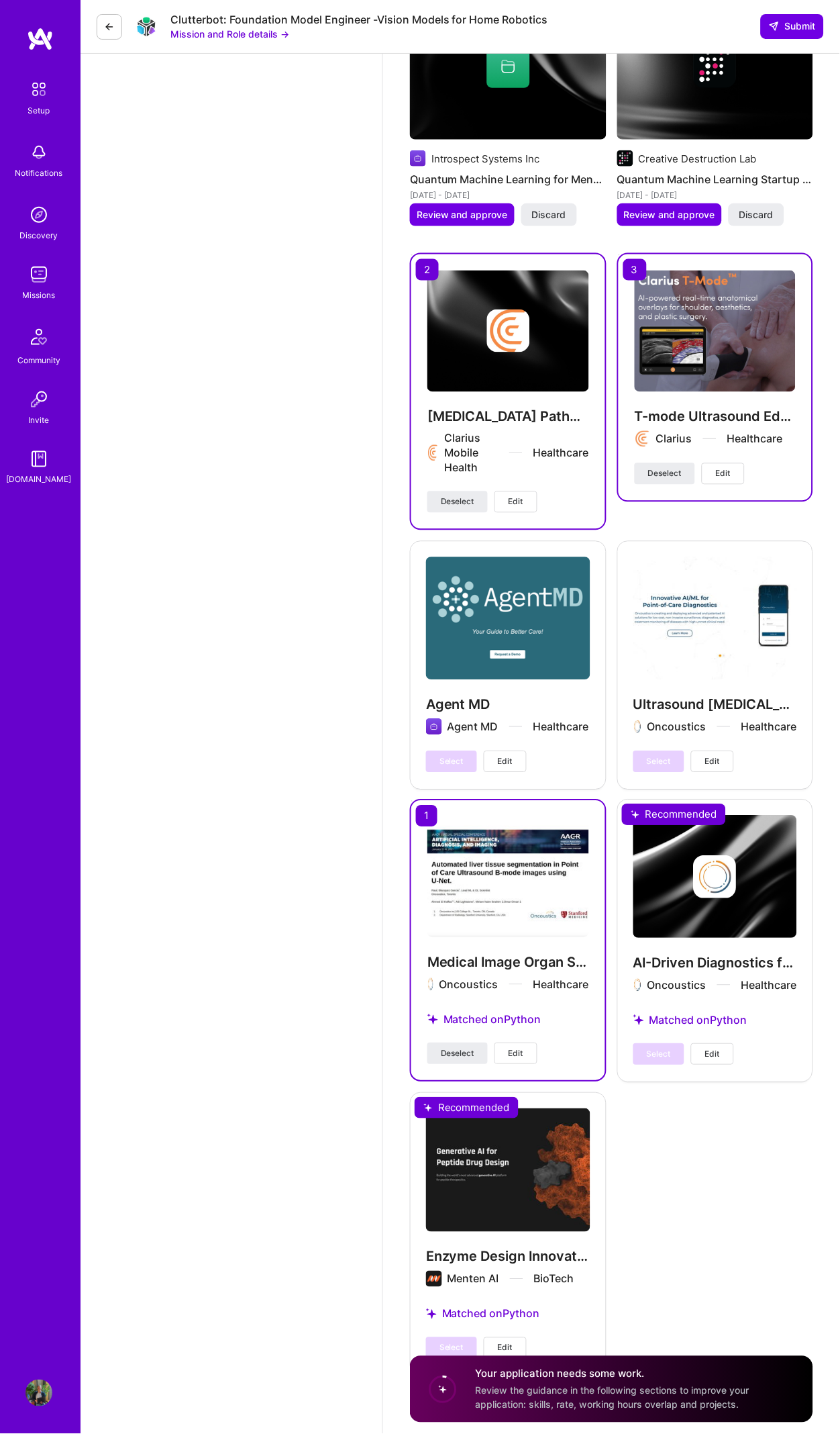
drag, startPoint x: 647, startPoint y: 1243, endPoint x: 639, endPoint y: 1280, distance: 37.9
click at [647, 1243] on div "Suggested Project Clarius Deep Learning Model Optimization for Ultrasound Devic…" at bounding box center [611, 524] width 403 height 1704
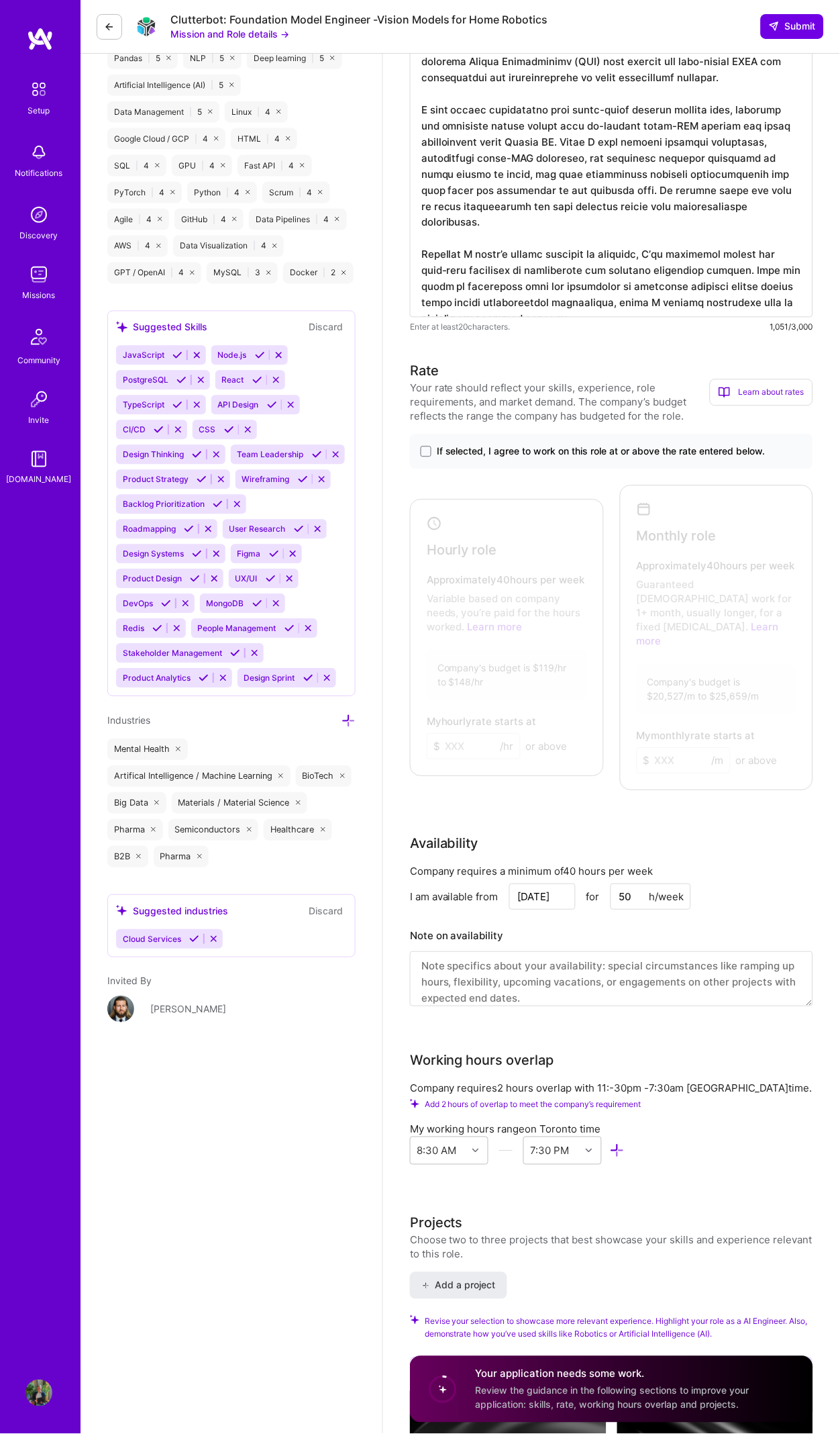
scroll to position [879, 0]
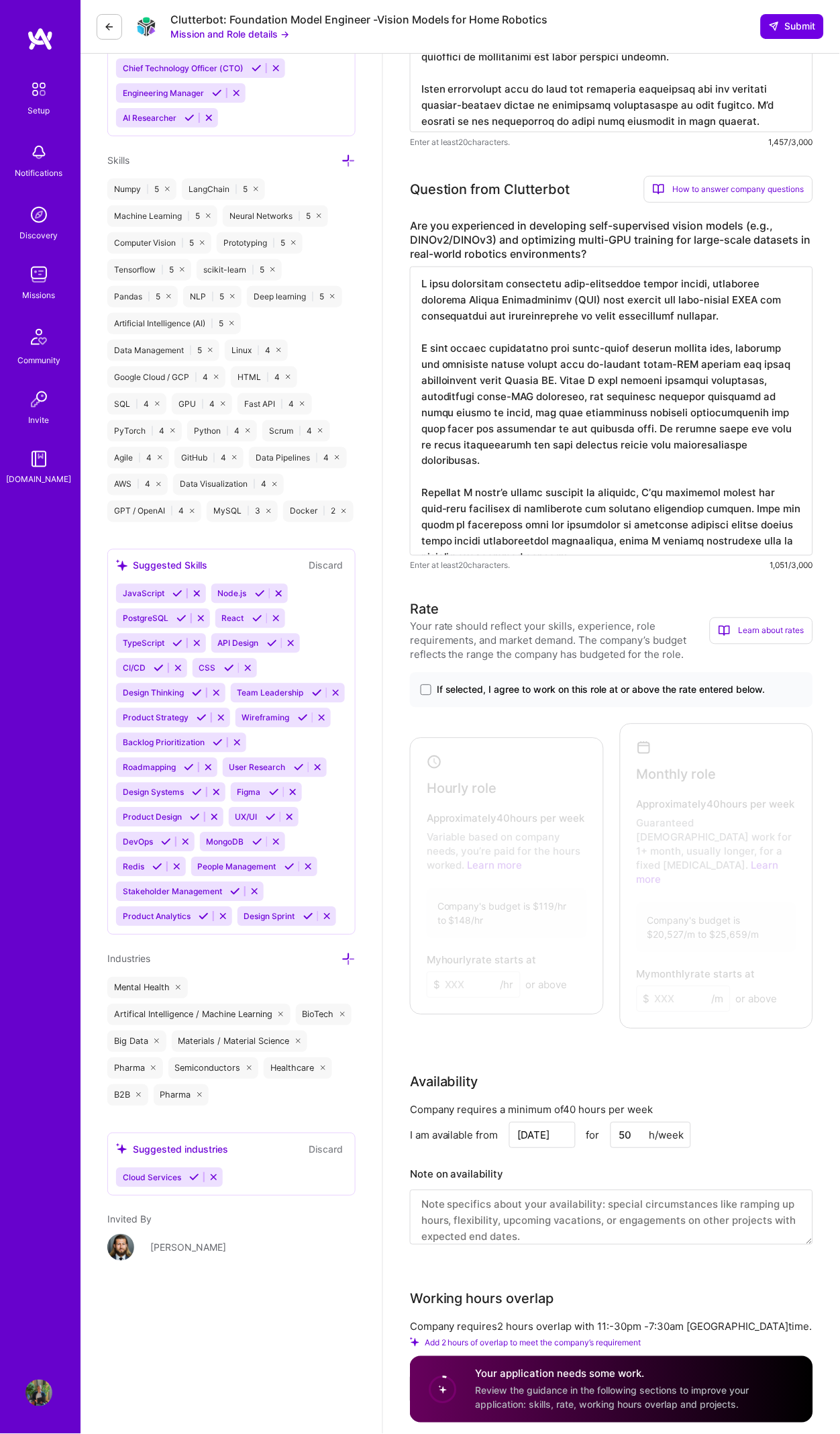
click at [437, 684] on span "If selected, I agree to work on this role at or above the rate entered below." at bounding box center [601, 690] width 329 height 13
click at [0, 0] on input "If selected, I agree to work on this role at or above the rate entered below." at bounding box center [0, 0] width 0 height 0
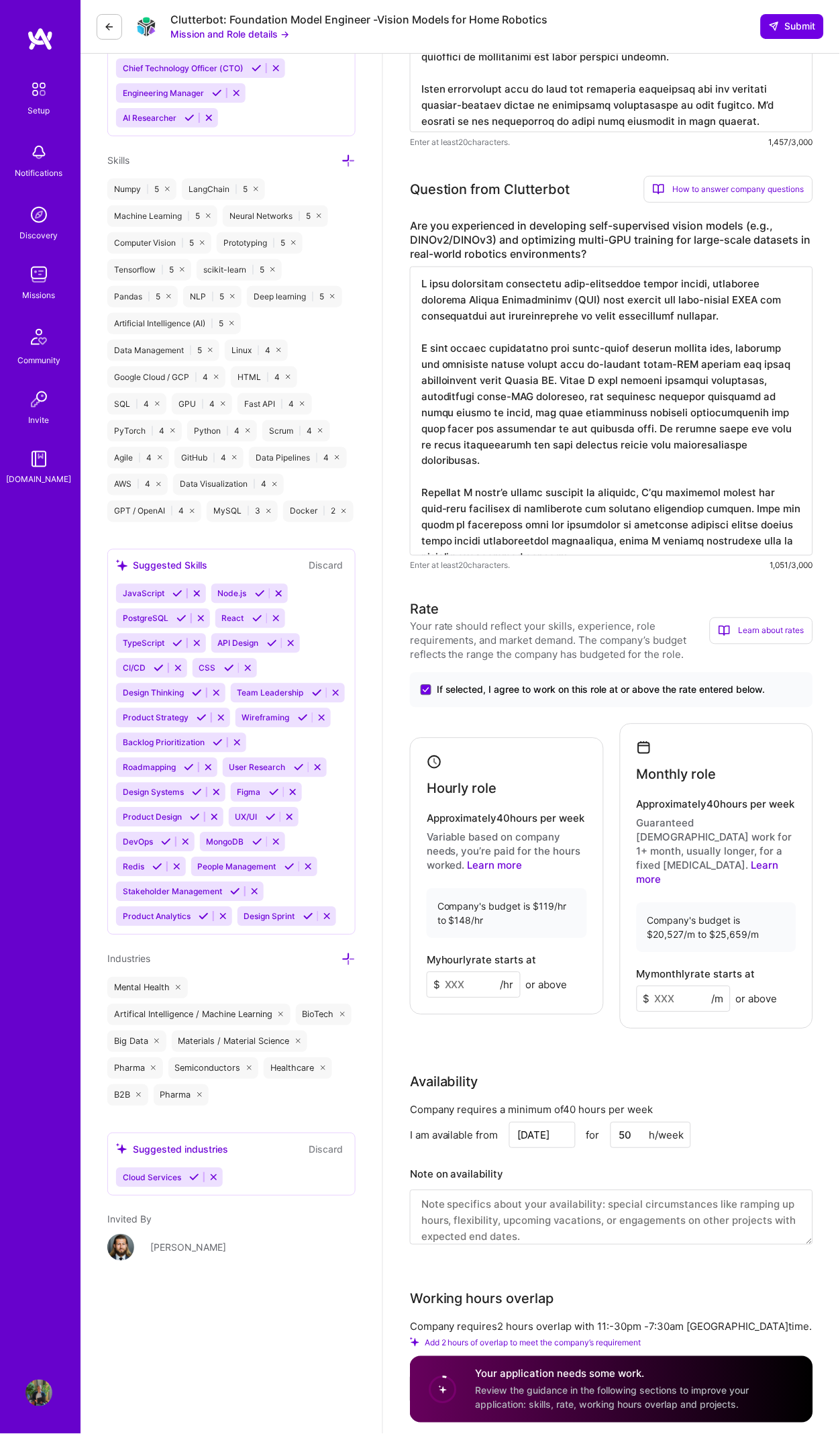
click at [488, 972] on input at bounding box center [474, 985] width 94 height 26
type input "140"
click at [680, 986] on input at bounding box center [684, 999] width 94 height 26
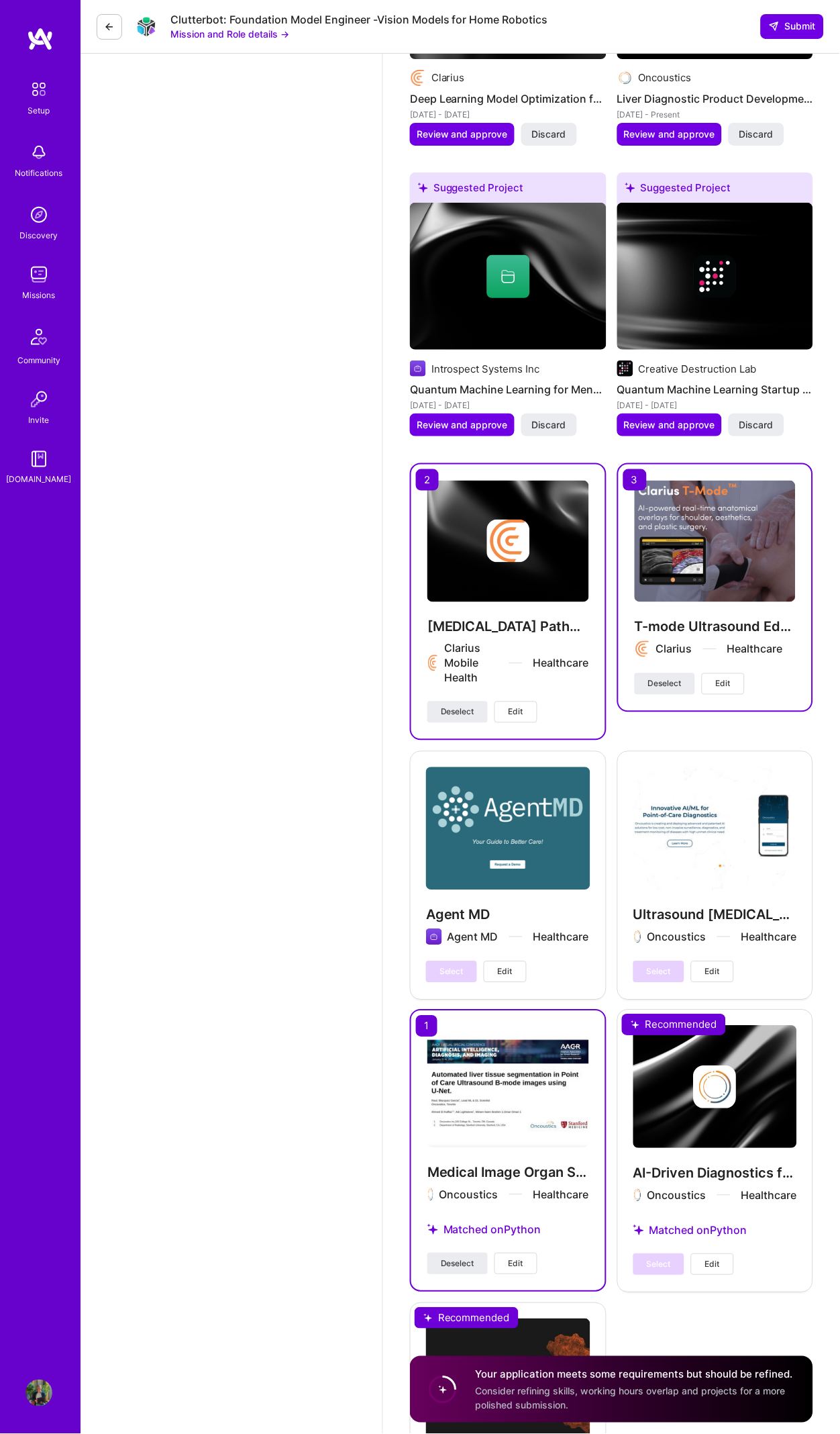
scroll to position [2803, 0]
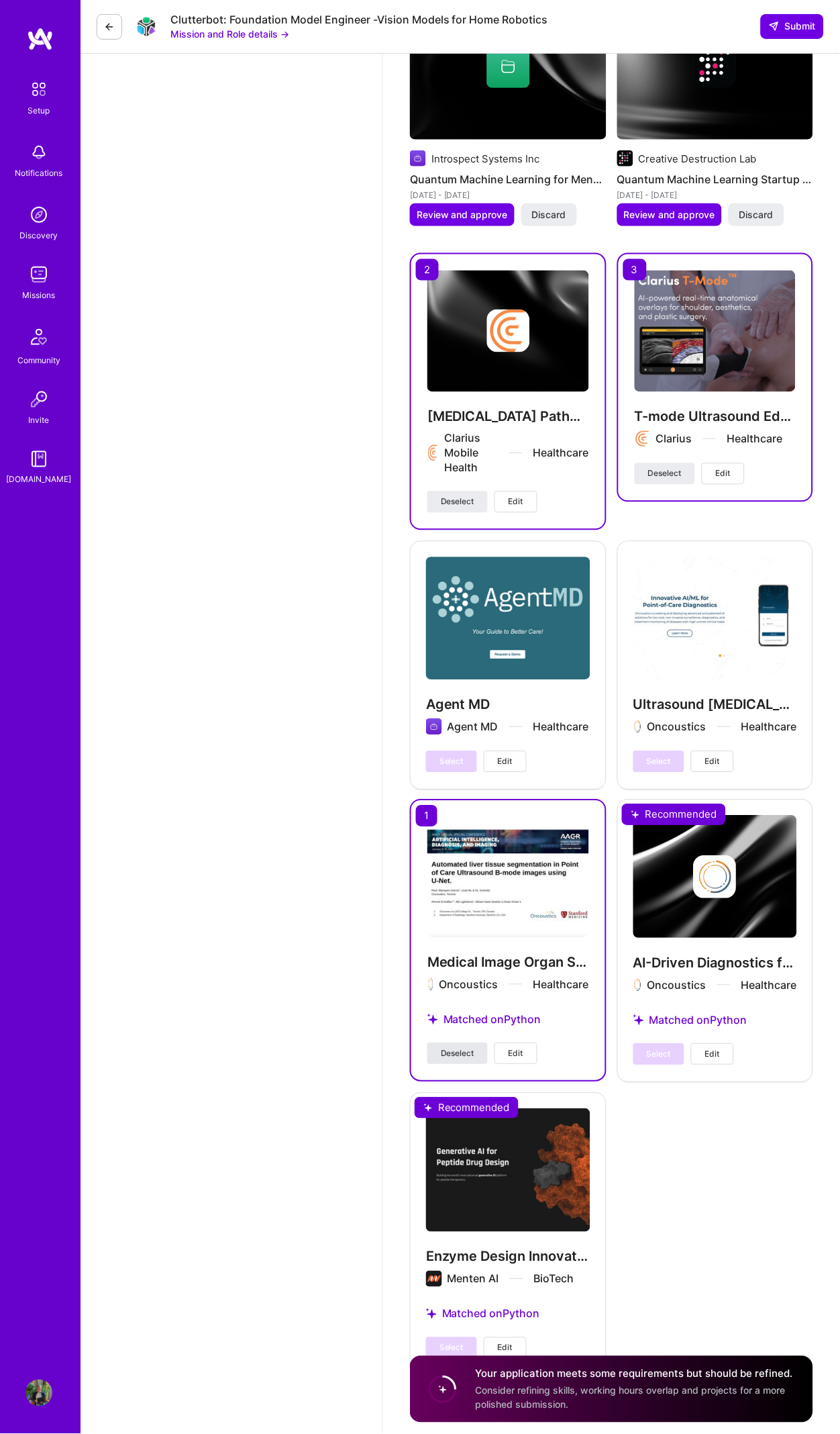
click at [478, 1043] on button "Deselect" at bounding box center [458, 1054] width 60 height 21
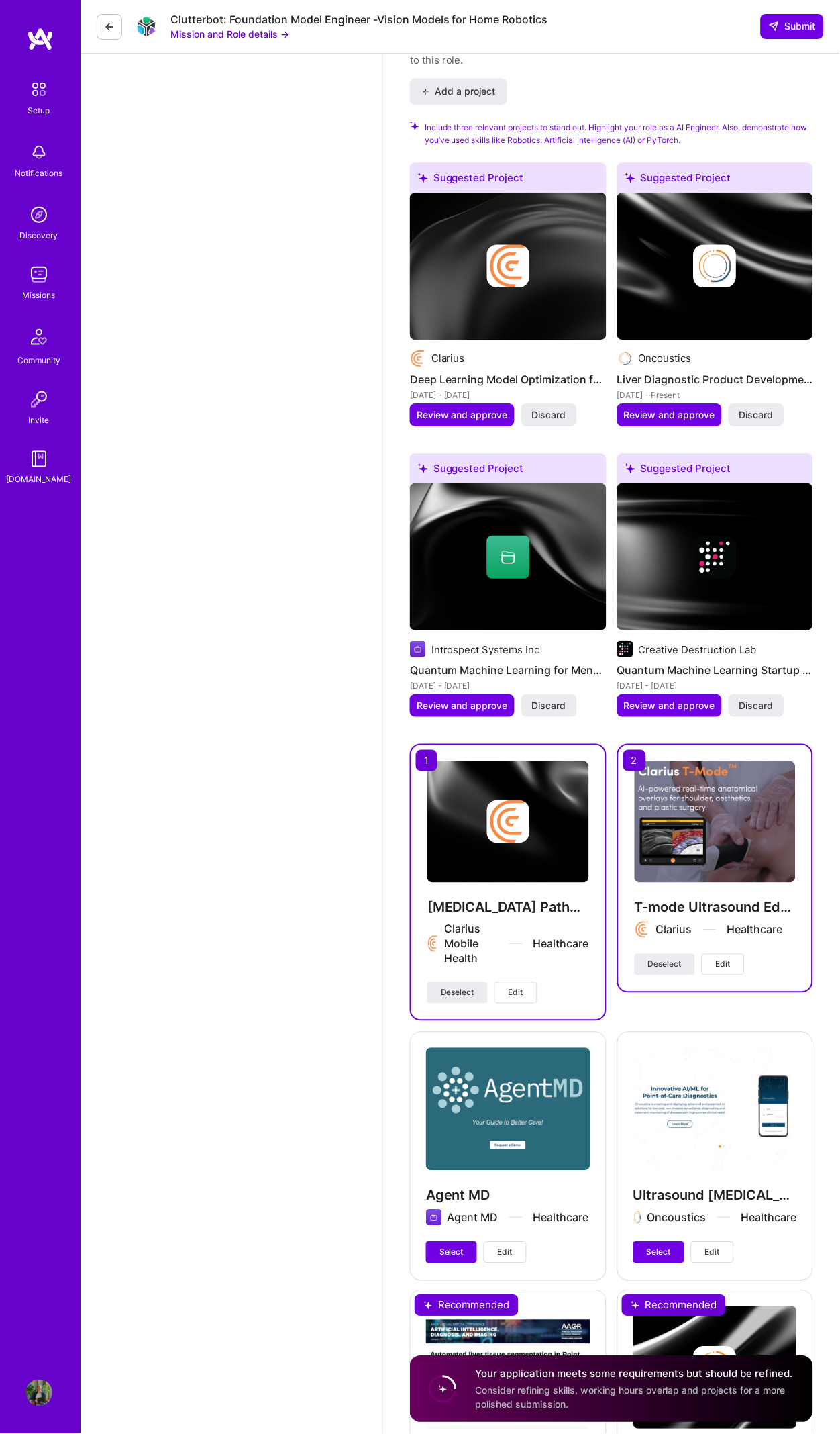
scroll to position [2622, 0]
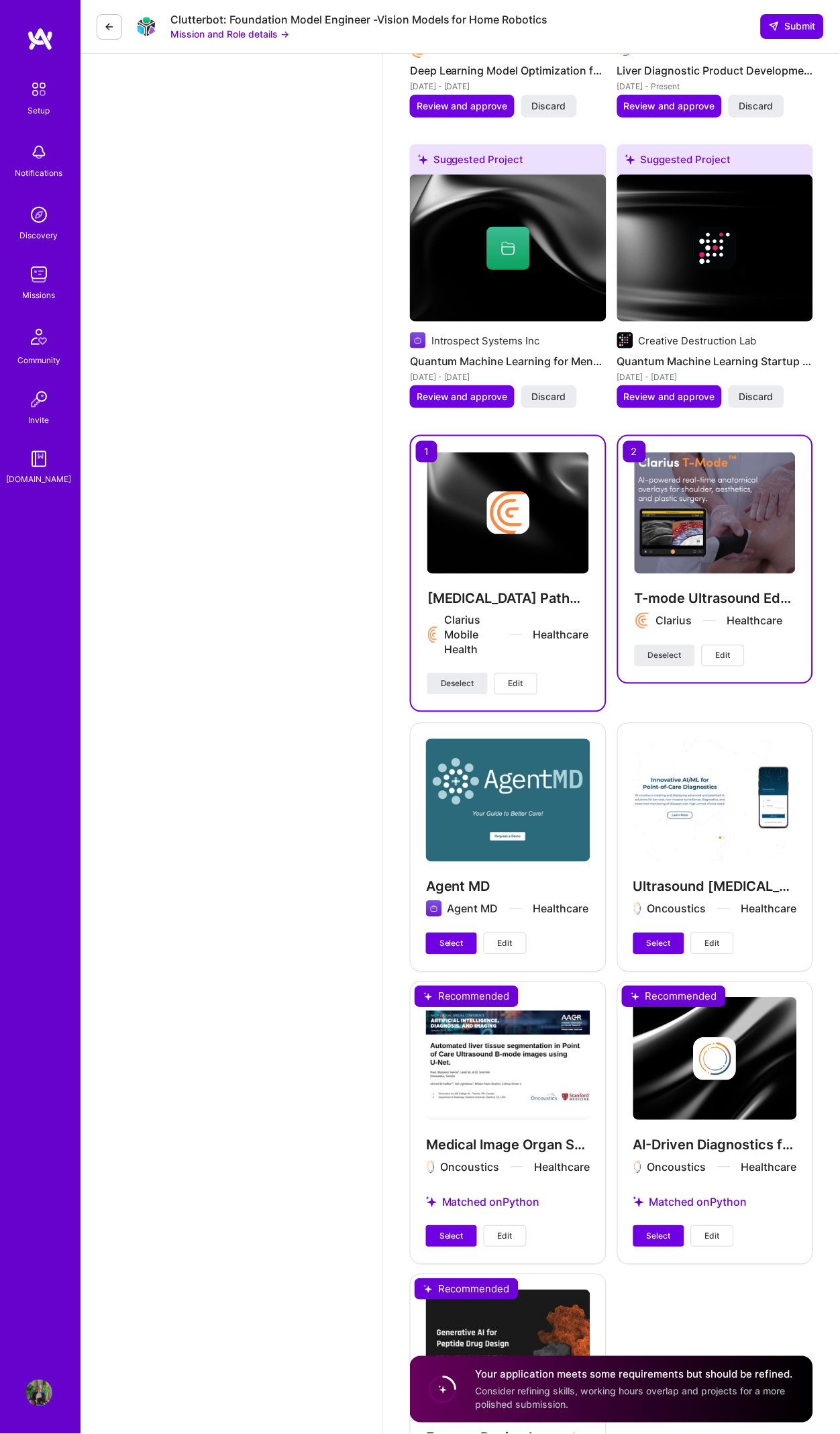
click at [448, 1230] on span "Select" at bounding box center [452, 1236] width 24 height 12
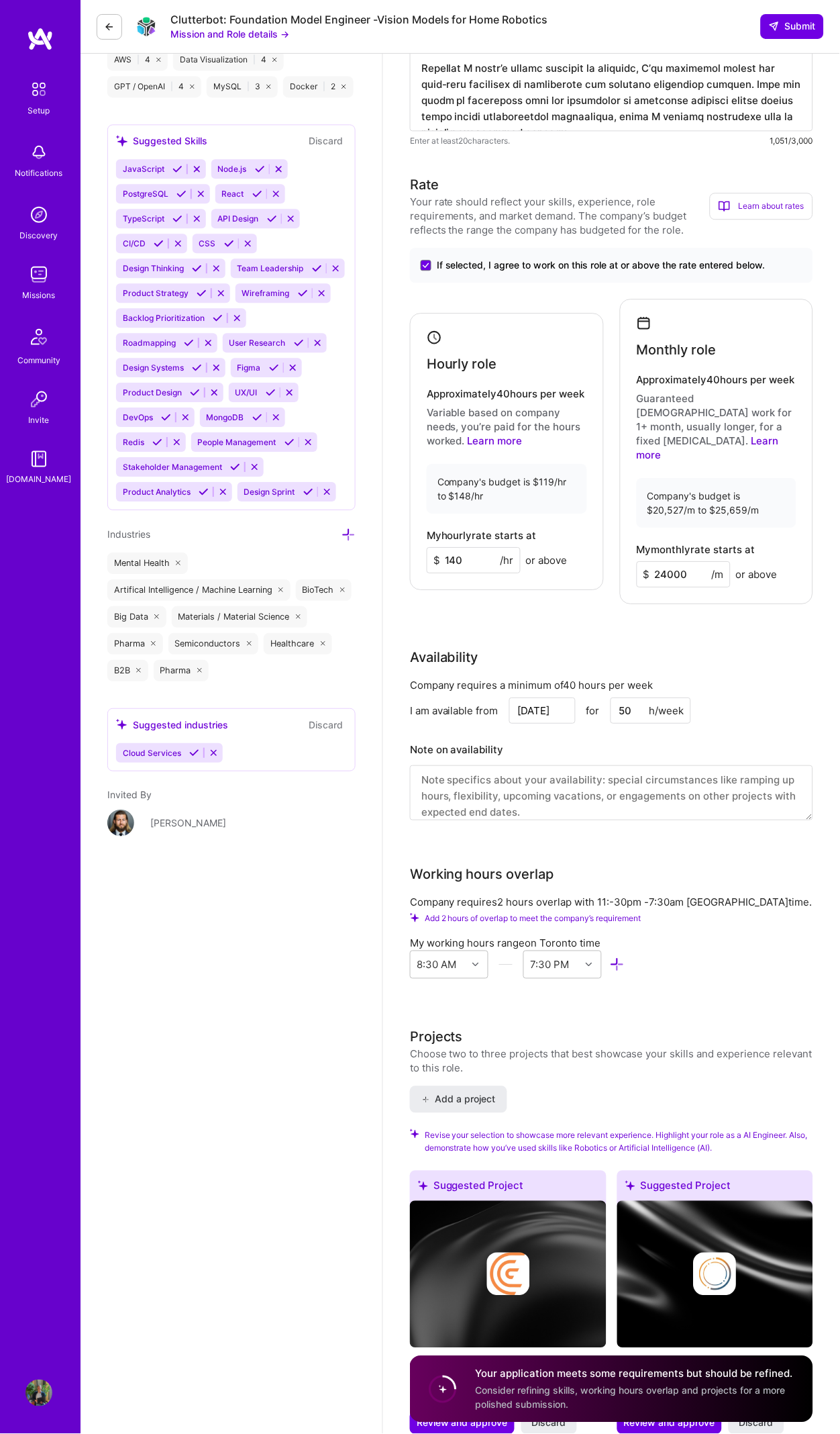
scroll to position [1293, 0]
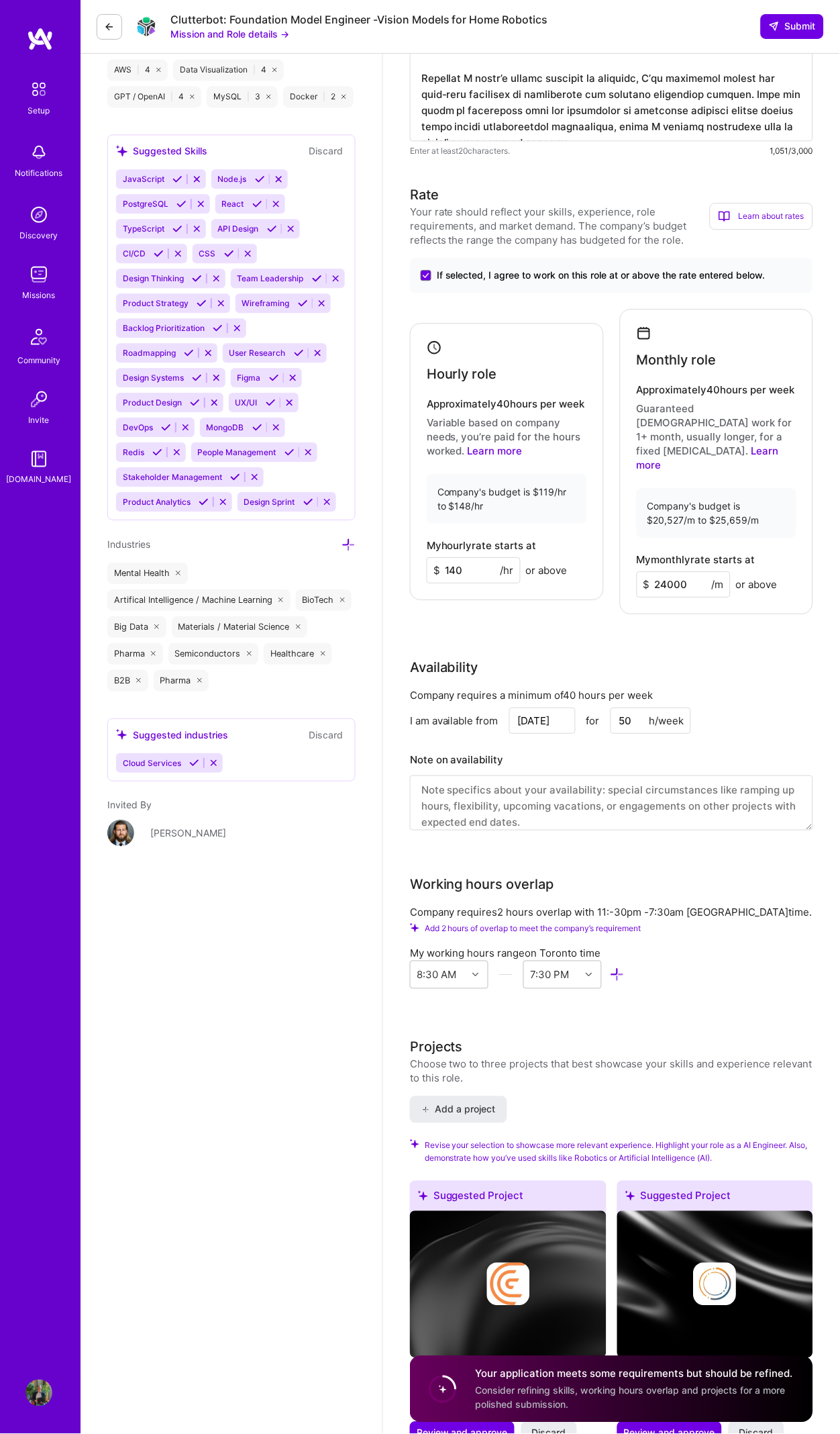
click at [694, 572] on input "24000" at bounding box center [684, 585] width 94 height 26
click at [668, 572] on input "24000" at bounding box center [684, 585] width 94 height 26
type input "22000"
click at [696, 586] on div "Rate Your rate should reflect your skills, experience, role requirements, and m…" at bounding box center [611, 517] width 403 height 663
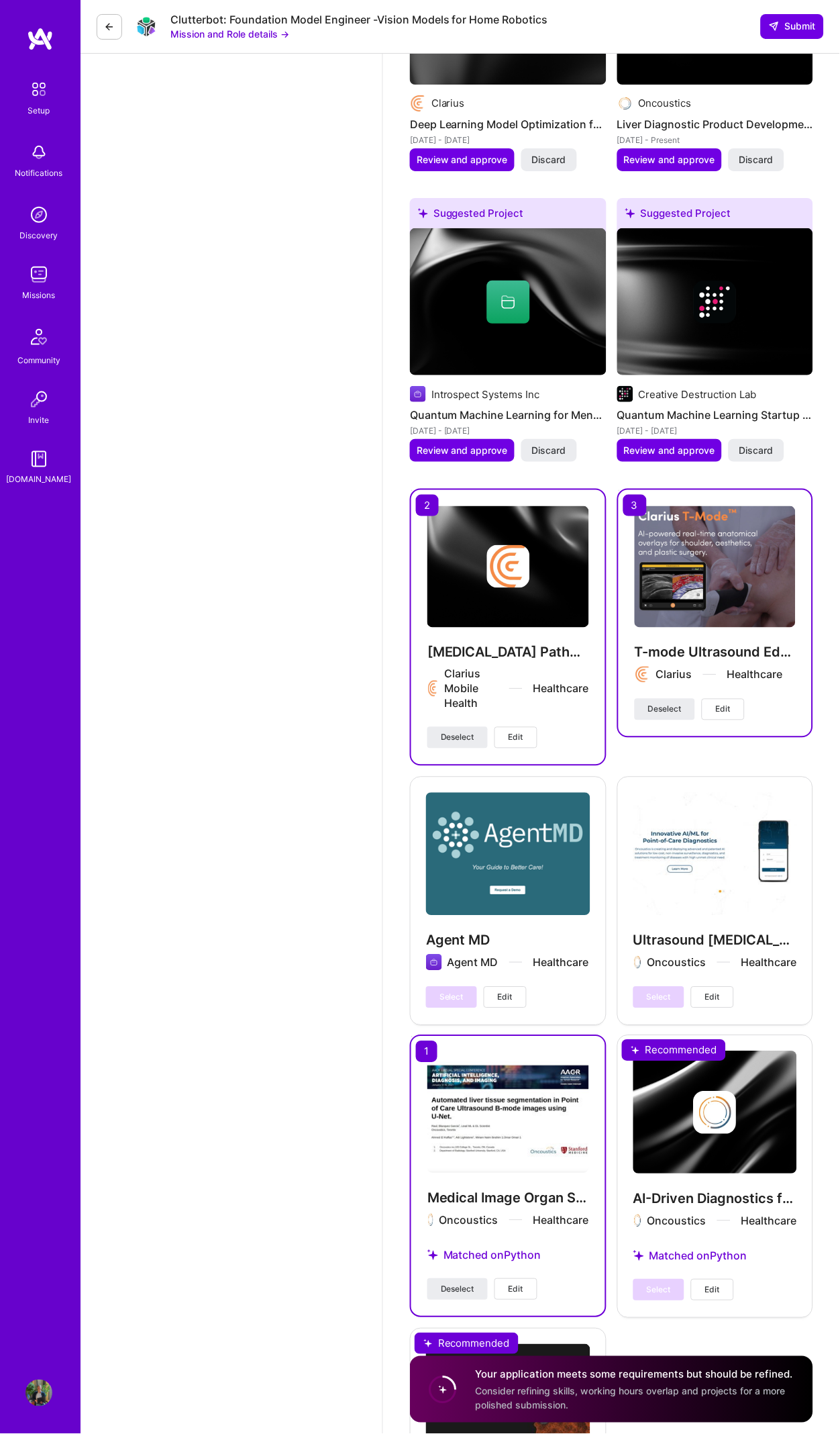
scroll to position [2803, 0]
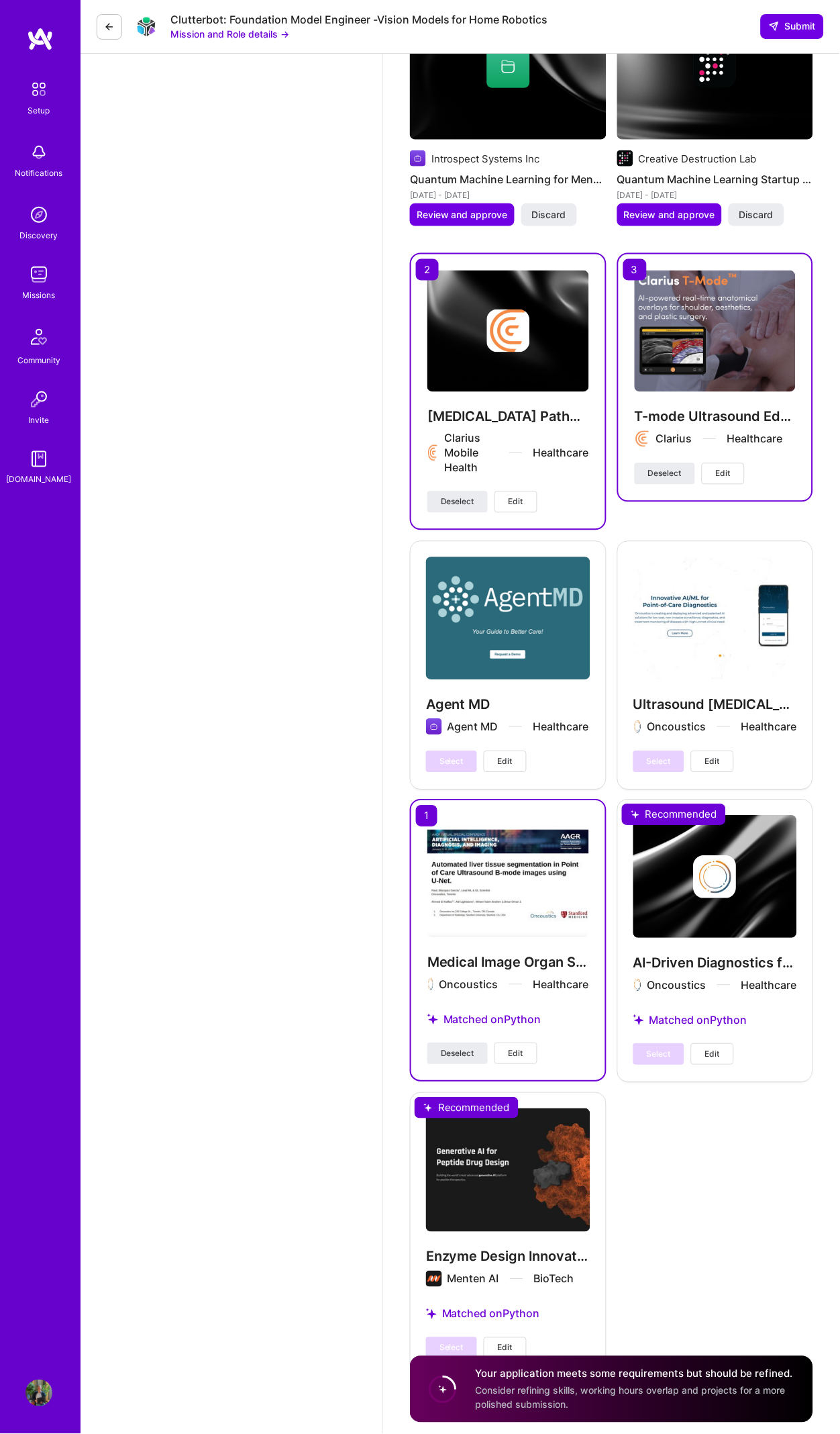
click at [624, 1253] on div "Suggested Project Clarius Deep Learning Model Optimization for Ultrasound Devic…" at bounding box center [611, 524] width 403 height 1704
click at [790, 1281] on div "Suggested Project Clarius Deep Learning Model Optimization for Ultrasound Devic…" at bounding box center [611, 524] width 403 height 1704
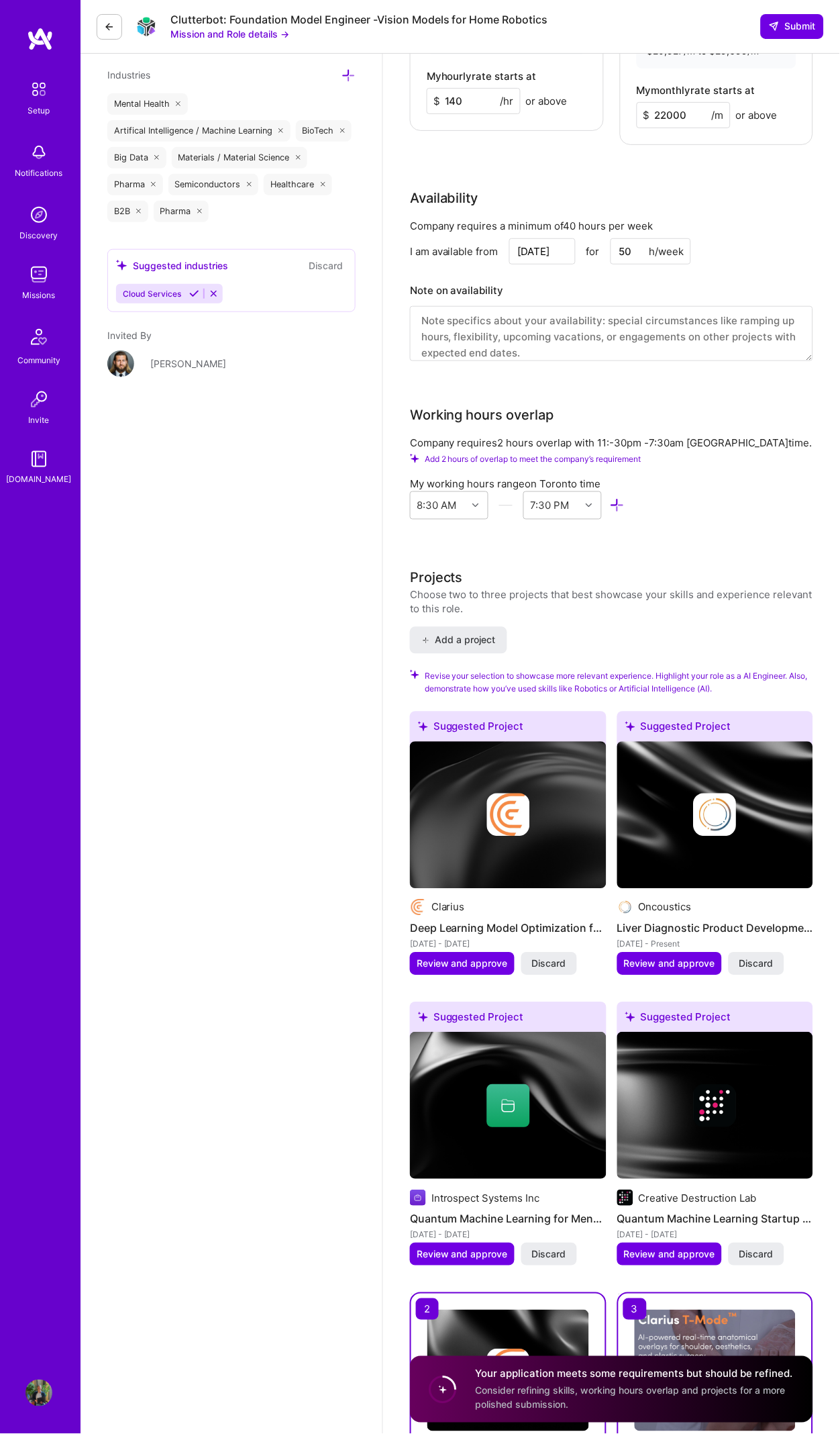
scroll to position [1616, 0]
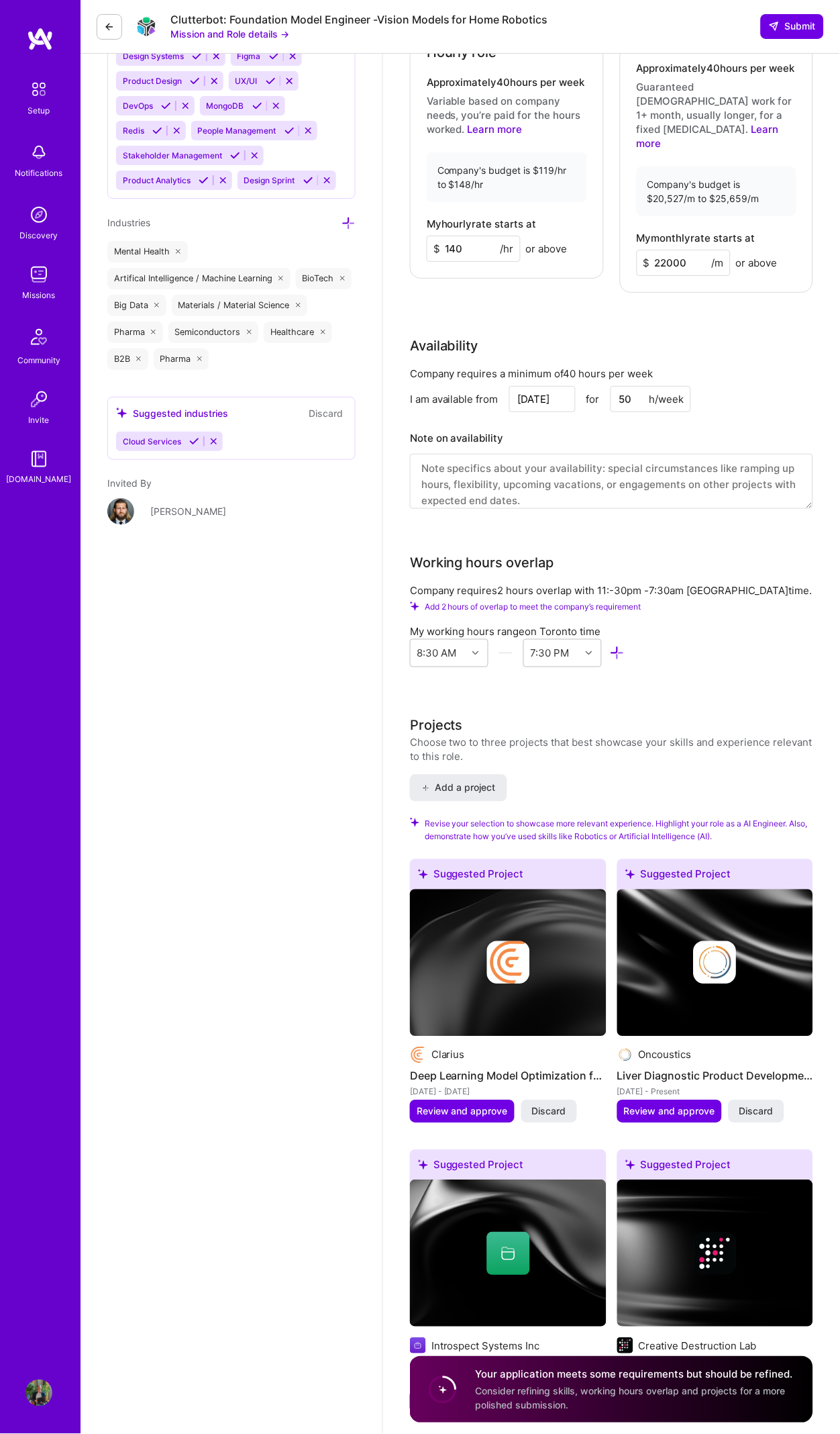
click at [672, 249] on input "22000" at bounding box center [684, 263] width 94 height 26
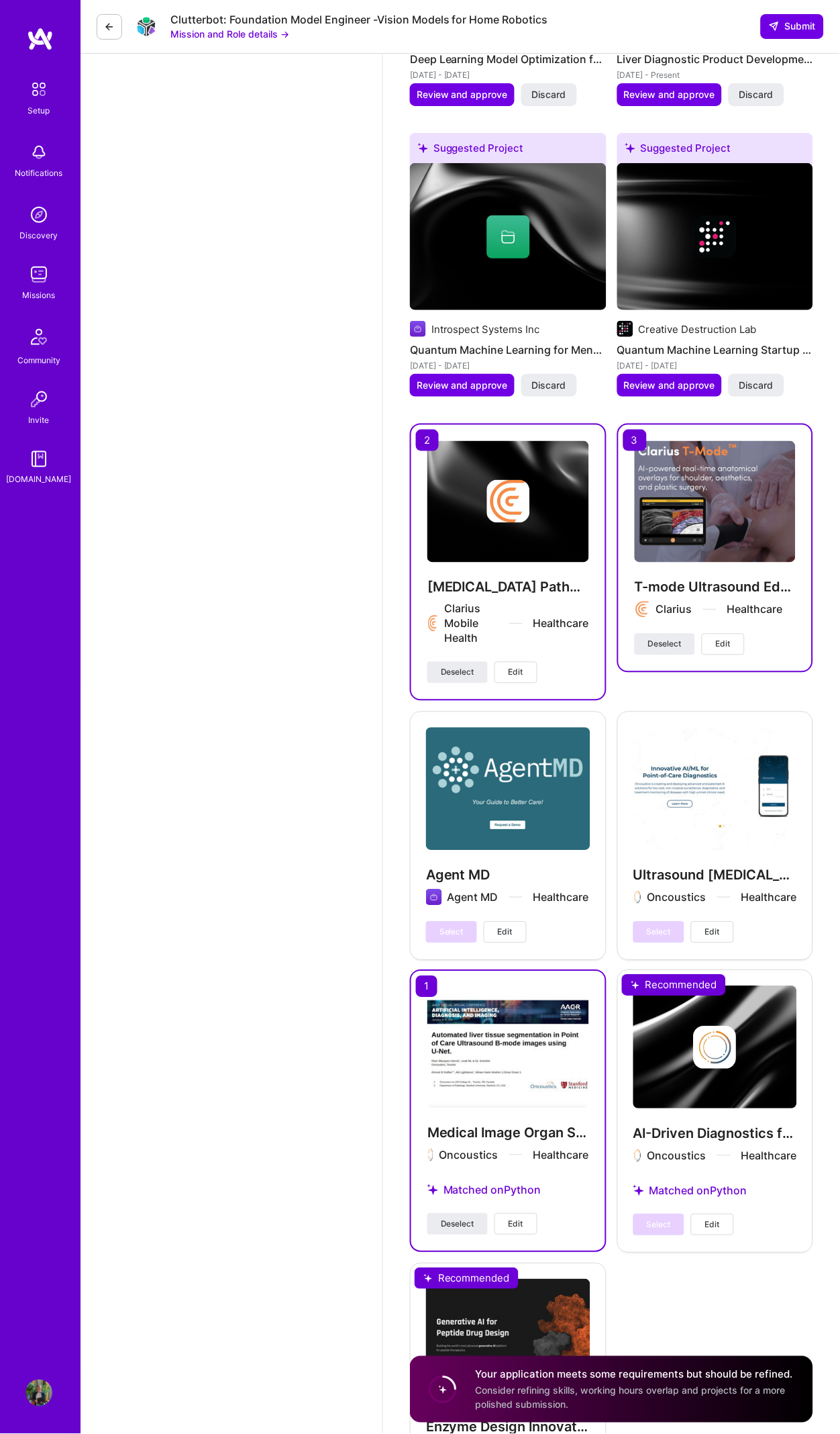
scroll to position [2803, 0]
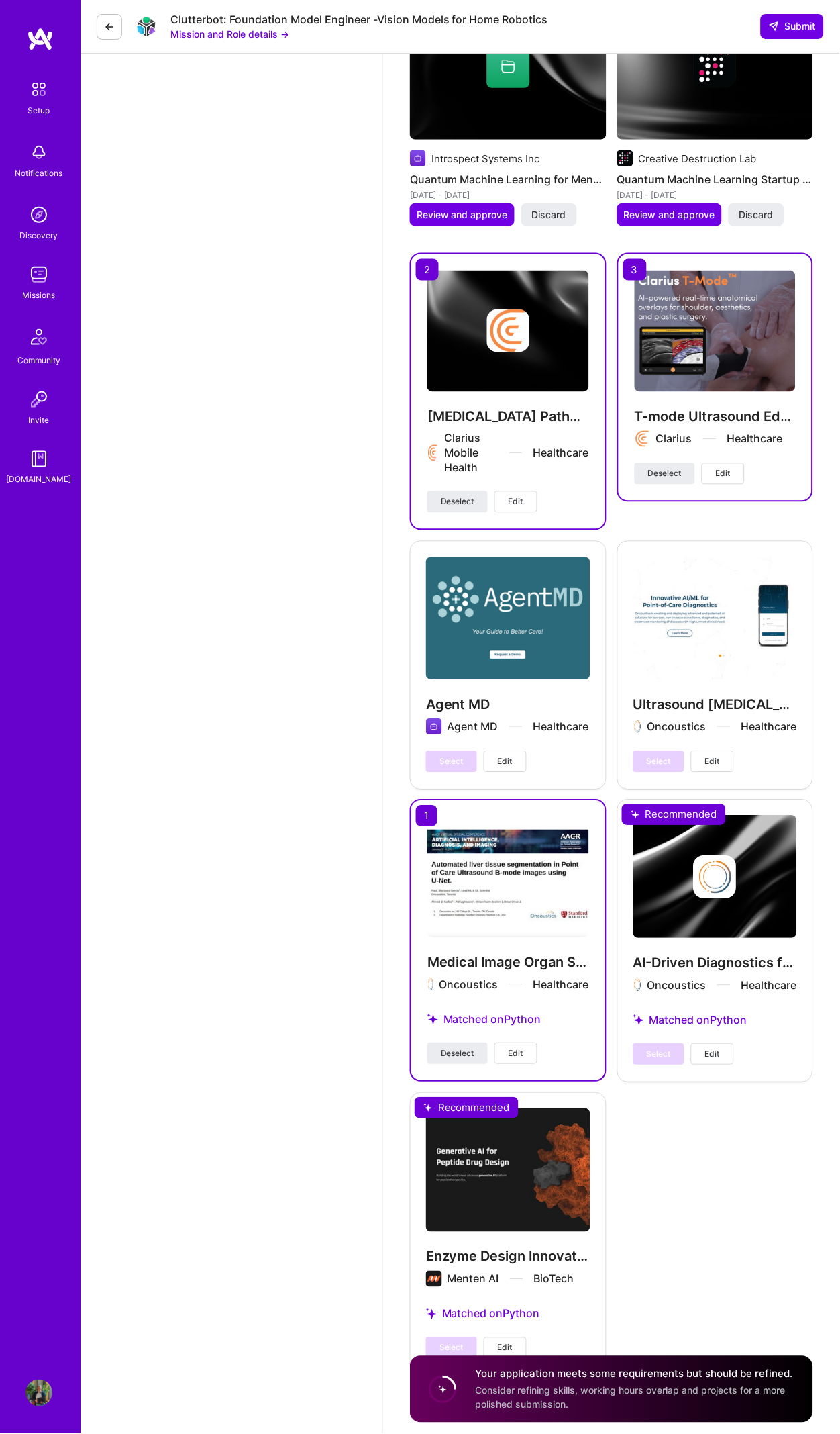
drag, startPoint x: 710, startPoint y: 1163, endPoint x: 672, endPoint y: 1246, distance: 91.3
click at [709, 1164] on div "Suggested Project Clarius Deep Learning Model Optimization for Ultrasound Devic…" at bounding box center [611, 524] width 403 height 1704
click at [647, 1382] on div "Your application meets some requirements but should be refined. Consider refini…" at bounding box center [636, 1389] width 321 height 45
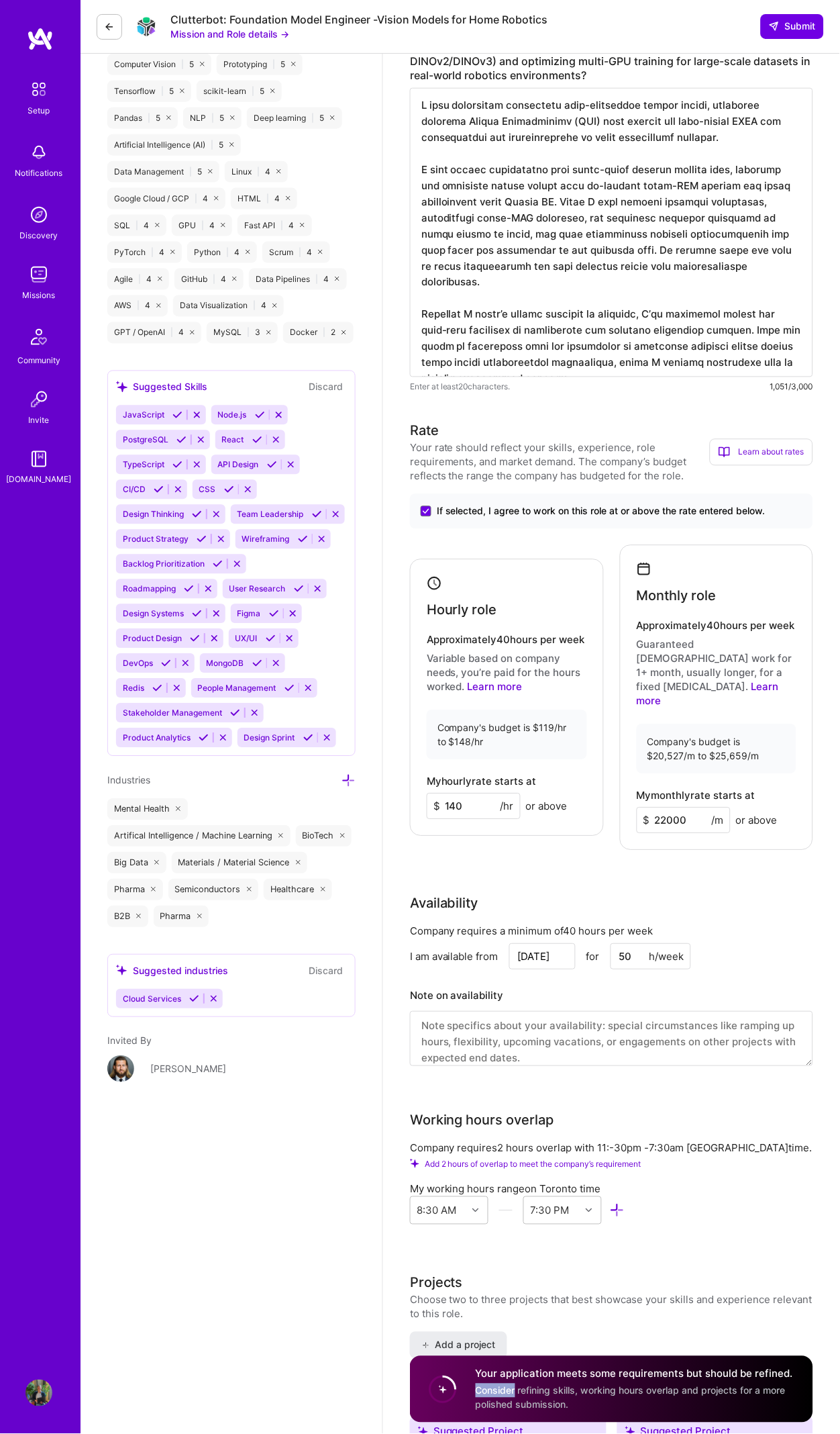
scroll to position [1500, 0]
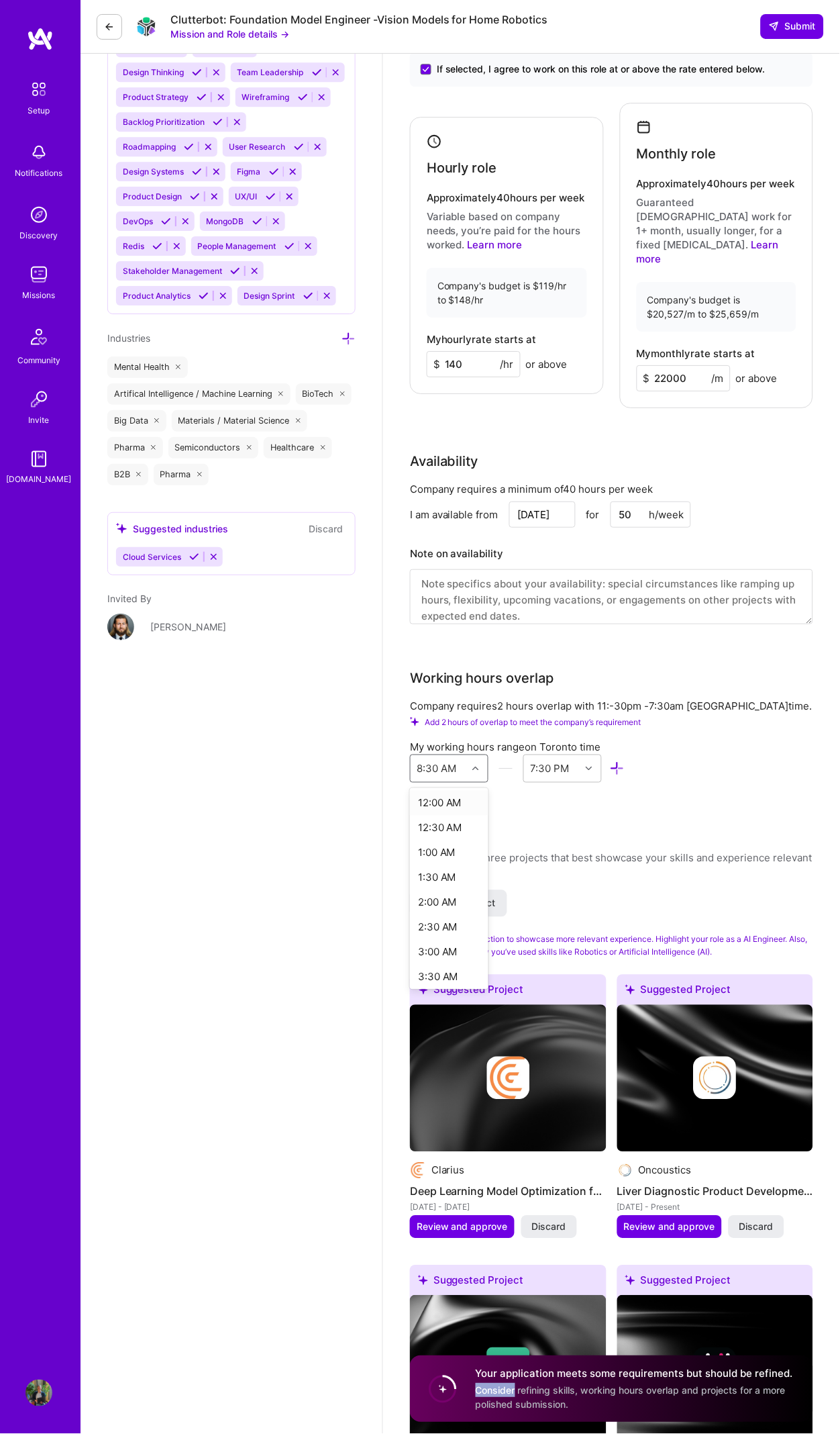
click at [471, 760] on div at bounding box center [477, 769] width 21 height 18
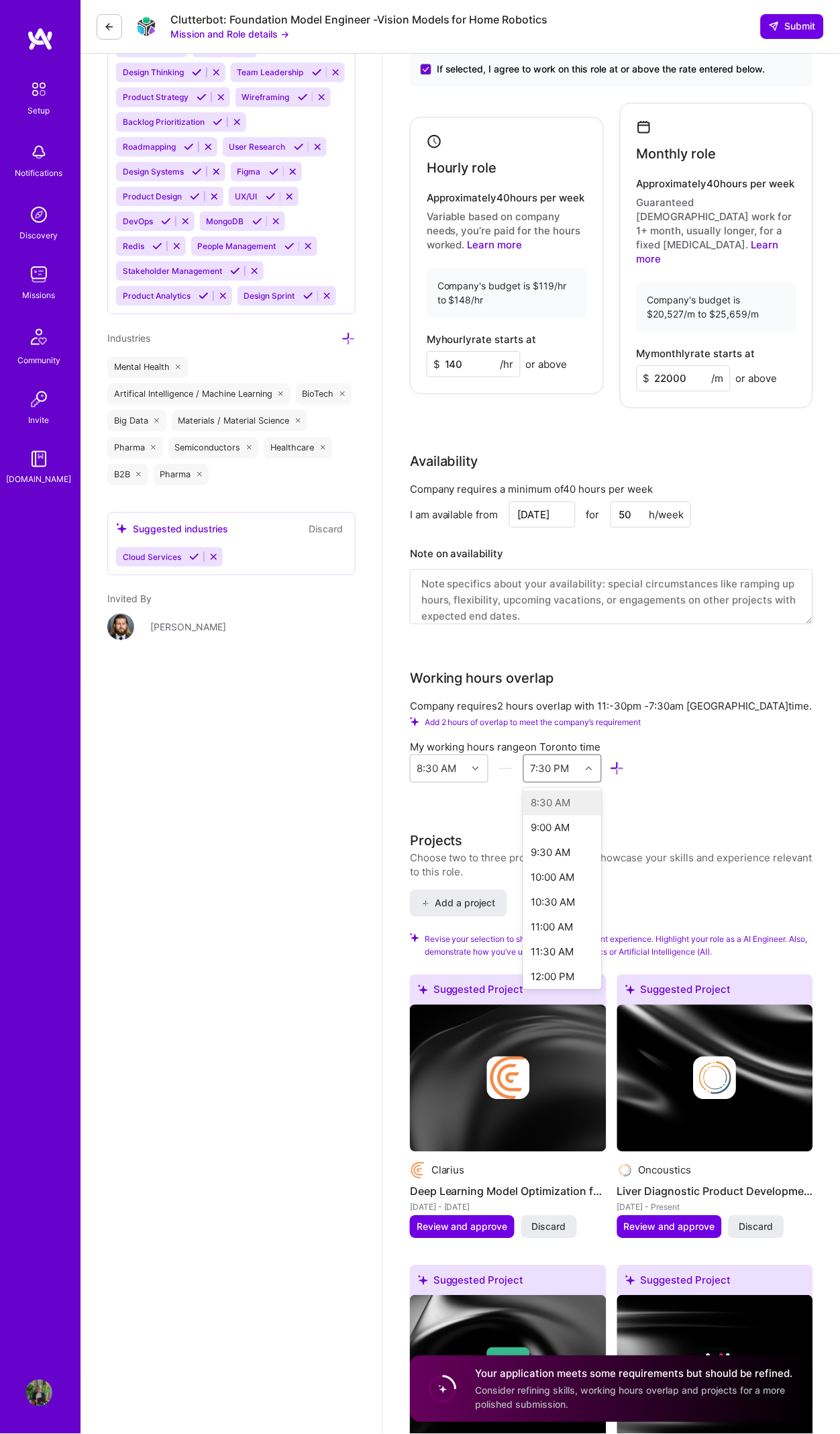
click at [590, 765] on icon at bounding box center [588, 768] width 7 height 7
click at [466, 755] on div "8:30 AM" at bounding box center [438, 768] width 57 height 26
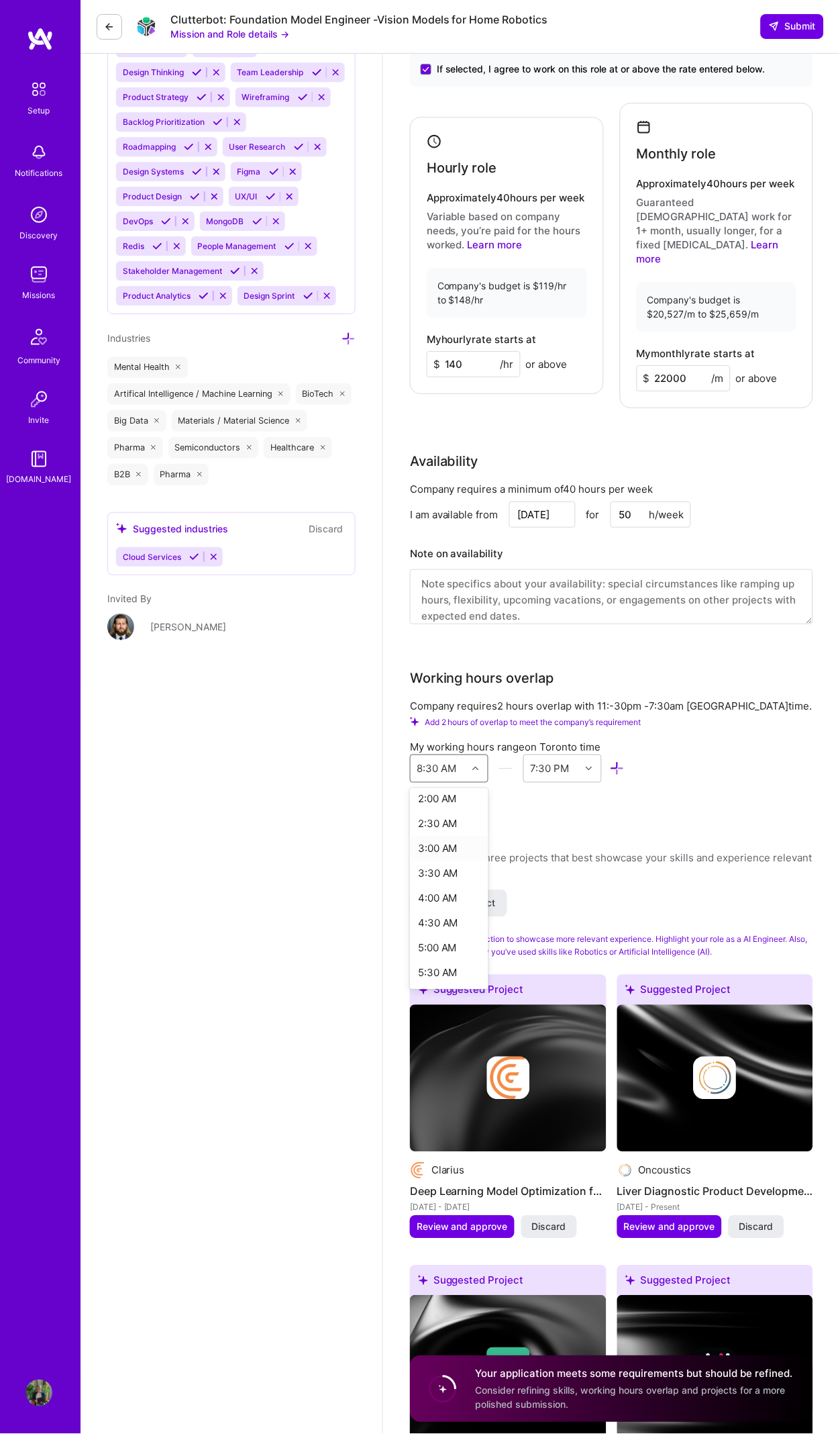
scroll to position [161, 0]
click at [438, 977] on div "7:00 AM" at bounding box center [449, 990] width 79 height 25
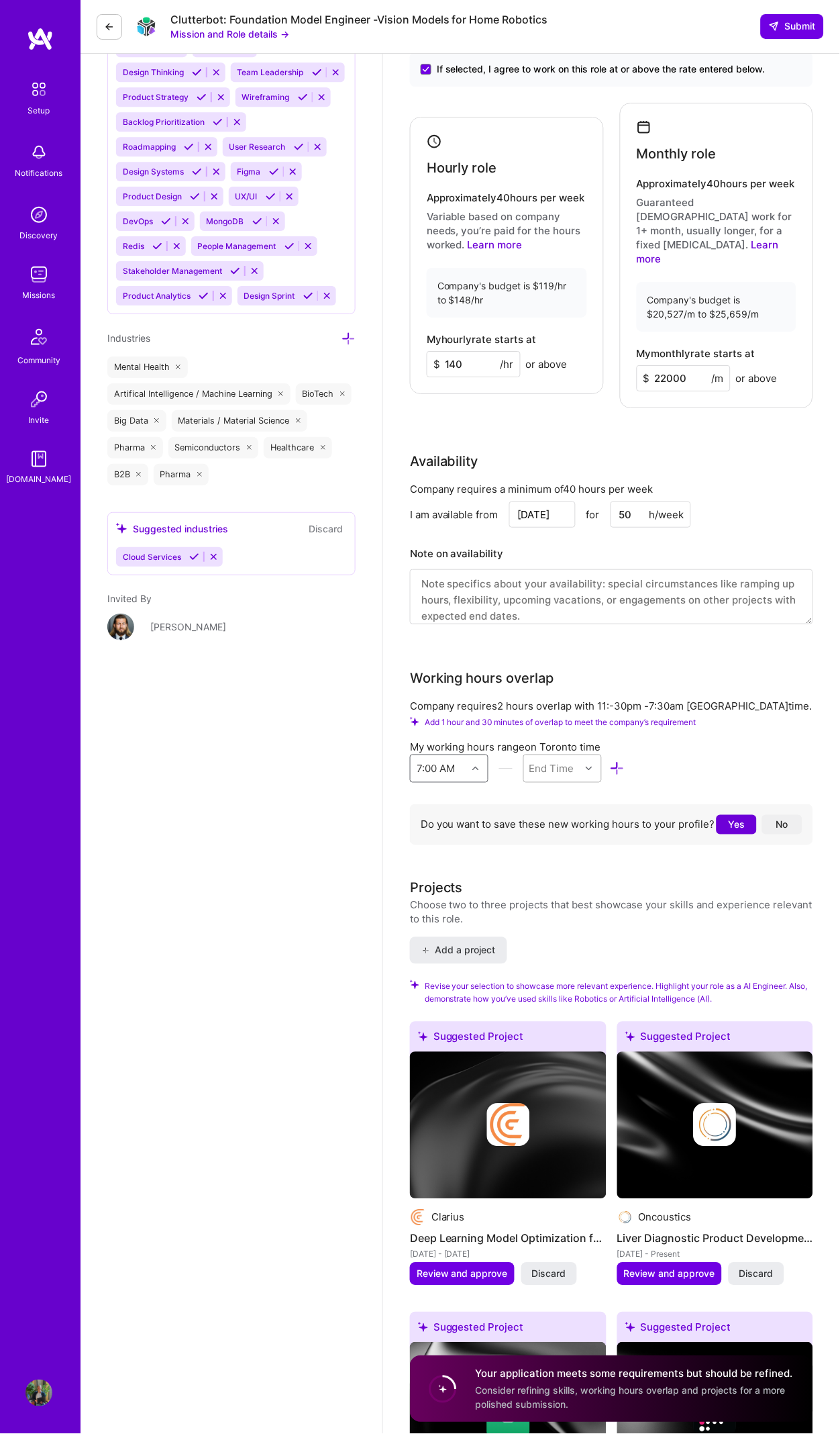
click at [587, 765] on icon at bounding box center [588, 768] width 7 height 7
click at [561, 865] on div "8:30 AM" at bounding box center [563, 878] width 79 height 25
click at [585, 760] on div at bounding box center [591, 769] width 21 height 18
click at [563, 932] on div "12:30 PM" at bounding box center [563, 945] width 79 height 25
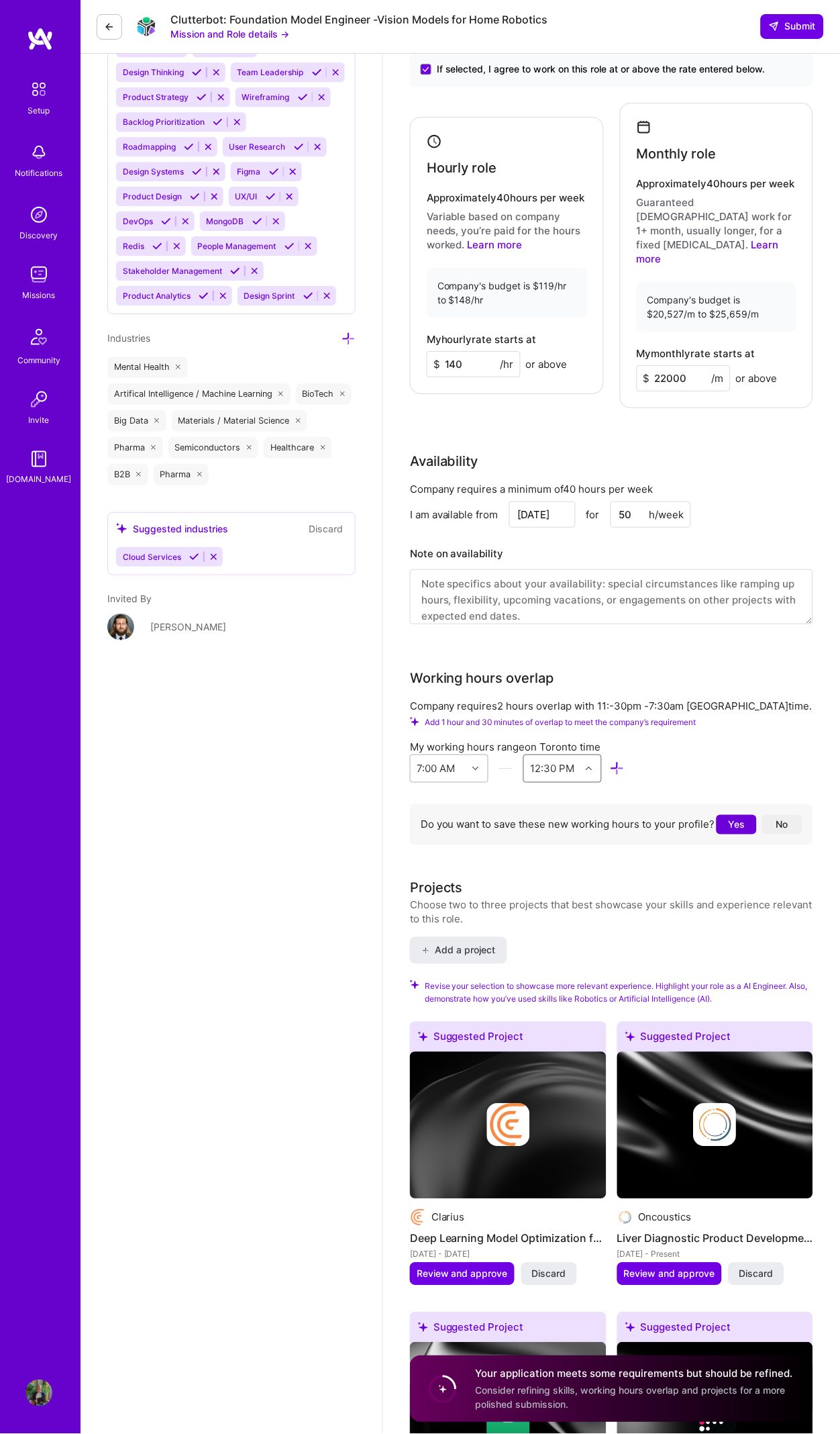
click at [475, 765] on icon at bounding box center [475, 768] width 7 height 7
click at [589, 765] on icon at bounding box center [588, 768] width 7 height 7
click at [564, 982] on div "11:30 PM" at bounding box center [563, 994] width 79 height 25
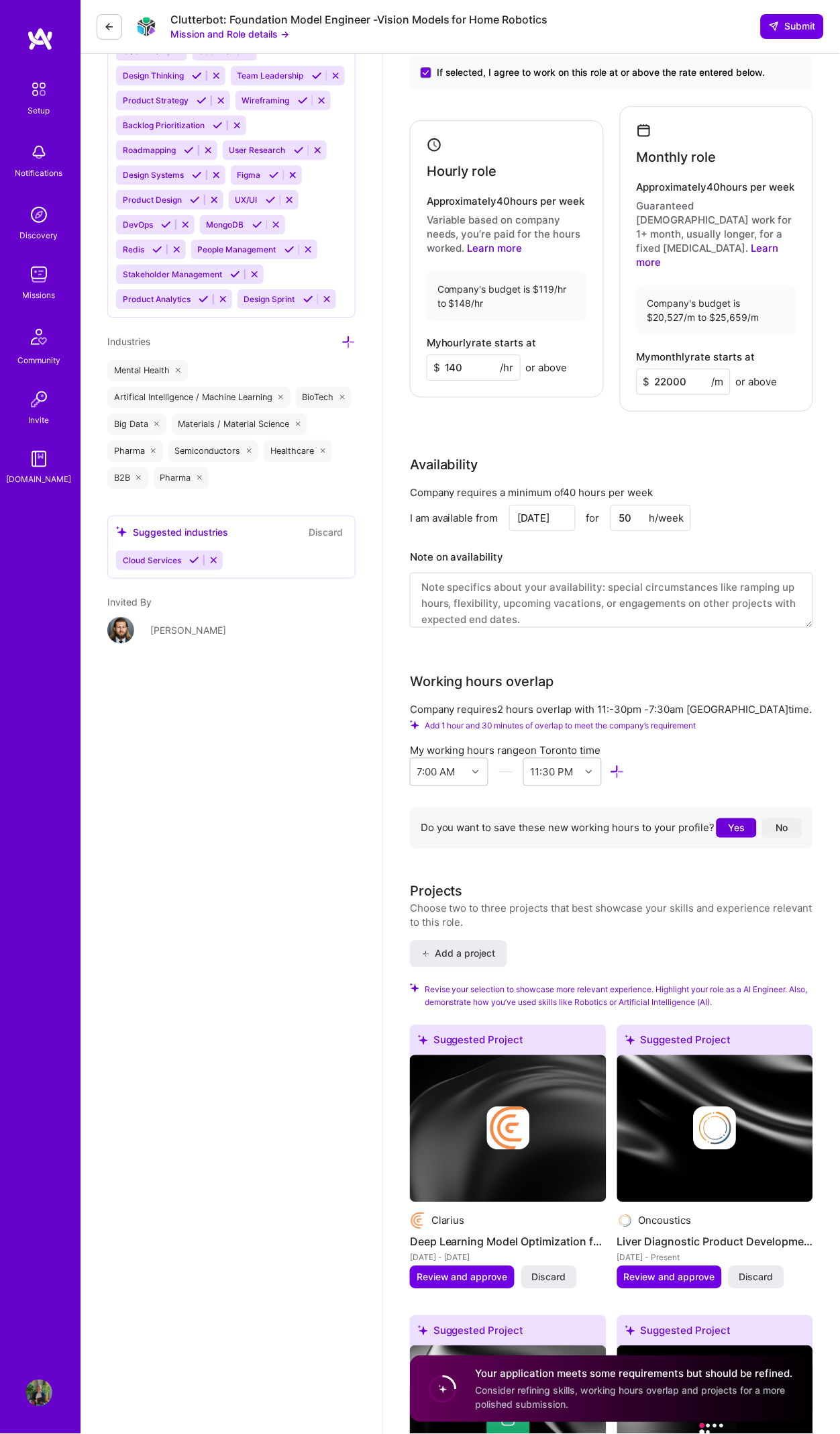
click at [638, 572] on textarea at bounding box center [611, 600] width 403 height 55
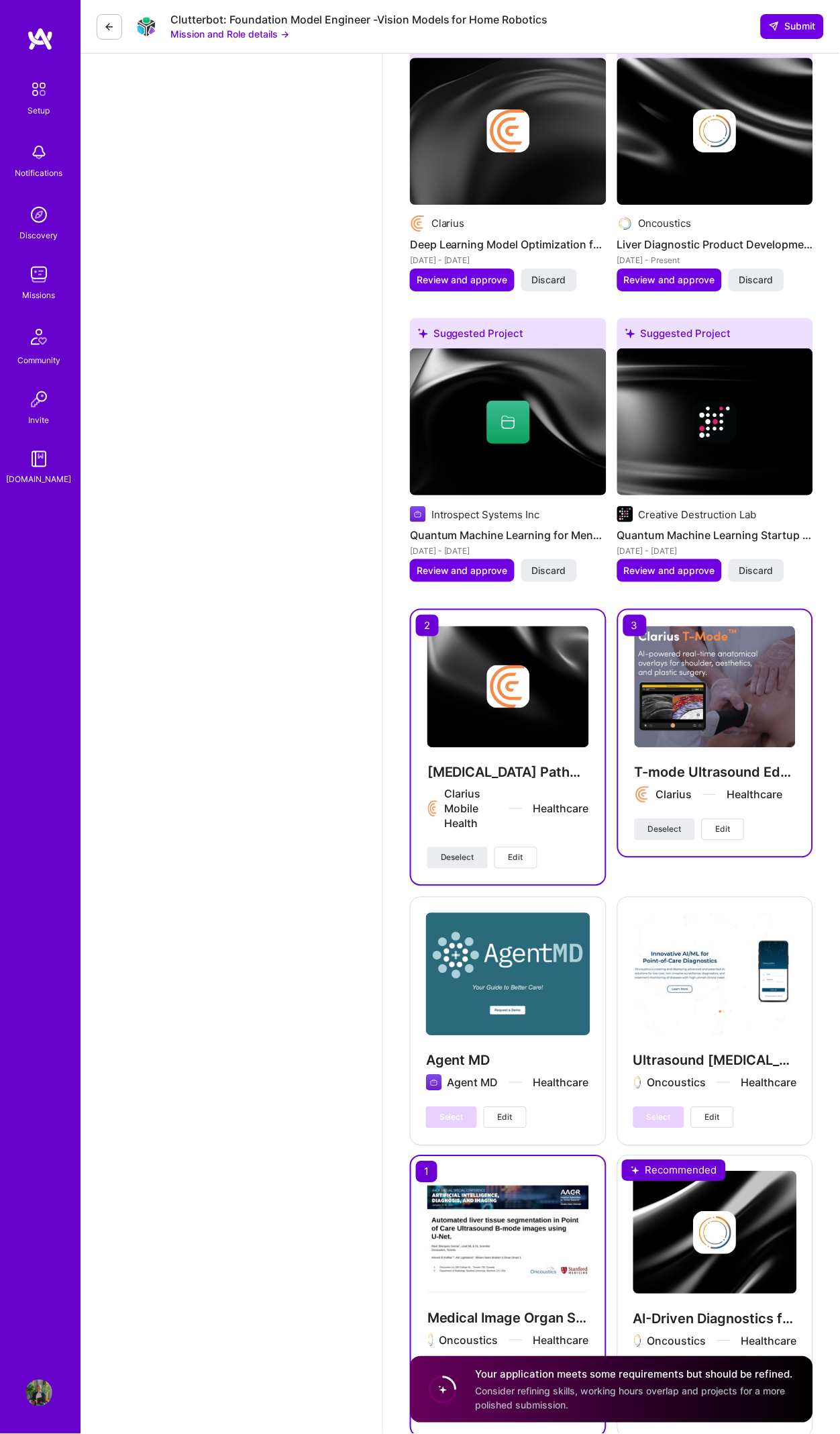
scroll to position [2850, 0]
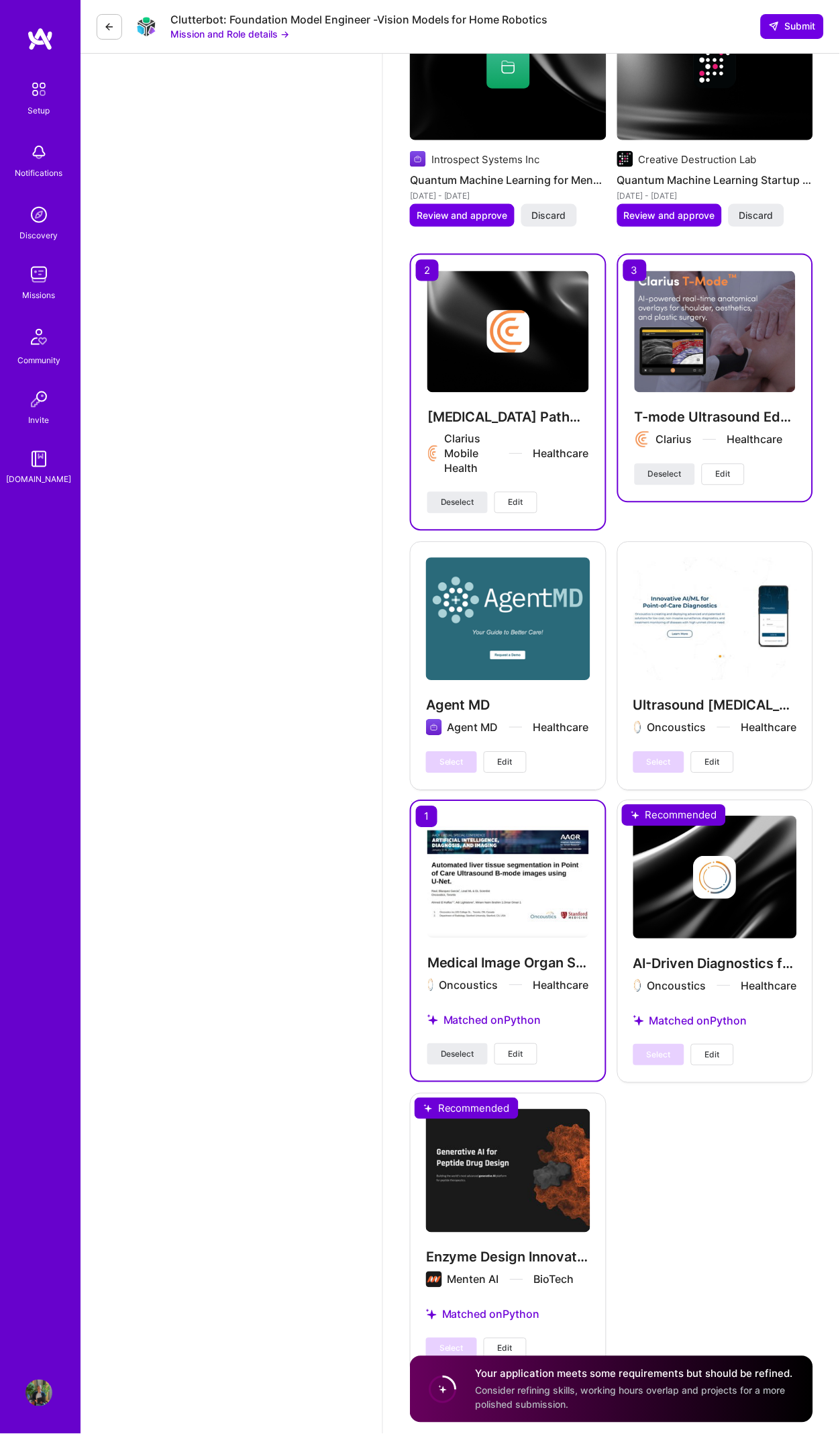
click at [655, 1326] on div "Suggested Project Clarius Deep Learning Model Optimization for Ultrasound Devic…" at bounding box center [611, 525] width 403 height 1704
click at [609, 1396] on div "Your application meets some requirements but should be refined. Consider refini…" at bounding box center [636, 1389] width 321 height 45
click at [619, 1369] on h4 "Your application meets some requirements but should be refined." at bounding box center [636, 1374] width 321 height 14
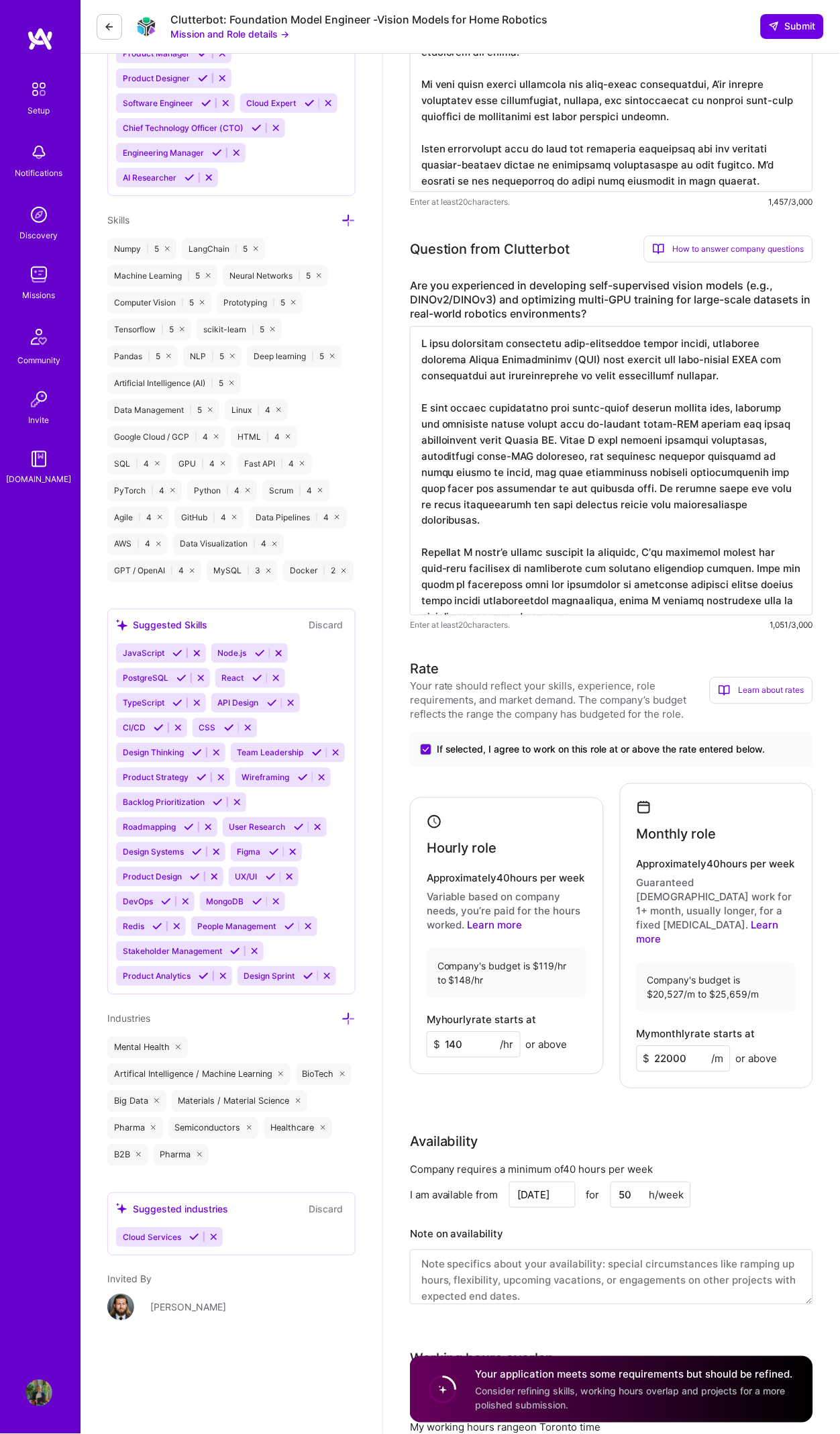
scroll to position [1278, 0]
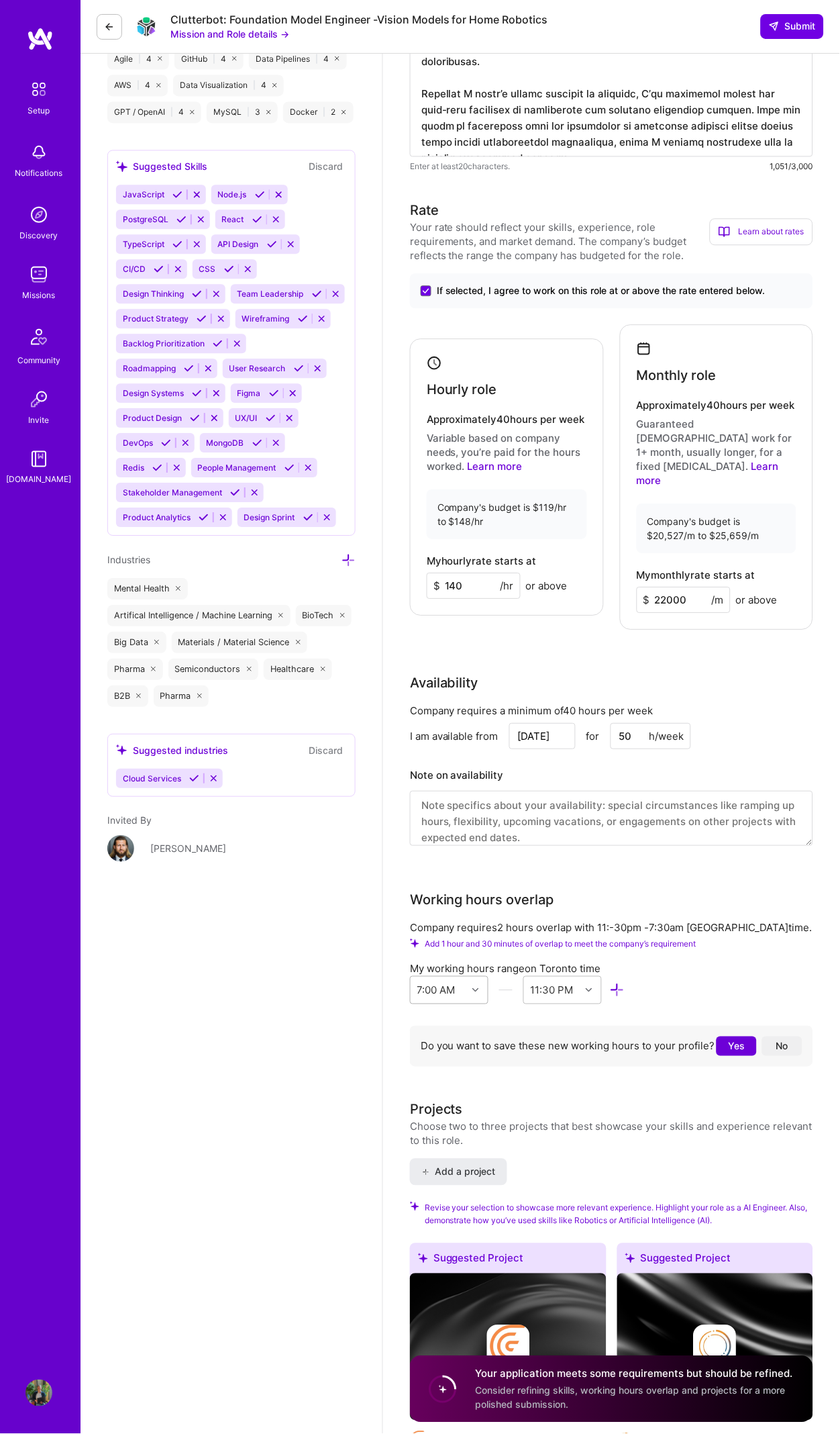
click at [475, 987] on icon at bounding box center [475, 990] width 7 height 7
click at [478, 987] on icon at bounding box center [475, 990] width 7 height 7
click at [642, 962] on div "My working hours range on [GEOGRAPHIC_DATA] time 7:00 AM 11:30 PM" at bounding box center [611, 986] width 403 height 48
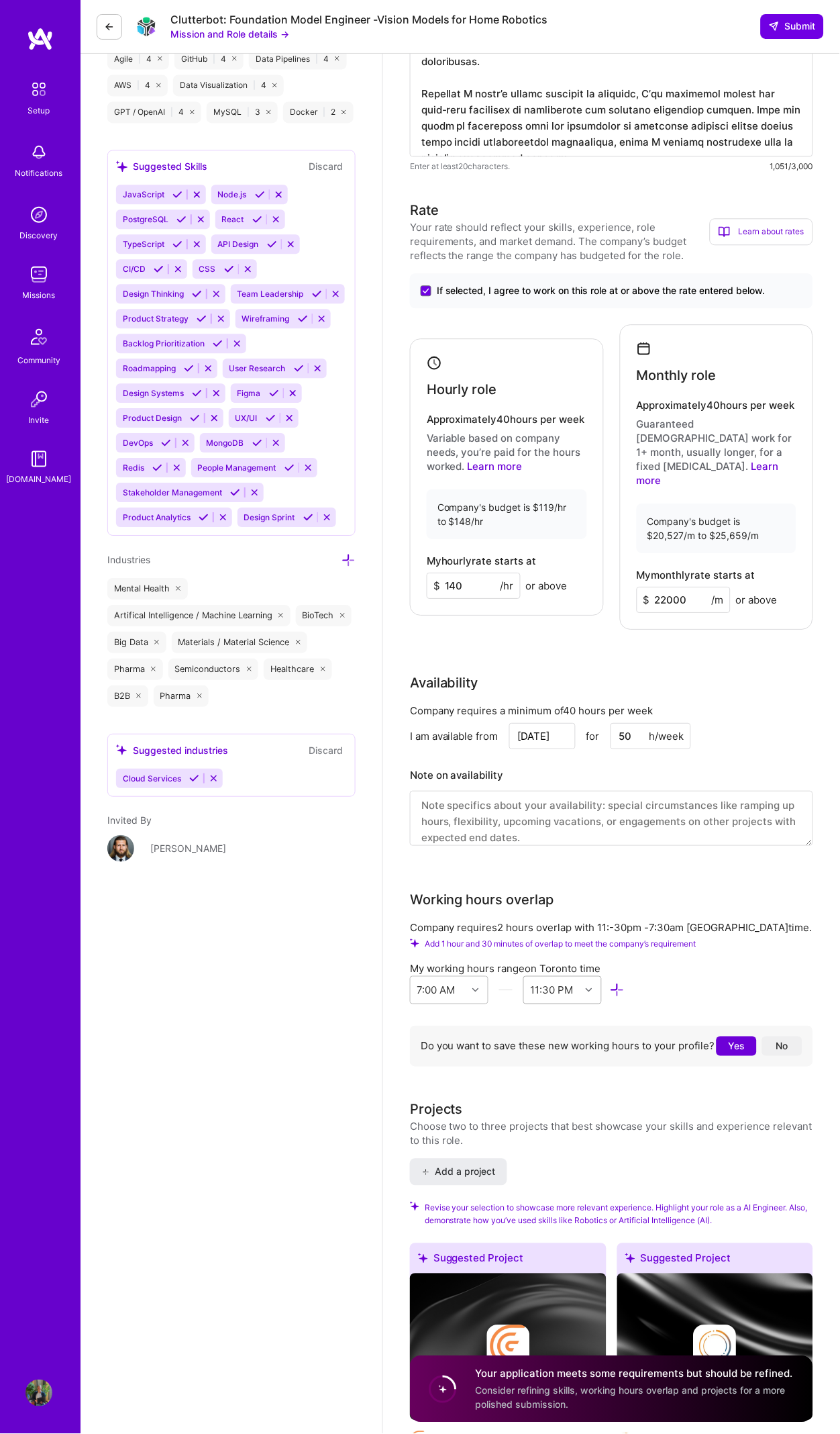
click at [589, 982] on div at bounding box center [591, 991] width 21 height 18
click at [477, 987] on icon at bounding box center [475, 990] width 7 height 7
click at [448, 1060] on div "6:00 AM" at bounding box center [449, 1073] width 79 height 25
click at [466, 977] on div "6:00 AM" at bounding box center [438, 990] width 57 height 26
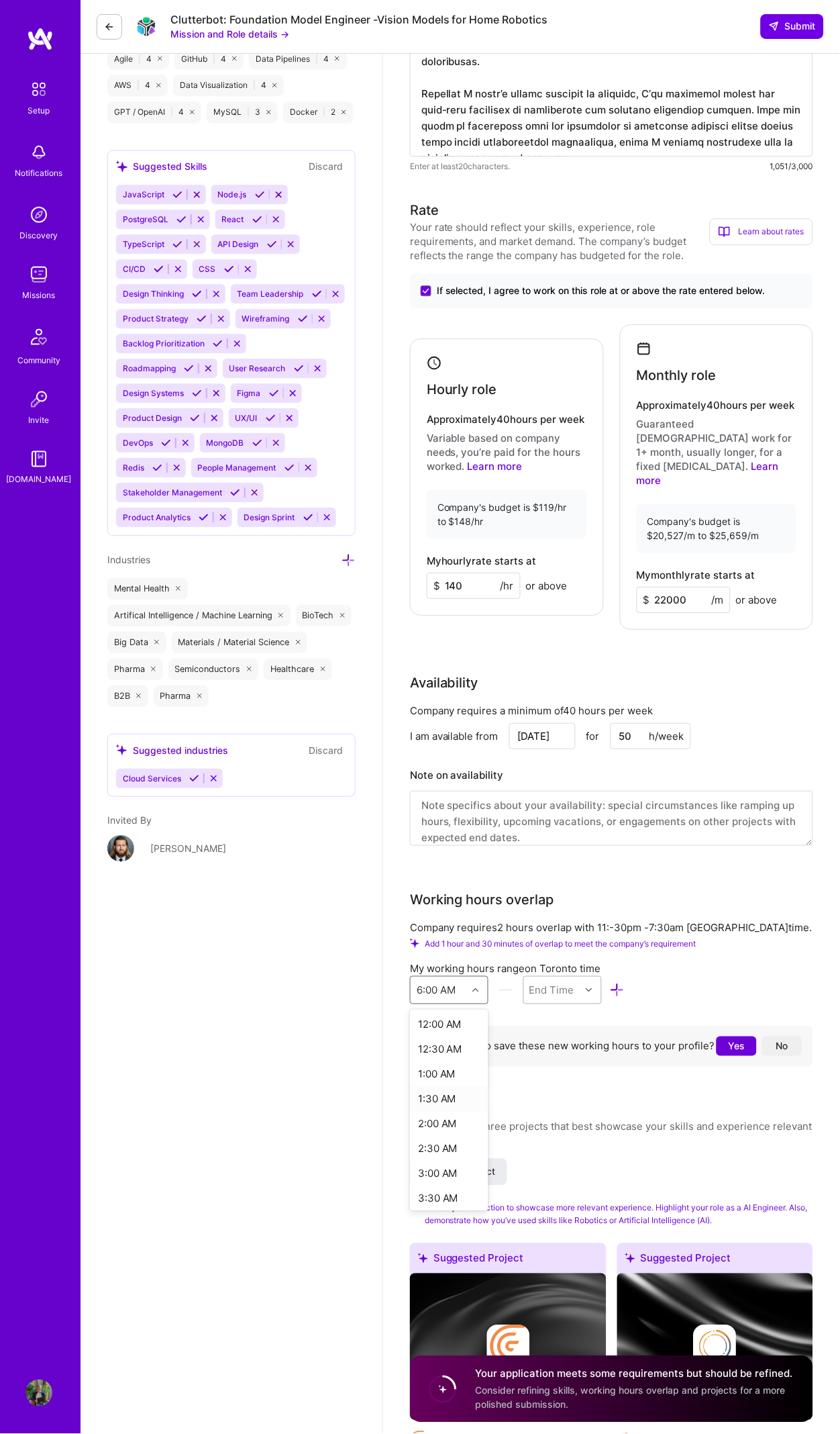
click at [588, 982] on div at bounding box center [591, 991] width 21 height 18
click at [557, 1103] on div "12:30 AM" at bounding box center [563, 1115] width 79 height 25
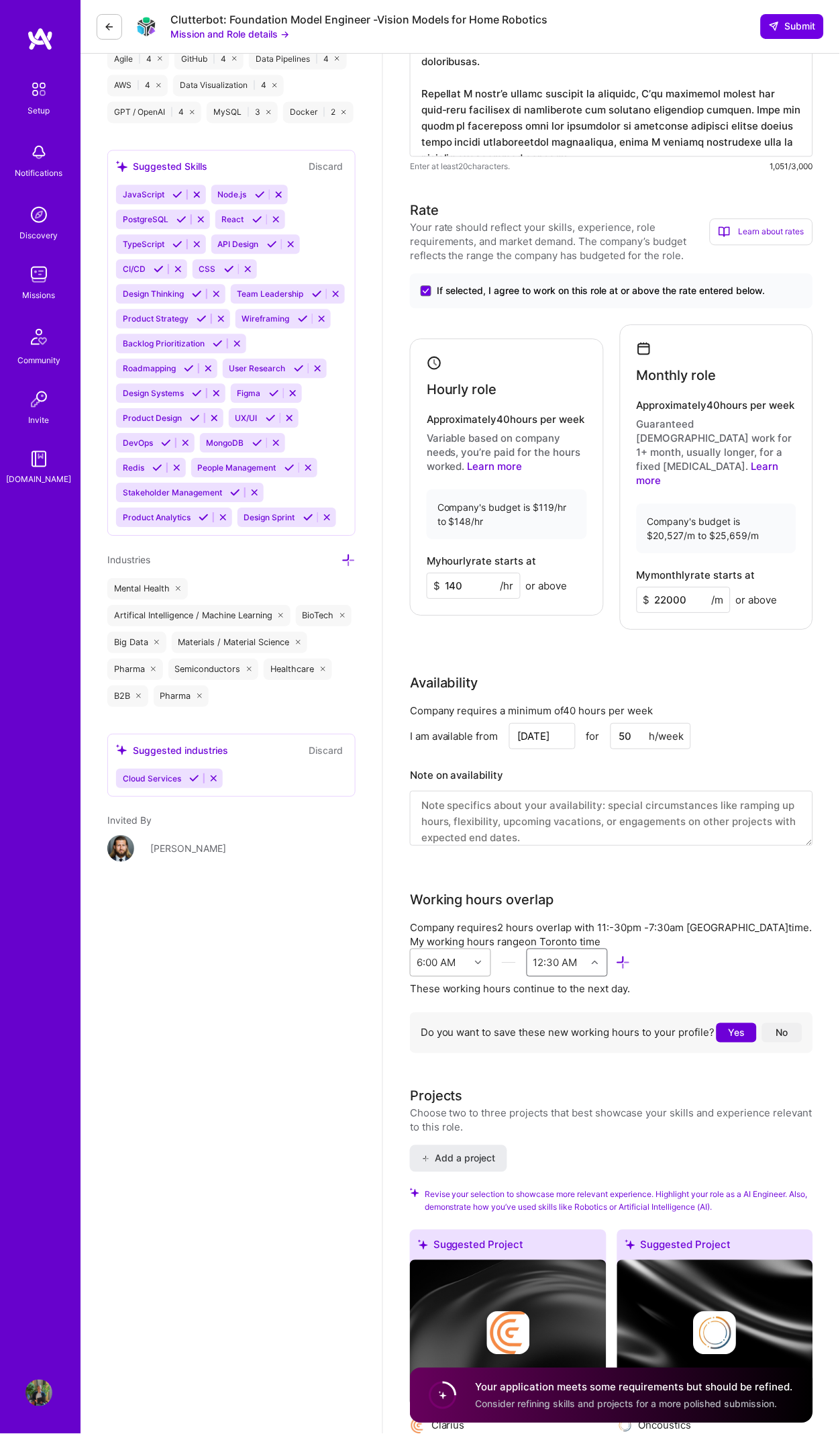
click at [480, 954] on div at bounding box center [480, 963] width 21 height 18
click at [463, 1137] on div "5:30 AM" at bounding box center [450, 1150] width 81 height 25
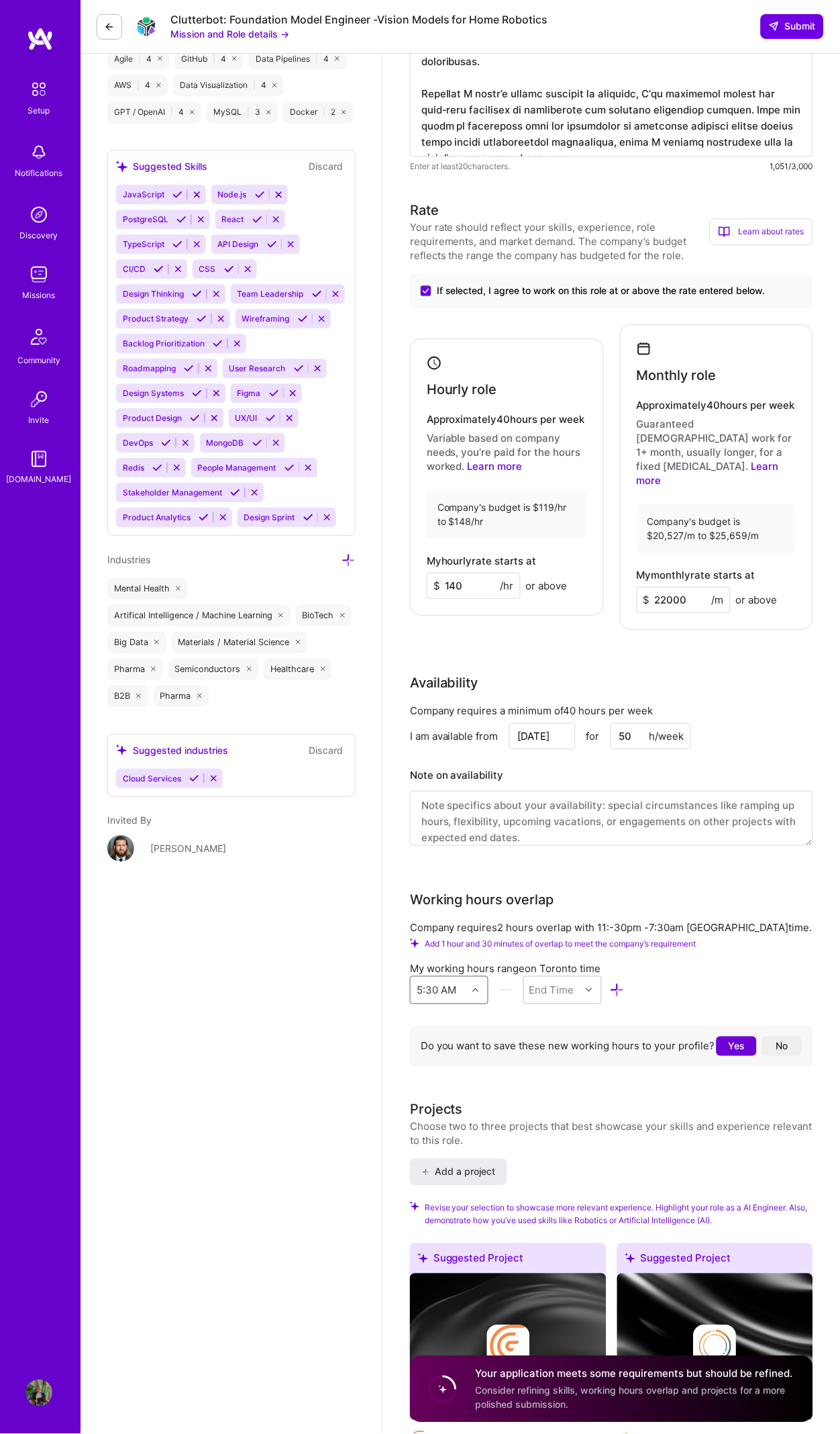
click at [480, 982] on div at bounding box center [477, 991] width 21 height 18
click at [453, 1155] on div "5:00 AM" at bounding box center [449, 1168] width 79 height 25
click at [578, 977] on div "End Time" at bounding box center [552, 990] width 57 height 26
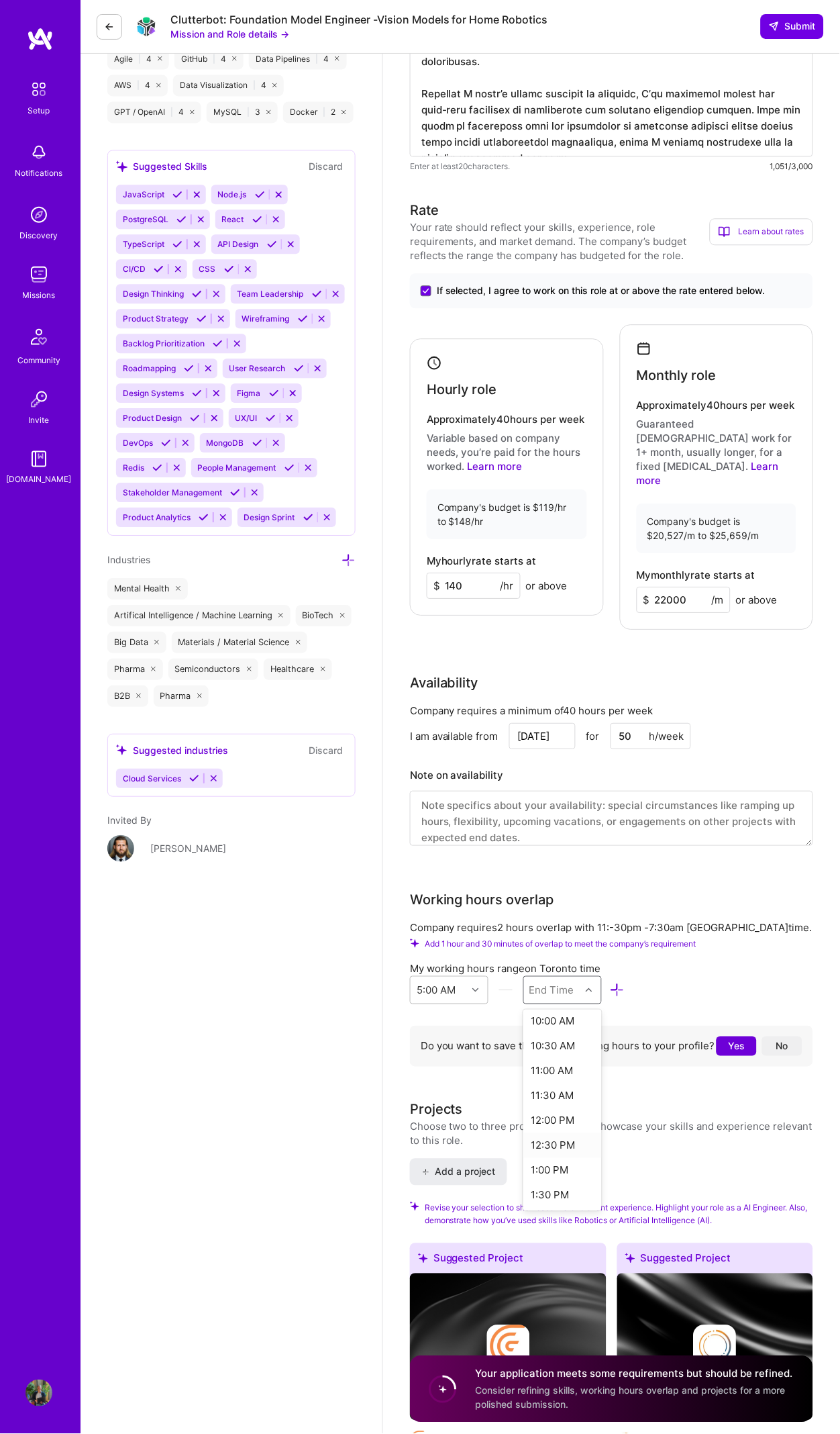
click at [570, 1134] on div "12:30 PM" at bounding box center [563, 1146] width 79 height 25
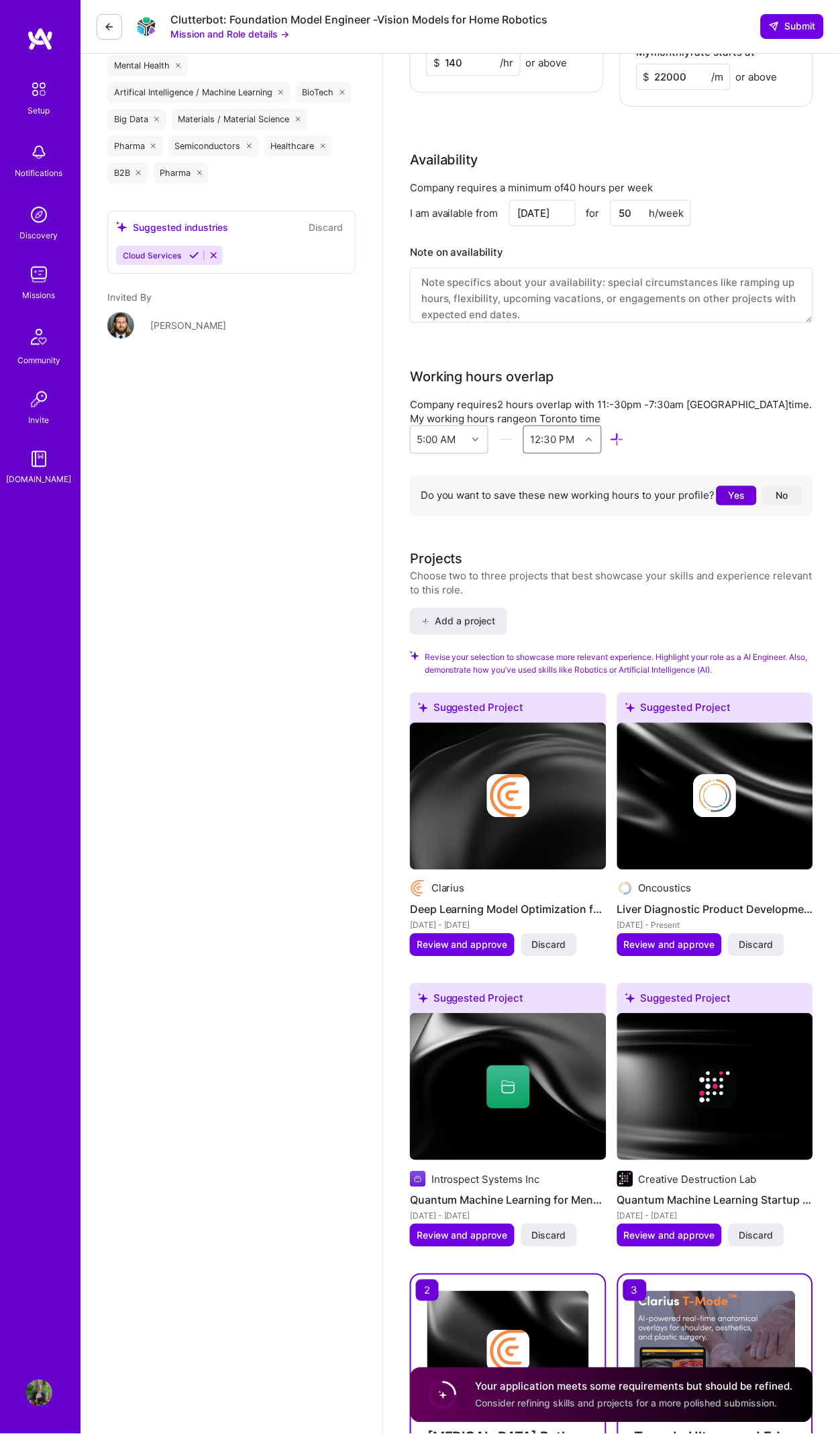
scroll to position [1278, 0]
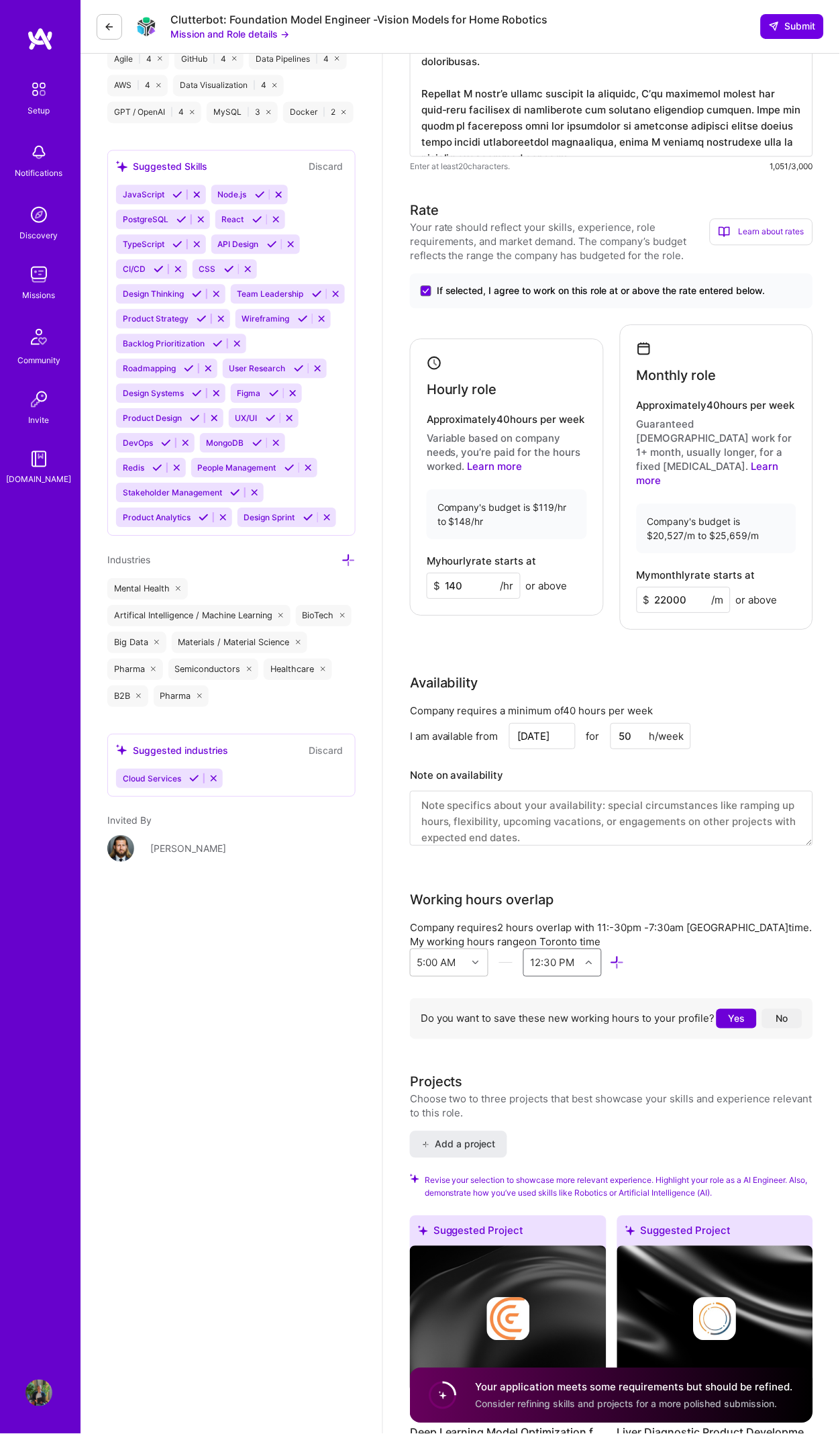
click at [652, 1396] on div "Your application meets some requirements but should be refined. Consider refini…" at bounding box center [635, 1396] width 318 height 31
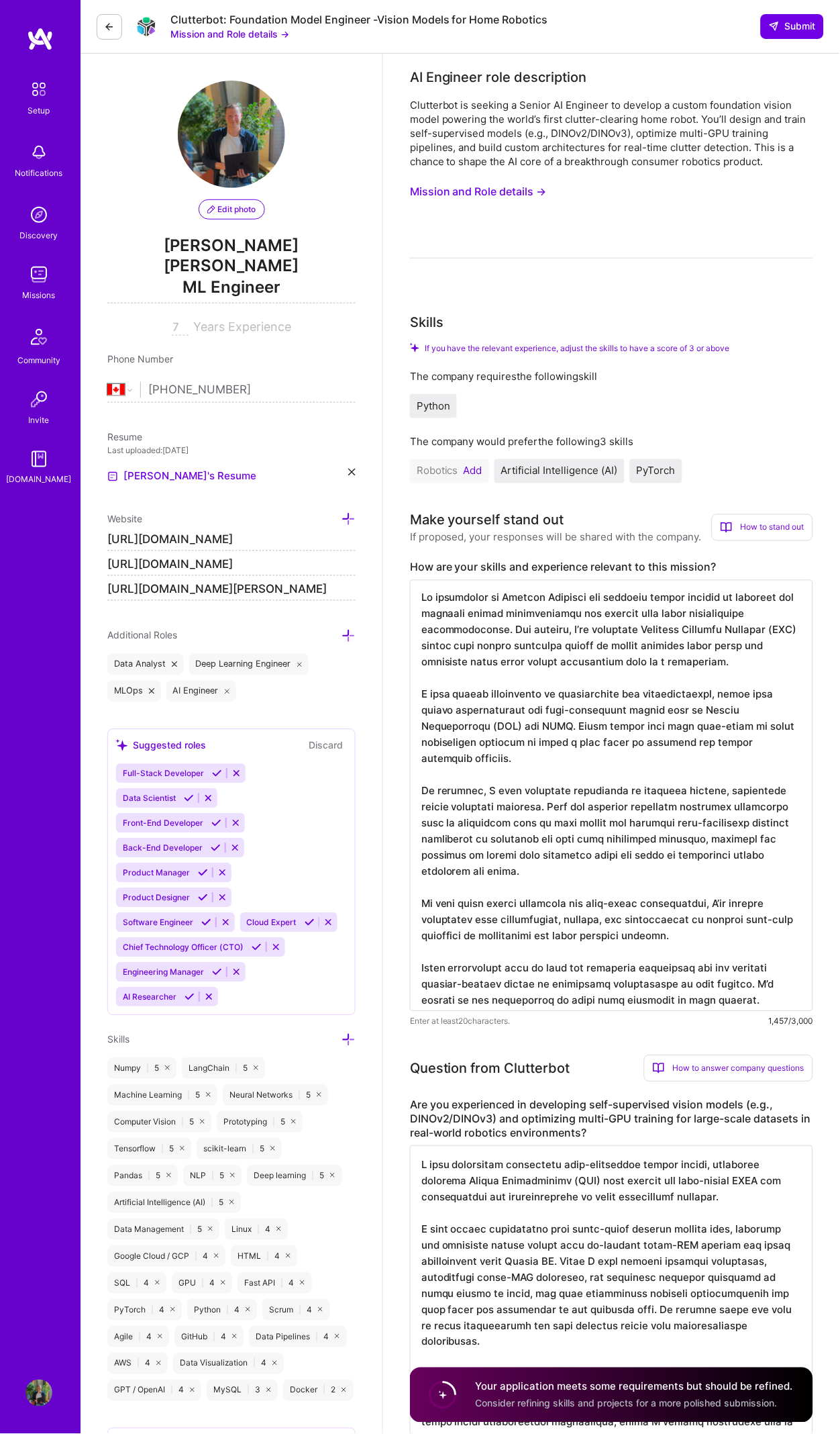
scroll to position [0, 0]
click at [441, 400] on span "Python" at bounding box center [434, 405] width 34 height 13
click at [479, 400] on div "Python" at bounding box center [611, 406] width 403 height 24
click at [699, 396] on div "Python" at bounding box center [611, 406] width 403 height 24
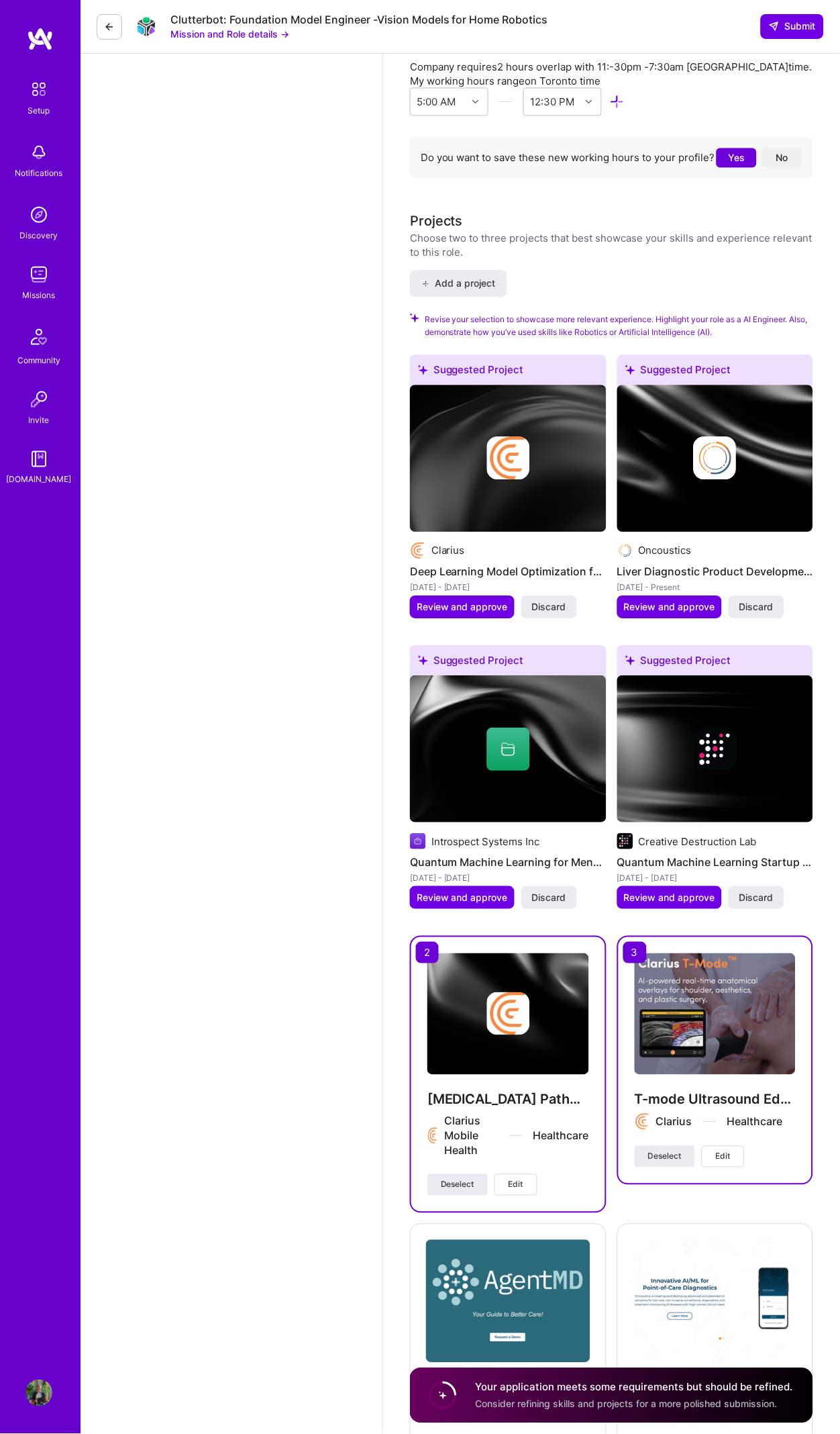
scroll to position [1962, 0]
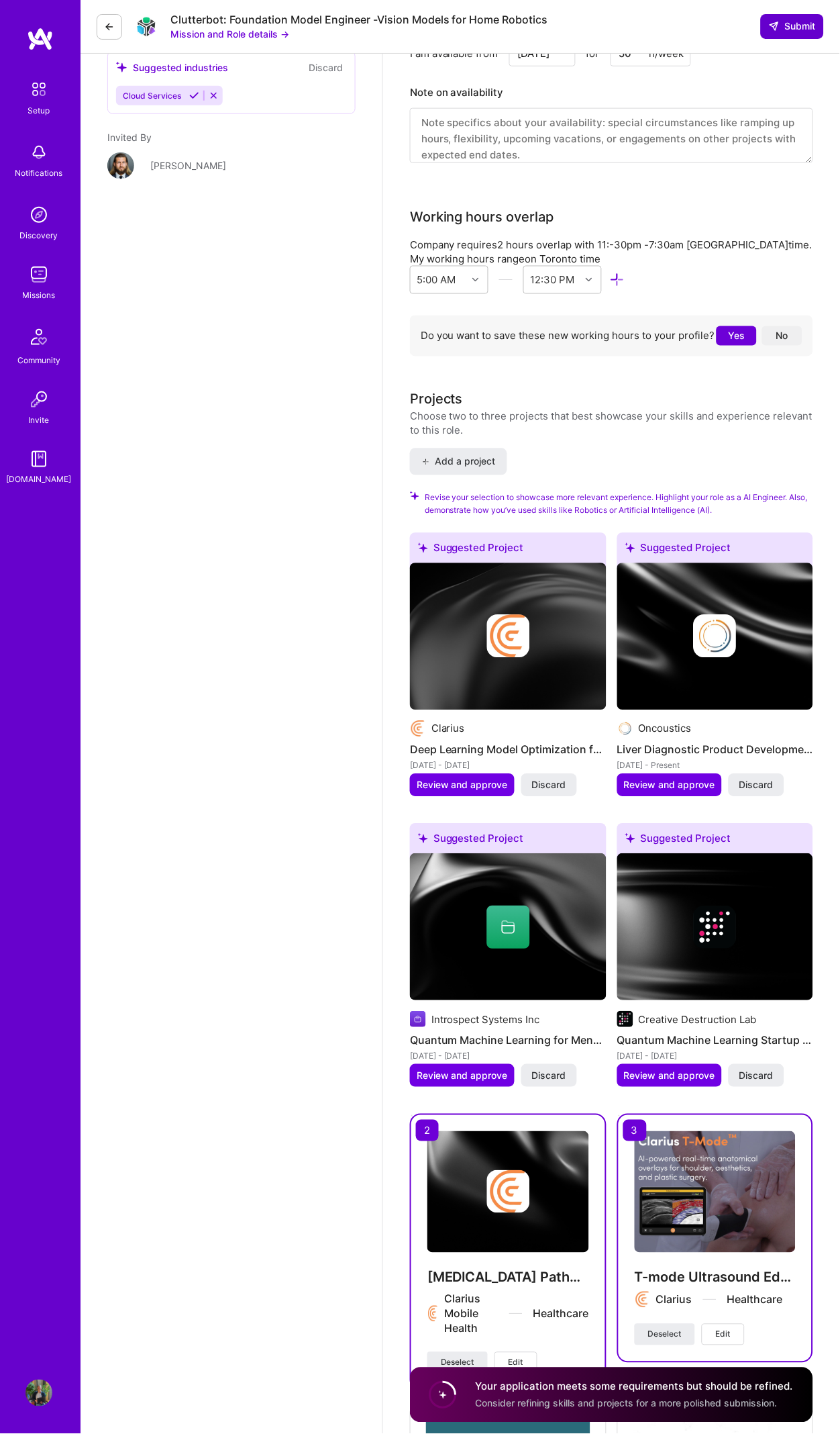
click at [770, 32] on icon at bounding box center [775, 26] width 11 height 11
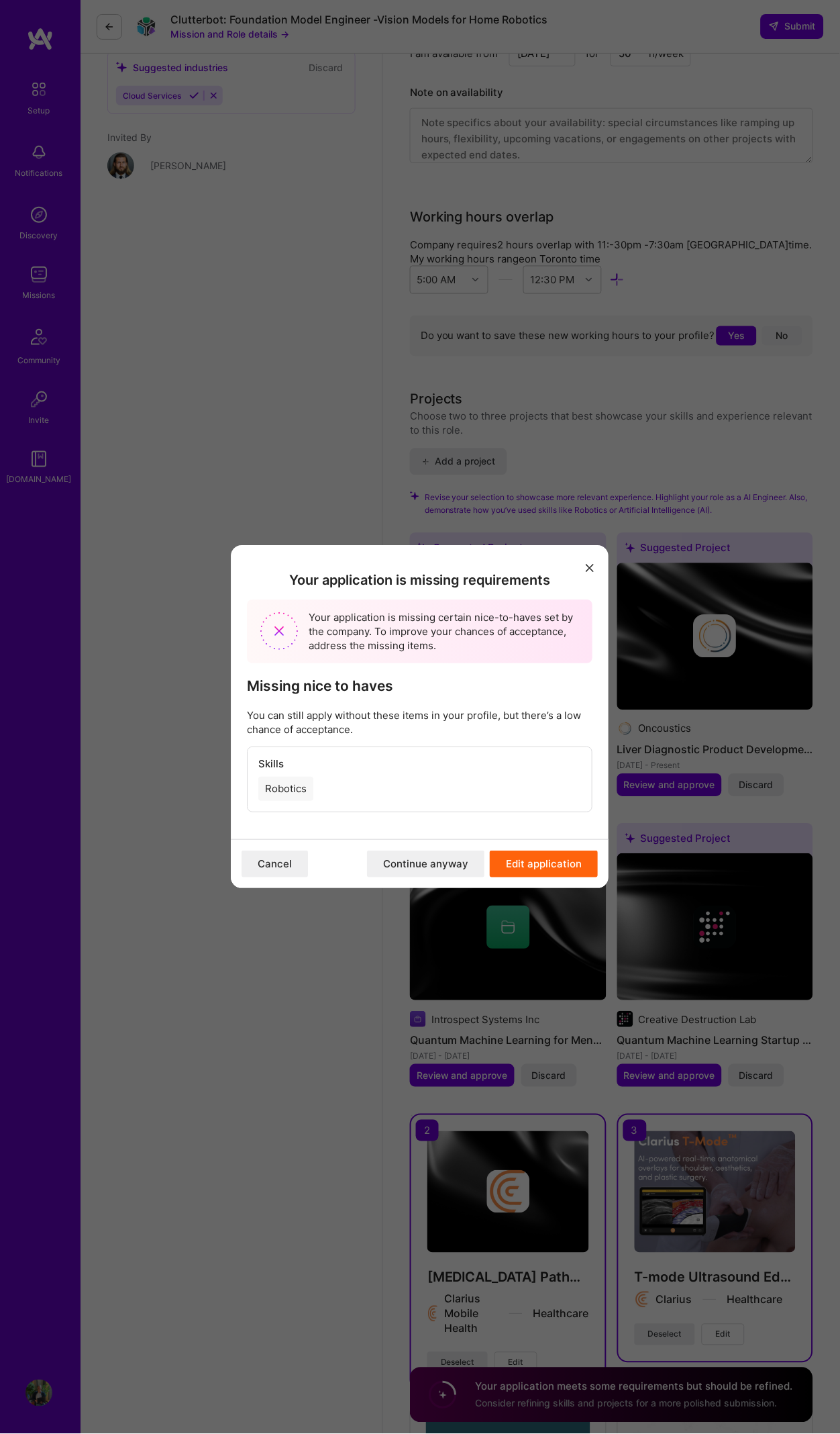
click at [310, 789] on div "Robotics" at bounding box center [285, 789] width 55 height 24
click at [594, 569] on icon "modal" at bounding box center [590, 567] width 8 height 8
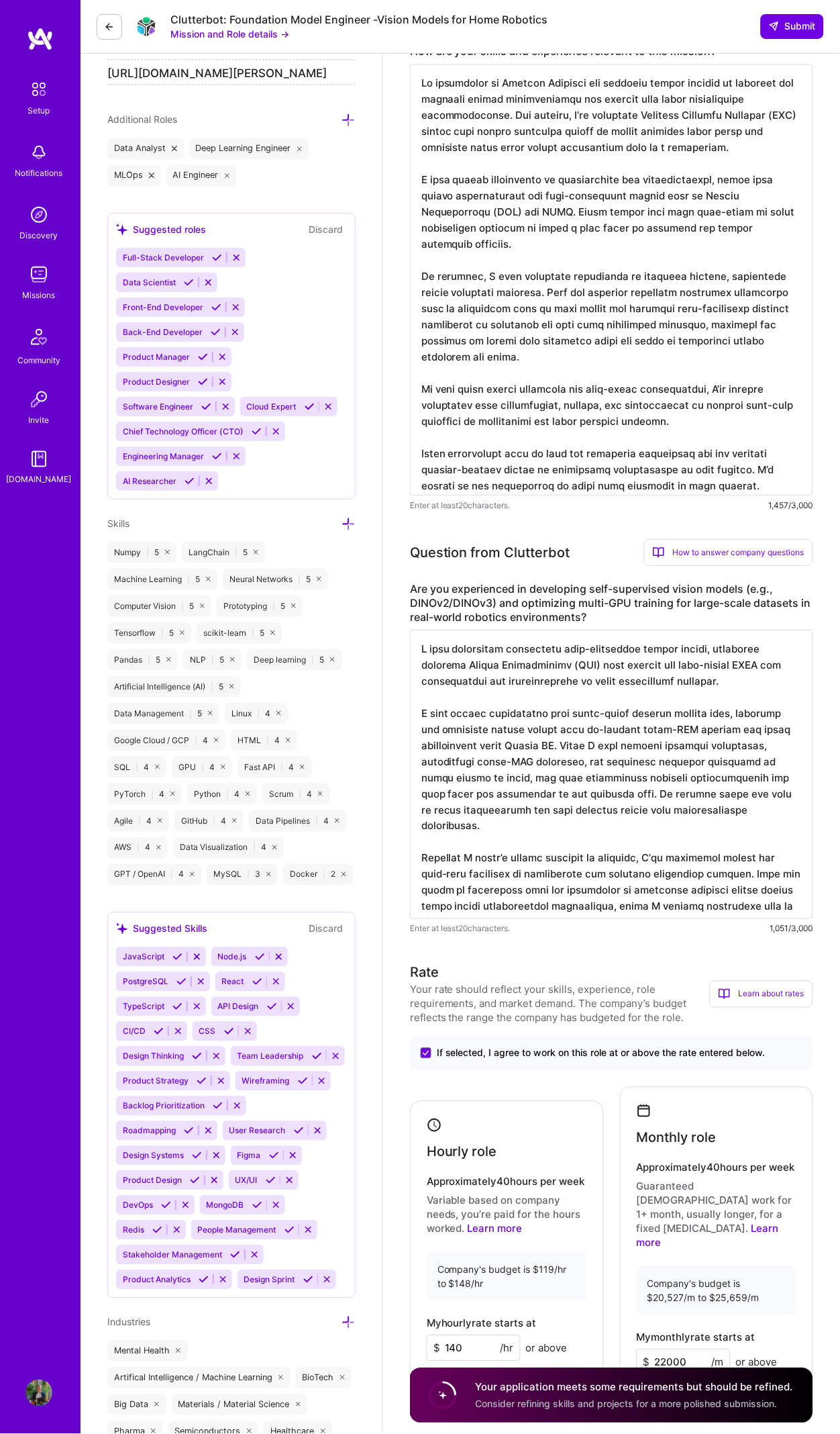
scroll to position [0, 0]
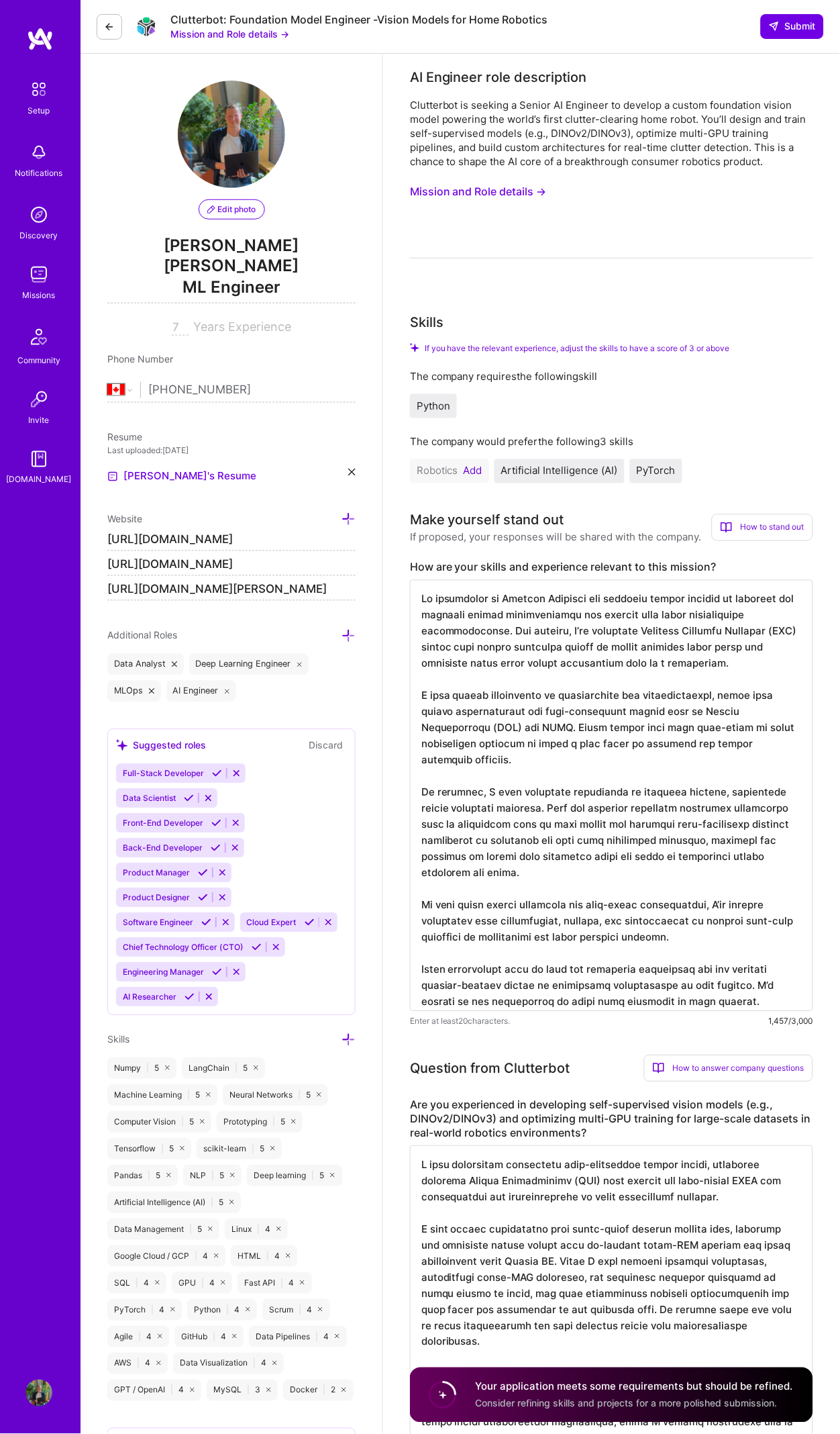
click at [471, 466] on button "Add" at bounding box center [473, 471] width 19 height 11
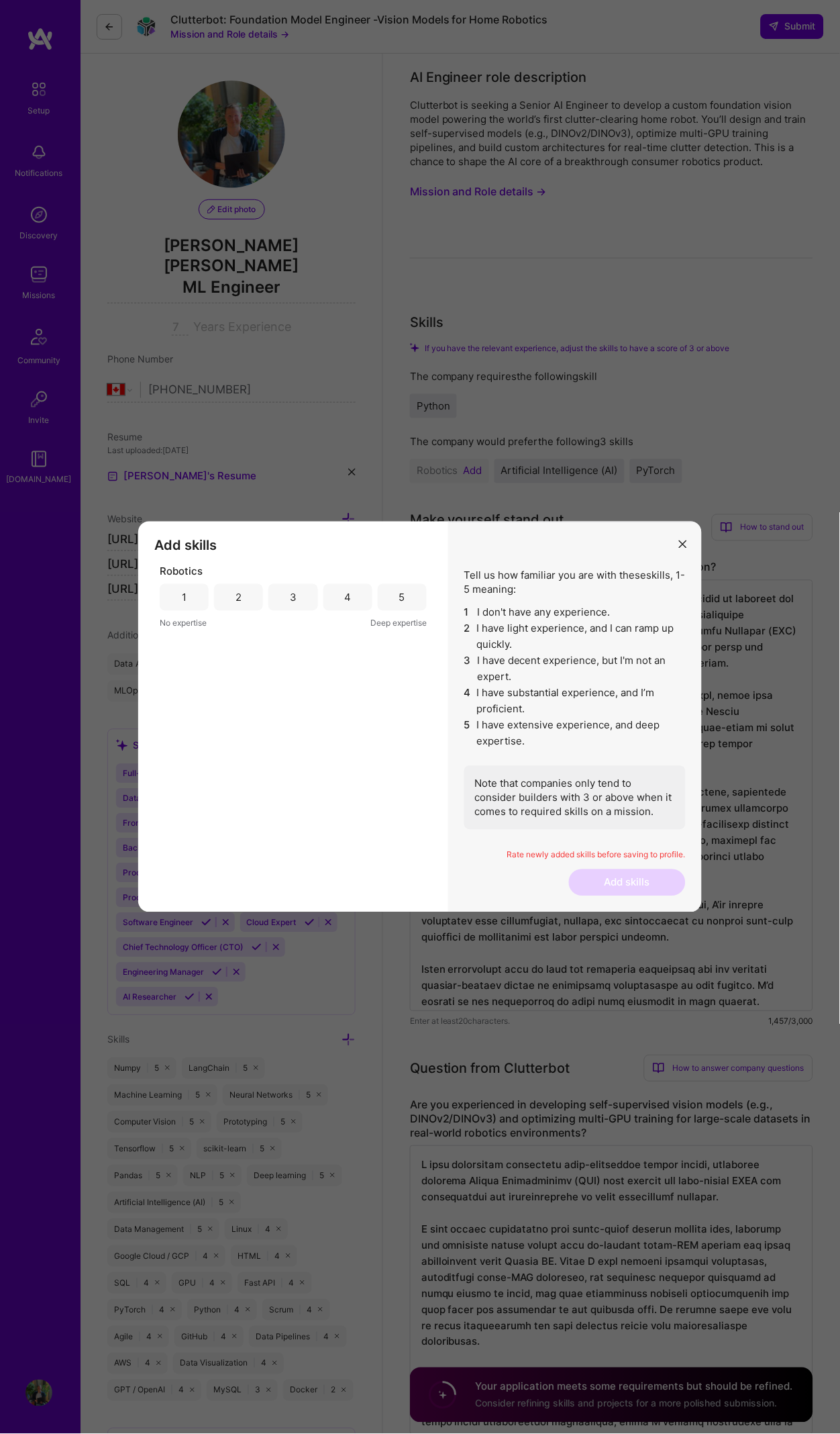
click at [210, 608] on div "1 2 3 4 5" at bounding box center [293, 597] width 267 height 26
click at [195, 601] on div "1" at bounding box center [184, 597] width 49 height 26
click at [639, 872] on button "Add skills" at bounding box center [627, 883] width 117 height 26
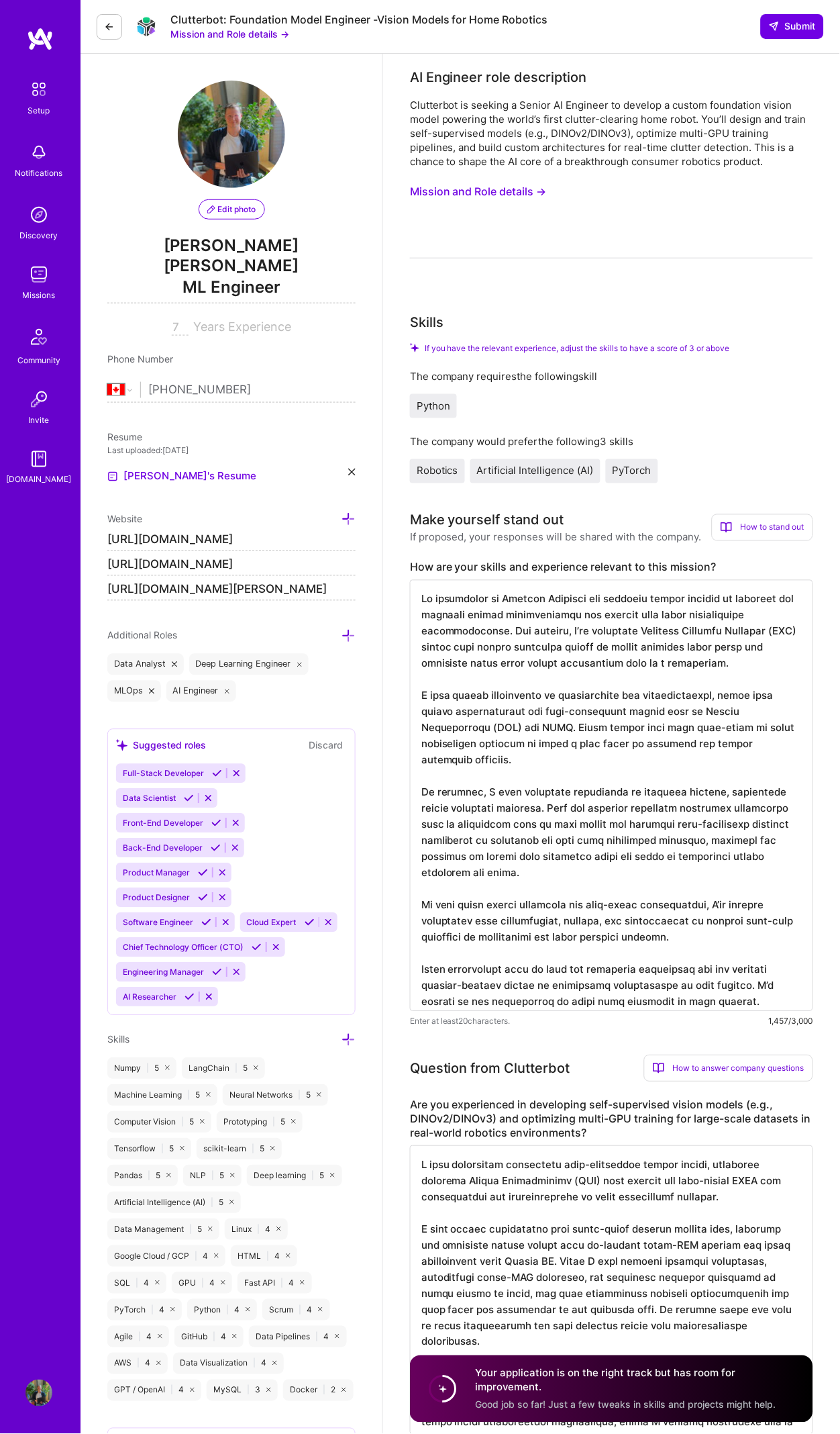
scroll to position [1, 0]
click at [449, 403] on span "Python" at bounding box center [434, 405] width 34 height 13
click at [557, 464] on span "Artificial Intelligence (AI)" at bounding box center [535, 470] width 117 height 13
click at [609, 463] on div "PyTorch" at bounding box center [632, 471] width 52 height 24
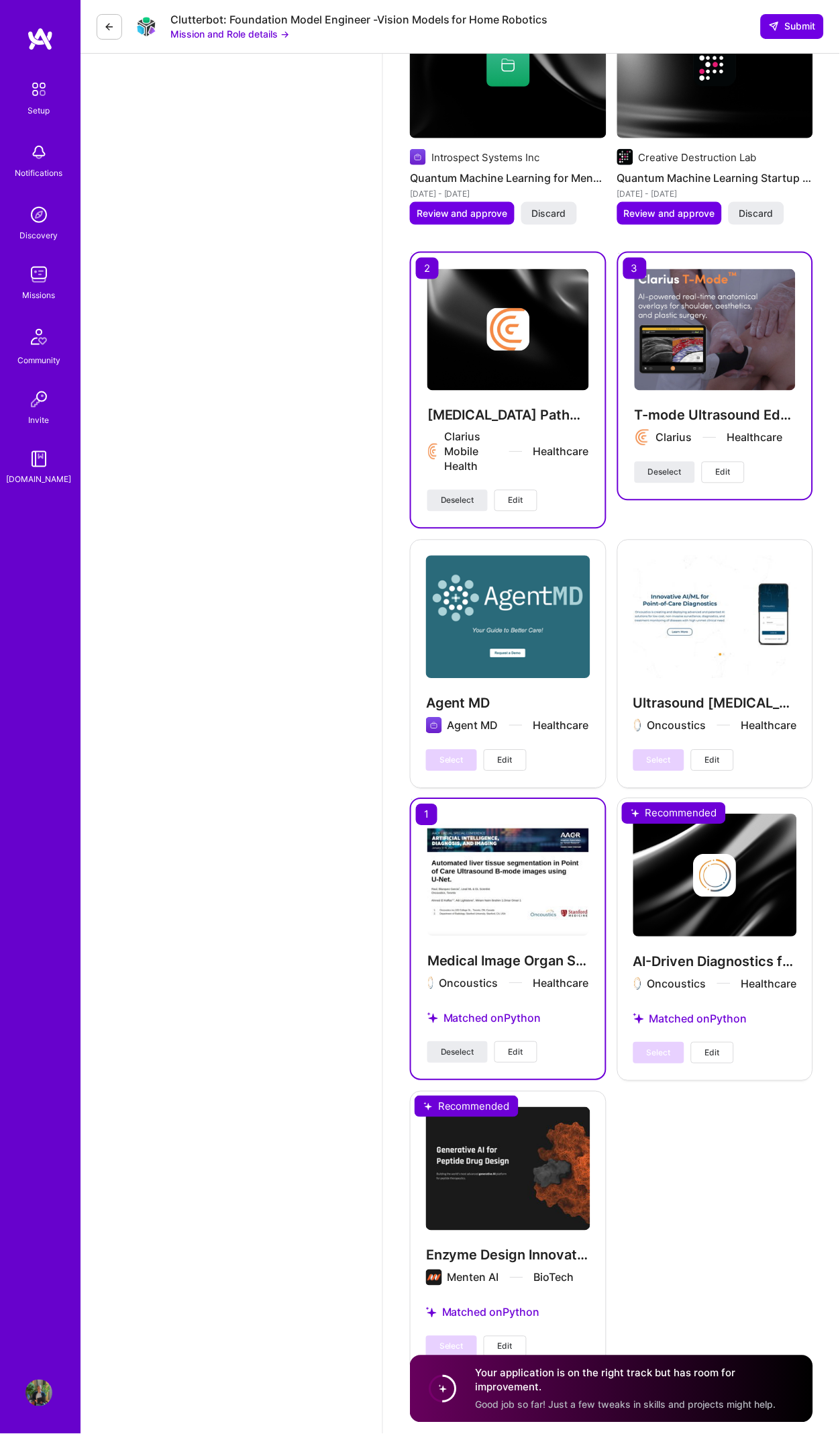
scroll to position [2821, 0]
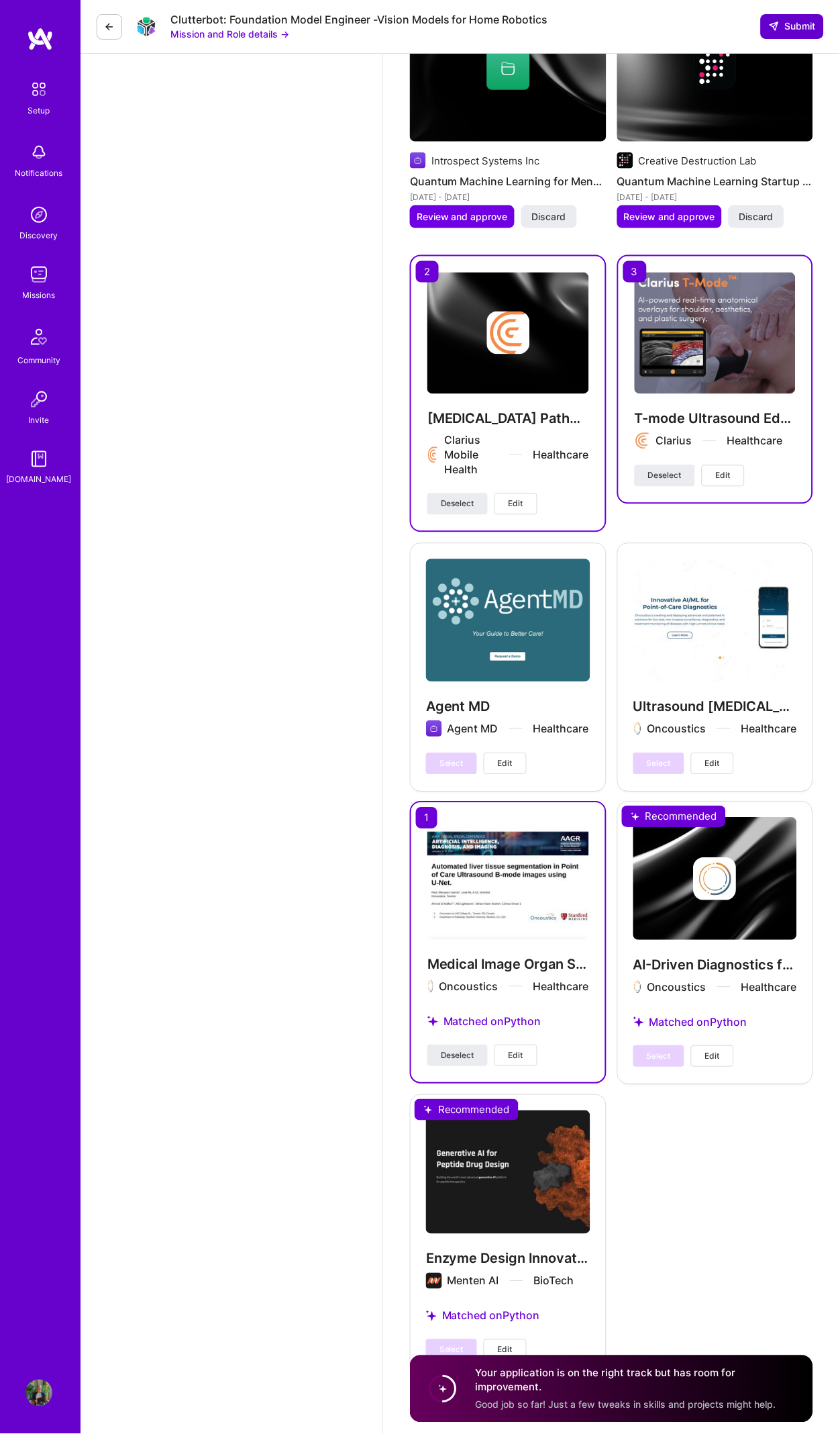
click at [784, 27] on span "Submit" at bounding box center [793, 26] width 47 height 13
click at [786, 32] on span "Submit" at bounding box center [793, 26] width 47 height 13
